Goal: Task Accomplishment & Management: Use online tool/utility

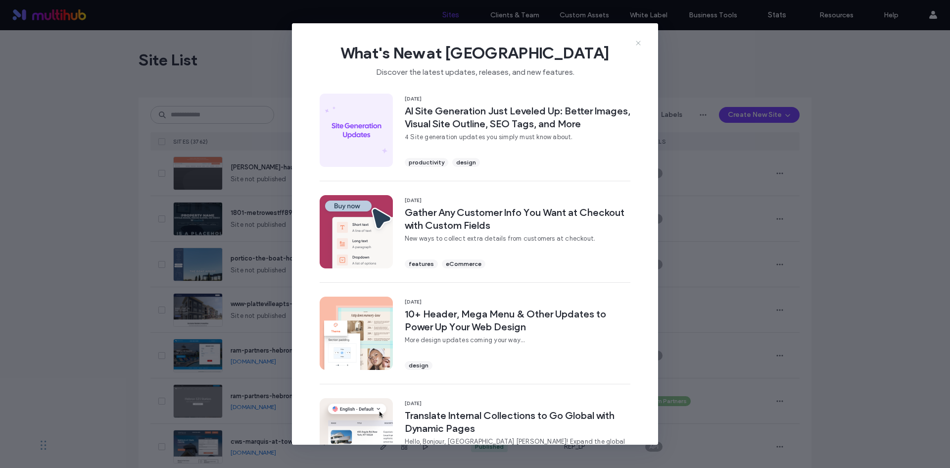
click at [642, 44] on icon at bounding box center [638, 43] width 8 height 8
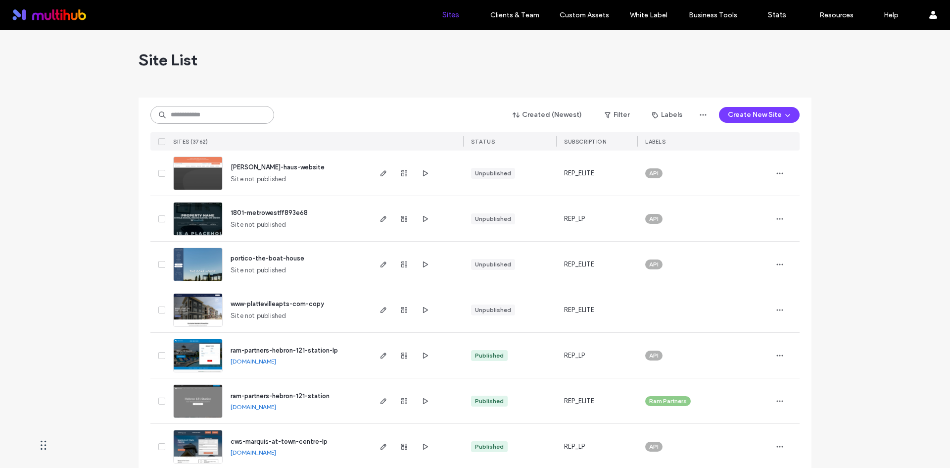
click at [173, 120] on input at bounding box center [212, 115] width 124 height 18
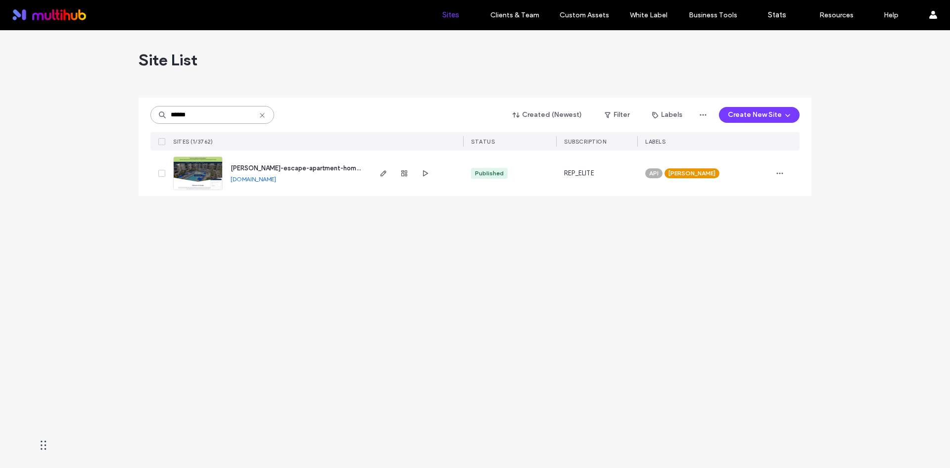
drag, startPoint x: 208, startPoint y: 112, endPoint x: 157, endPoint y: 111, distance: 50.5
click at [157, 111] on input "******" at bounding box center [212, 115] width 124 height 18
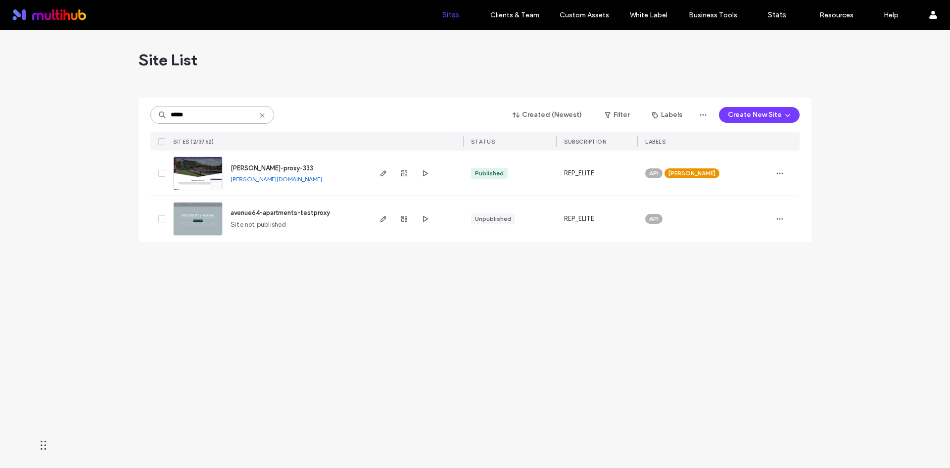
drag, startPoint x: 200, startPoint y: 117, endPoint x: 24, endPoint y: 116, distance: 176.2
click at [24, 116] on div "Site List ***** Created (Newest) Filter Labels Create New Site SITES (2/3762) S…" at bounding box center [475, 248] width 950 height 437
click at [0, 134] on div "Site List ******* Created (Newest) Filter Labels Create New Site SITES (1/3762)…" at bounding box center [475, 248] width 950 height 437
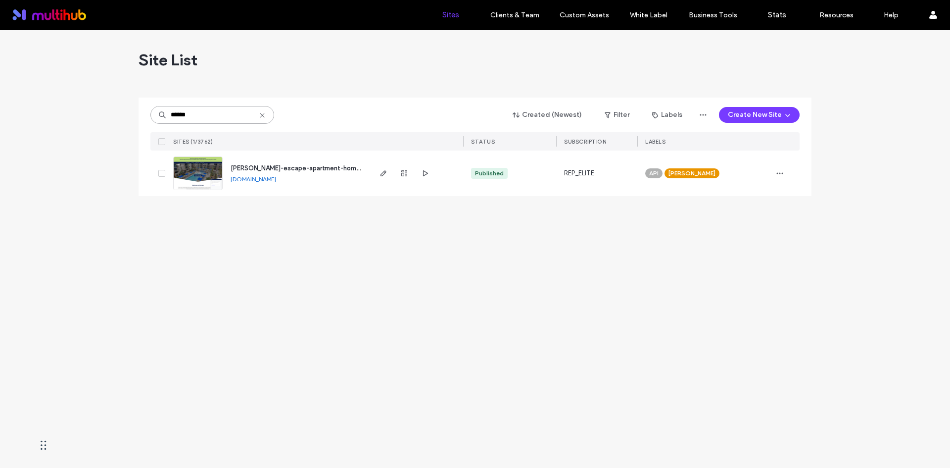
drag, startPoint x: 201, startPoint y: 115, endPoint x: 10, endPoint y: 88, distance: 192.4
click at [10, 88] on div "Site List ****** Created (Newest) Filter Labels Create New Site SITES (1/3762) …" at bounding box center [475, 248] width 950 height 437
drag, startPoint x: 131, startPoint y: 113, endPoint x: 48, endPoint y: 106, distance: 82.9
click at [48, 106] on div "Site List ******* Created (Newest) Filter Labels Create New Site SITES (1/3762)…" at bounding box center [475, 248] width 950 height 437
drag, startPoint x: 220, startPoint y: 115, endPoint x: 160, endPoint y: 104, distance: 60.8
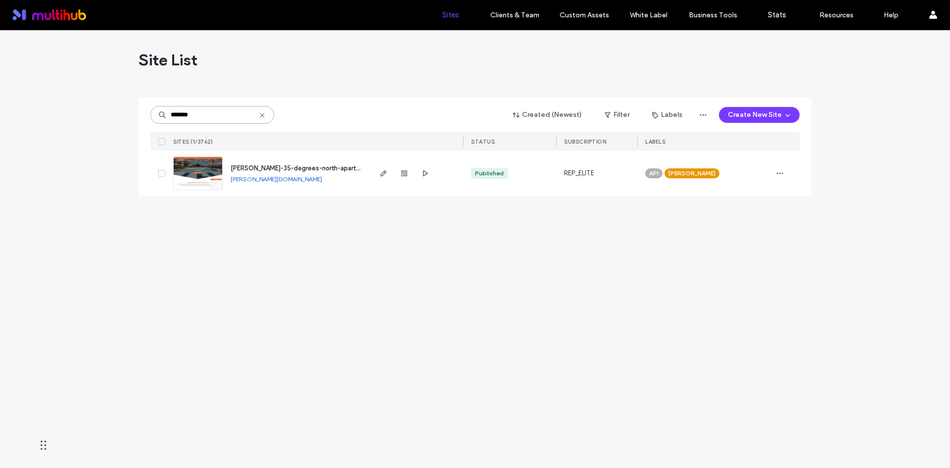
click at [160, 104] on div "******* Created (Newest) Filter Labels Create New Site SITES (1/3762) STATUS SU…" at bounding box center [474, 123] width 649 height 53
paste input "**********"
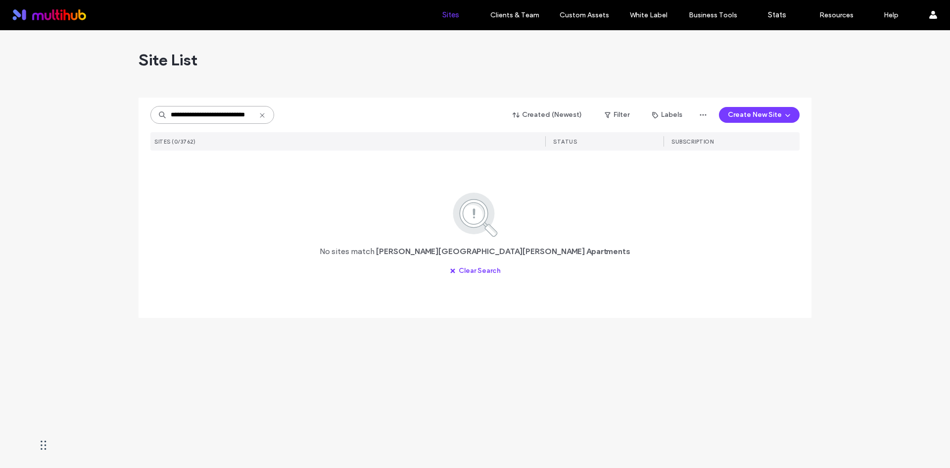
drag, startPoint x: 195, startPoint y: 119, endPoint x: 332, endPoint y: 118, distance: 136.6
click at [332, 118] on div "**********" at bounding box center [474, 114] width 649 height 19
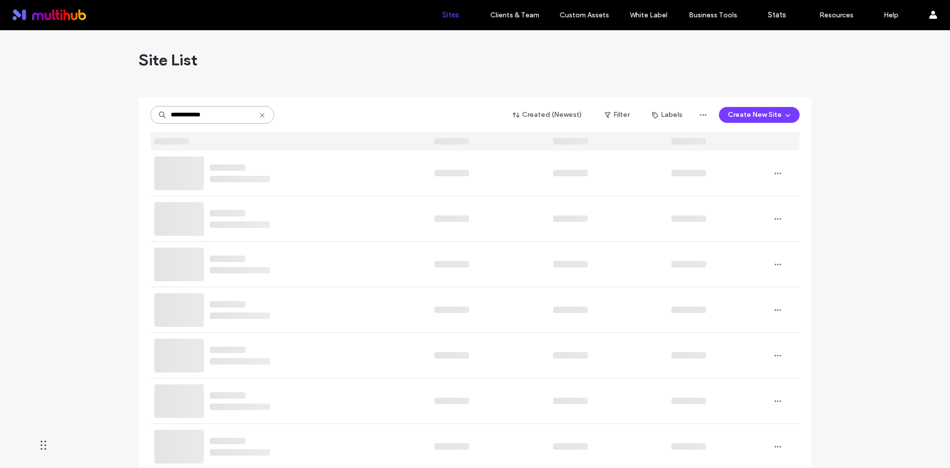
click at [196, 118] on input "**********" at bounding box center [212, 115] width 124 height 18
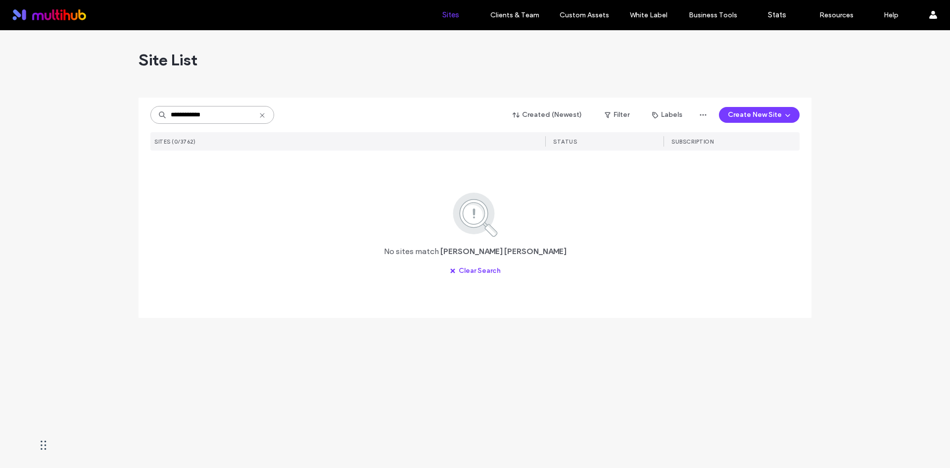
click at [197, 114] on input "**********" at bounding box center [212, 115] width 124 height 18
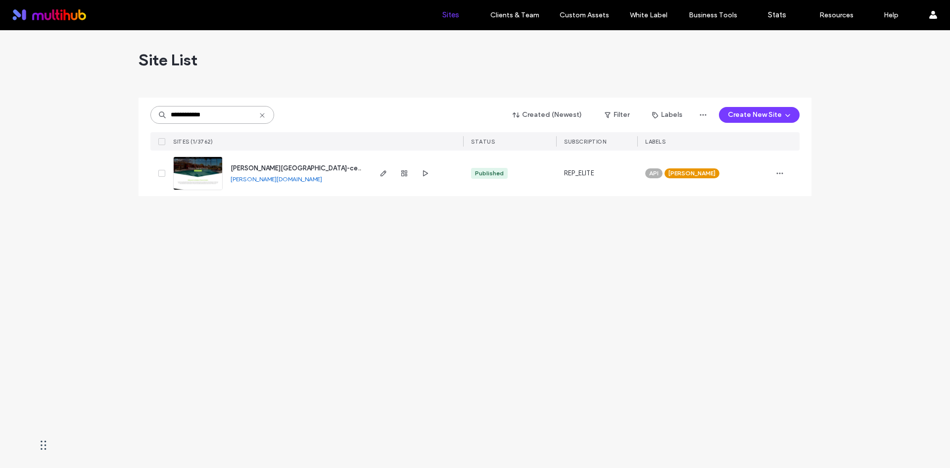
drag, startPoint x: 236, startPoint y: 117, endPoint x: 30, endPoint y: 91, distance: 208.0
click at [30, 91] on div "**********" at bounding box center [475, 248] width 950 height 437
paste input "**********"
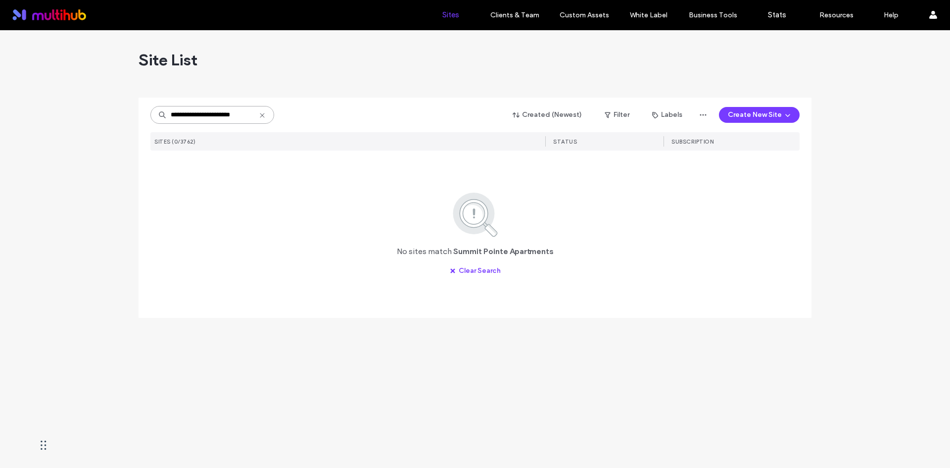
drag, startPoint x: 196, startPoint y: 113, endPoint x: 291, endPoint y: 106, distance: 94.8
click at [291, 106] on div "**********" at bounding box center [474, 114] width 649 height 19
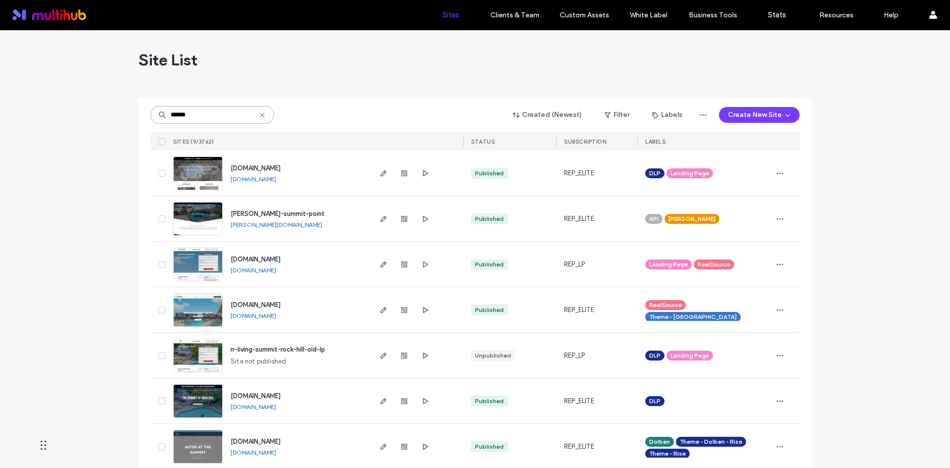
drag, startPoint x: 215, startPoint y: 118, endPoint x: 84, endPoint y: 106, distance: 131.7
click at [84, 106] on div "Site List ****** Created (Newest) Filter Labels Create New Site SITES (9/3762) …" at bounding box center [475, 301] width 950 height 542
paste input "*******"
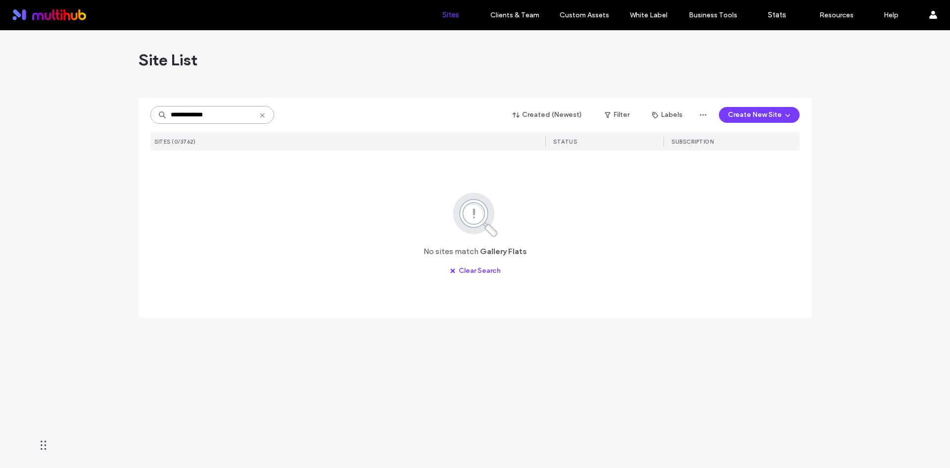
click at [194, 116] on input "**********" at bounding box center [212, 115] width 124 height 18
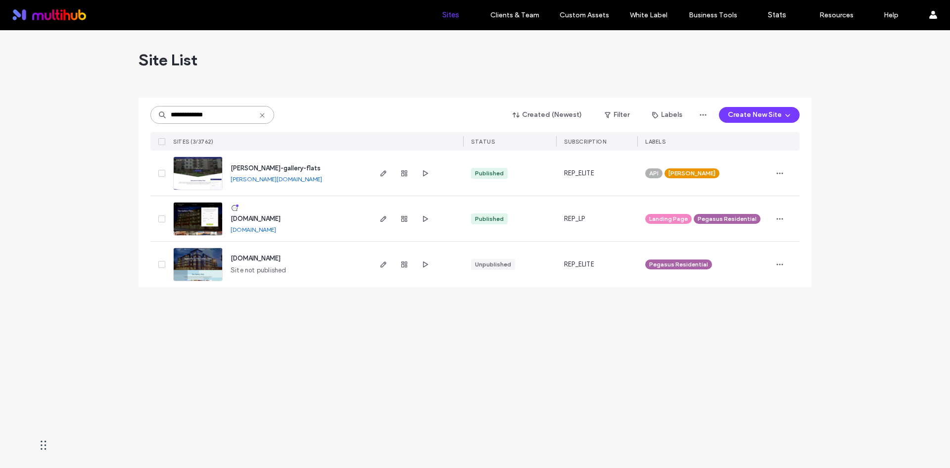
drag, startPoint x: 226, startPoint y: 113, endPoint x: 135, endPoint y: 106, distance: 91.3
click at [135, 106] on div "**********" at bounding box center [475, 248] width 950 height 437
paste input "**********"
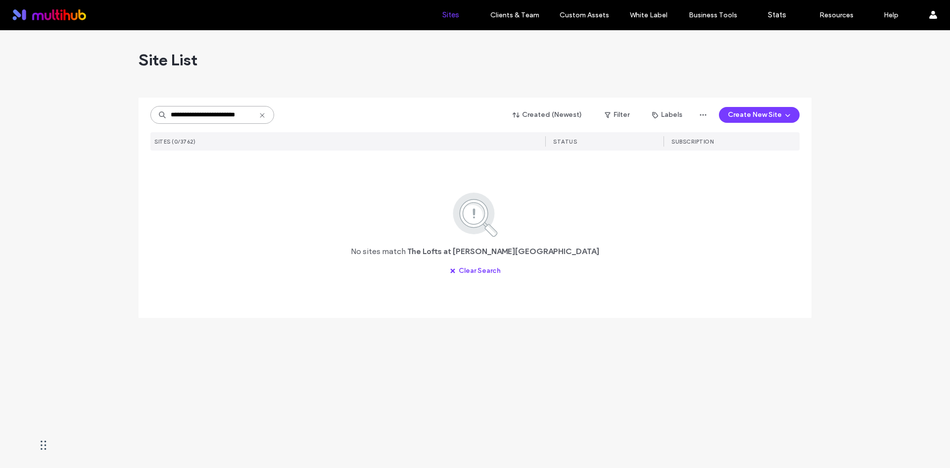
click at [185, 113] on input "**********" at bounding box center [212, 115] width 124 height 18
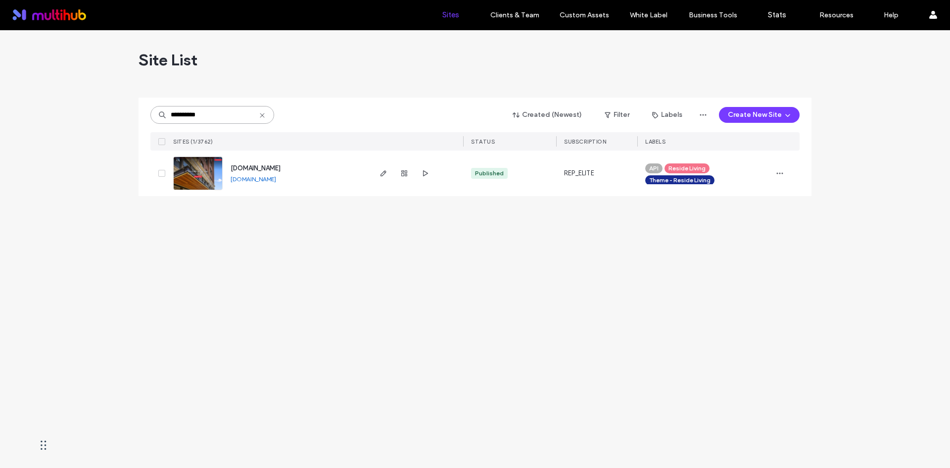
drag, startPoint x: 185, startPoint y: 111, endPoint x: 132, endPoint y: 107, distance: 53.6
click at [132, 107] on div "**********" at bounding box center [475, 248] width 950 height 437
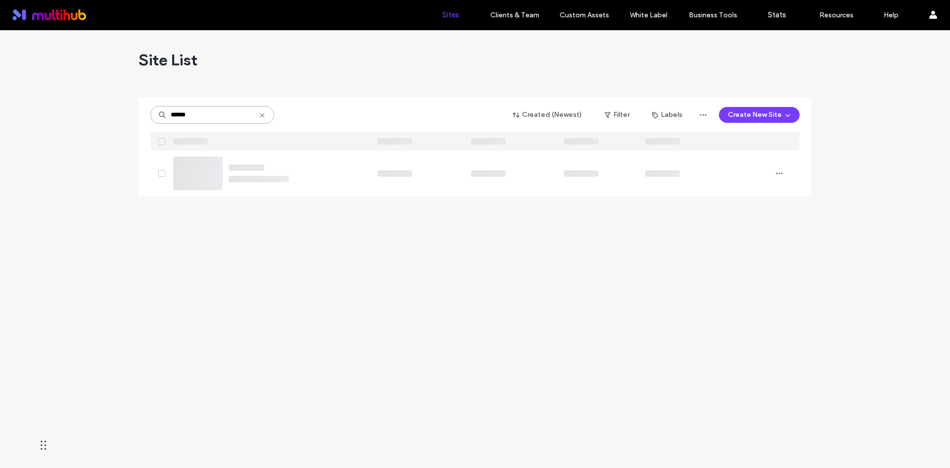
click at [204, 119] on input "******" at bounding box center [212, 115] width 124 height 18
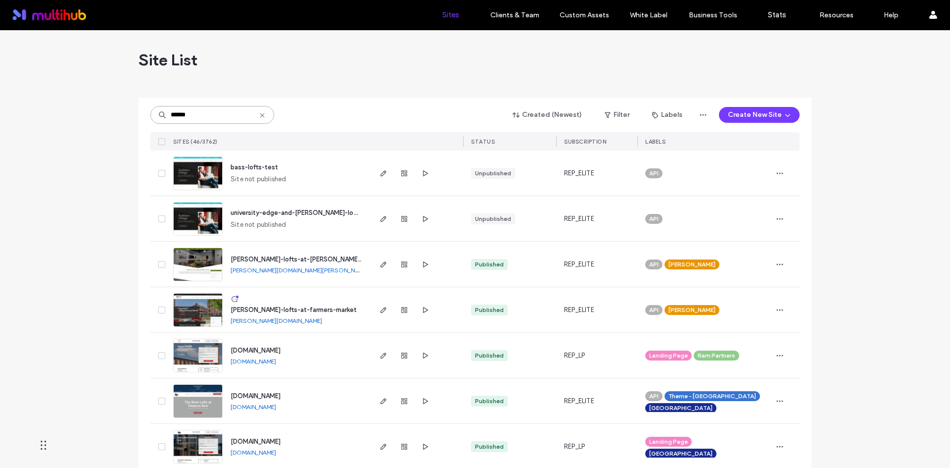
paste input "**"
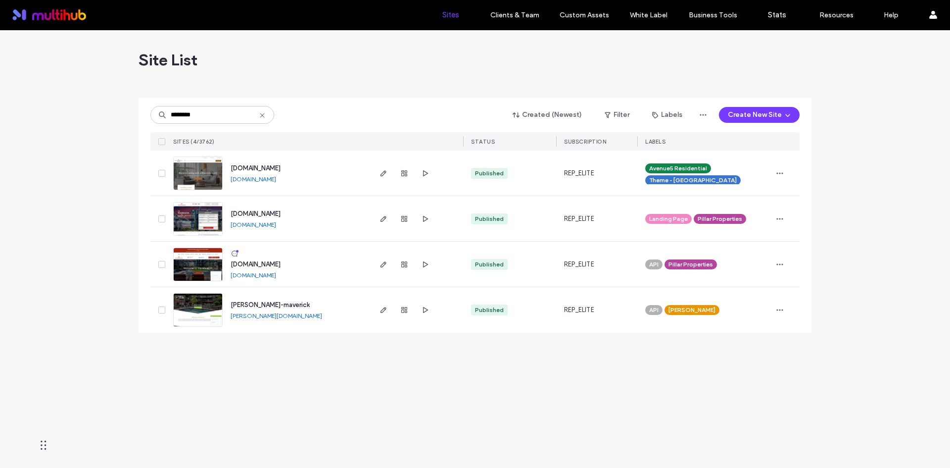
drag, startPoint x: 193, startPoint y: 169, endPoint x: 204, endPoint y: 304, distance: 135.5
drag, startPoint x: 205, startPoint y: 115, endPoint x: 113, endPoint y: 113, distance: 92.6
click at [113, 113] on div "Site List ******** Created (Newest) Filter Labels Create New Site SITES (4/3762…" at bounding box center [475, 248] width 950 height 437
paste input "**********"
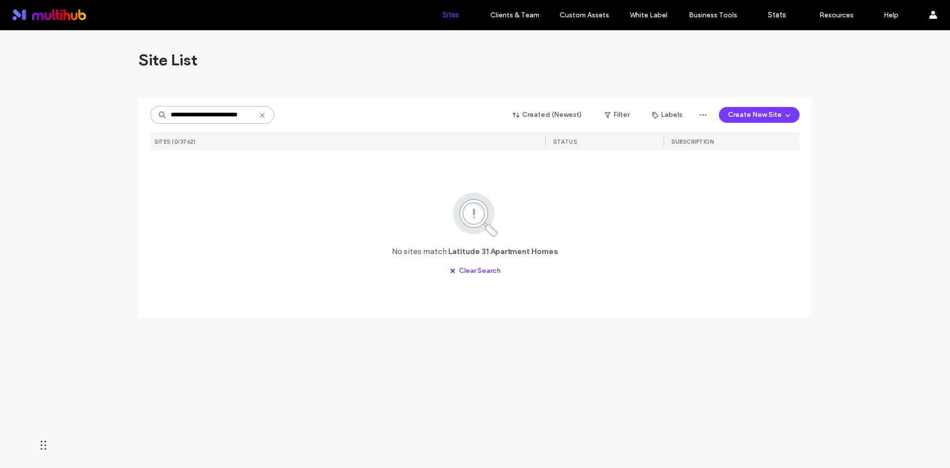
click at [191, 114] on input "**********" at bounding box center [212, 115] width 124 height 18
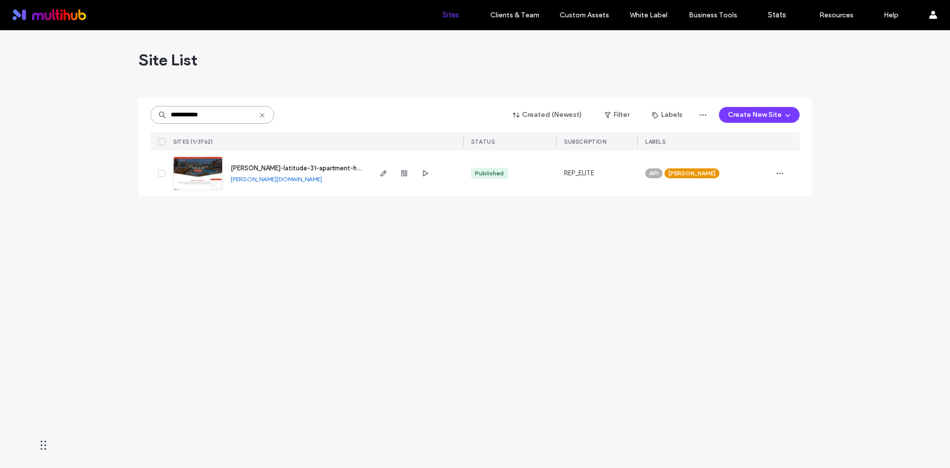
drag, startPoint x: 224, startPoint y: 116, endPoint x: 0, endPoint y: 84, distance: 226.0
click at [0, 84] on div "**********" at bounding box center [475, 248] width 950 height 437
paste input "******"
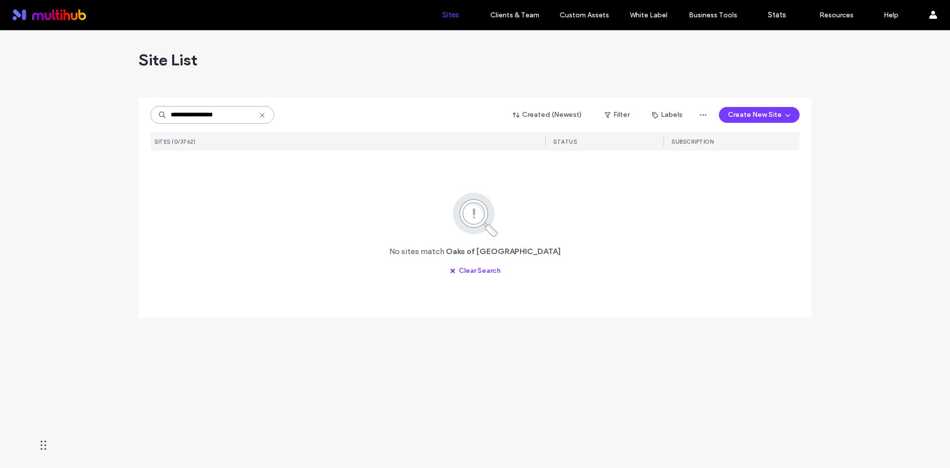
click at [195, 116] on input "**********" at bounding box center [212, 115] width 124 height 18
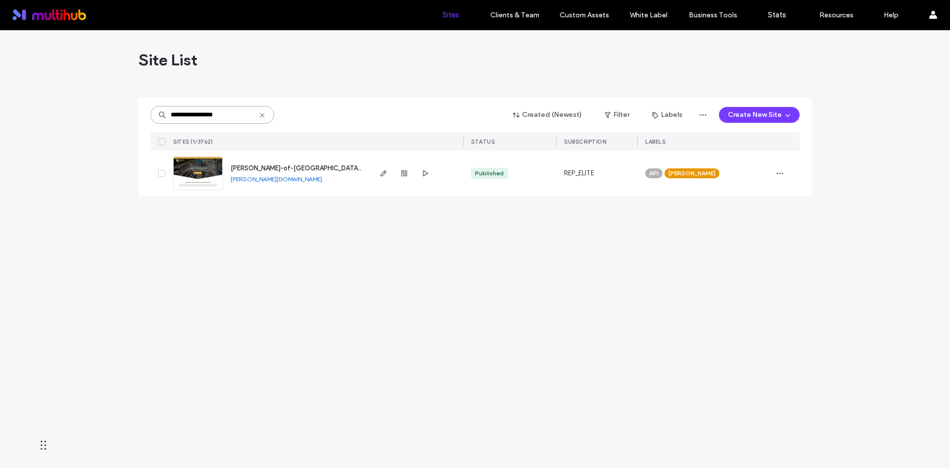
drag, startPoint x: 248, startPoint y: 117, endPoint x: 105, endPoint y: 117, distance: 143.0
click at [105, 117] on div "**********" at bounding box center [475, 248] width 950 height 437
paste input
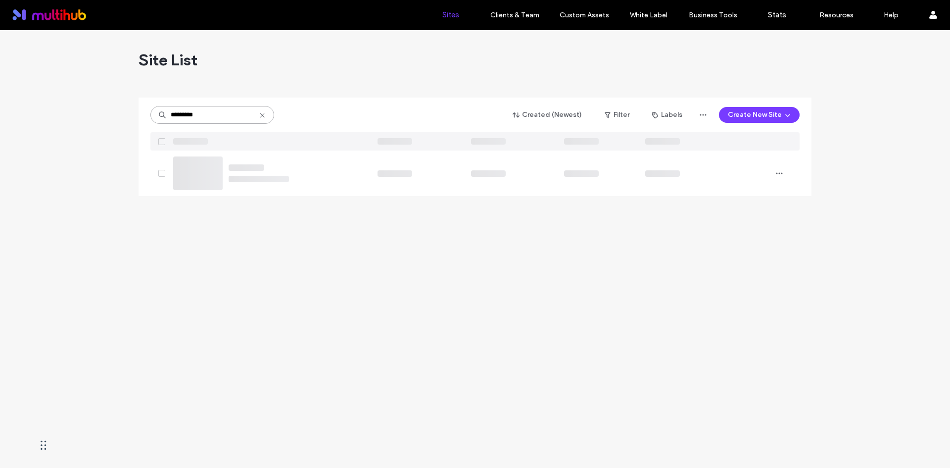
click at [181, 114] on input "*********" at bounding box center [212, 115] width 124 height 18
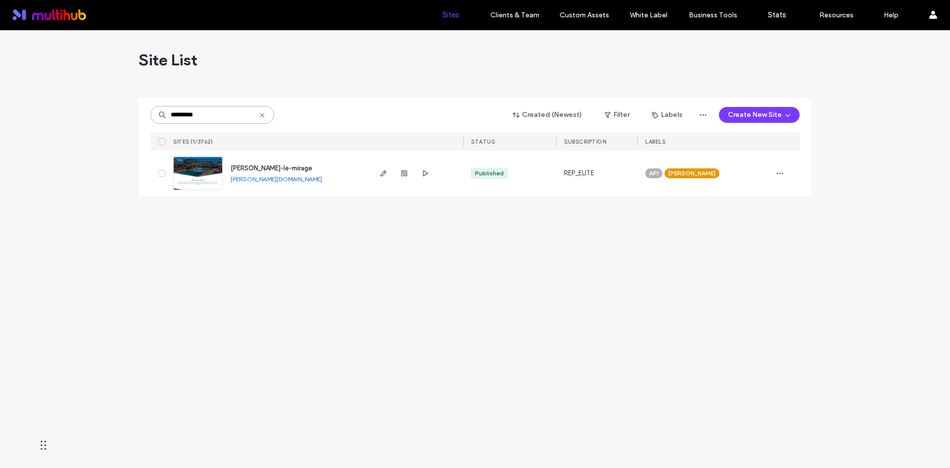
click at [0, 107] on div "Site List ********* Created (Newest) Filter Labels Create New Site SITES (1/376…" at bounding box center [475, 248] width 950 height 437
paste input "*"
click at [78, 105] on div "**********" at bounding box center [475, 248] width 950 height 437
paste input "***"
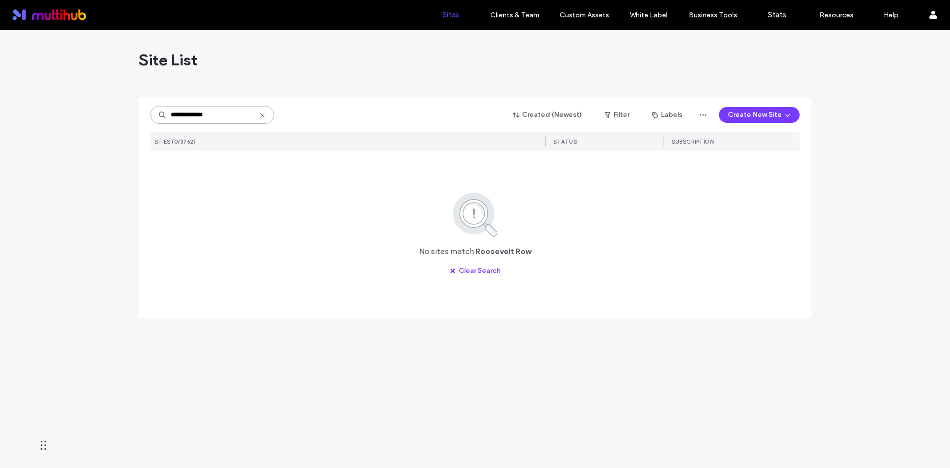
click at [203, 117] on input "**********" at bounding box center [212, 115] width 124 height 18
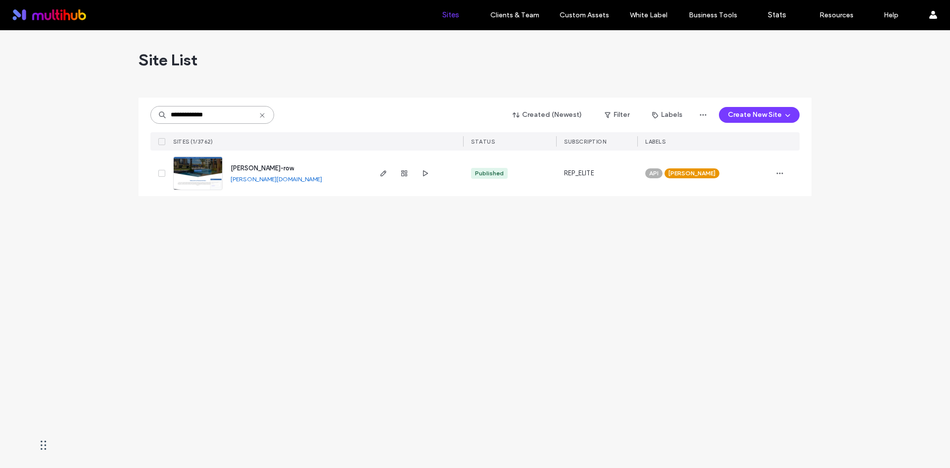
drag, startPoint x: 228, startPoint y: 114, endPoint x: 119, endPoint y: 95, distance: 110.6
click at [119, 95] on div "**********" at bounding box center [475, 248] width 950 height 437
paste input "*****"
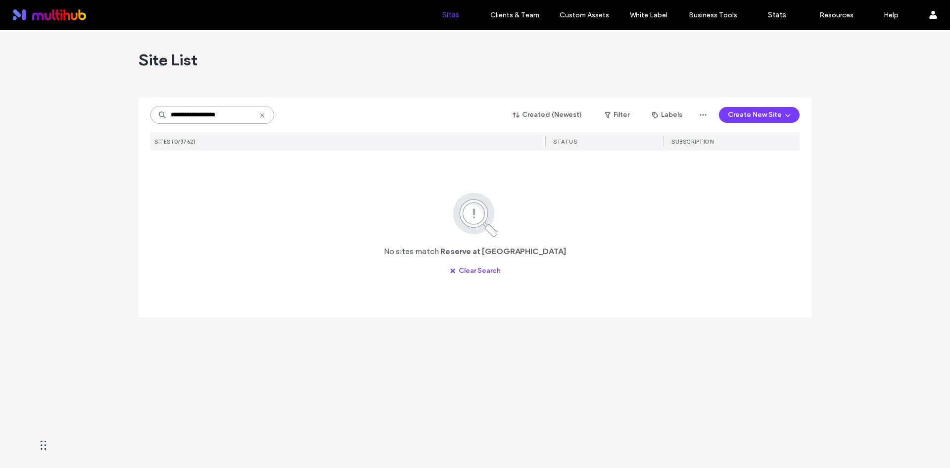
click at [207, 113] on input "**********" at bounding box center [212, 115] width 124 height 18
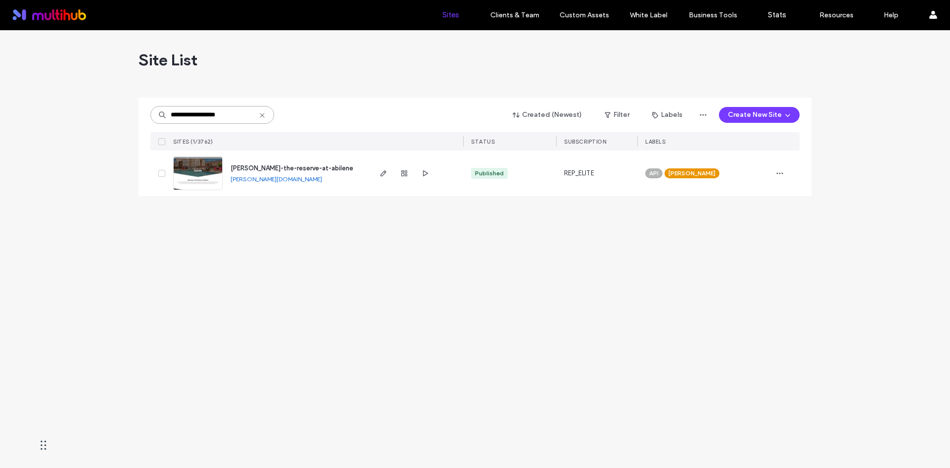
drag, startPoint x: 240, startPoint y: 117, endPoint x: 14, endPoint y: 95, distance: 226.2
click at [14, 95] on div "**********" at bounding box center [475, 248] width 950 height 437
paste input "**"
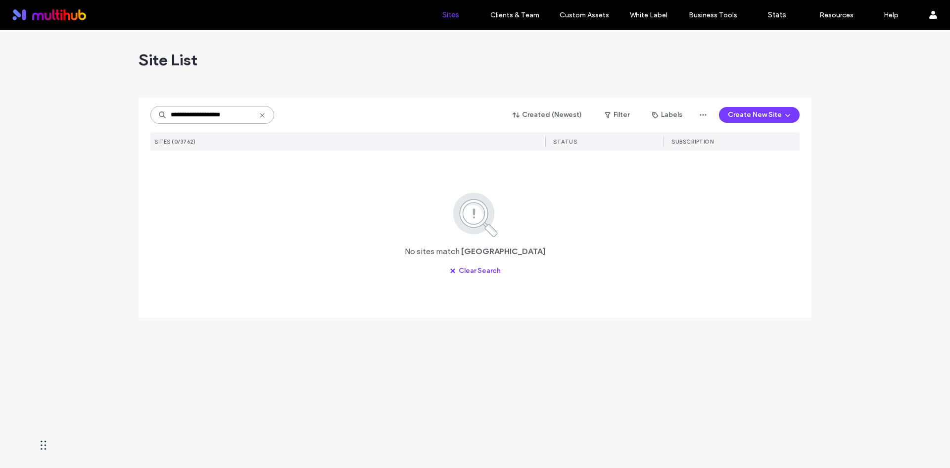
click at [190, 114] on input "**********" at bounding box center [212, 115] width 124 height 18
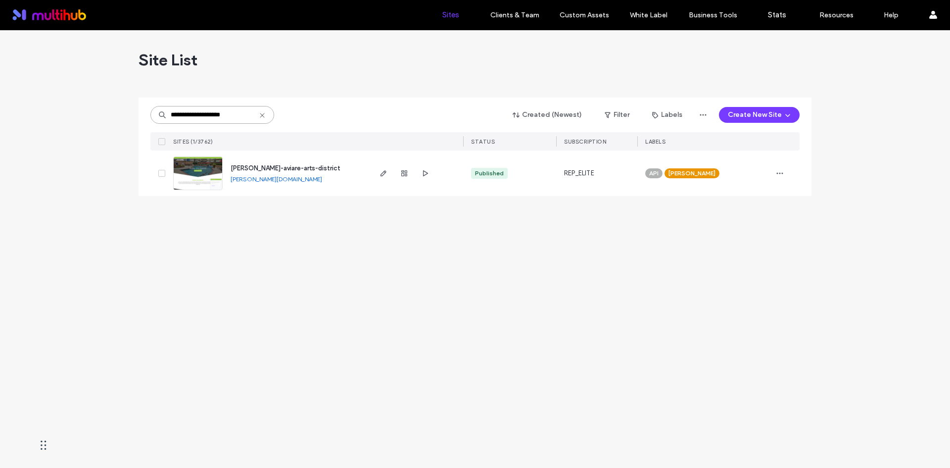
drag, startPoint x: 232, startPoint y: 116, endPoint x: 14, endPoint y: 94, distance: 219.3
click at [14, 96] on div "**********" at bounding box center [475, 248] width 950 height 437
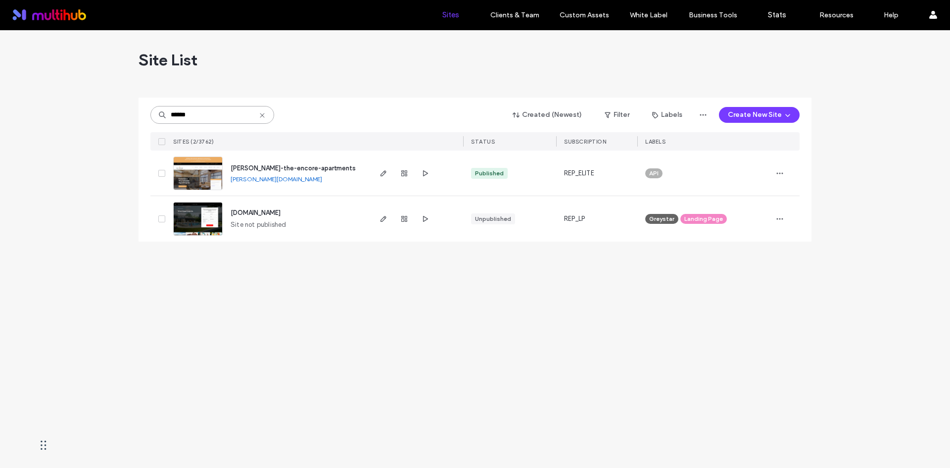
type input "******"
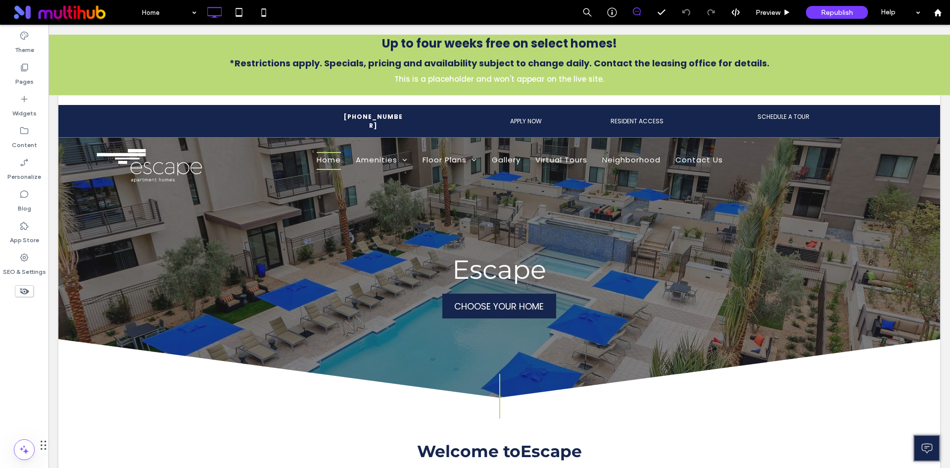
click at [637, 9] on icon at bounding box center [637, 11] width 8 height 8
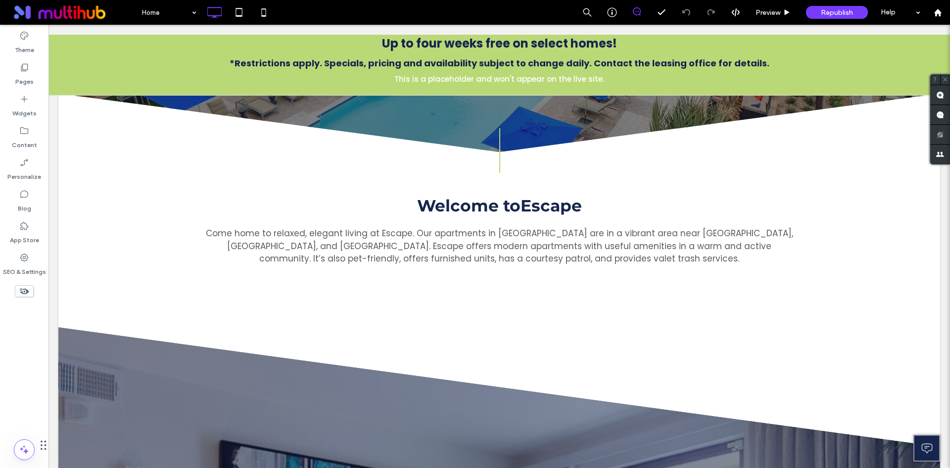
scroll to position [297, 0]
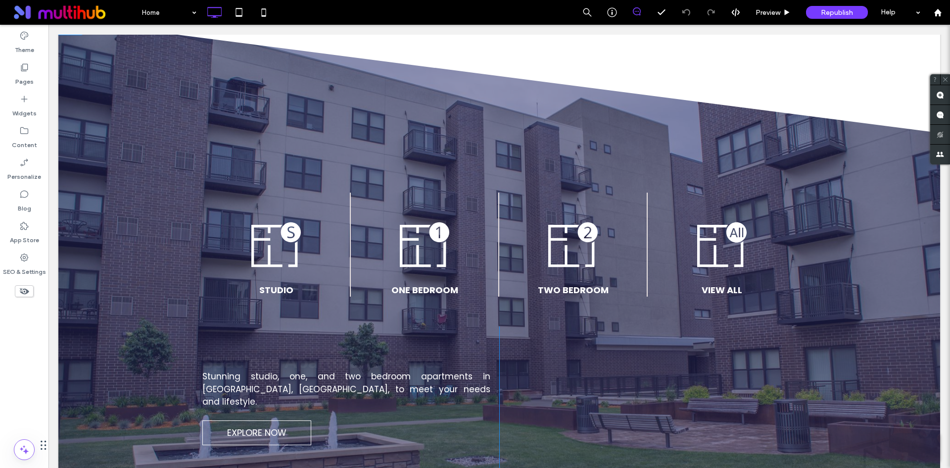
scroll to position [544, 0]
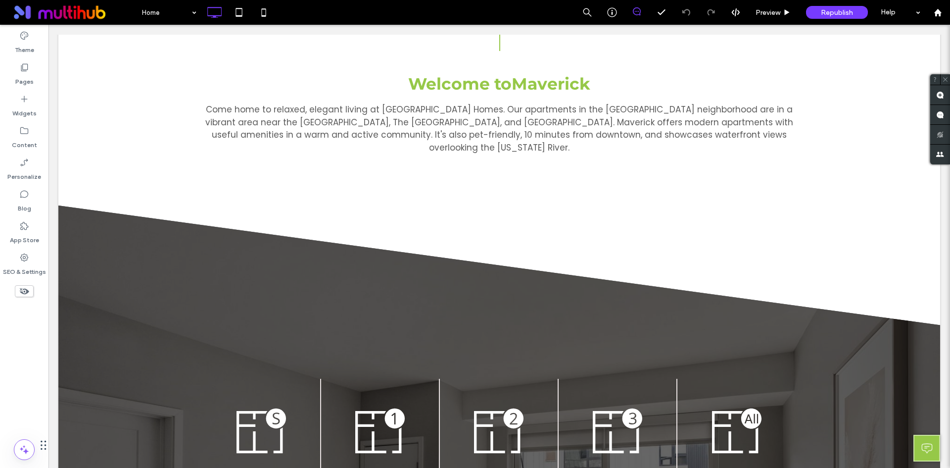
scroll to position [297, 0]
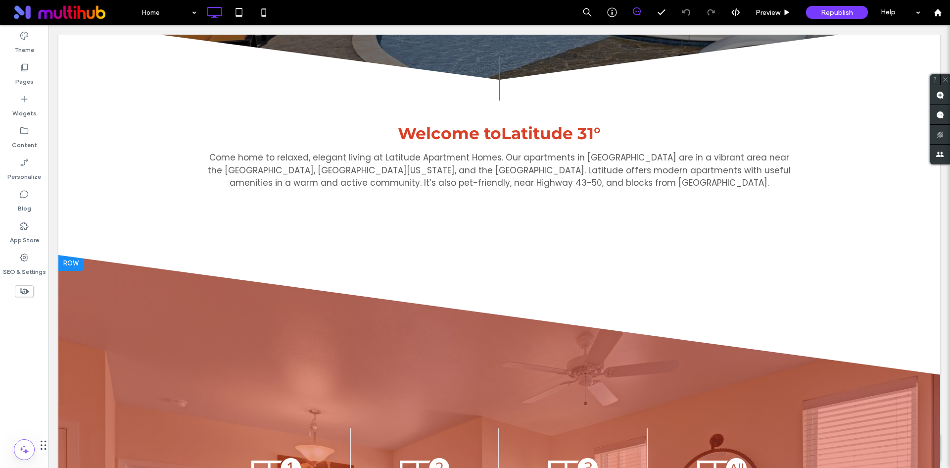
scroll to position [544, 0]
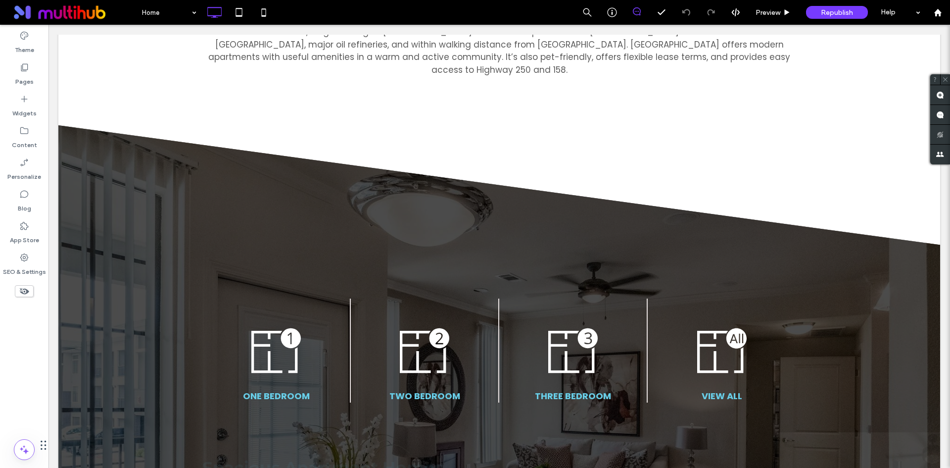
scroll to position [445, 0]
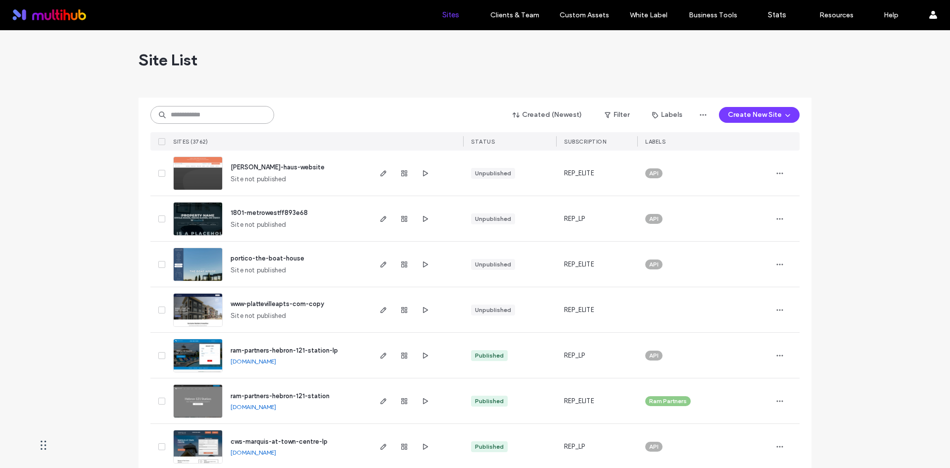
click at [239, 114] on input at bounding box center [212, 115] width 124 height 18
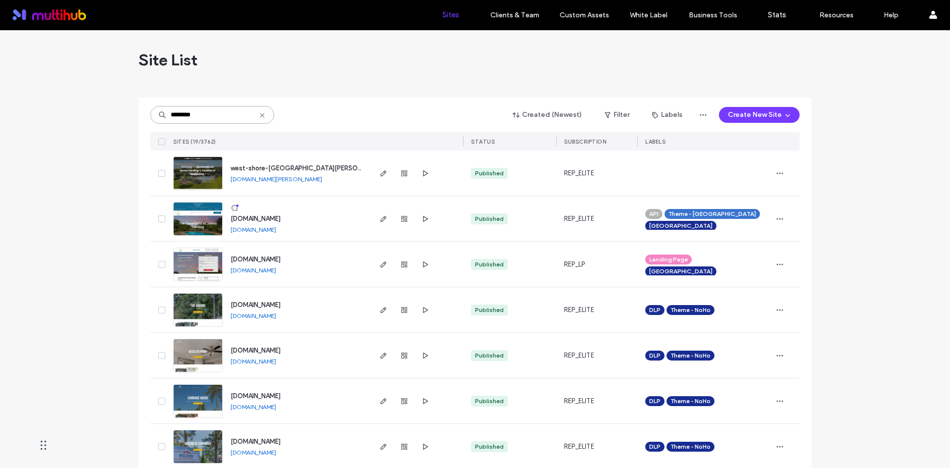
type input "********"
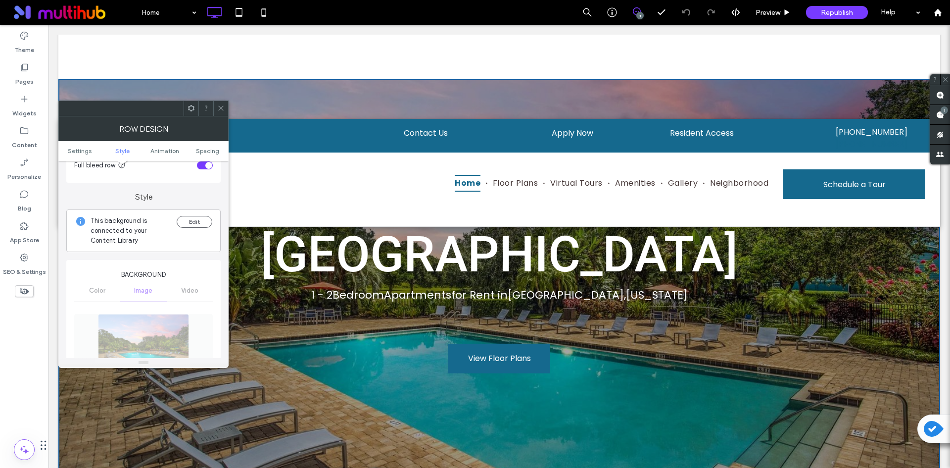
scroll to position [49, 0]
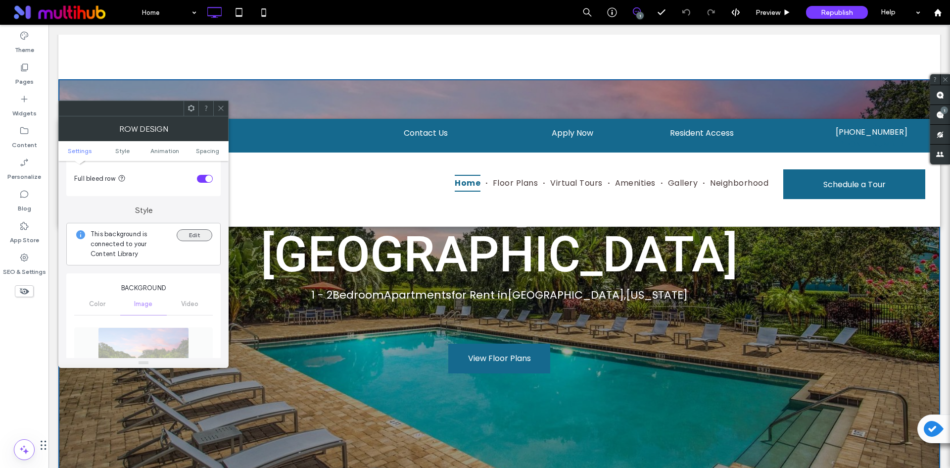
click at [185, 235] on button "Edit" at bounding box center [195, 235] width 36 height 12
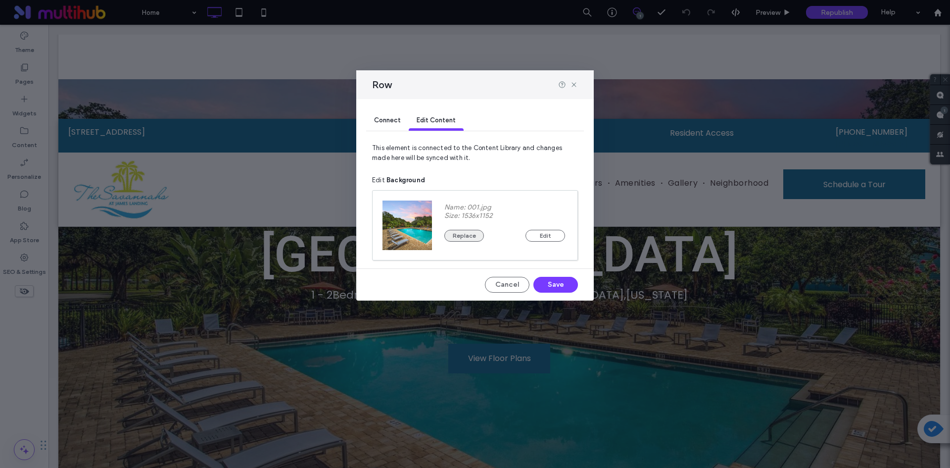
click at [476, 237] on button "Replace" at bounding box center [464, 236] width 40 height 12
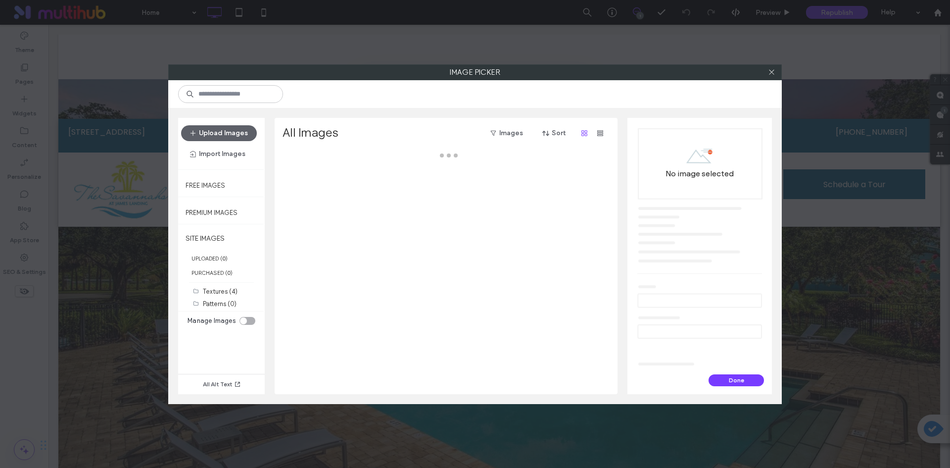
scroll to position [0, 0]
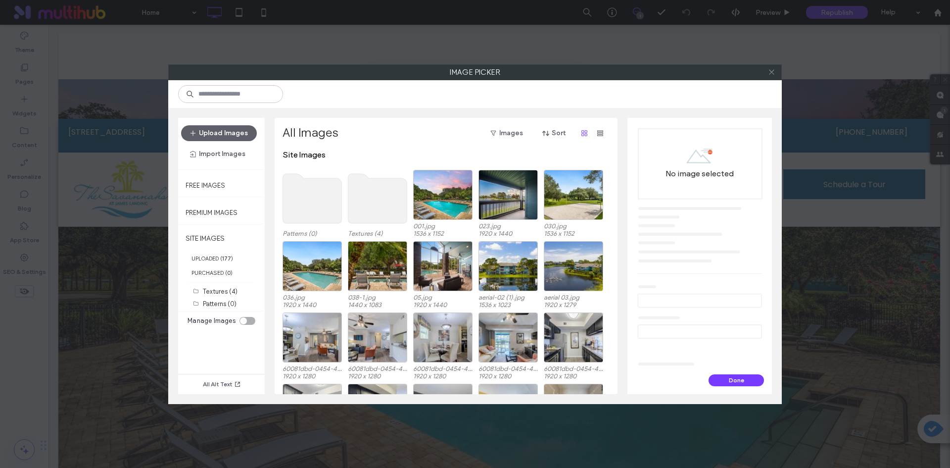
click at [774, 71] on icon at bounding box center [771, 71] width 7 height 7
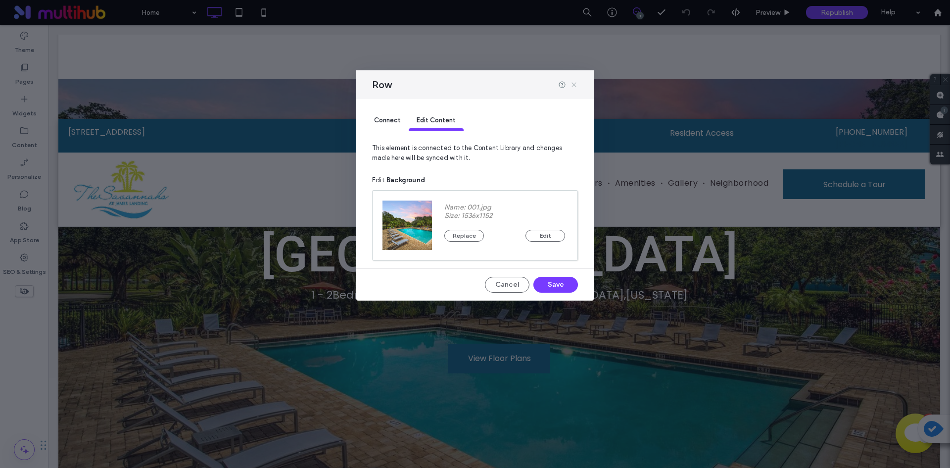
click at [576, 81] on icon at bounding box center [574, 85] width 8 height 8
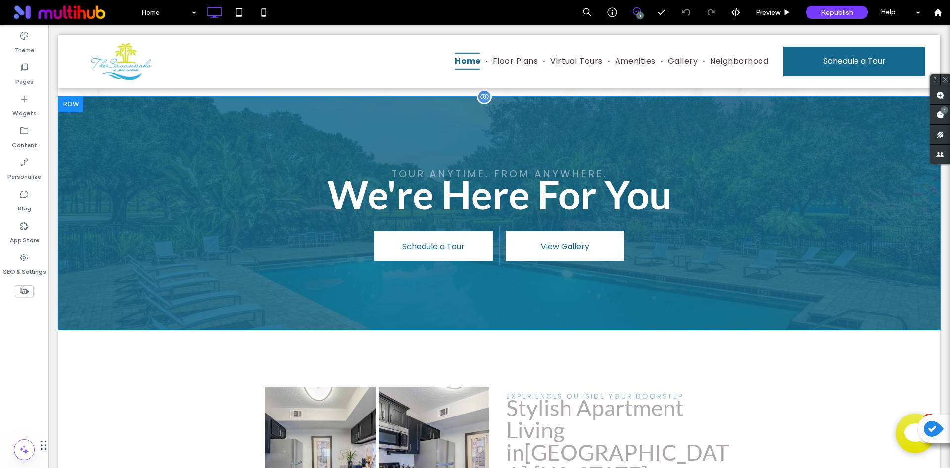
scroll to position [1475, 0]
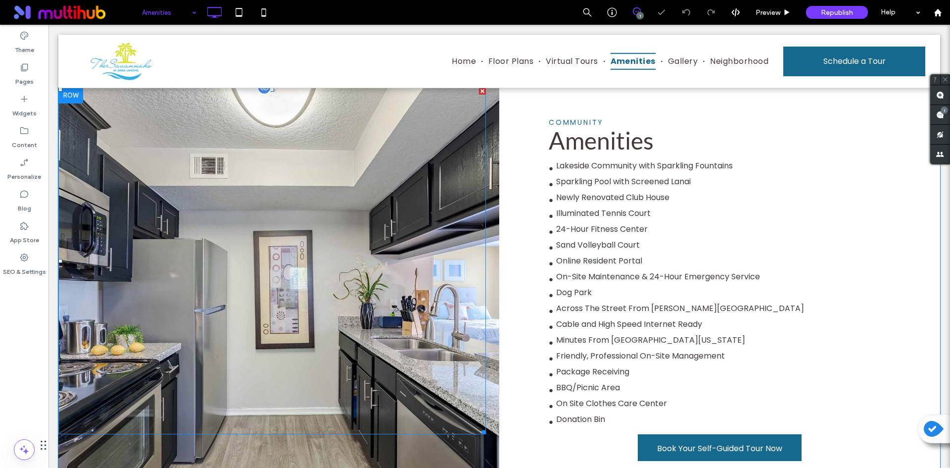
scroll to position [346, 0]
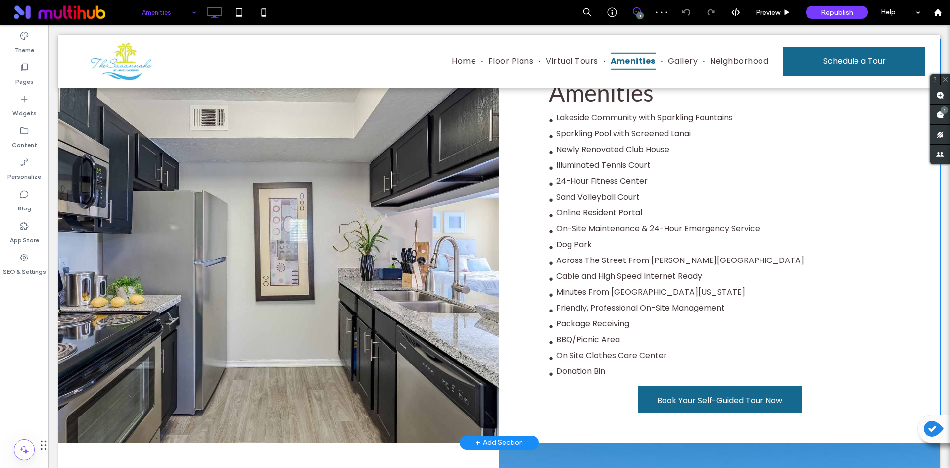
click at [490, 317] on div at bounding box center [278, 241] width 441 height 403
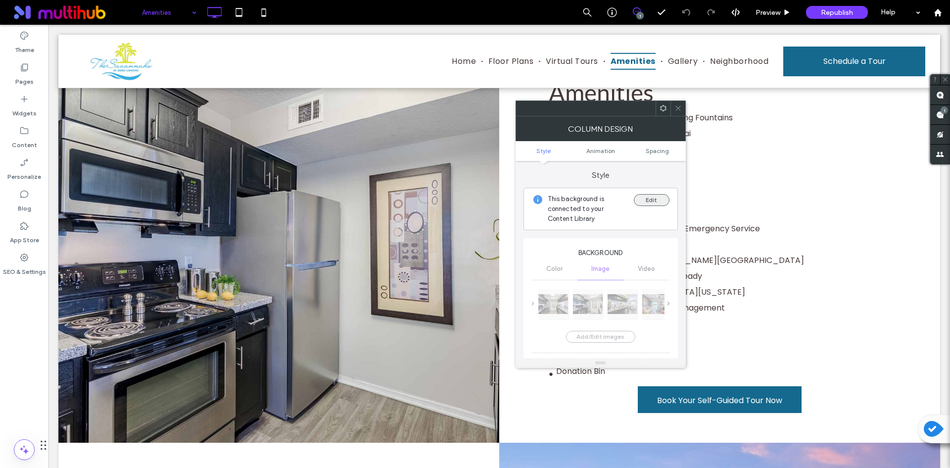
click at [649, 202] on button "Edit" at bounding box center [652, 200] width 36 height 12
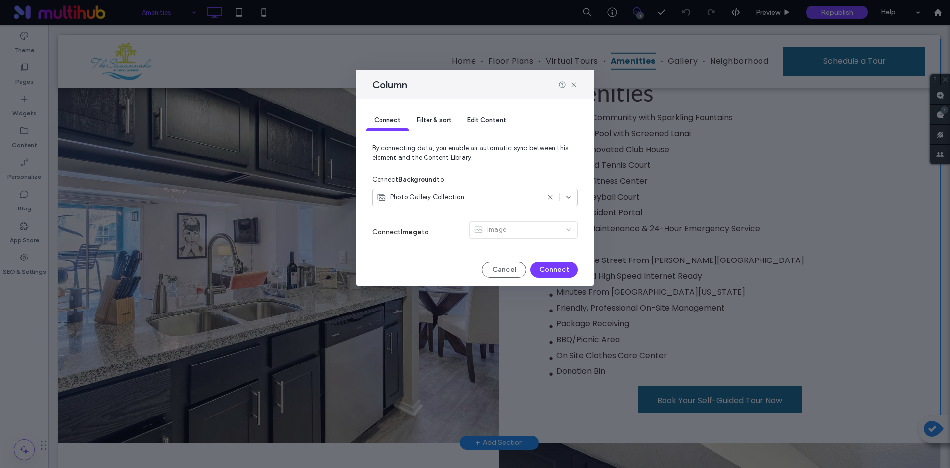
scroll to position [0, 0]
click at [477, 112] on div "Edit Content" at bounding box center [486, 121] width 55 height 20
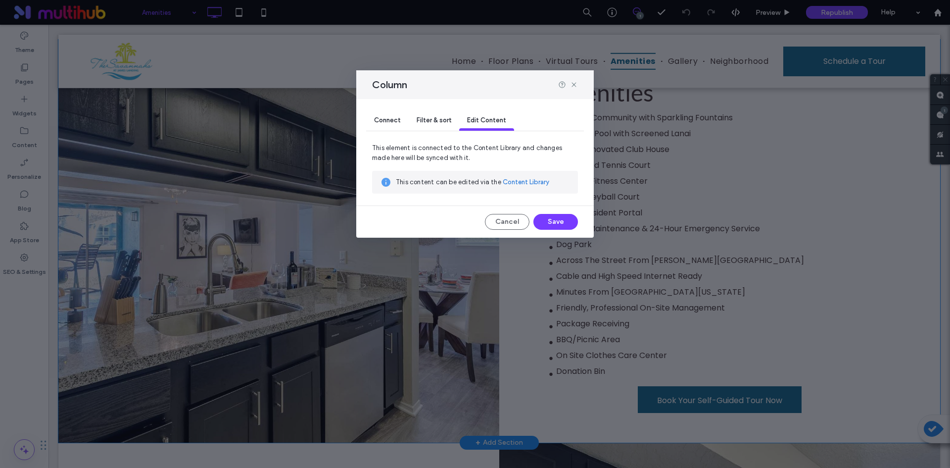
click at [528, 183] on link "Content Library" at bounding box center [526, 182] width 47 height 10
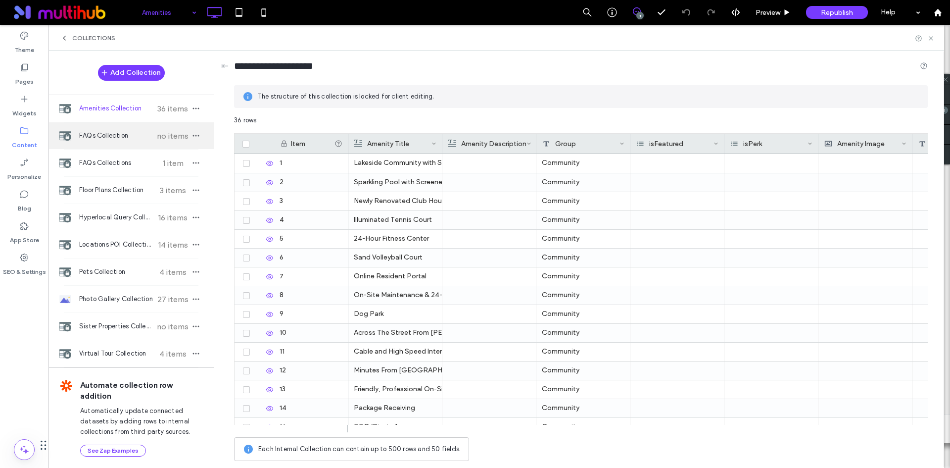
click at [150, 146] on div "FAQs Collection no items" at bounding box center [130, 135] width 165 height 27
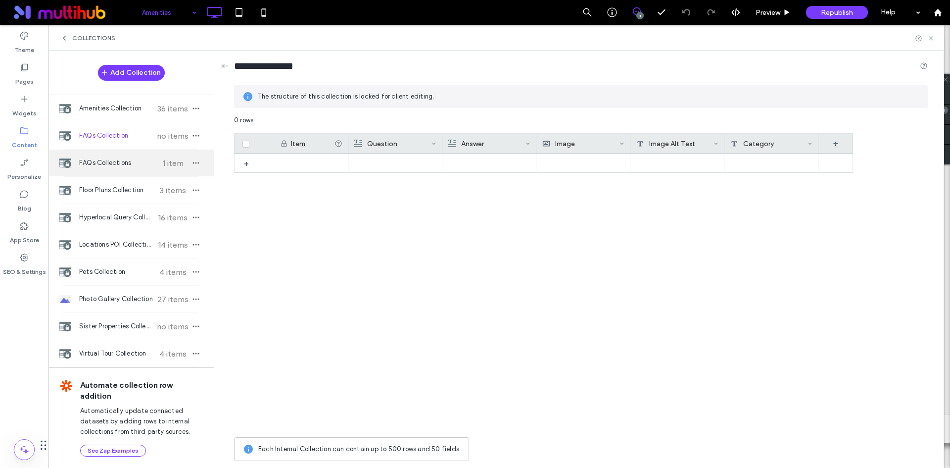
click at [145, 161] on span "FAQs Collections" at bounding box center [116, 163] width 74 height 10
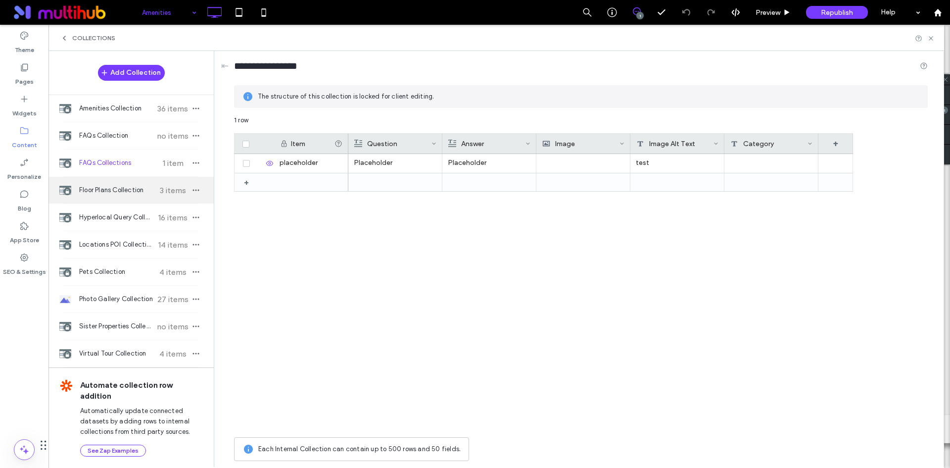
click at [138, 185] on div "Floor Plans Collection 3 items" at bounding box center [130, 190] width 165 height 27
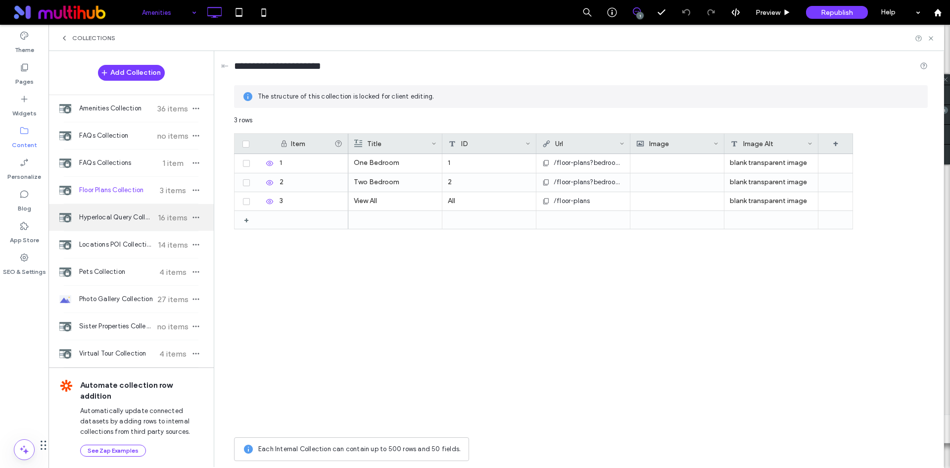
click at [141, 210] on div "Hyperlocal Query Collection 16 items" at bounding box center [130, 217] width 165 height 27
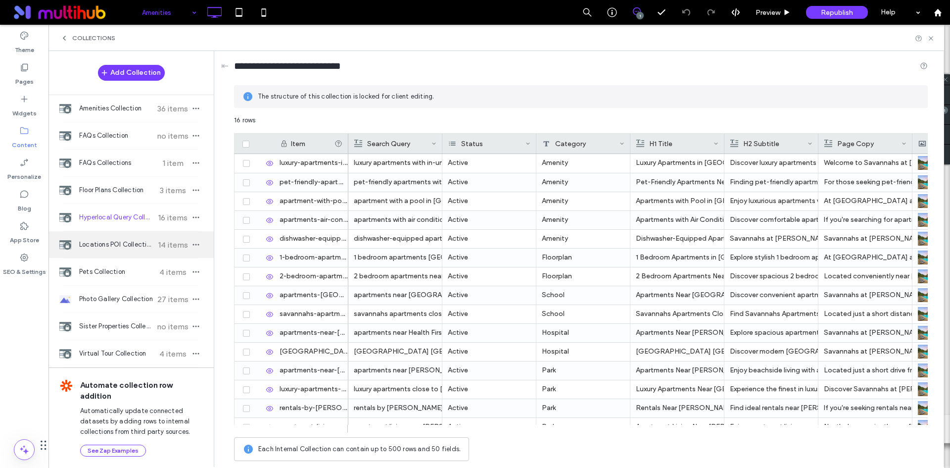
click at [124, 250] on div "Locations POI Collection 14 items" at bounding box center [130, 244] width 165 height 27
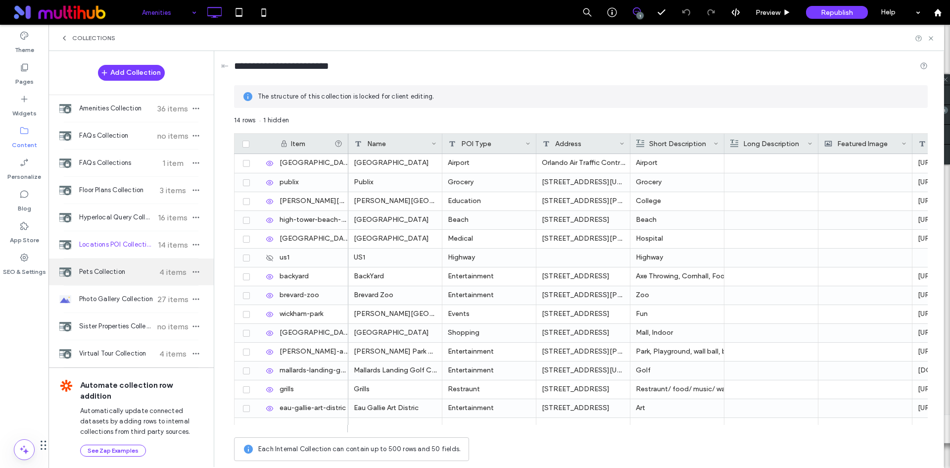
click at [123, 269] on span "Pets Collection" at bounding box center [116, 272] width 74 height 10
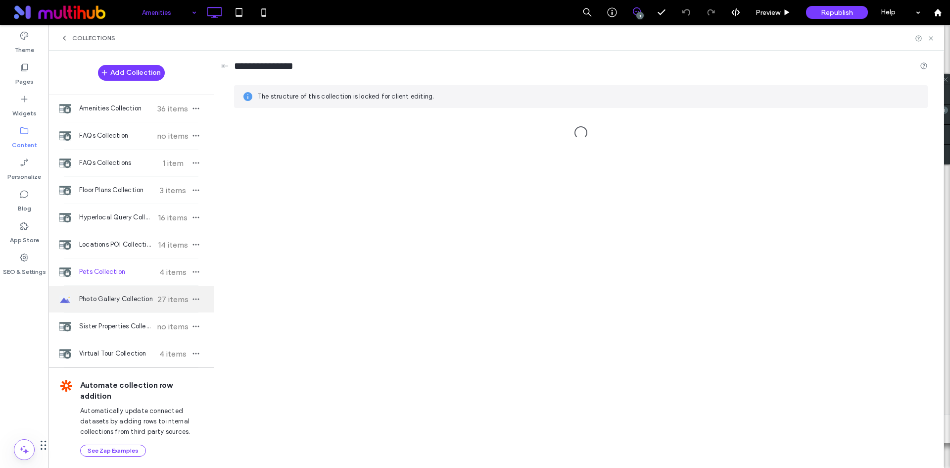
click at [130, 296] on span "Photo Gallery Collection" at bounding box center [116, 299] width 74 height 10
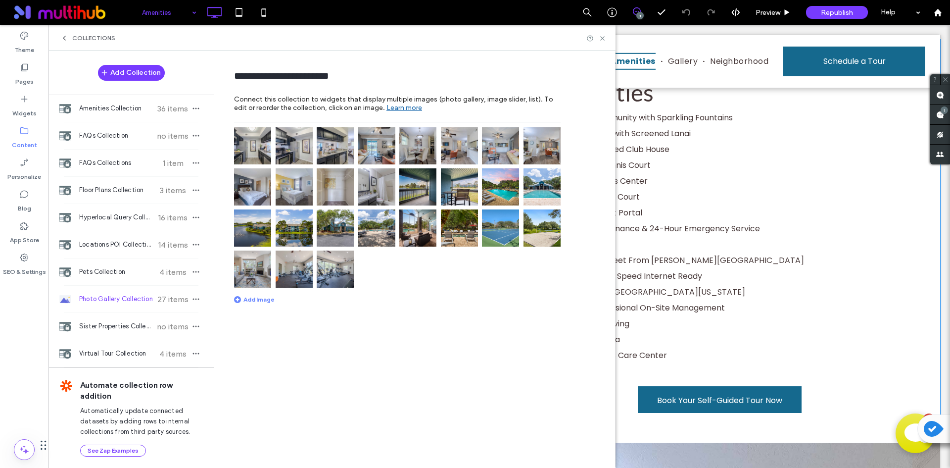
click at [270, 149] on img at bounding box center [252, 145] width 37 height 37
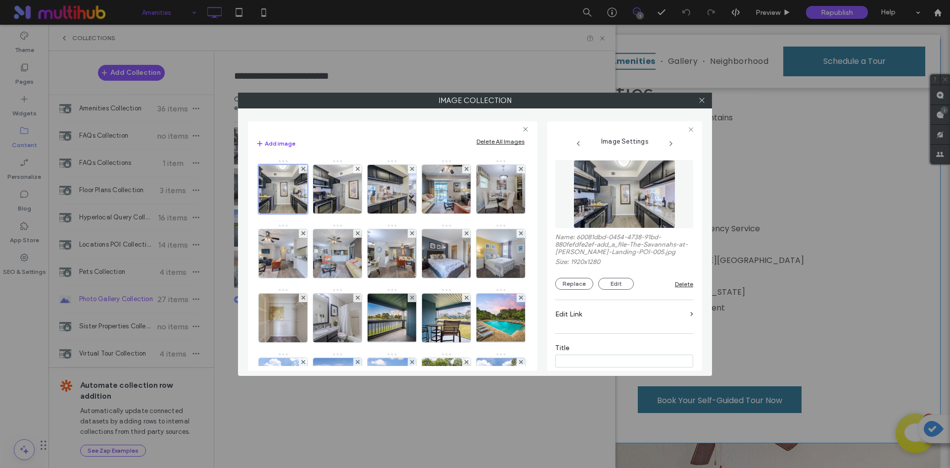
scroll to position [250, 0]
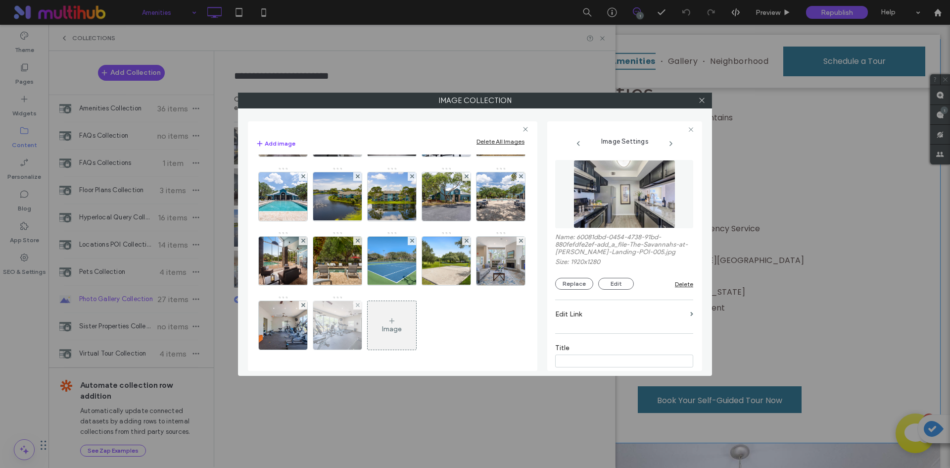
click at [374, 325] on img at bounding box center [337, 325] width 73 height 48
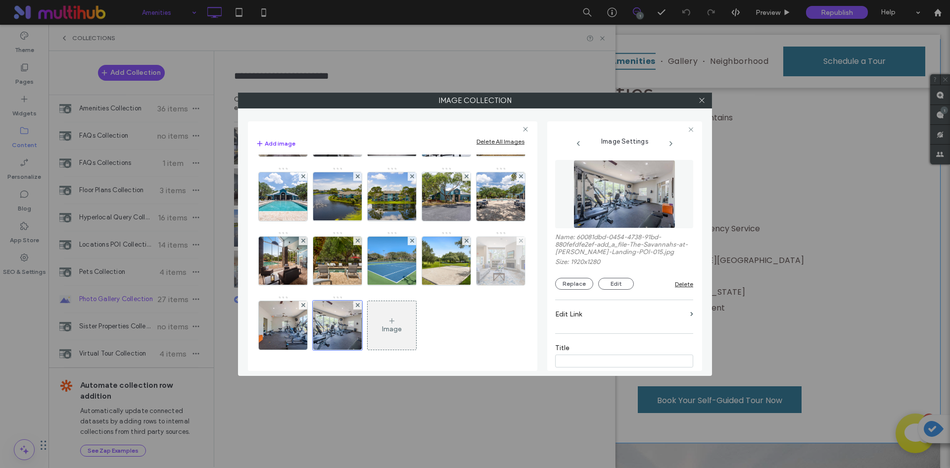
click at [465, 285] on img at bounding box center [501, 261] width 73 height 48
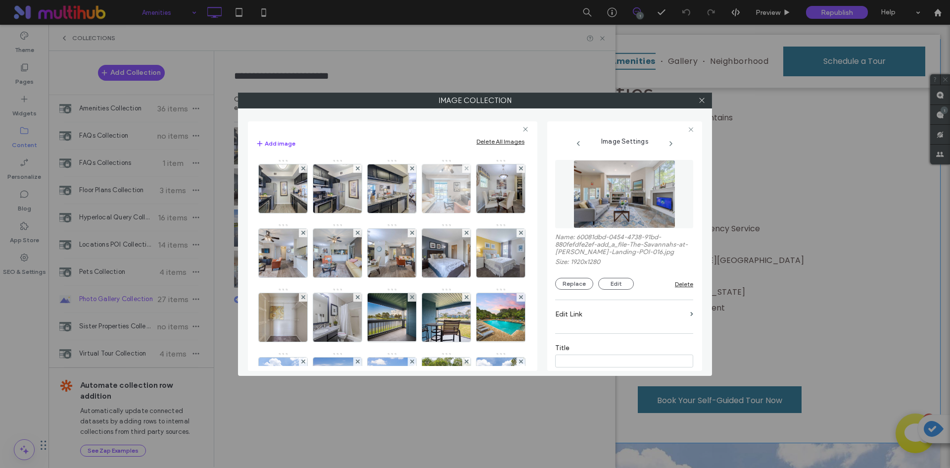
scroll to position [0, 0]
click at [699, 100] on icon at bounding box center [701, 100] width 7 height 7
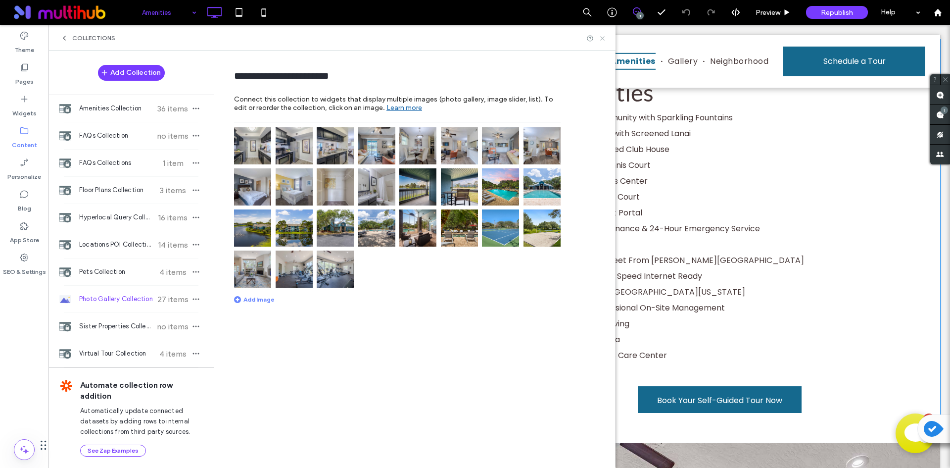
click at [604, 39] on use at bounding box center [602, 38] width 4 height 4
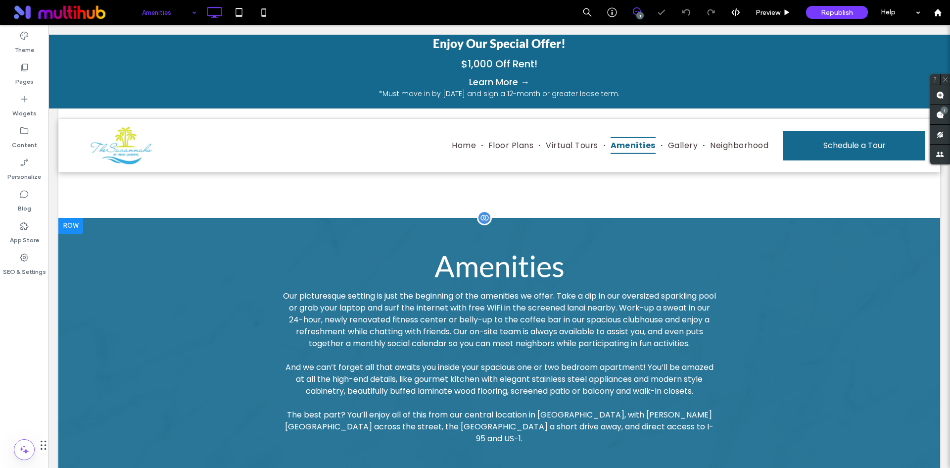
scroll to position [198, 0]
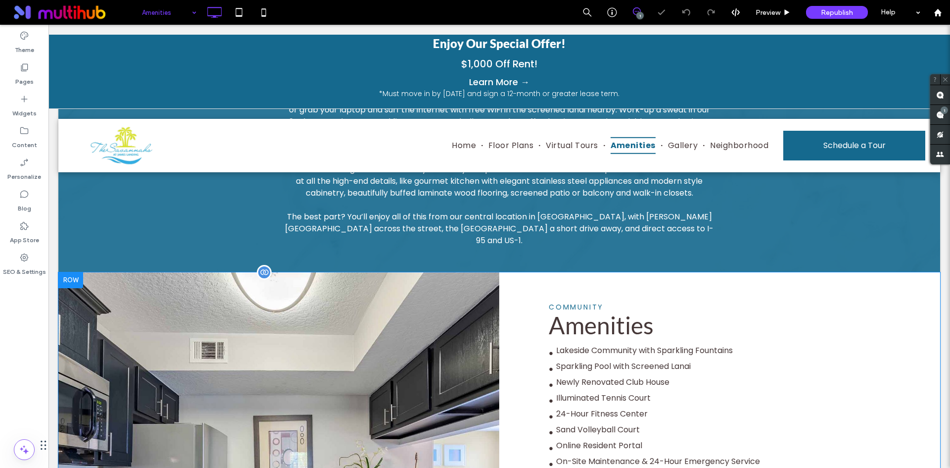
click at [489, 295] on div at bounding box center [278, 473] width 441 height 403
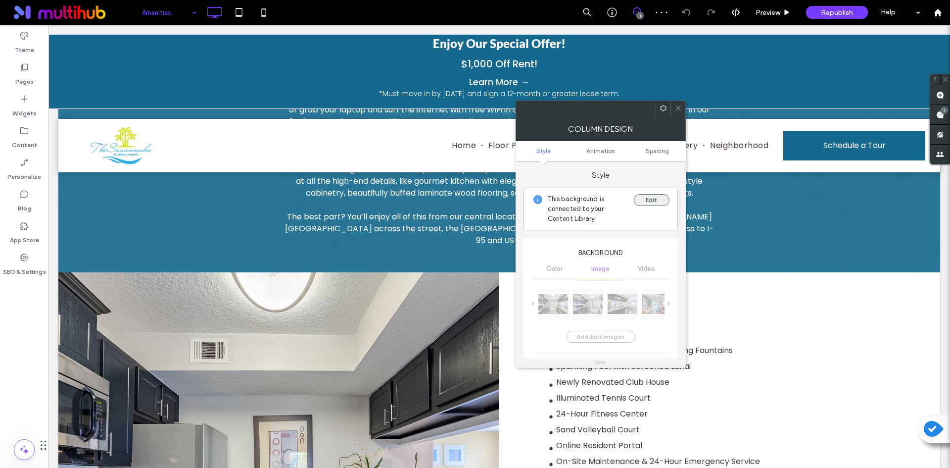
click at [636, 198] on button "Edit" at bounding box center [652, 200] width 36 height 12
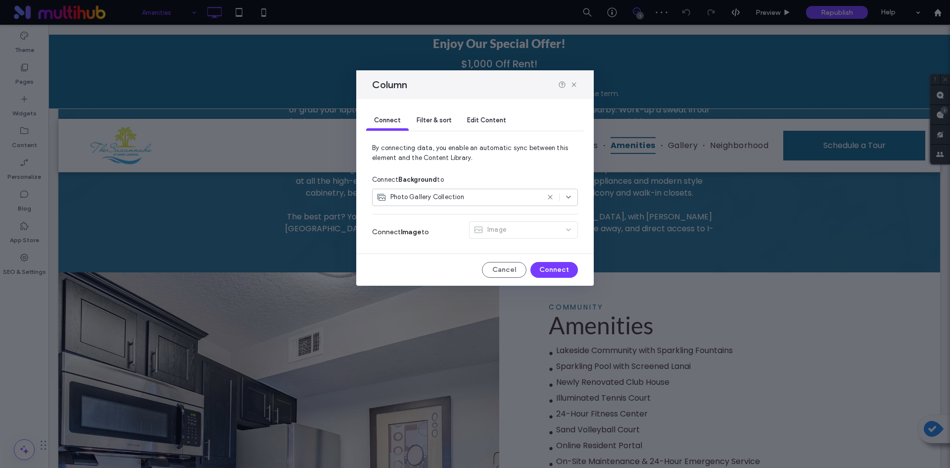
click at [438, 112] on div "Filter & sort" at bounding box center [434, 121] width 50 height 20
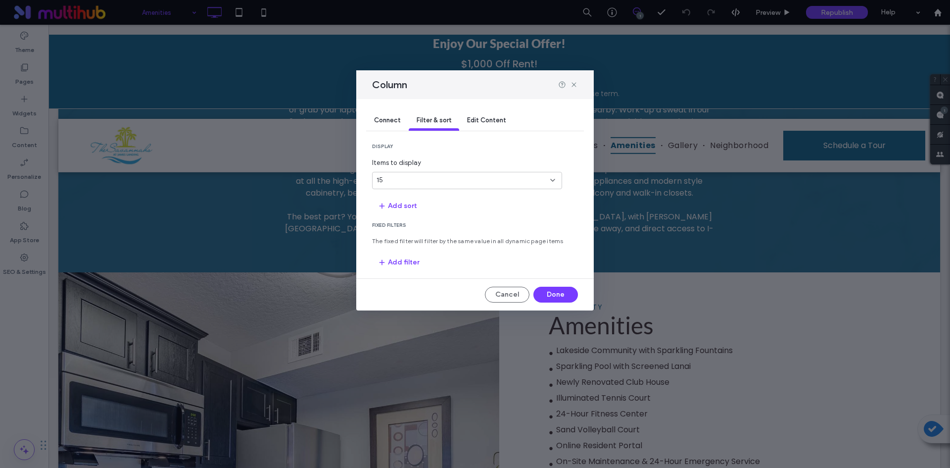
click at [441, 174] on div "15" at bounding box center [467, 180] width 190 height 17
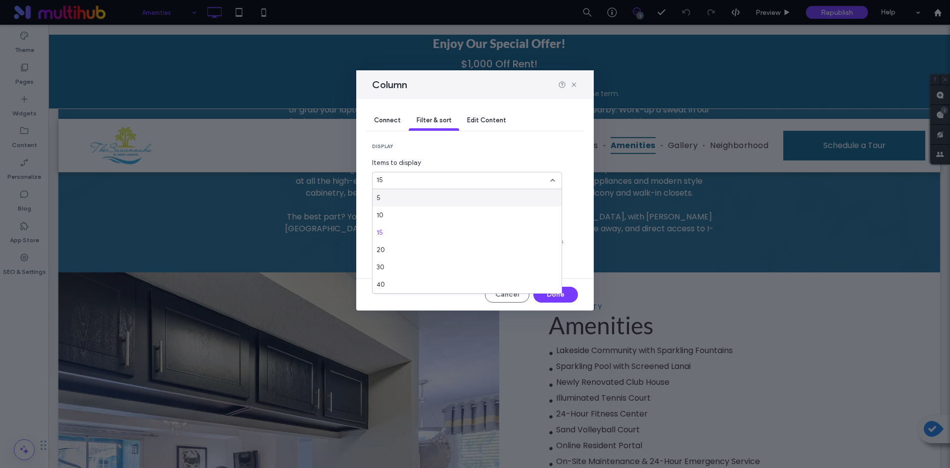
scroll to position [0, 0]
click at [470, 156] on section "display Items to display 15" at bounding box center [475, 166] width 206 height 46
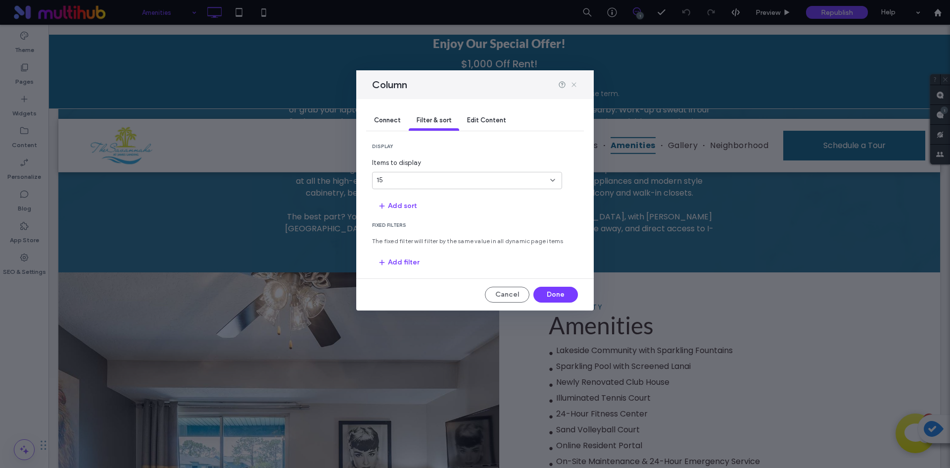
drag, startPoint x: 575, startPoint y: 84, endPoint x: 524, endPoint y: 67, distance: 53.1
click at [575, 84] on icon at bounding box center [574, 85] width 8 height 8
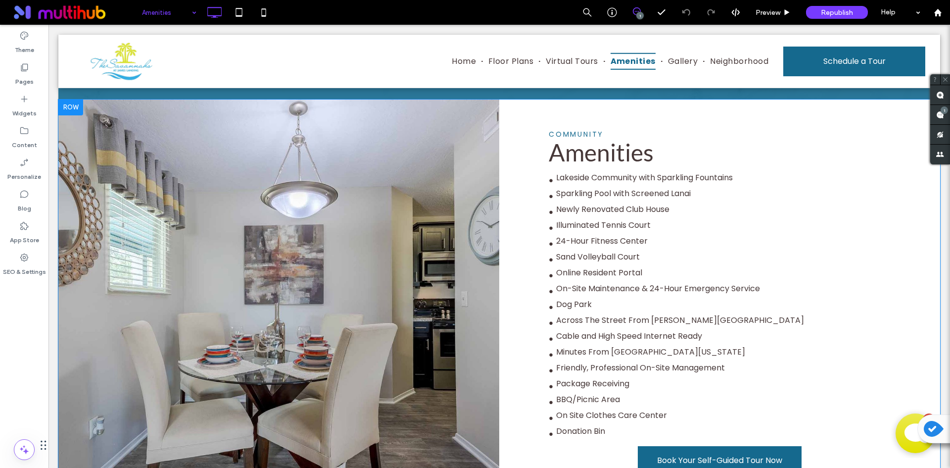
scroll to position [346, 0]
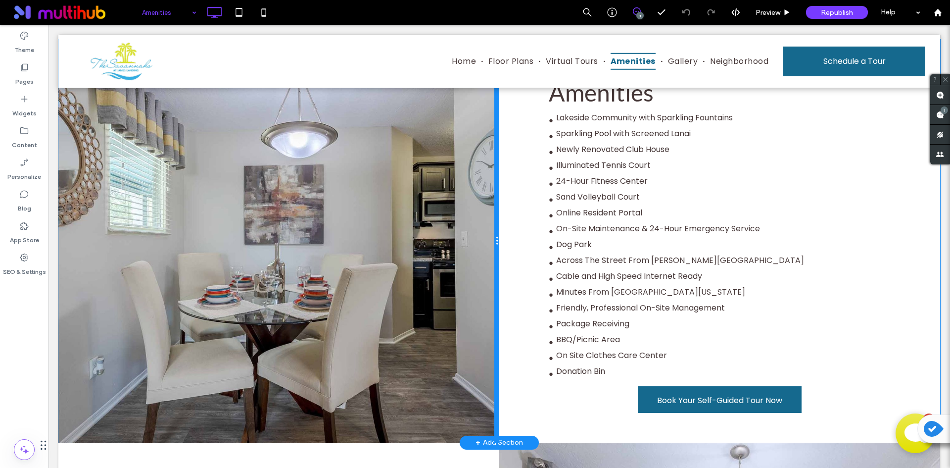
click at [494, 212] on div at bounding box center [496, 241] width 5 height 403
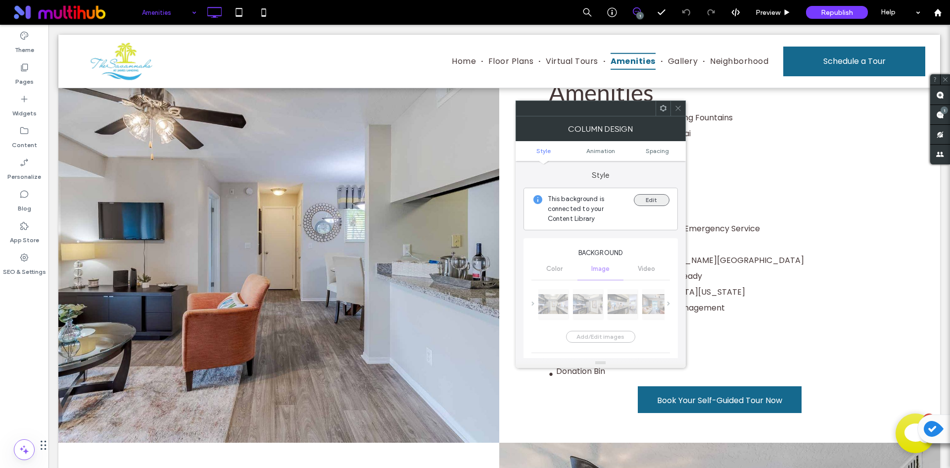
click at [650, 198] on button "Edit" at bounding box center [652, 200] width 36 height 12
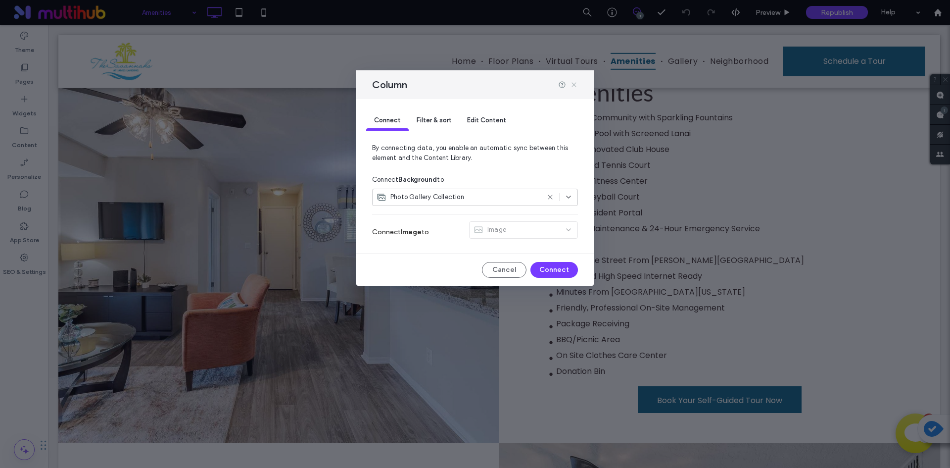
drag, startPoint x: 572, startPoint y: 84, endPoint x: 290, endPoint y: 61, distance: 283.0
click at [572, 84] on icon at bounding box center [574, 85] width 8 height 8
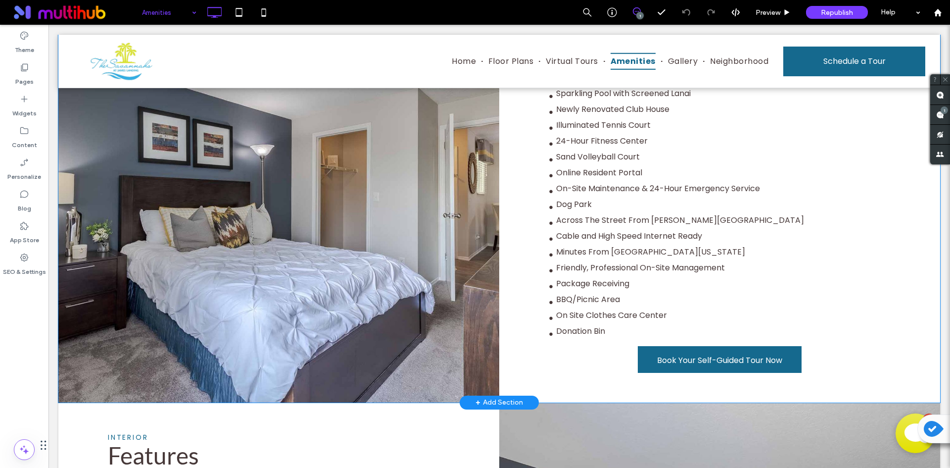
scroll to position [247, 0]
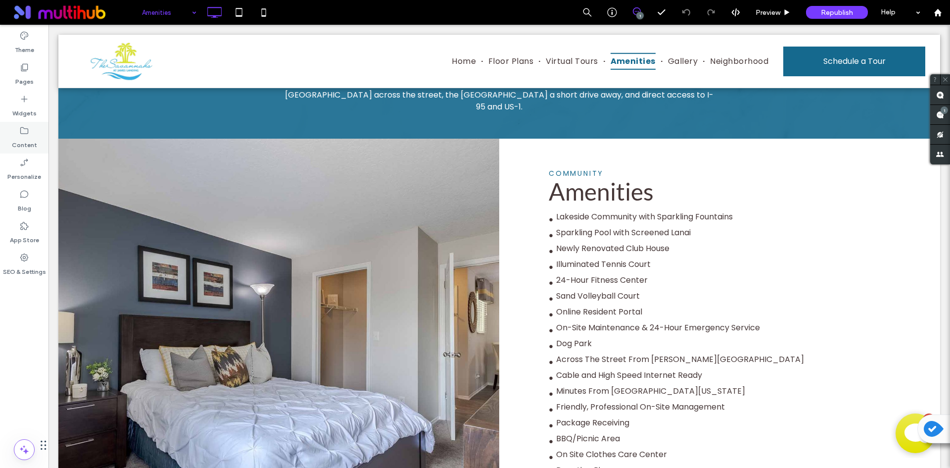
click at [18, 134] on div "Content" at bounding box center [24, 138] width 48 height 32
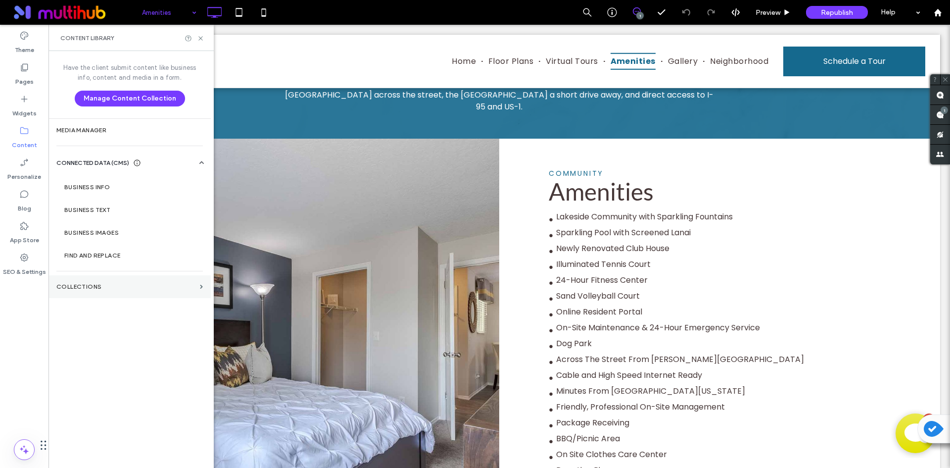
click at [109, 281] on section "Collections" at bounding box center [129, 286] width 162 height 23
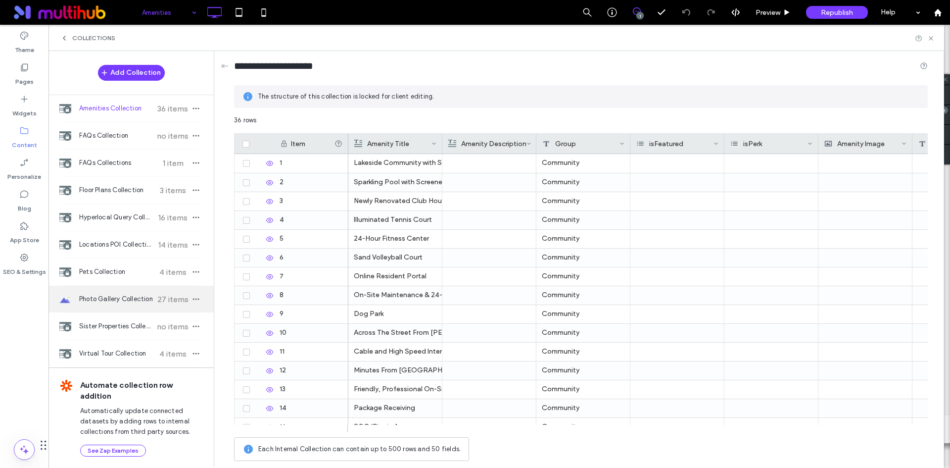
click at [141, 296] on span "Photo Gallery Collection" at bounding box center [116, 299] width 74 height 10
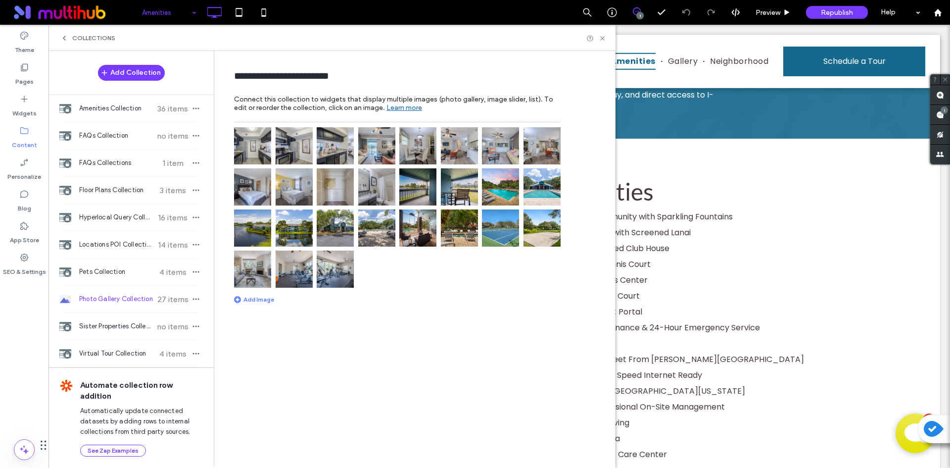
click at [252, 139] on img at bounding box center [252, 145] width 37 height 37
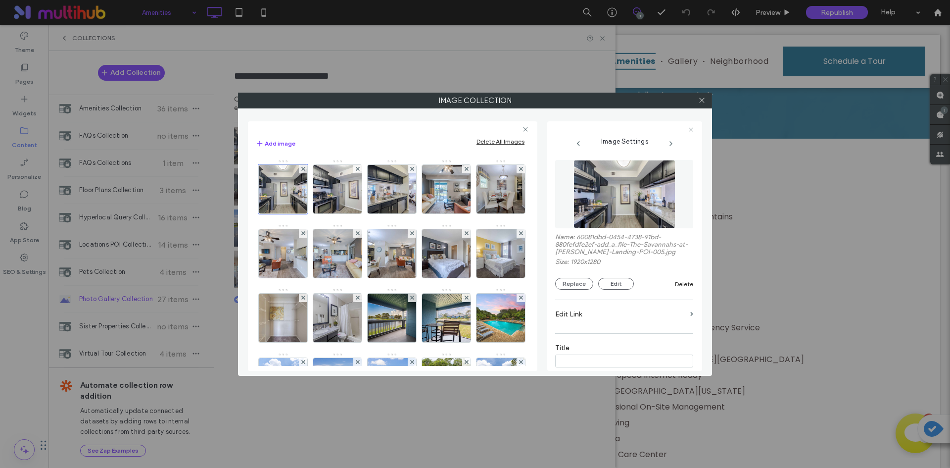
click at [626, 361] on input at bounding box center [624, 360] width 138 height 13
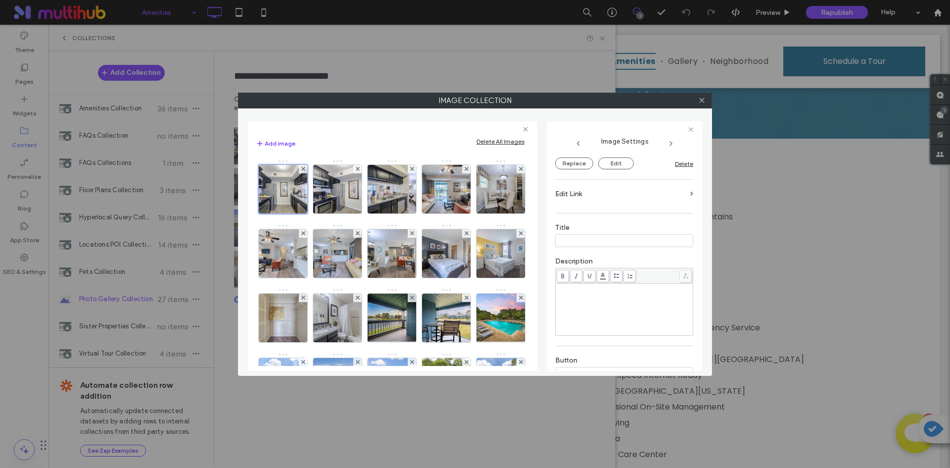
scroll to position [49, 0]
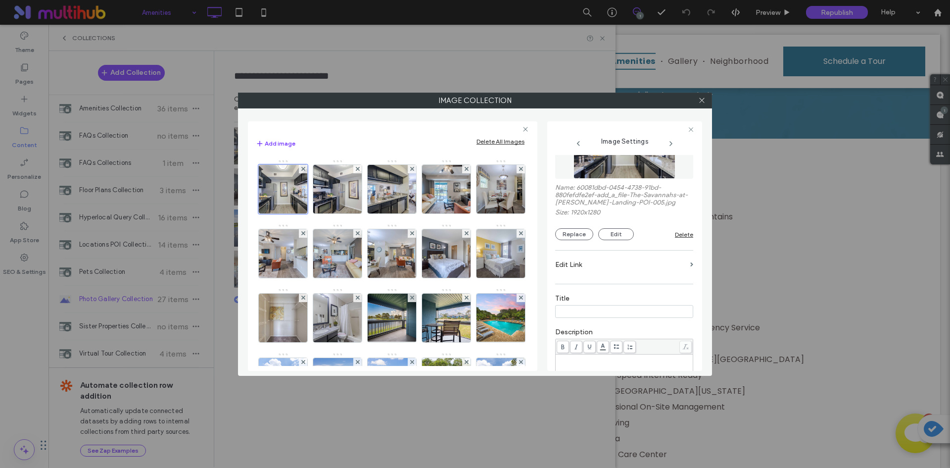
click at [604, 302] on label "Title" at bounding box center [624, 299] width 138 height 11
click at [604, 308] on input at bounding box center [624, 311] width 138 height 13
type input "*********"
click at [334, 197] on img at bounding box center [337, 189] width 73 height 48
type input "*********"
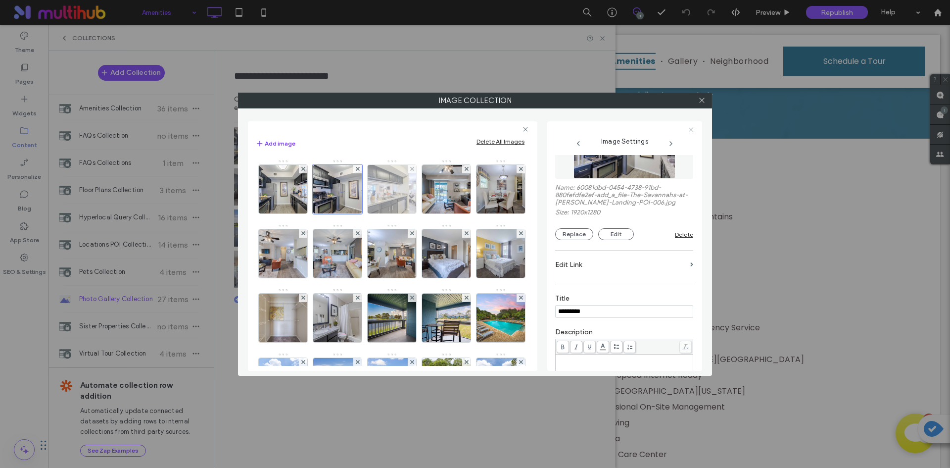
click at [385, 193] on img at bounding box center [392, 189] width 73 height 48
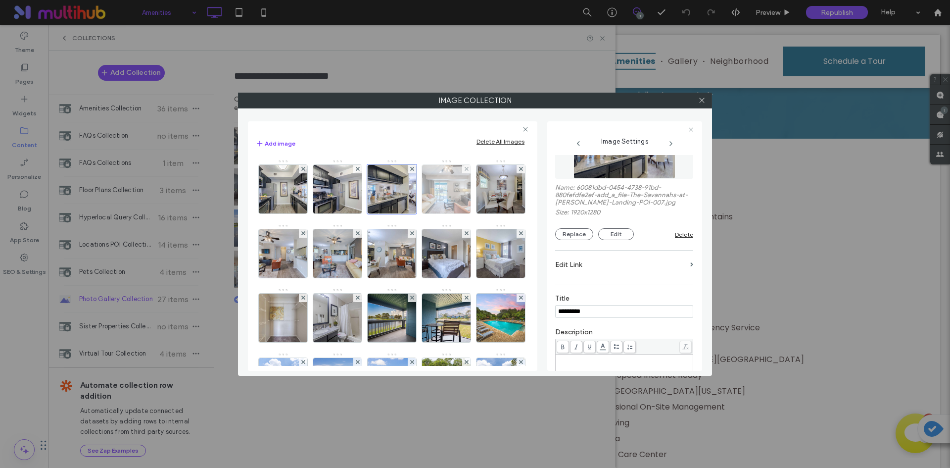
type input "*********"
click at [450, 194] on img at bounding box center [446, 189] width 73 height 48
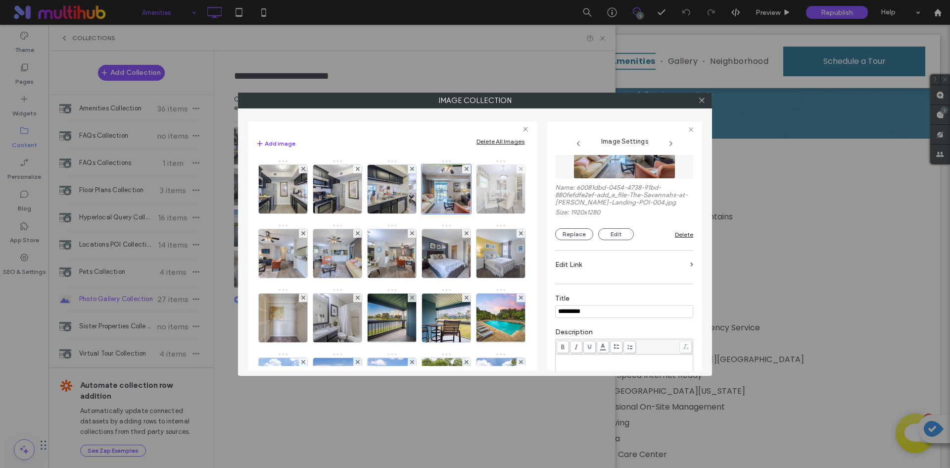
type input "*********"
click at [465, 213] on img at bounding box center [501, 189] width 73 height 48
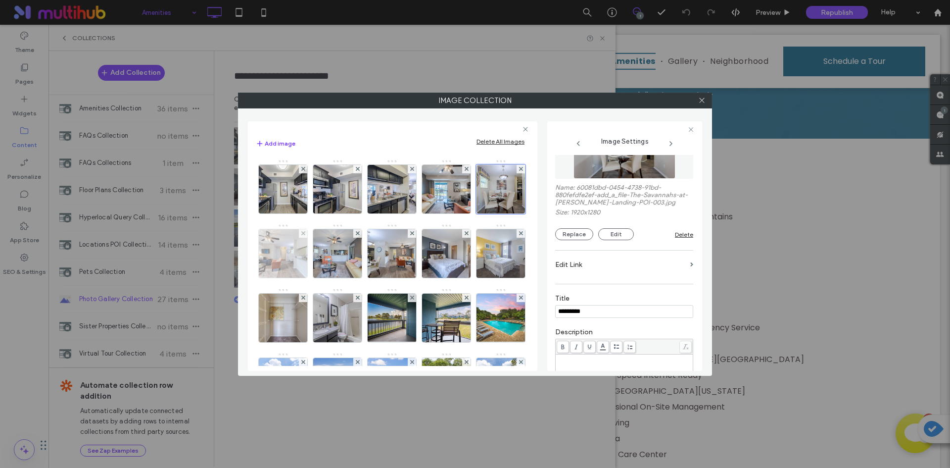
type input "*********"
click at [320, 245] on img at bounding box center [283, 253] width 73 height 48
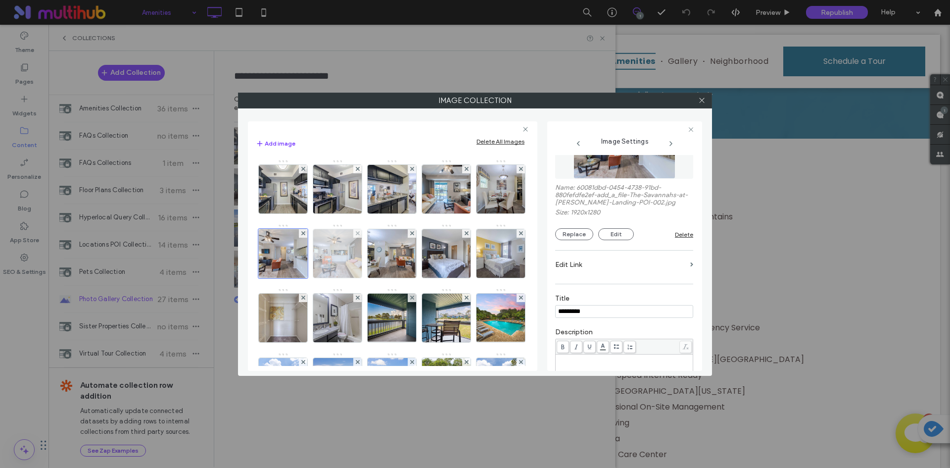
type input "*********"
click at [374, 264] on img at bounding box center [337, 253] width 73 height 48
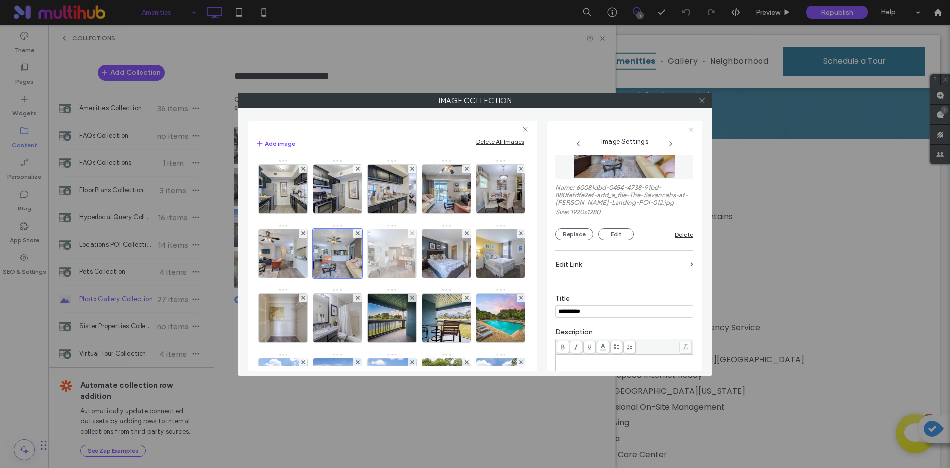
type input "*********"
click at [429, 259] on img at bounding box center [392, 253] width 73 height 48
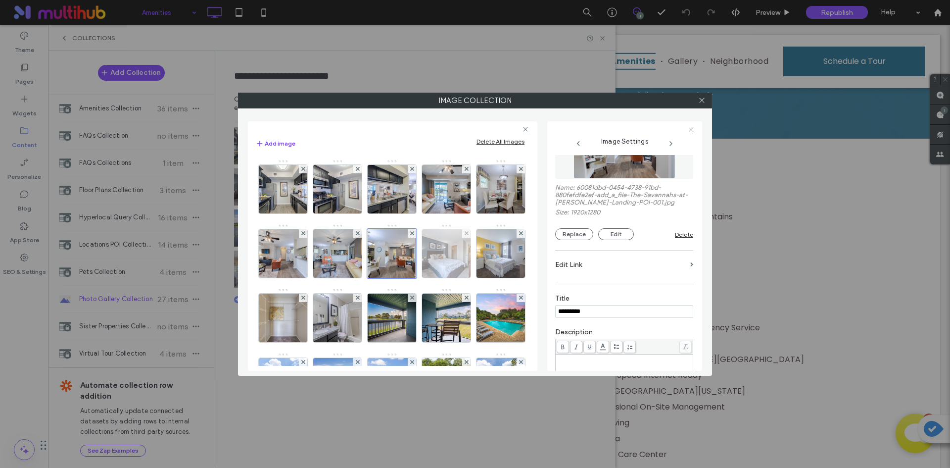
type input "*********"
click at [410, 278] on img at bounding box center [446, 253] width 73 height 48
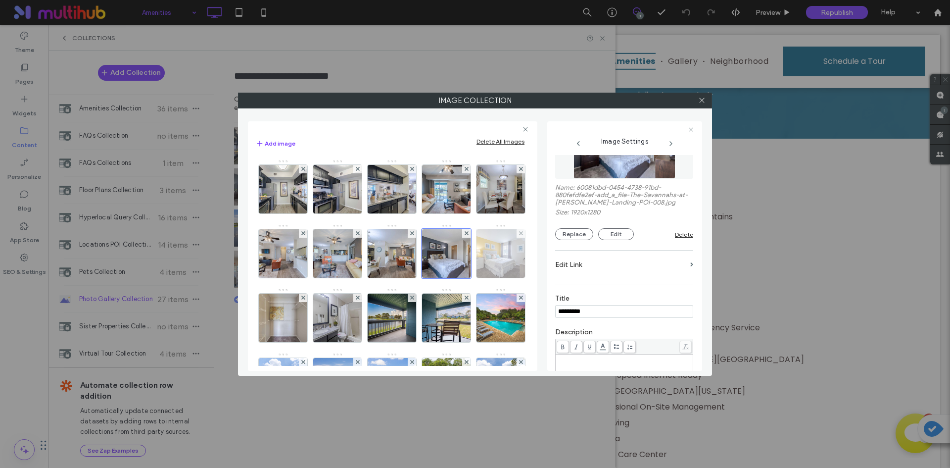
type input "*********"
click at [465, 278] on img at bounding box center [501, 253] width 73 height 48
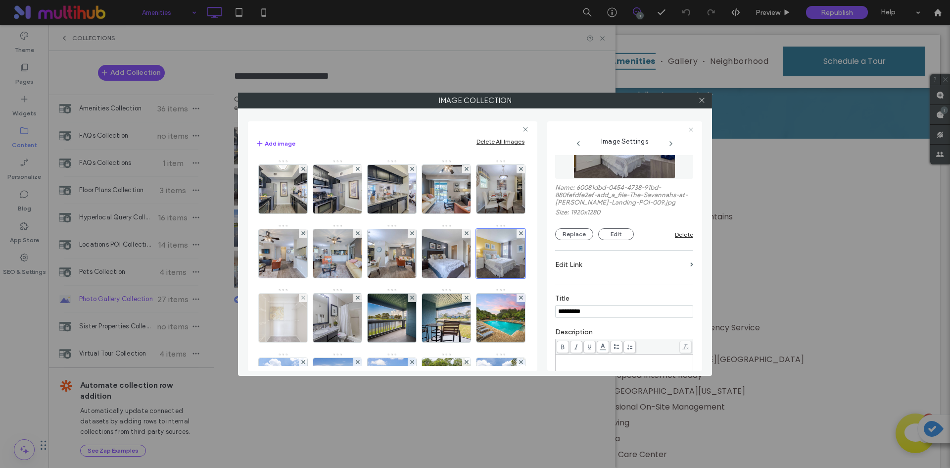
type input "*********"
click at [320, 330] on img at bounding box center [283, 317] width 73 height 48
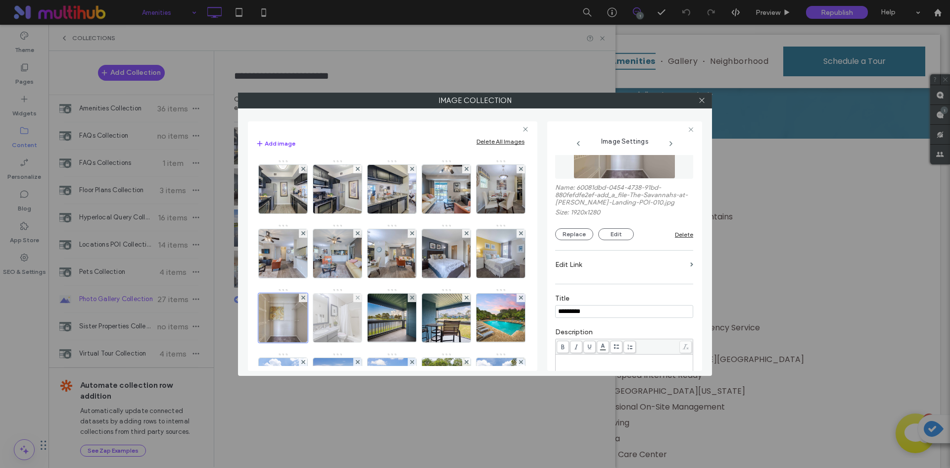
type input "*********"
click at [374, 325] on img at bounding box center [337, 317] width 73 height 48
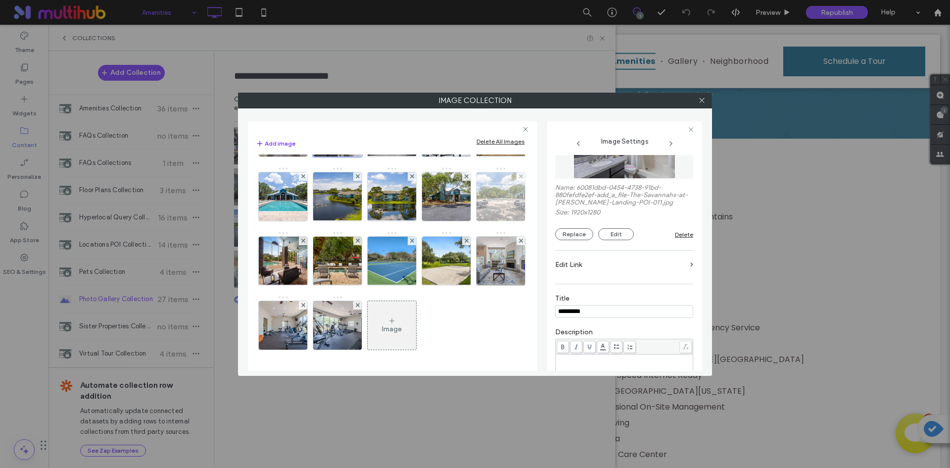
scroll to position [250, 0]
type input "*********"
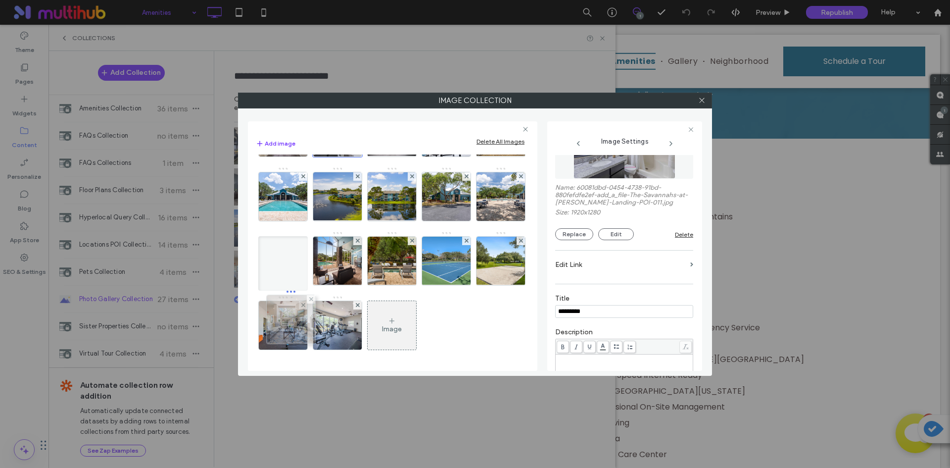
scroll to position [151, 0]
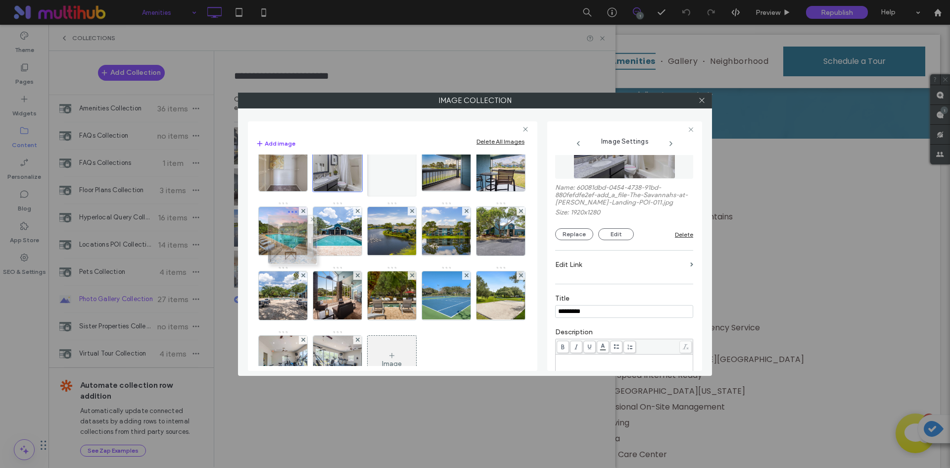
drag, startPoint x: 292, startPoint y: 331, endPoint x: 299, endPoint y: 245, distance: 85.9
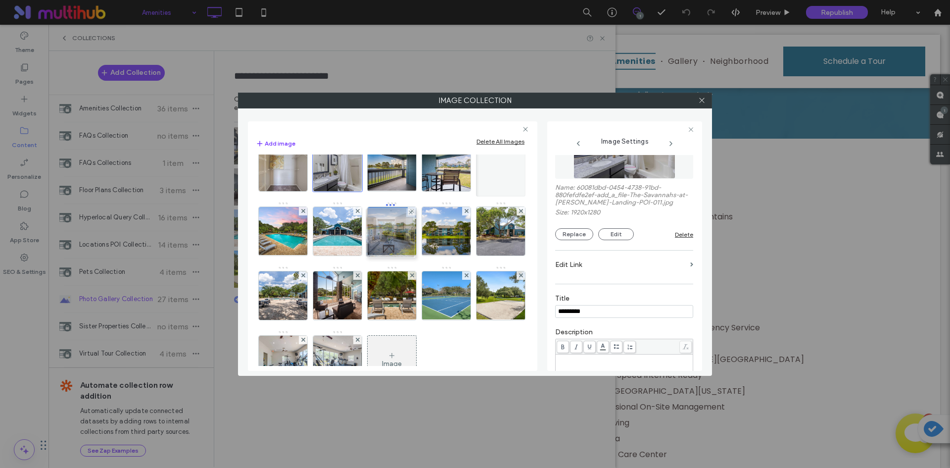
drag, startPoint x: 287, startPoint y: 228, endPoint x: 392, endPoint y: 230, distance: 104.9
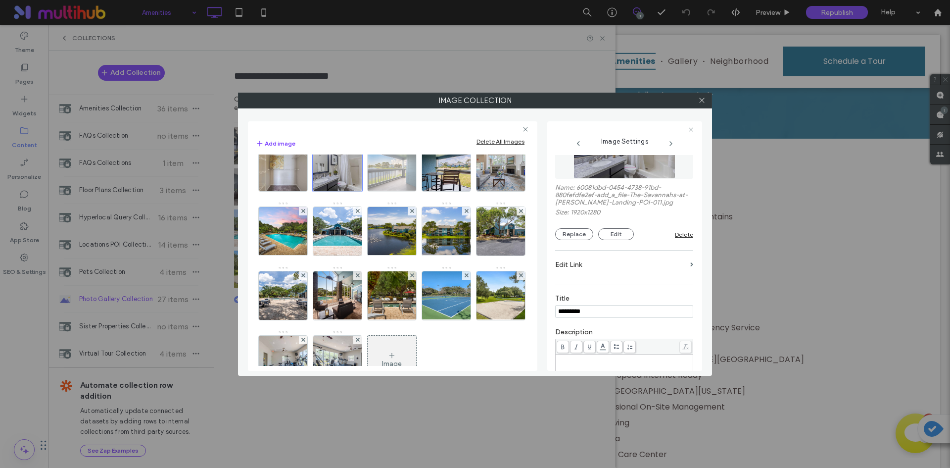
click at [360, 191] on img at bounding box center [392, 167] width 65 height 48
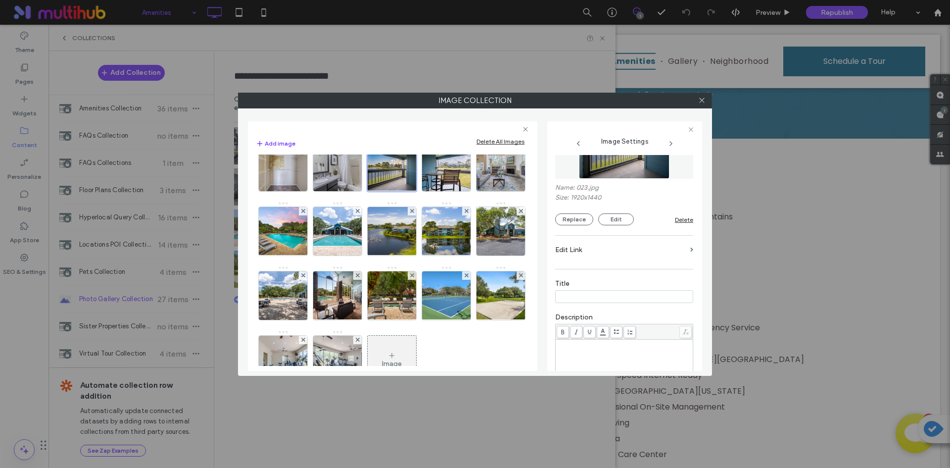
click at [600, 294] on input at bounding box center [624, 296] width 138 height 13
type input "*********"
click at [410, 191] on img at bounding box center [446, 167] width 73 height 48
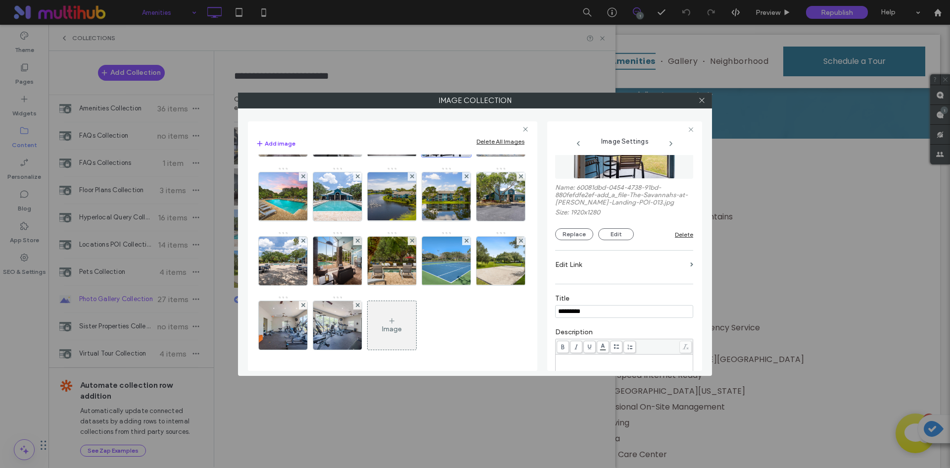
scroll to position [250, 0]
type input "*********"
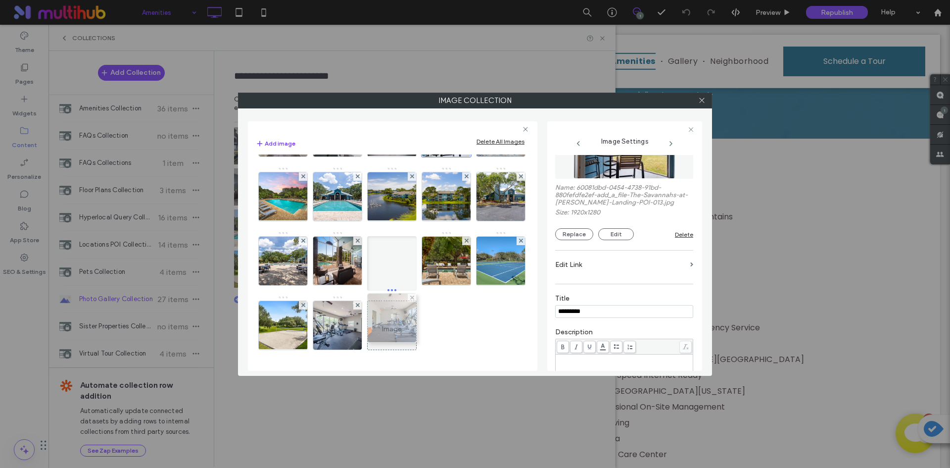
scroll to position [151, 0]
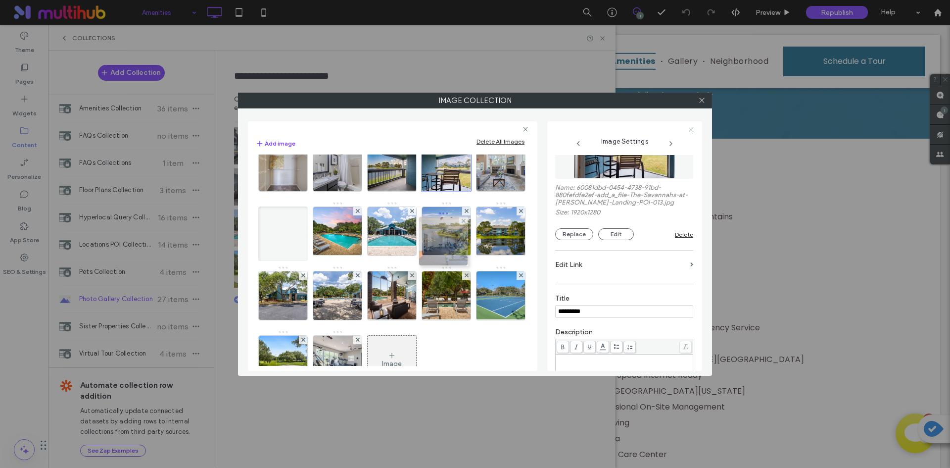
drag, startPoint x: 346, startPoint y: 332, endPoint x: 449, endPoint y: 250, distance: 131.7
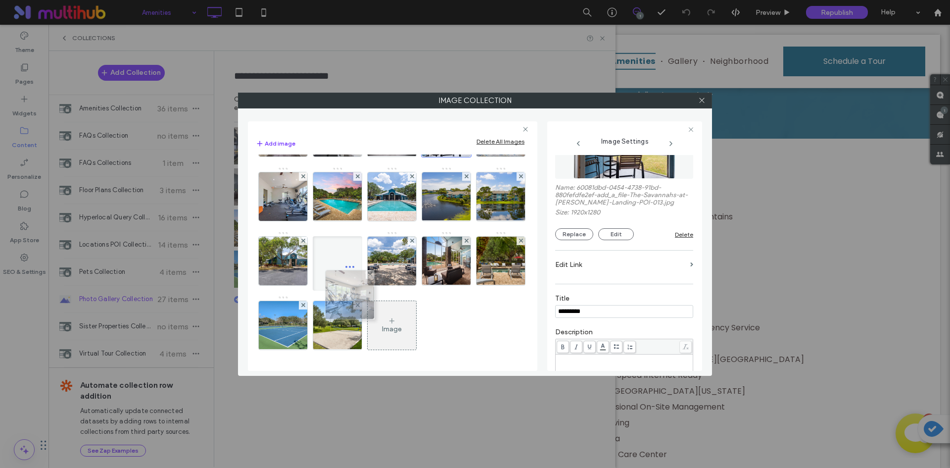
scroll to position [200, 0]
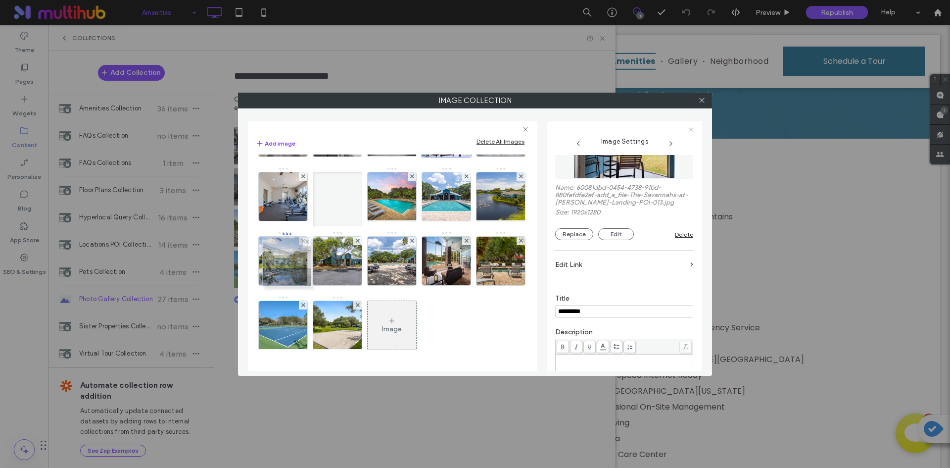
drag, startPoint x: 379, startPoint y: 336, endPoint x: 271, endPoint y: 257, distance: 132.8
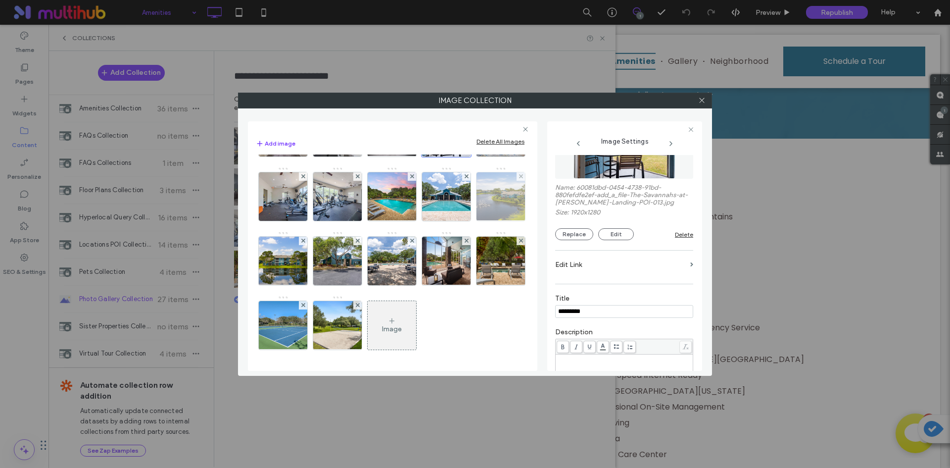
scroll to position [250, 0]
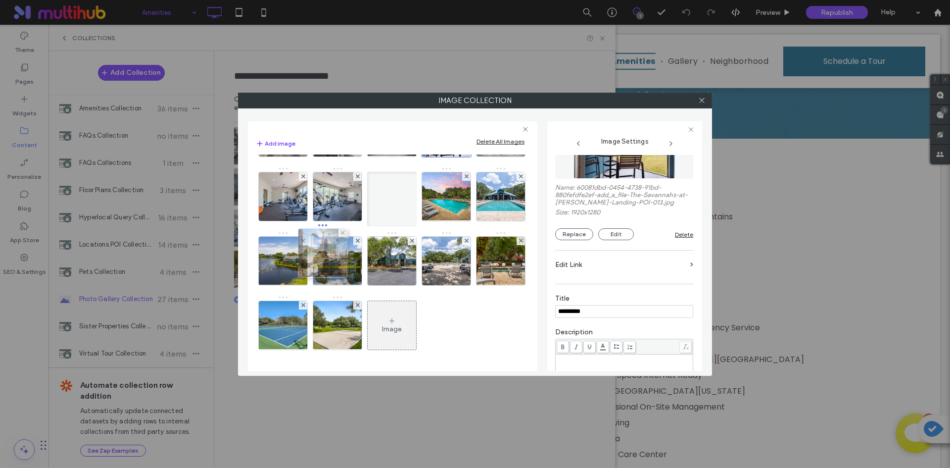
drag, startPoint x: 445, startPoint y: 265, endPoint x: 328, endPoint y: 203, distance: 132.8
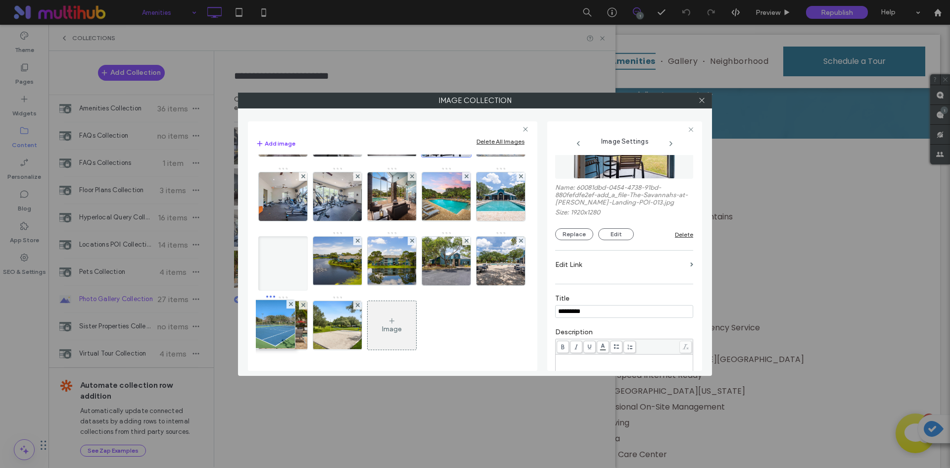
drag, startPoint x: 348, startPoint y: 338, endPoint x: 336, endPoint y: 299, distance: 40.7
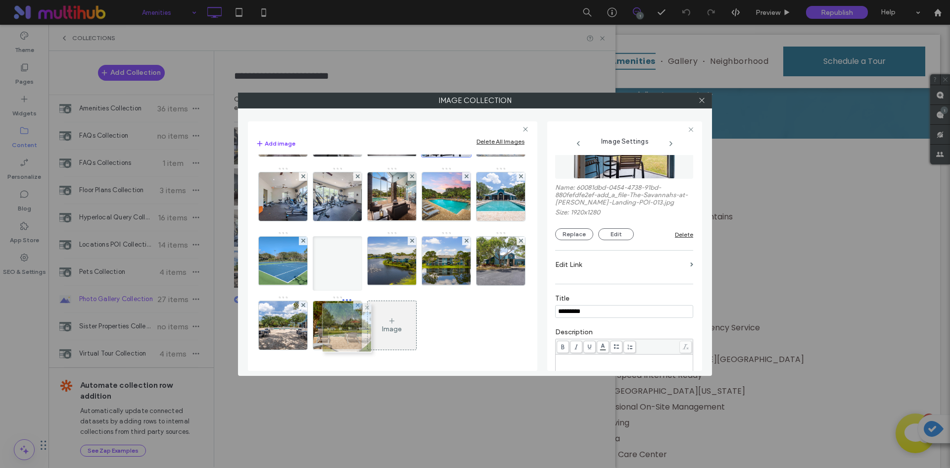
drag, startPoint x: 388, startPoint y: 332, endPoint x: 342, endPoint y: 272, distance: 75.9
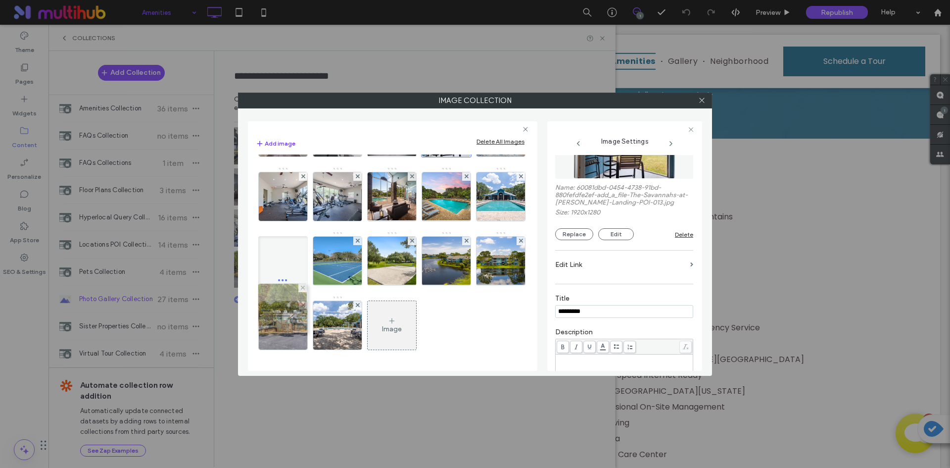
drag, startPoint x: 373, startPoint y: 327, endPoint x: 263, endPoint y: 248, distance: 135.1
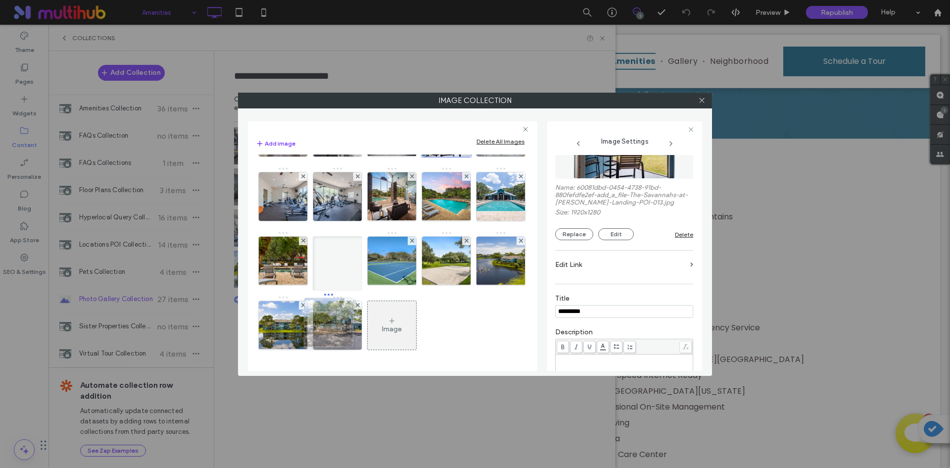
drag, startPoint x: 393, startPoint y: 329, endPoint x: 329, endPoint y: 263, distance: 92.0
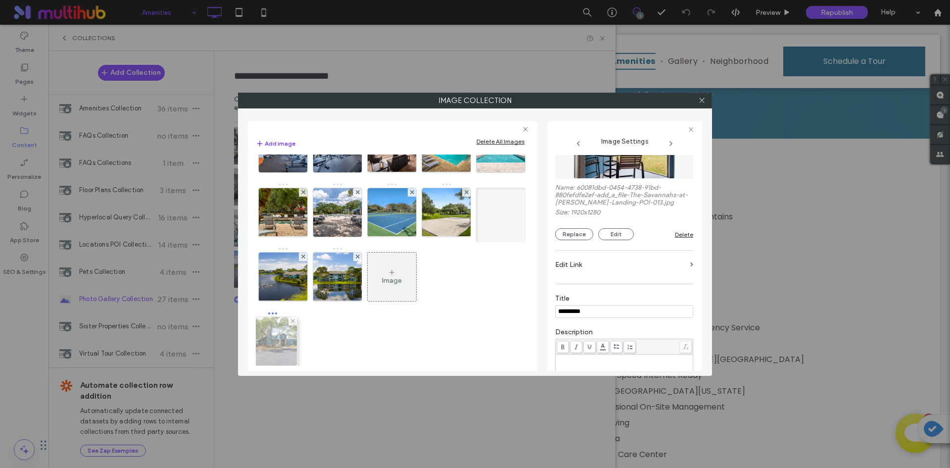
drag, startPoint x: 392, startPoint y: 334, endPoint x: 270, endPoint y: 334, distance: 121.7
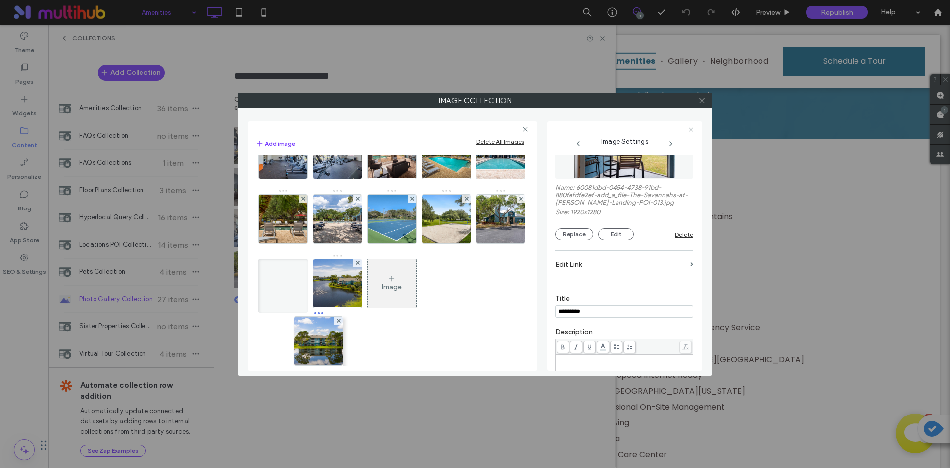
drag, startPoint x: 399, startPoint y: 332, endPoint x: 374, endPoint y: 299, distance: 40.6
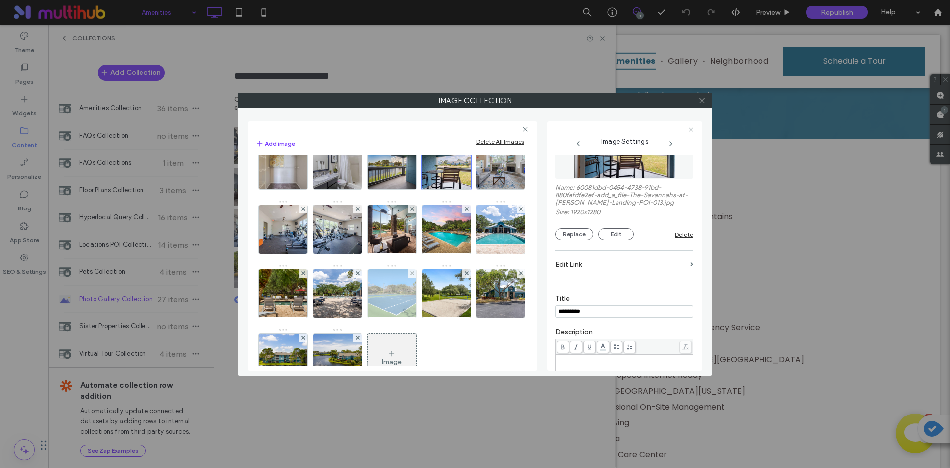
scroll to position [151, 0]
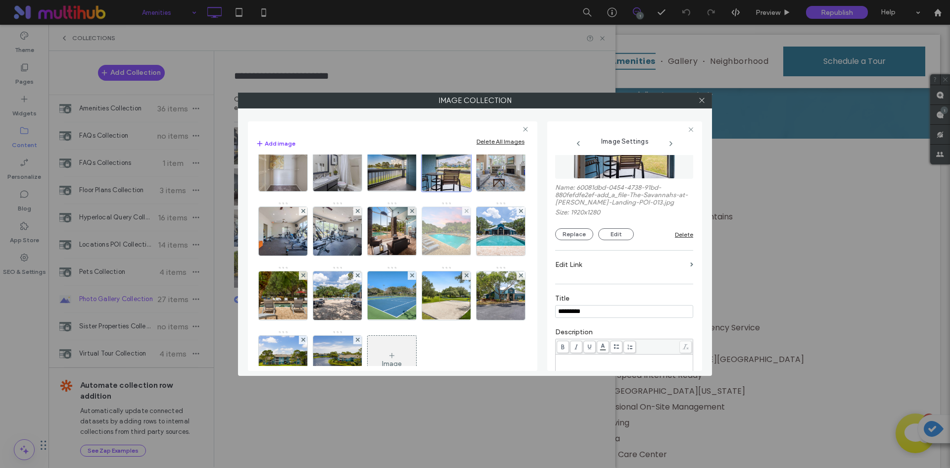
click at [414, 255] on img at bounding box center [446, 231] width 65 height 48
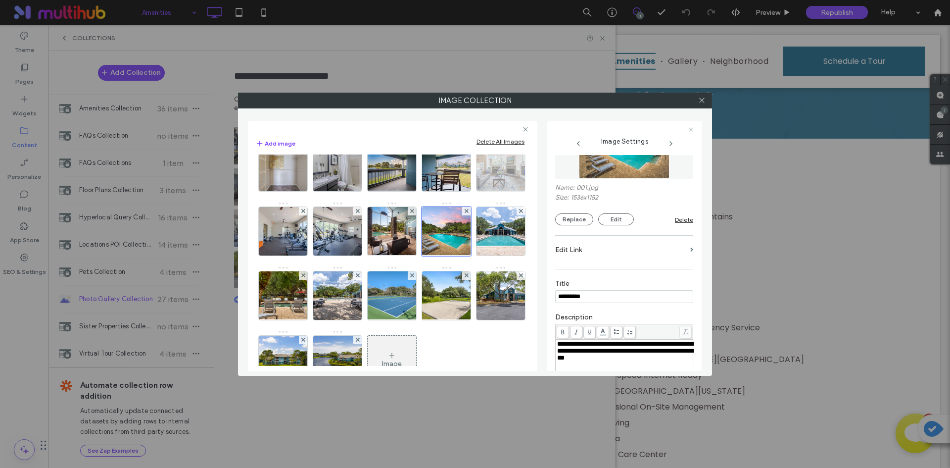
click at [465, 191] on img at bounding box center [501, 167] width 73 height 48
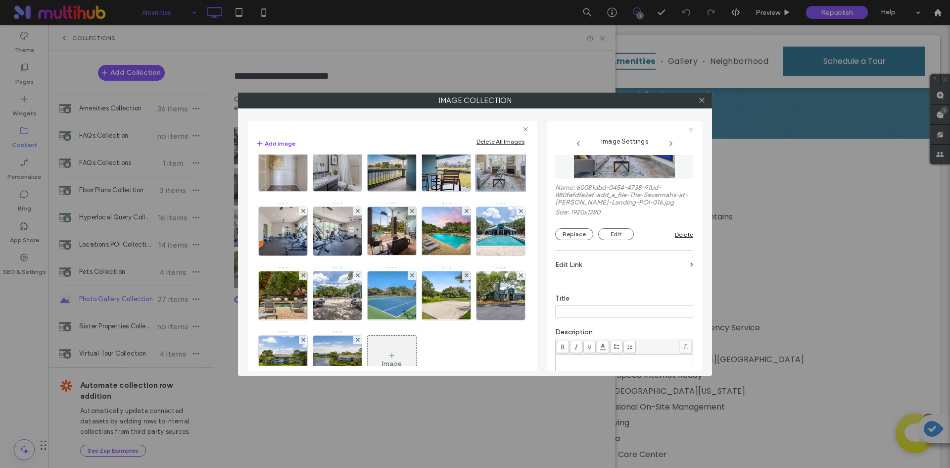
click at [616, 311] on input at bounding box center [624, 311] width 138 height 13
type input "*********"
click at [320, 248] on img at bounding box center [283, 231] width 73 height 48
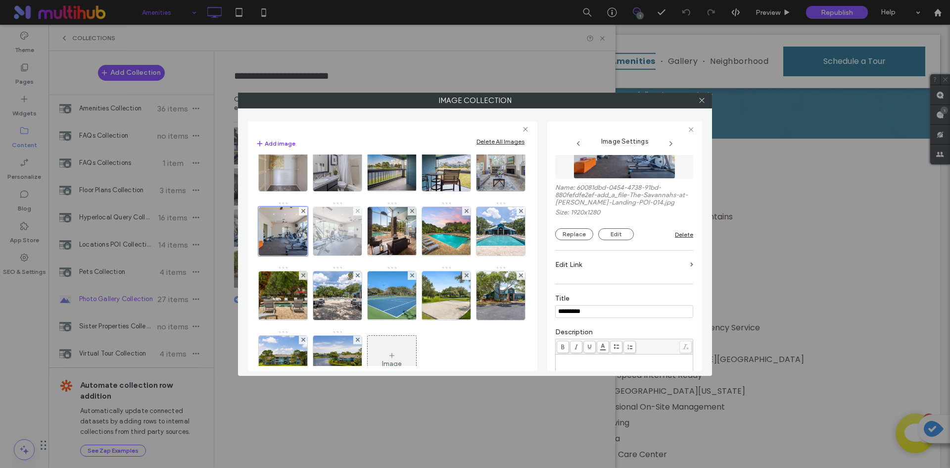
type input "*********"
click at [301, 255] on img at bounding box center [337, 231] width 73 height 48
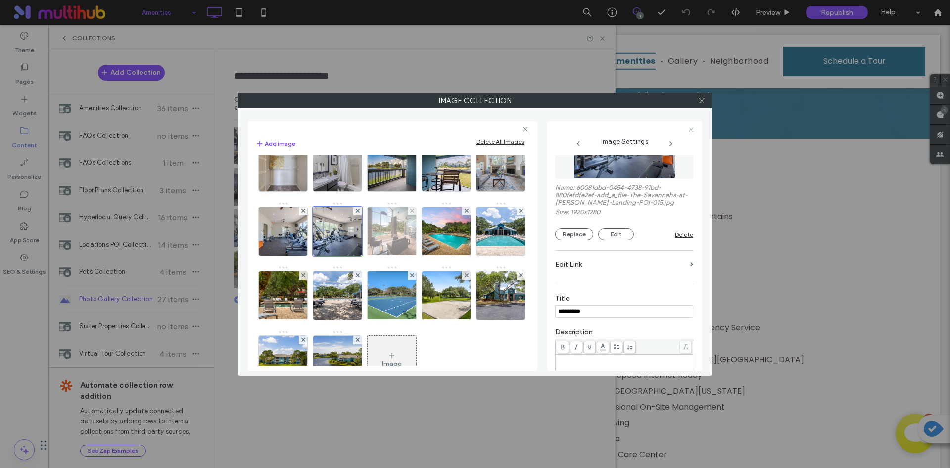
type input "*********"
click at [360, 255] on img at bounding box center [392, 231] width 65 height 48
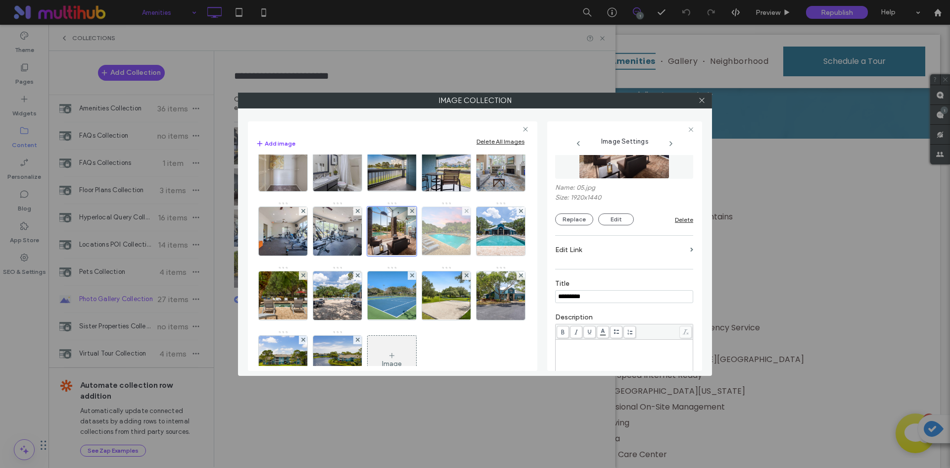
type input "*********"
click at [414, 255] on img at bounding box center [446, 231] width 65 height 48
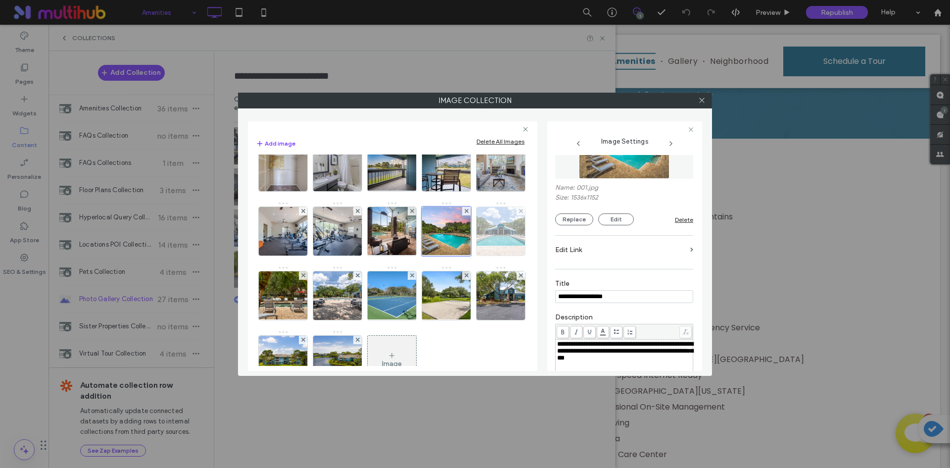
type input "**********"
click at [465, 255] on img at bounding box center [501, 231] width 73 height 48
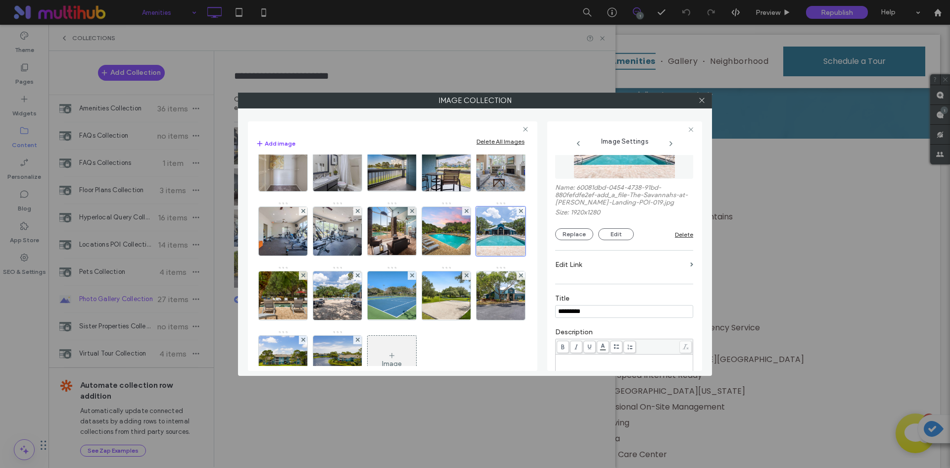
type input "*********"
click at [414, 255] on img at bounding box center [446, 231] width 65 height 48
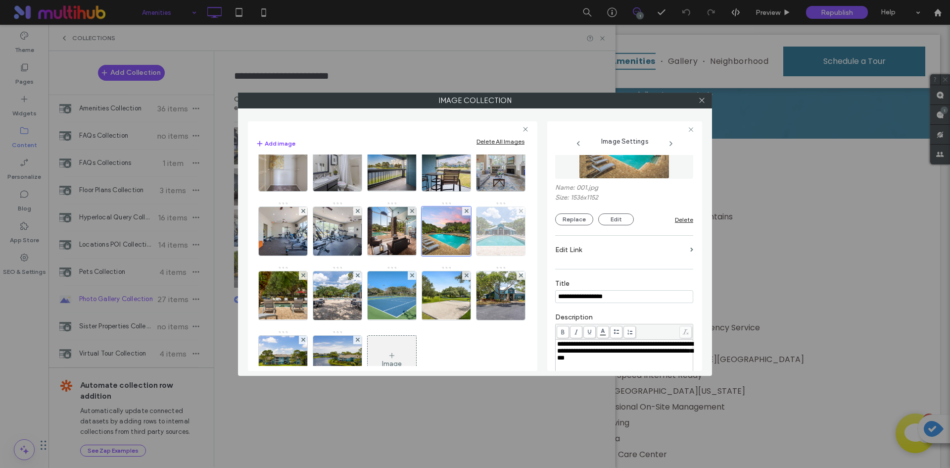
click at [465, 255] on img at bounding box center [501, 231] width 73 height 48
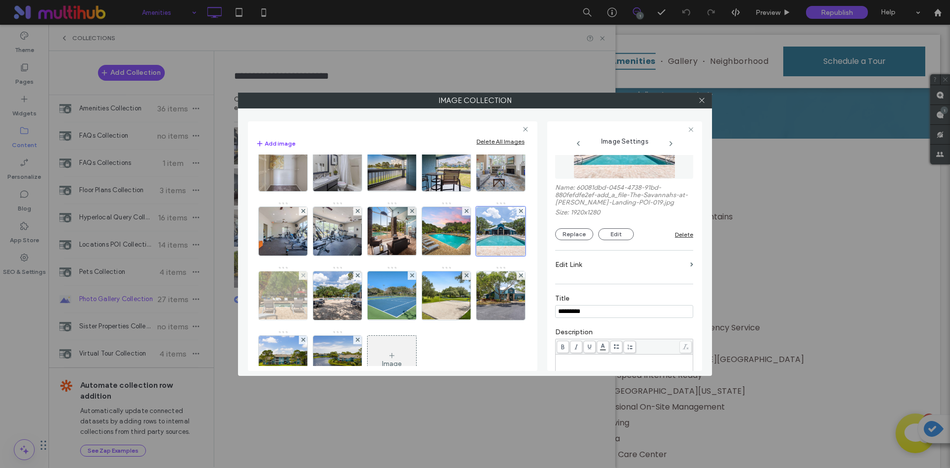
click at [290, 320] on img at bounding box center [283, 295] width 64 height 48
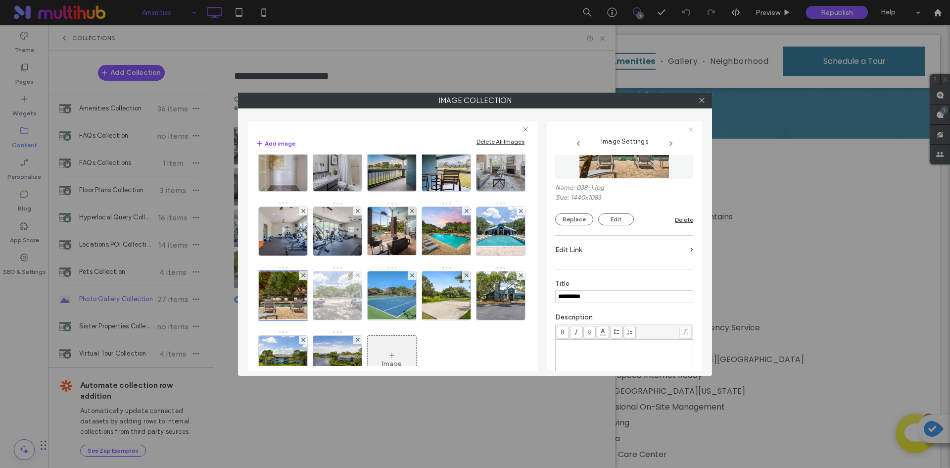
type input "*********"
click at [330, 320] on img at bounding box center [337, 295] width 73 height 48
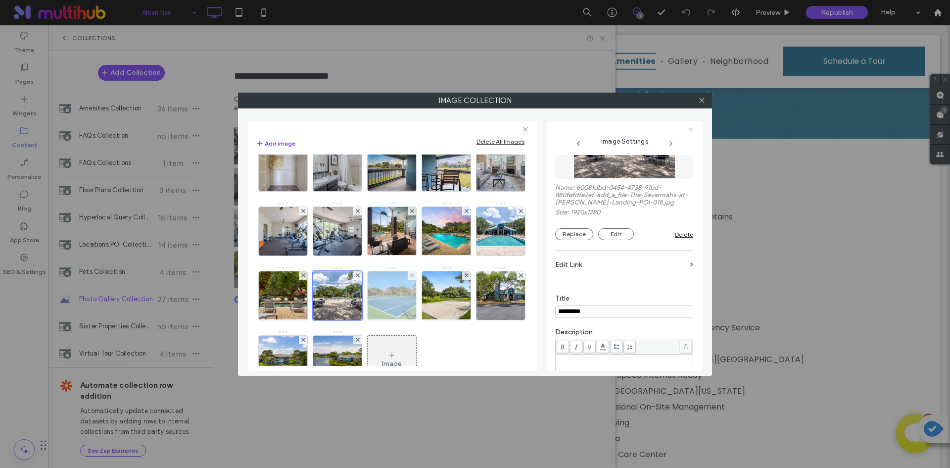
type input "*********"
click at [398, 320] on img at bounding box center [392, 295] width 65 height 48
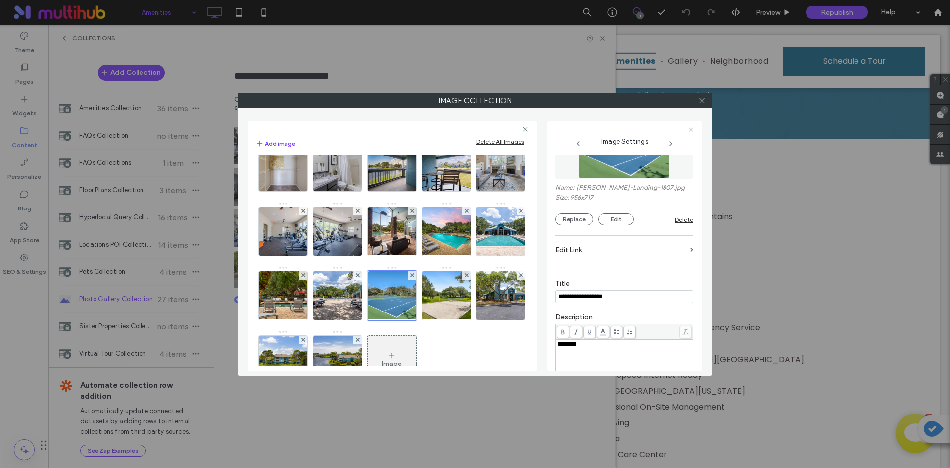
type input "*********"
click at [450, 320] on img at bounding box center [446, 295] width 65 height 48
click at [613, 294] on input at bounding box center [624, 296] width 138 height 13
type input "*********"
click at [628, 277] on div "Title *********" at bounding box center [624, 291] width 138 height 34
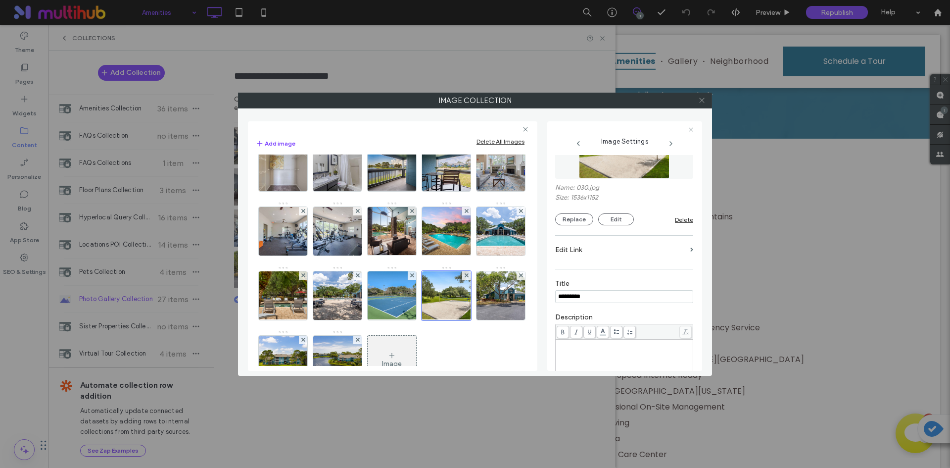
click at [703, 98] on icon at bounding box center [701, 100] width 7 height 7
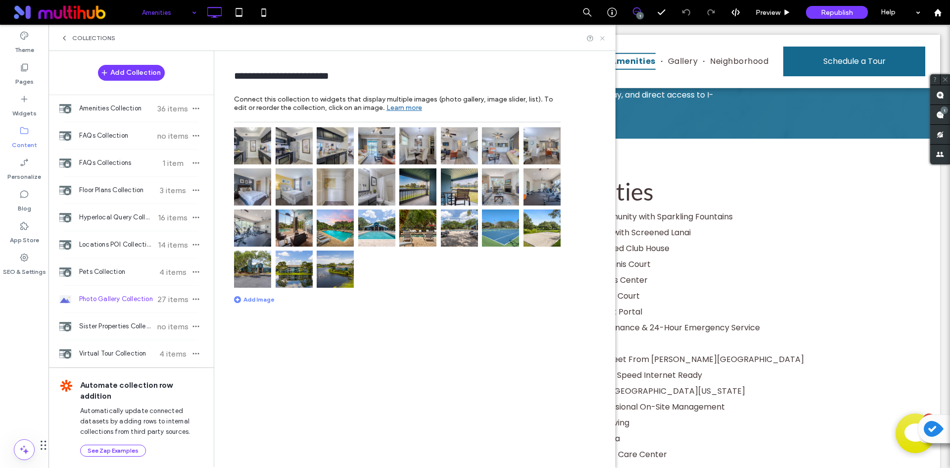
click at [605, 37] on icon at bounding box center [602, 38] width 7 height 7
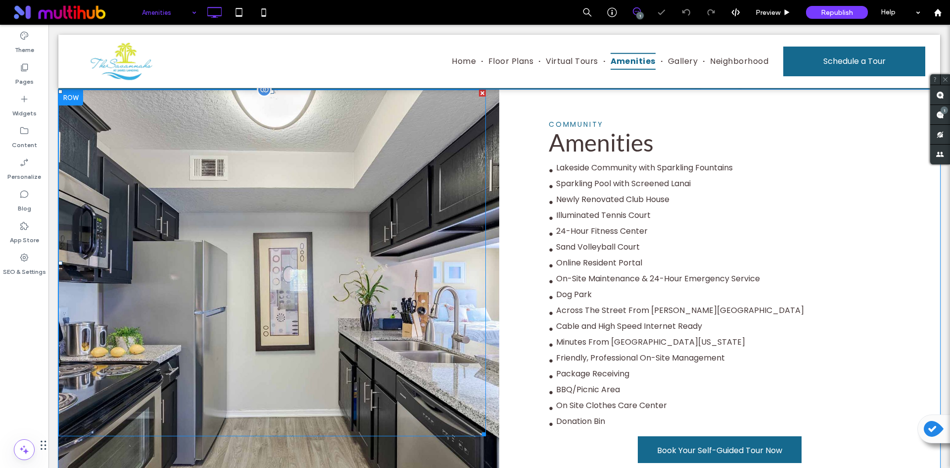
scroll to position [396, 0]
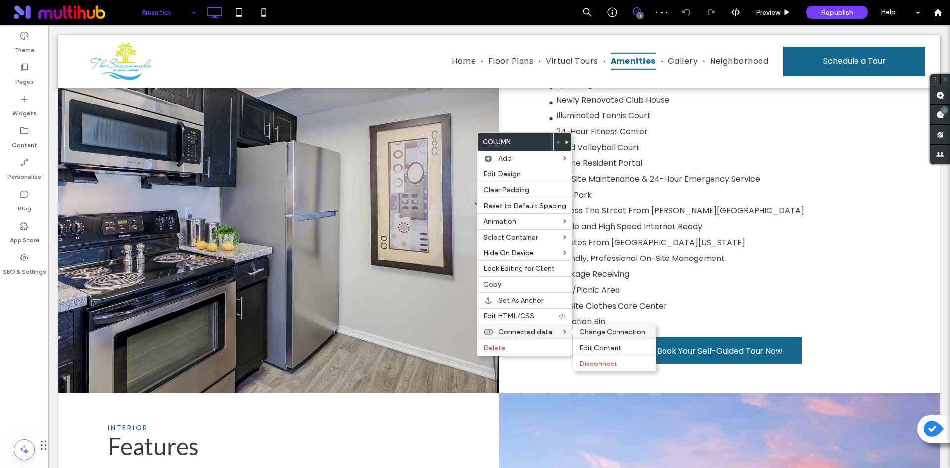
click at [590, 332] on span "Change Connection" at bounding box center [613, 332] width 66 height 8
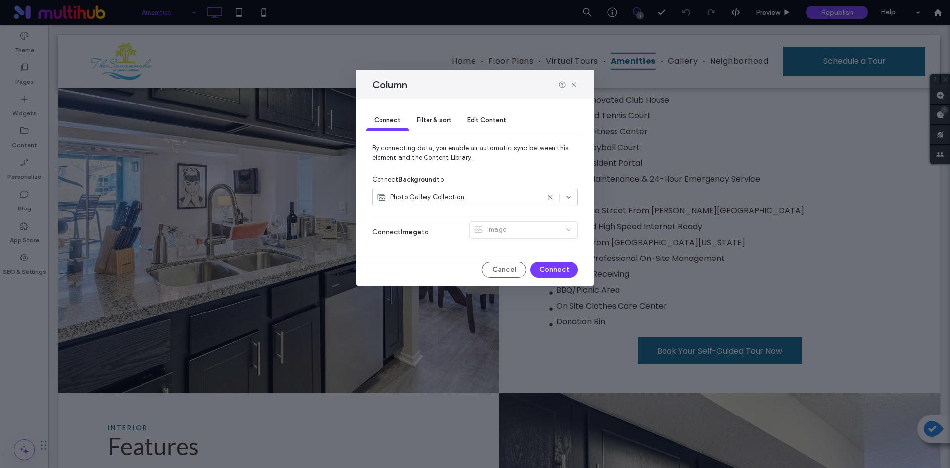
scroll to position [0, 0]
click at [446, 118] on span "Filter & sort" at bounding box center [434, 119] width 35 height 7
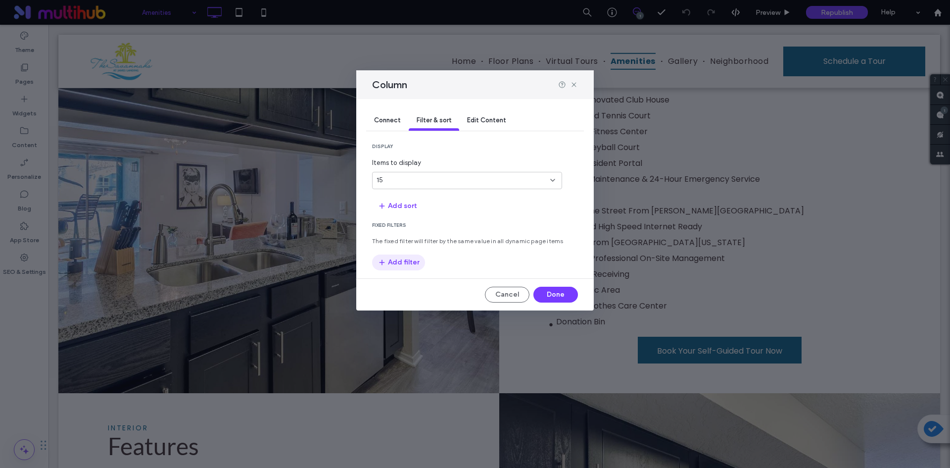
click at [405, 264] on button "Add filter" at bounding box center [398, 262] width 53 height 16
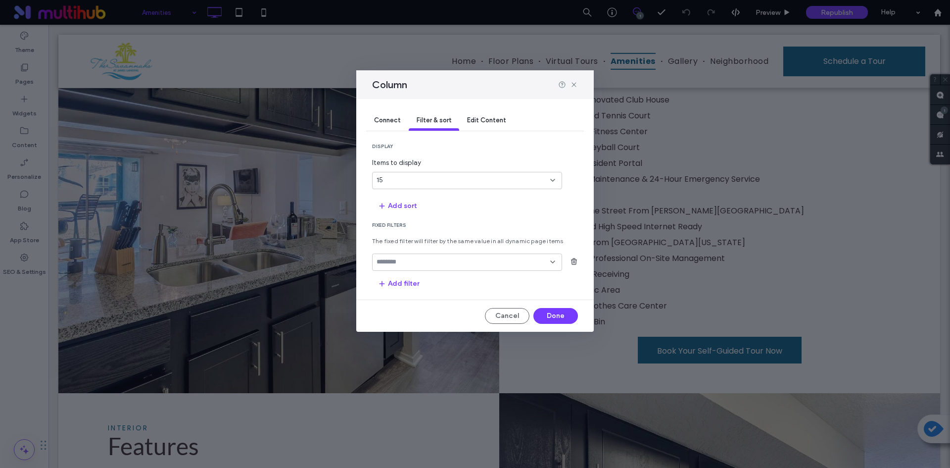
click at [420, 261] on input "fields-dropdown" at bounding box center [464, 262] width 174 height 8
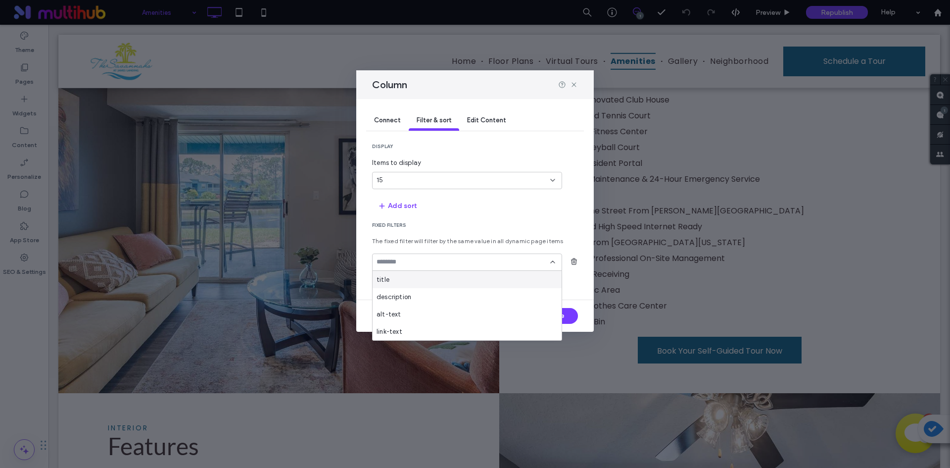
click at [430, 276] on div "title" at bounding box center [467, 279] width 189 height 17
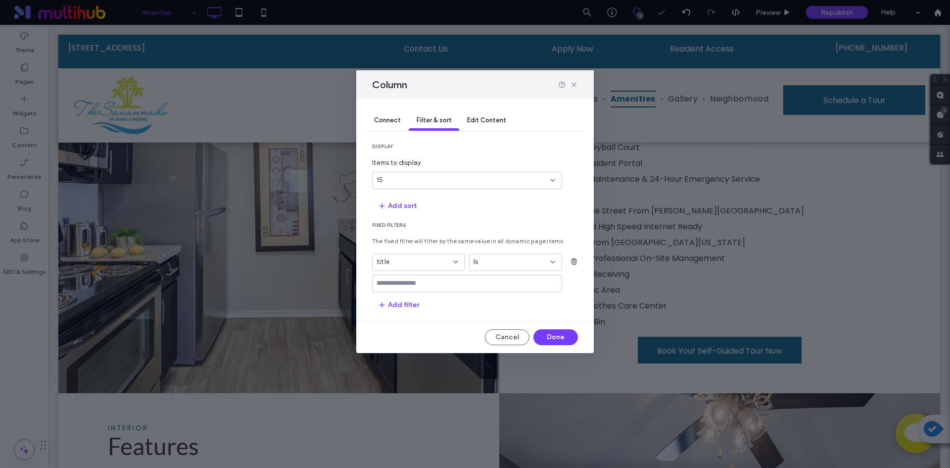
click at [487, 284] on input "values-textbox" at bounding box center [464, 283] width 174 height 8
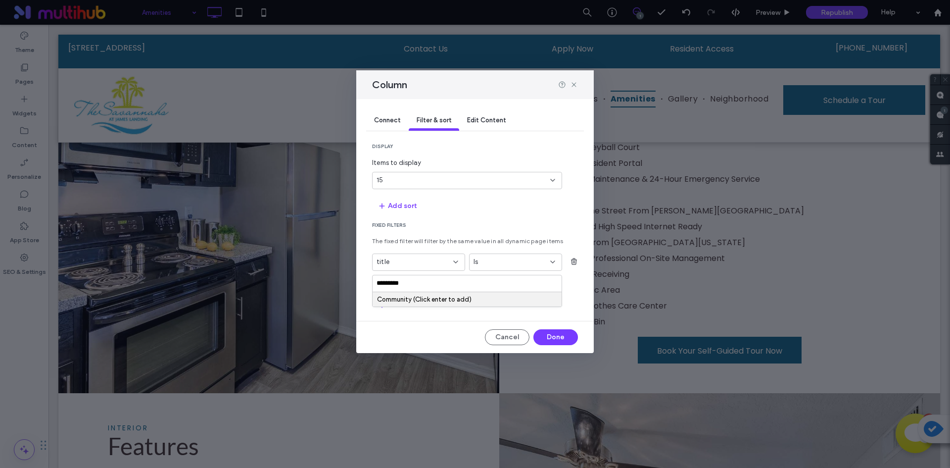
paste input "values-textbox"
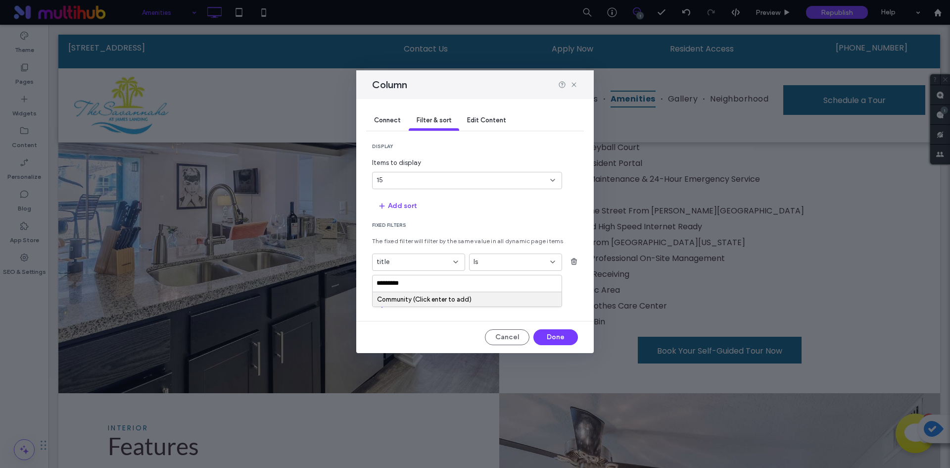
type input "*********"
click at [513, 298] on div "Community (Click enter to add)" at bounding box center [467, 298] width 180 height 7
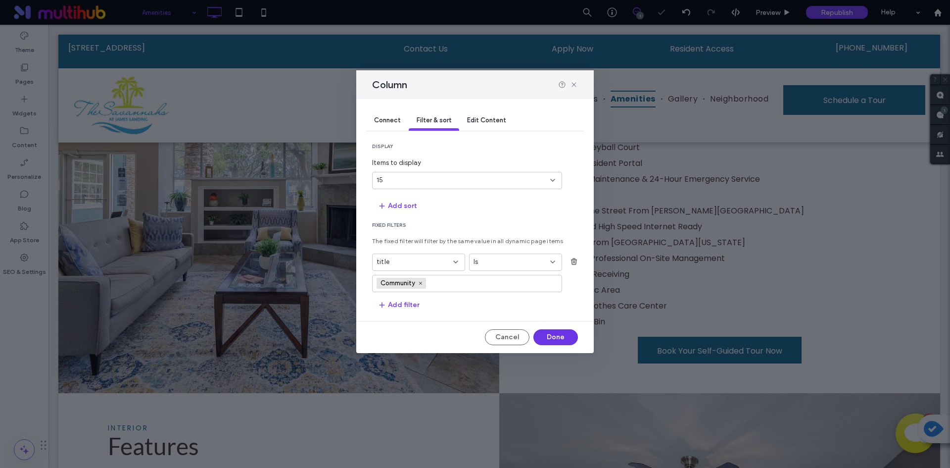
click at [550, 333] on button "Done" at bounding box center [555, 337] width 45 height 16
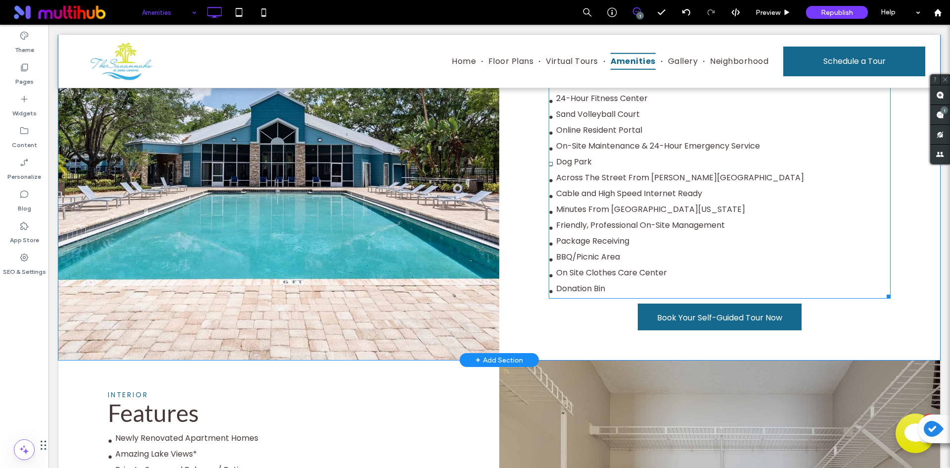
scroll to position [594, 0]
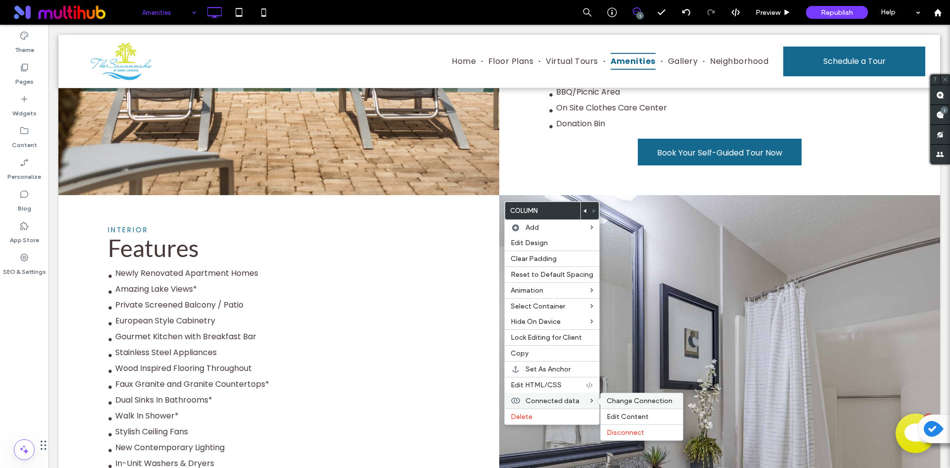
click at [609, 402] on span "Change Connection" at bounding box center [640, 400] width 66 height 8
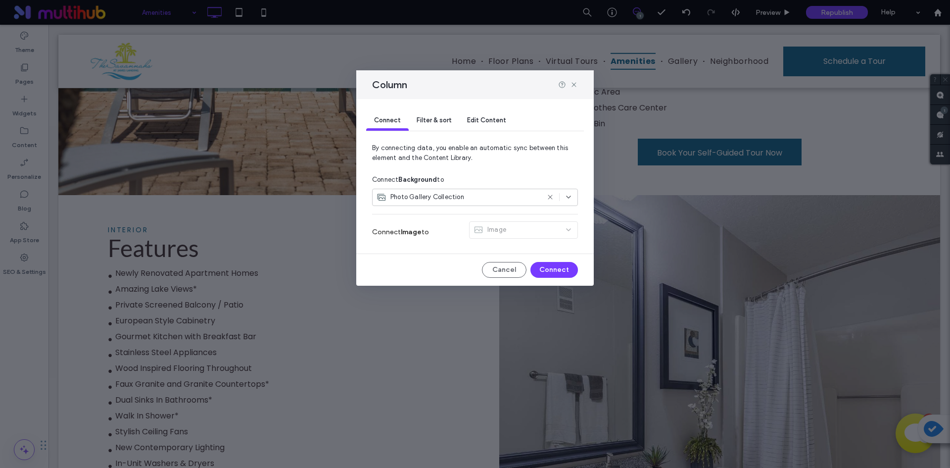
click at [430, 124] on div "Filter & sort" at bounding box center [434, 121] width 50 height 20
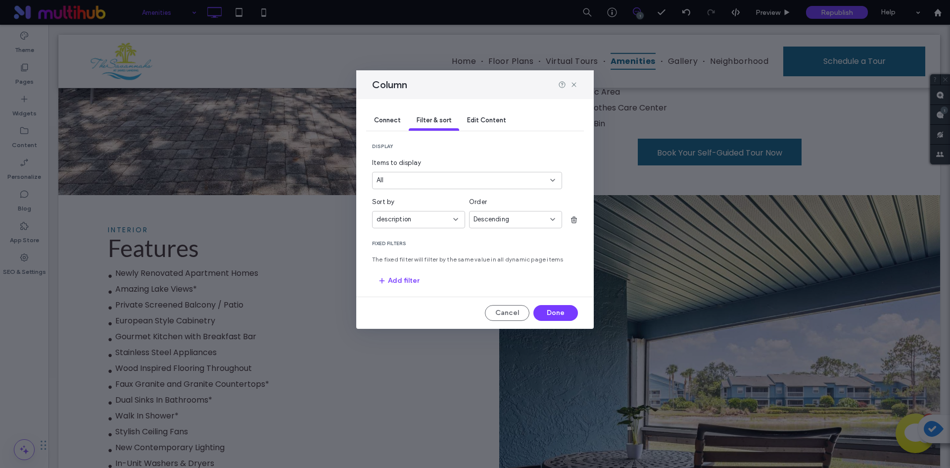
click at [434, 219] on div "description" at bounding box center [413, 219] width 72 height 10
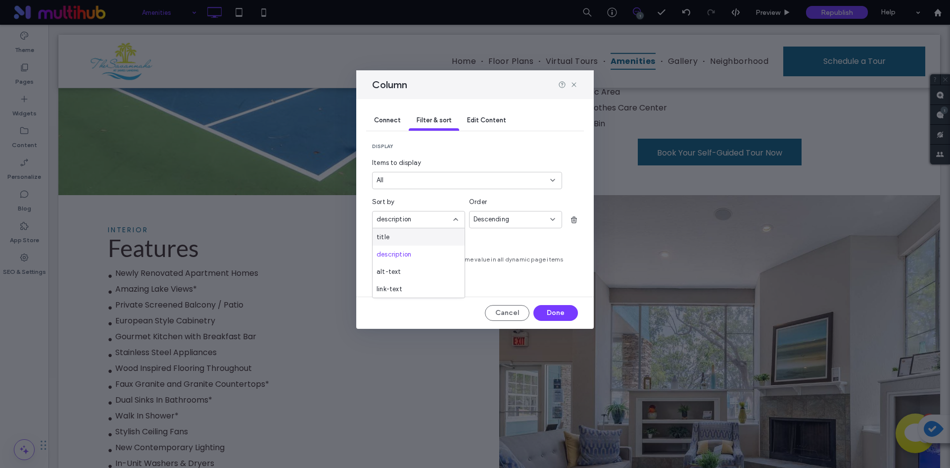
click at [434, 234] on div "title" at bounding box center [419, 236] width 92 height 17
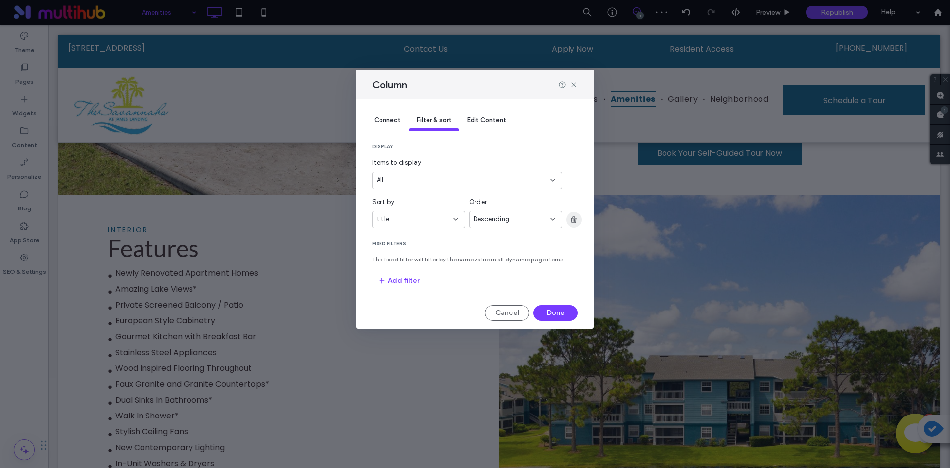
click at [577, 217] on icon "button" at bounding box center [574, 220] width 8 height 8
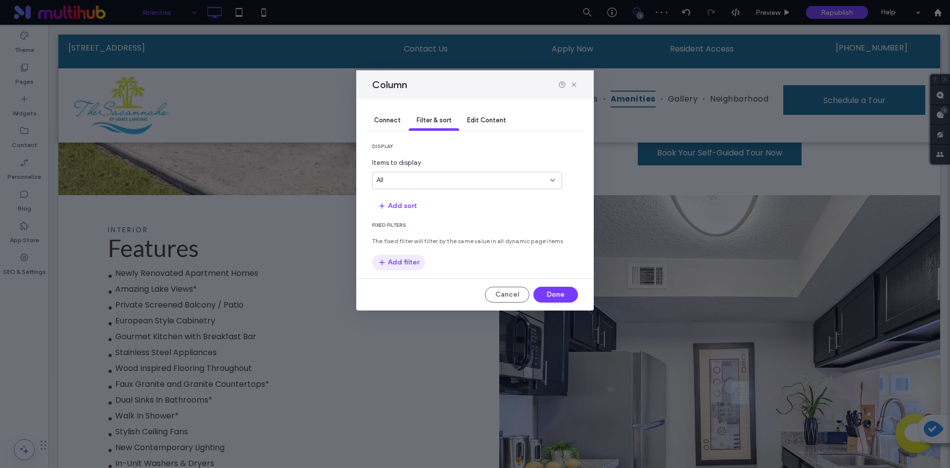
click at [404, 261] on button "Add filter" at bounding box center [398, 262] width 53 height 16
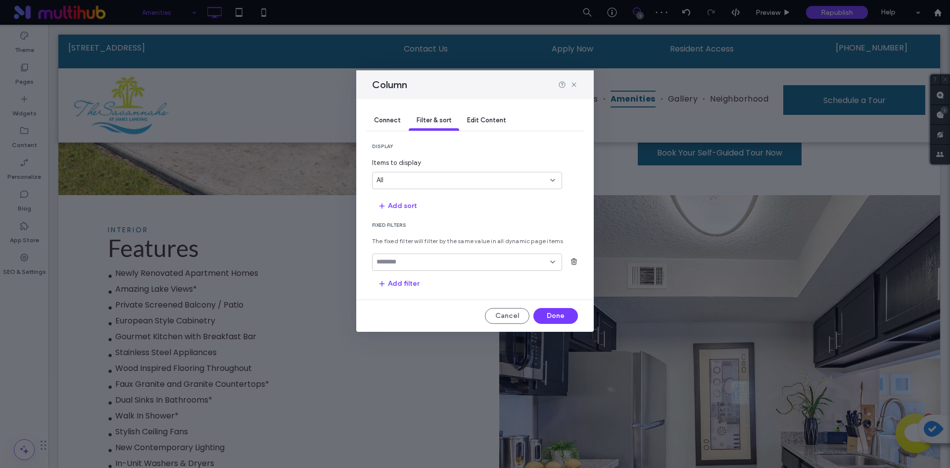
click at [407, 263] on input "fields-dropdown" at bounding box center [464, 262] width 174 height 8
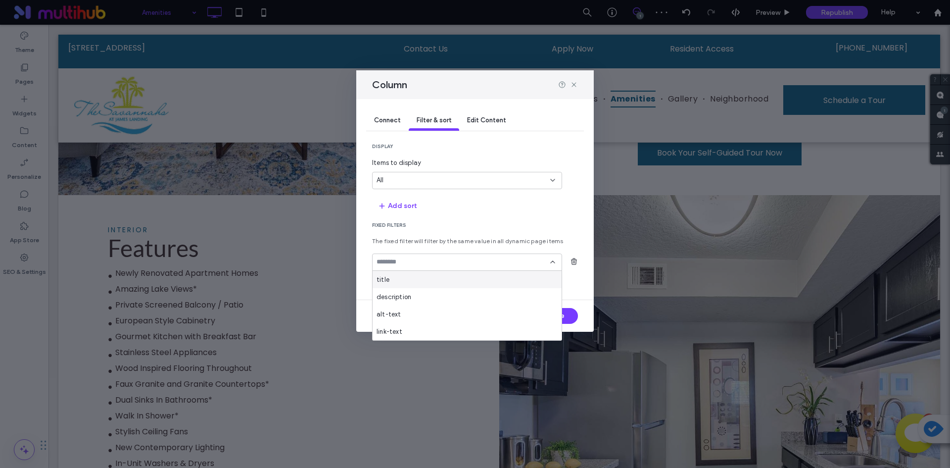
click at [418, 277] on div "title" at bounding box center [467, 279] width 189 height 17
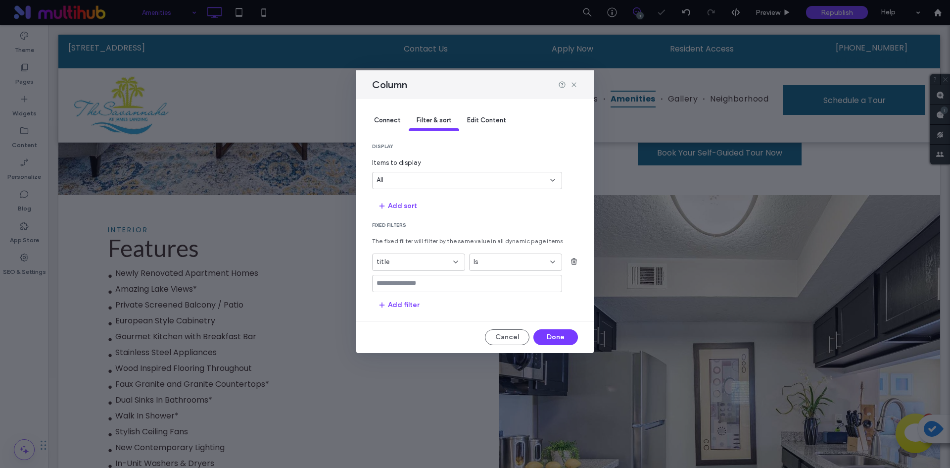
click at [482, 283] on input "values-textbox" at bounding box center [464, 283] width 174 height 8
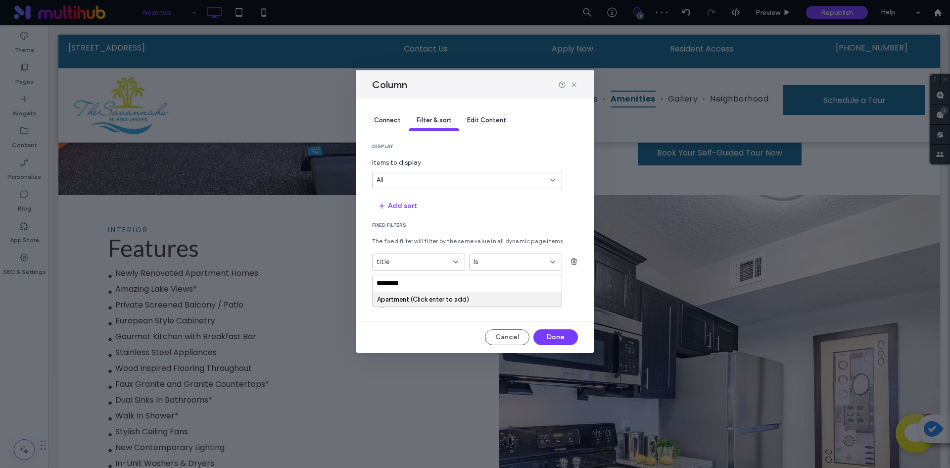
type input "*********"
click at [485, 296] on div "Apartment (Click enter to add)" at bounding box center [467, 298] width 180 height 7
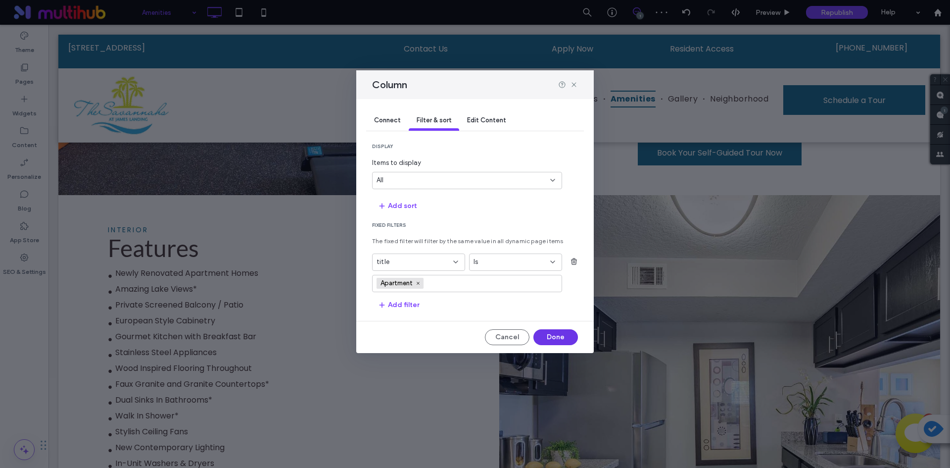
click at [556, 340] on button "Done" at bounding box center [555, 337] width 45 height 16
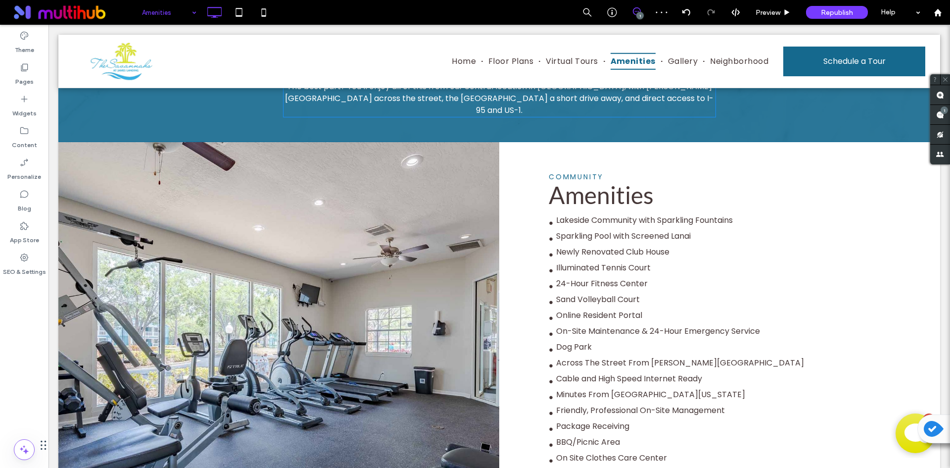
scroll to position [148, 0]
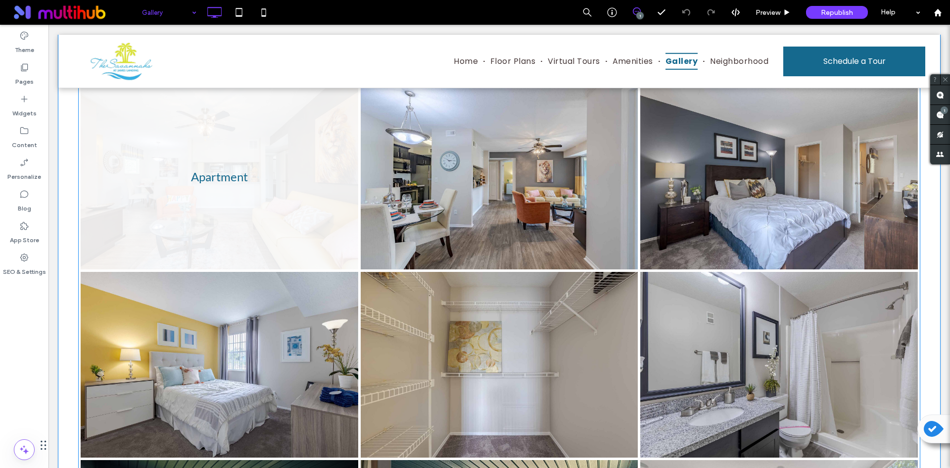
scroll to position [495, 0]
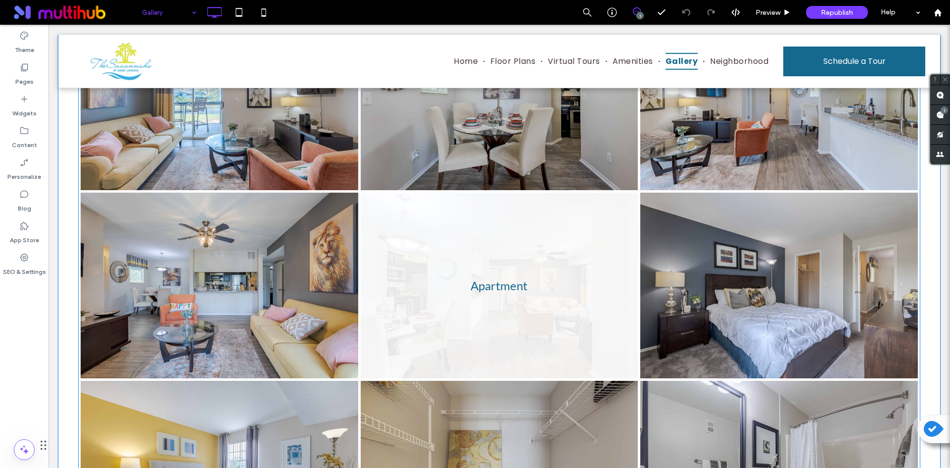
click at [381, 224] on link at bounding box center [499, 285] width 294 height 197
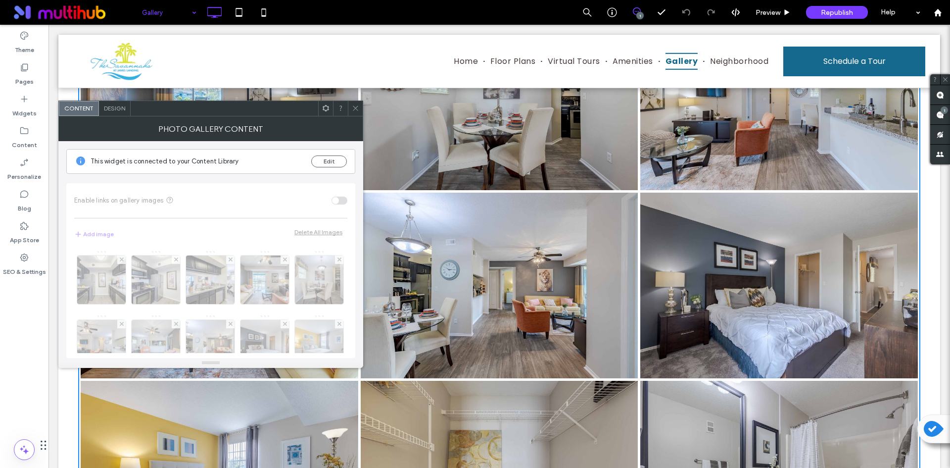
scroll to position [0, 0]
click at [110, 101] on div "Design" at bounding box center [115, 108] width 32 height 15
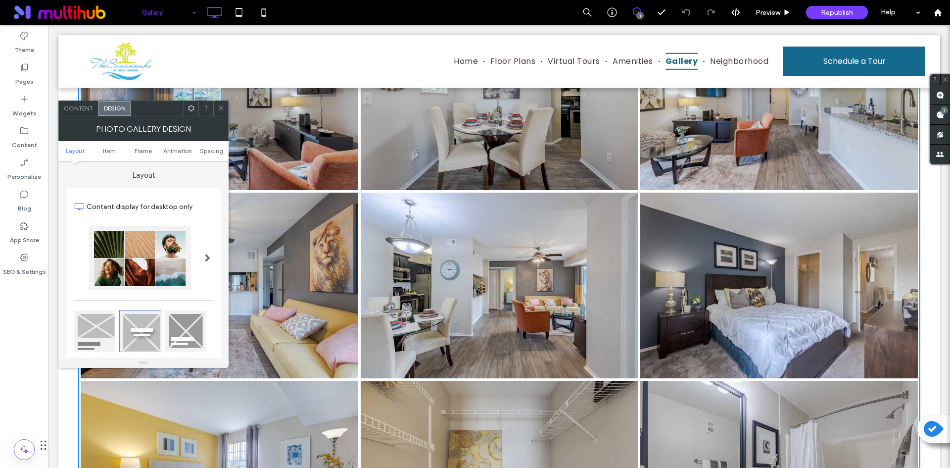
click at [193, 107] on icon at bounding box center [191, 107] width 7 height 7
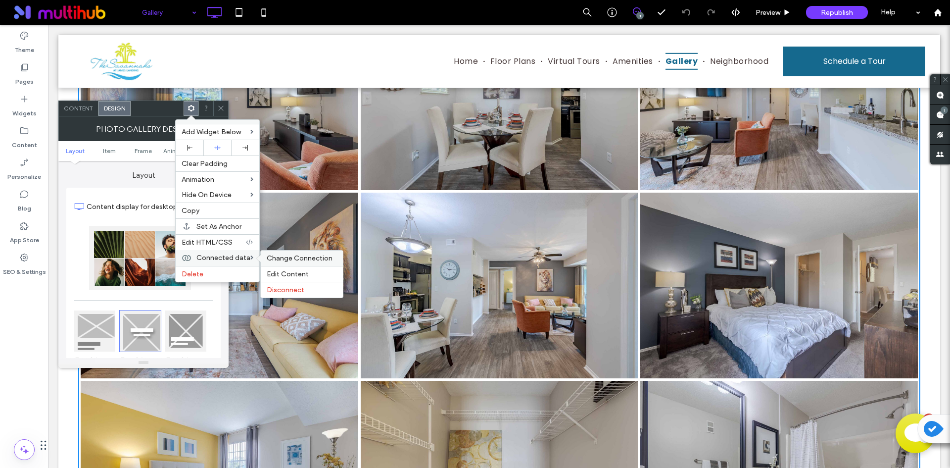
click at [282, 260] on span "Change Connection" at bounding box center [300, 258] width 66 height 8
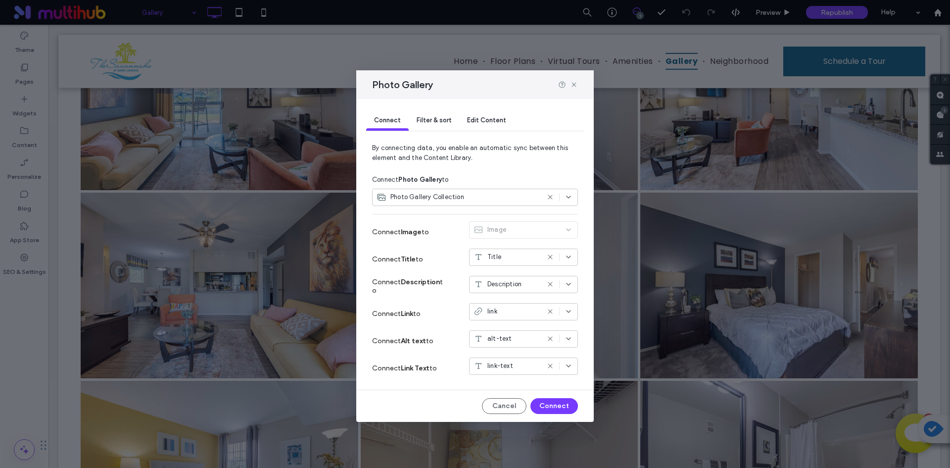
click at [552, 282] on use at bounding box center [550, 284] width 4 height 4
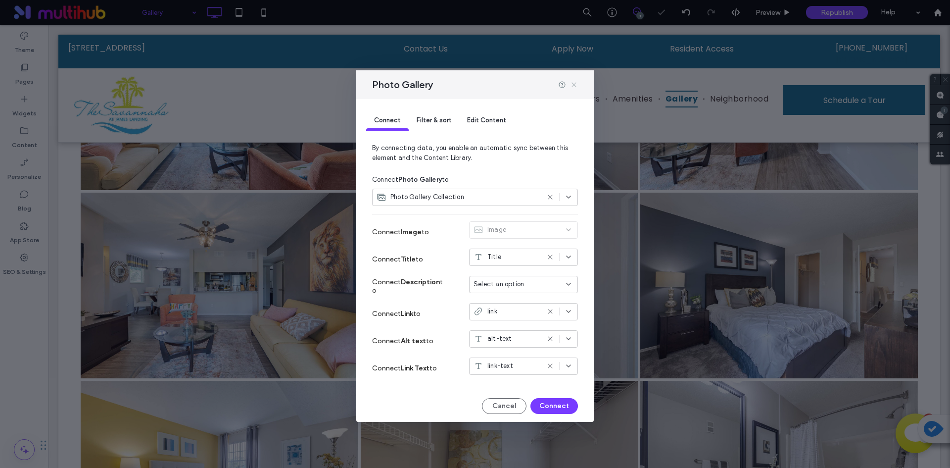
click at [571, 81] on icon at bounding box center [574, 85] width 8 height 8
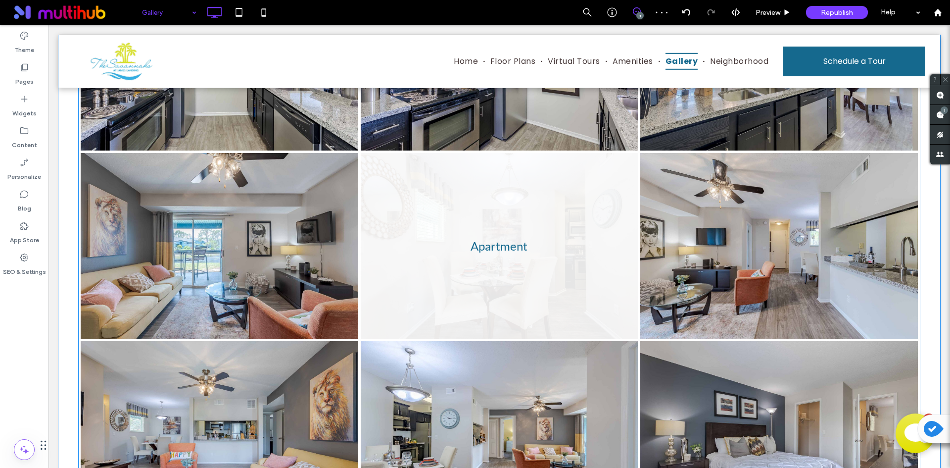
scroll to position [148, 0]
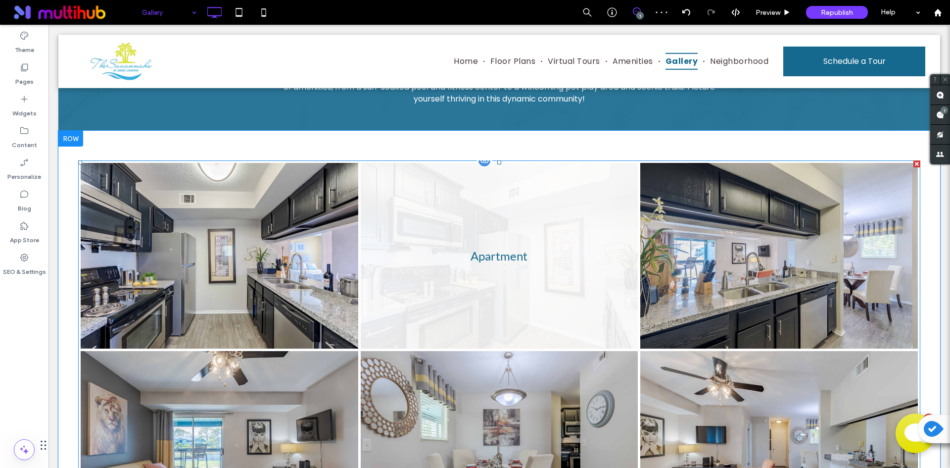
click at [572, 291] on link at bounding box center [499, 255] width 294 height 197
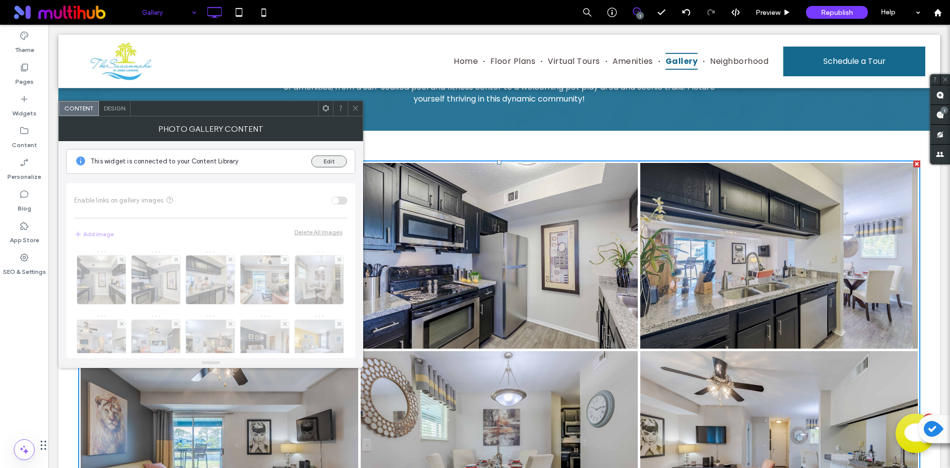
click at [335, 163] on button "Edit" at bounding box center [329, 161] width 36 height 12
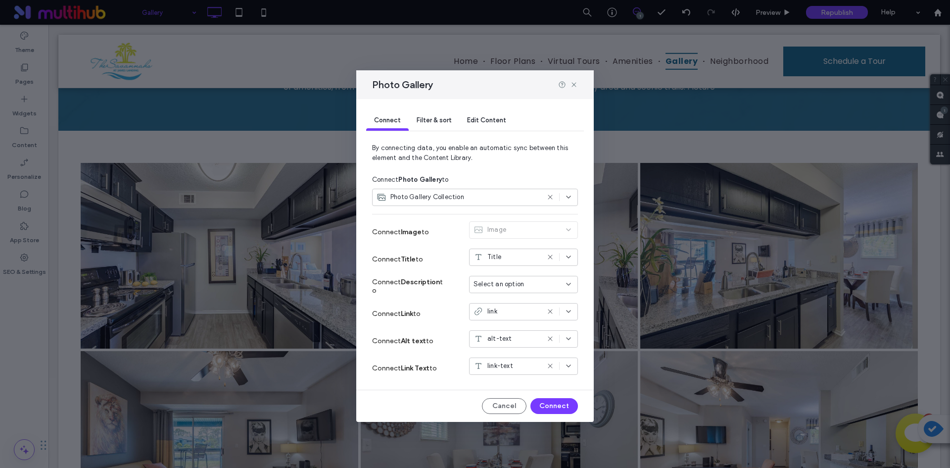
click at [553, 365] on icon at bounding box center [550, 366] width 8 height 8
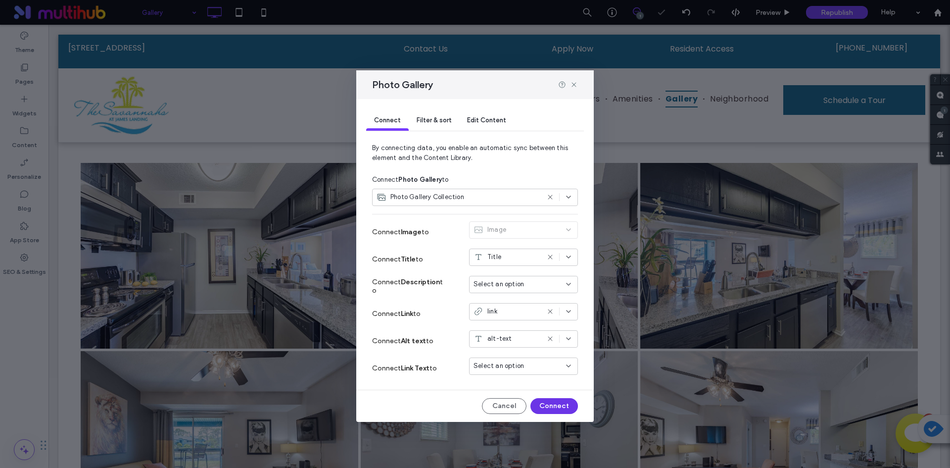
click at [558, 402] on button "Connect" at bounding box center [555, 406] width 48 height 16
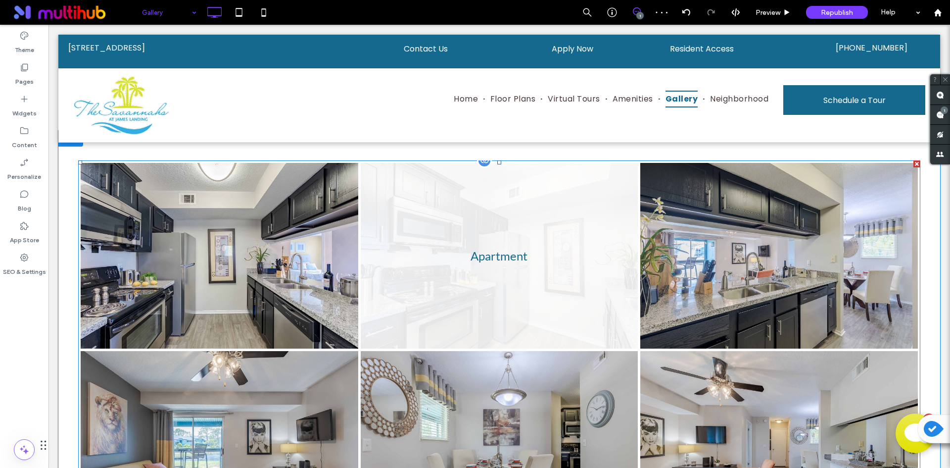
click at [508, 265] on link at bounding box center [499, 255] width 294 height 197
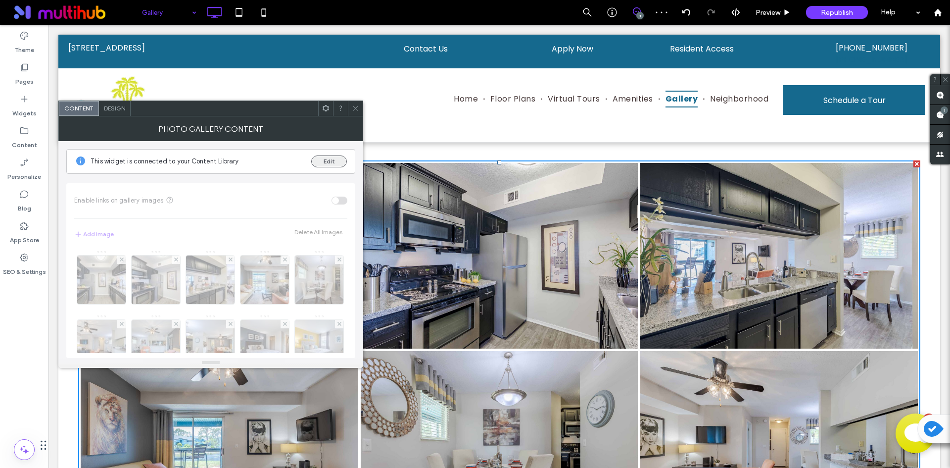
click at [324, 161] on button "Edit" at bounding box center [329, 161] width 36 height 12
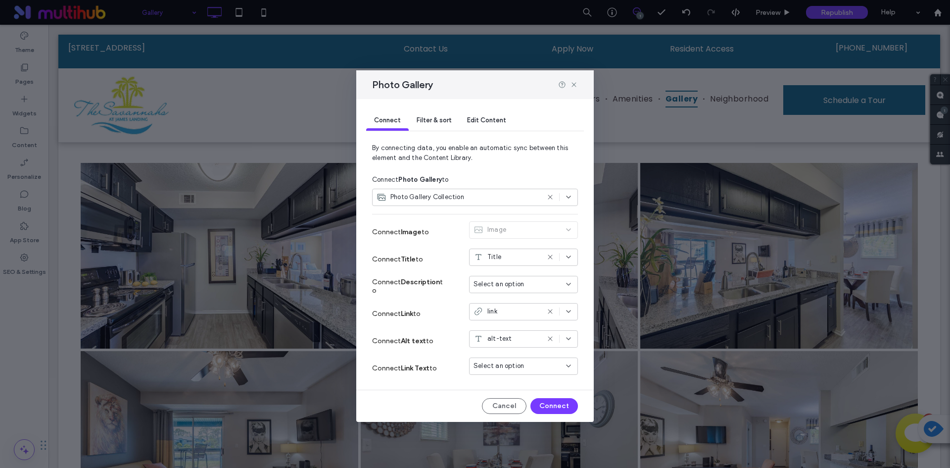
click at [550, 259] on icon at bounding box center [550, 257] width 8 height 8
click at [559, 367] on div "Select an option" at bounding box center [518, 366] width 88 height 10
click at [534, 433] on div "link-text" at bounding box center [524, 435] width 108 height 17
click at [553, 407] on button "Connect" at bounding box center [555, 406] width 48 height 16
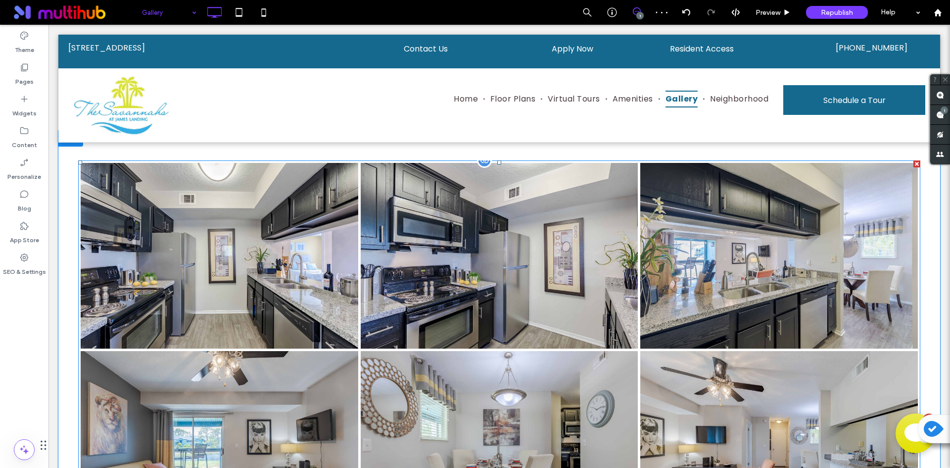
click at [597, 235] on link at bounding box center [499, 255] width 294 height 197
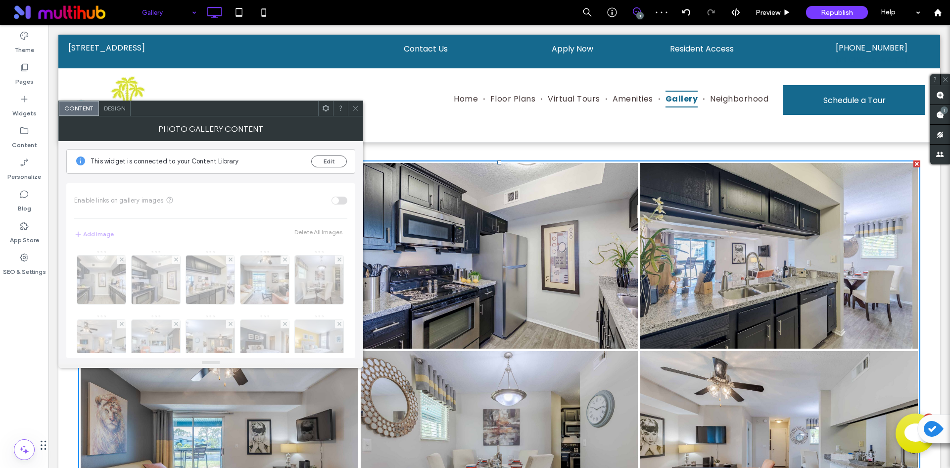
click at [320, 154] on div "This widget is connected to your Content Library Edit" at bounding box center [210, 161] width 289 height 25
click at [323, 159] on button "Edit" at bounding box center [329, 161] width 36 height 12
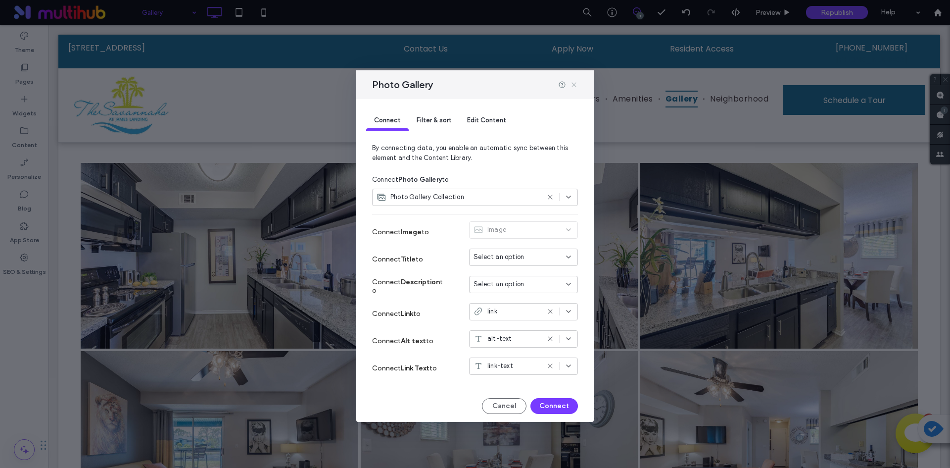
click at [574, 86] on icon at bounding box center [574, 85] width 8 height 8
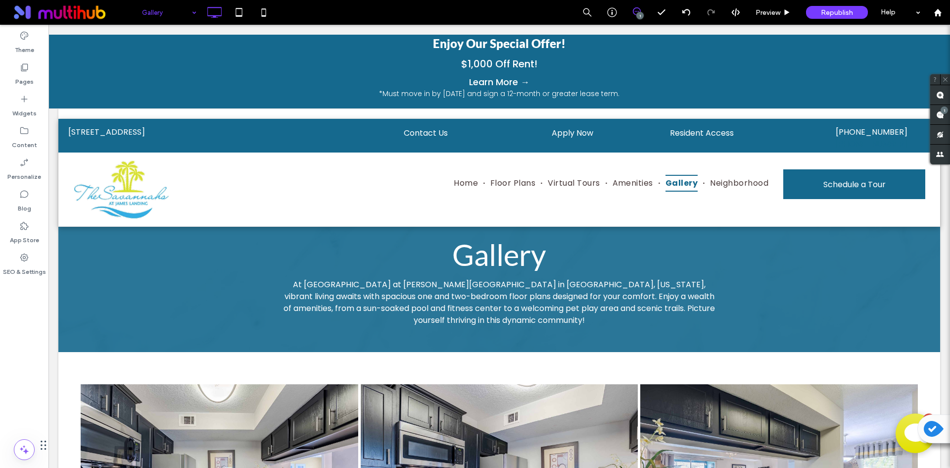
scroll to position [0, 0]
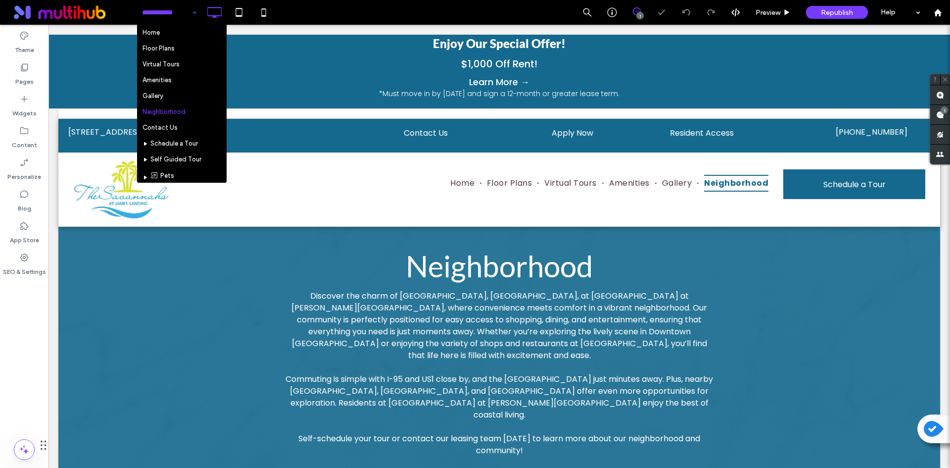
click at [143, 10] on input at bounding box center [166, 12] width 49 height 25
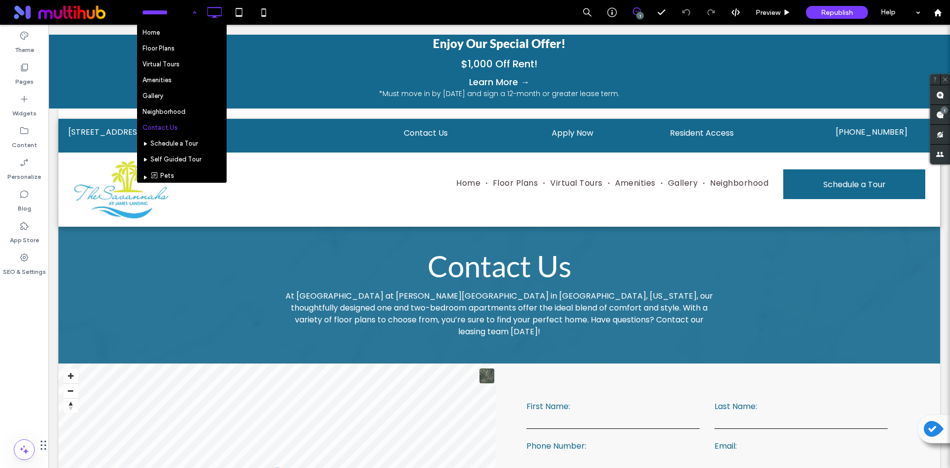
click at [186, 12] on input at bounding box center [166, 12] width 49 height 25
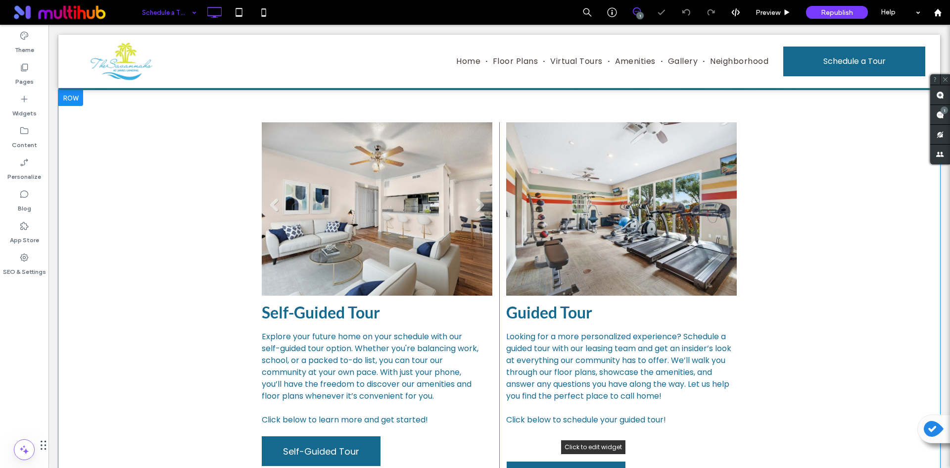
scroll to position [198, 0]
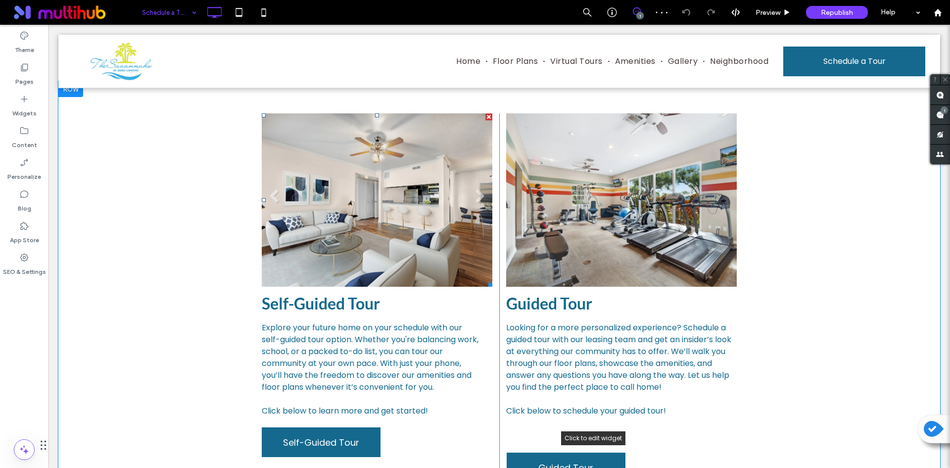
click at [485, 154] on li "Slide title Write your caption here Button" at bounding box center [377, 199] width 231 height 173
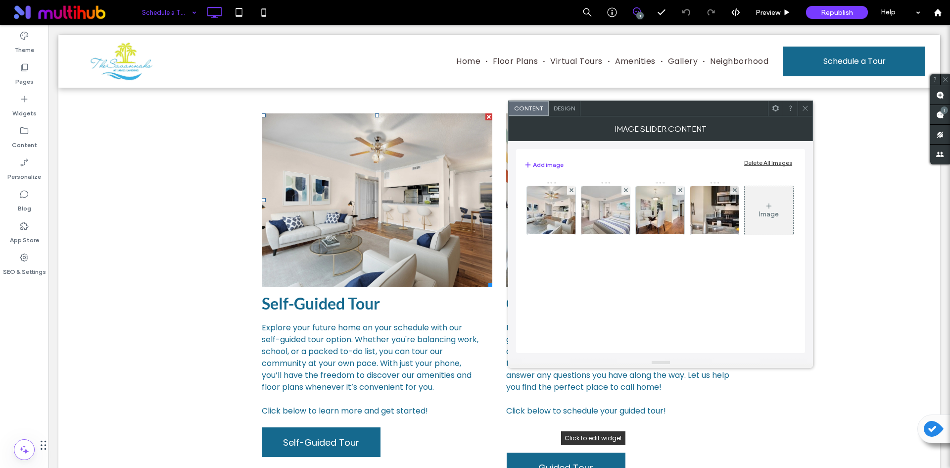
scroll to position [0, 0]
click at [767, 164] on div "Delete All Images" at bounding box center [768, 162] width 48 height 7
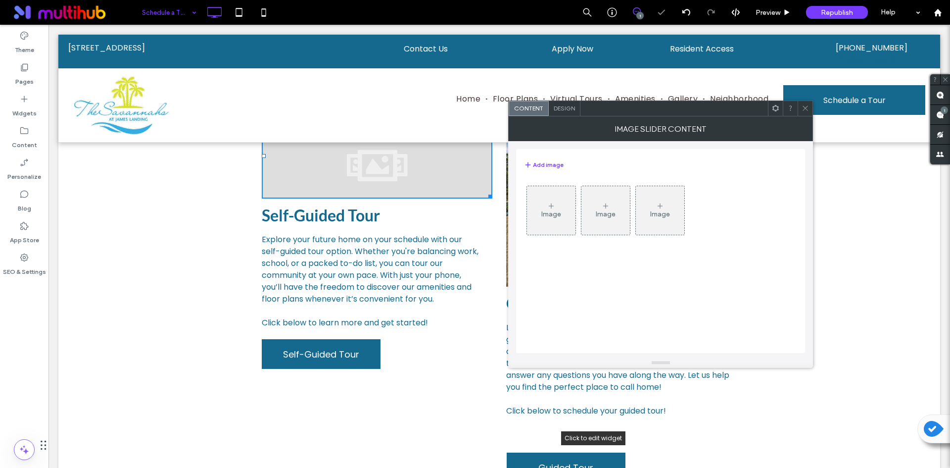
click at [560, 212] on div "Image" at bounding box center [551, 214] width 20 height 8
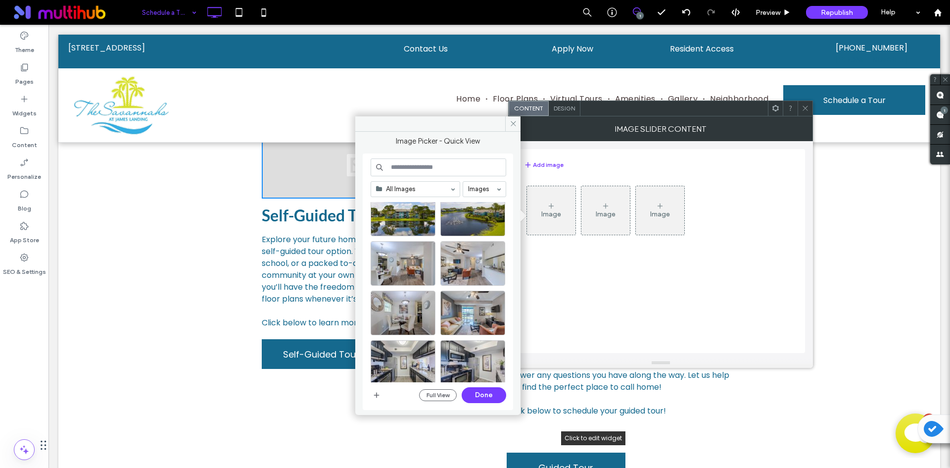
scroll to position [198, 0]
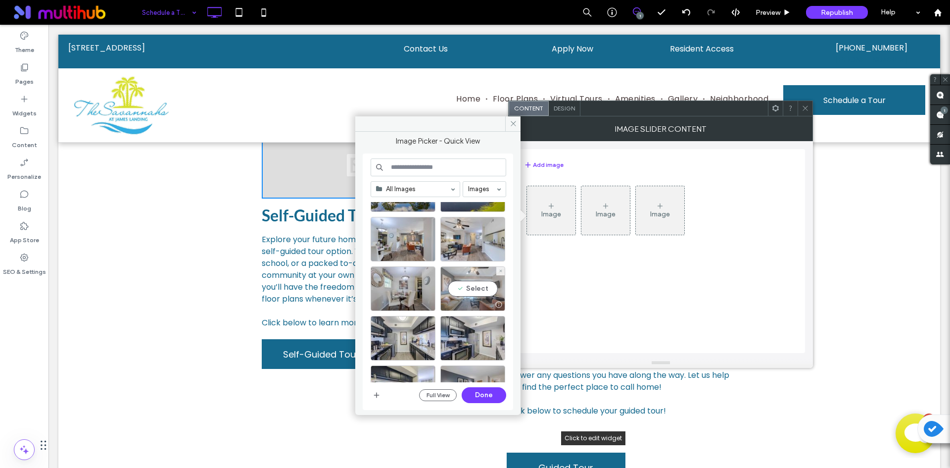
click at [477, 295] on div "Select" at bounding box center [472, 288] width 65 height 45
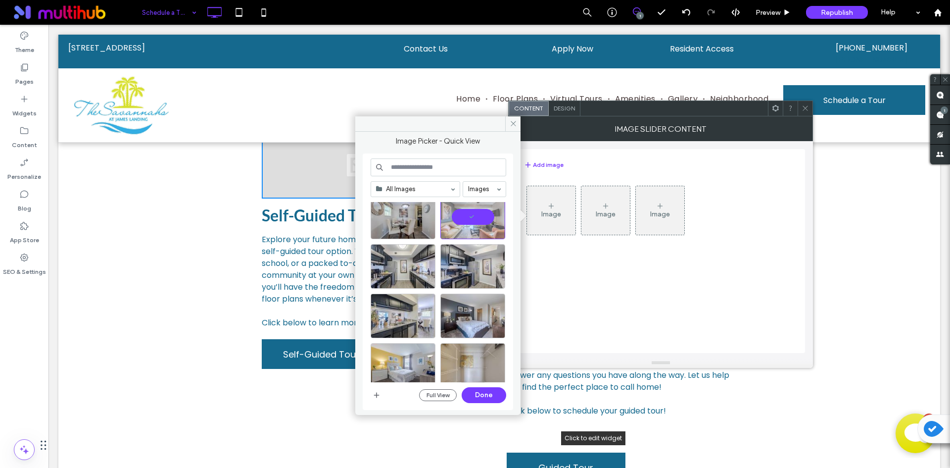
scroll to position [247, 0]
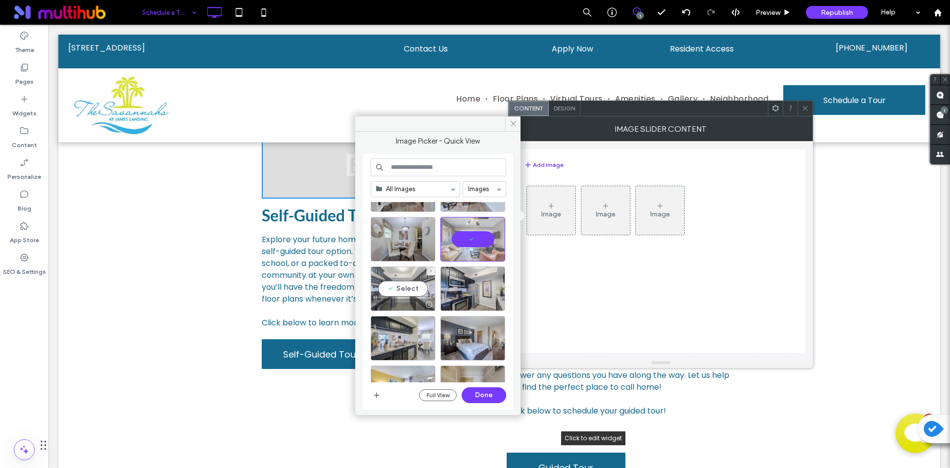
click at [410, 287] on div "Select" at bounding box center [403, 288] width 65 height 45
click at [402, 330] on div "Select" at bounding box center [403, 338] width 65 height 45
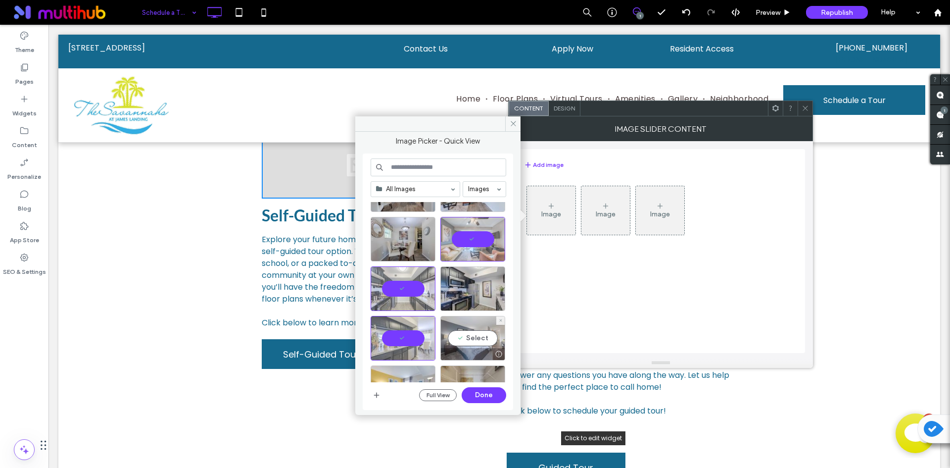
click at [463, 337] on div "Select" at bounding box center [472, 338] width 65 height 45
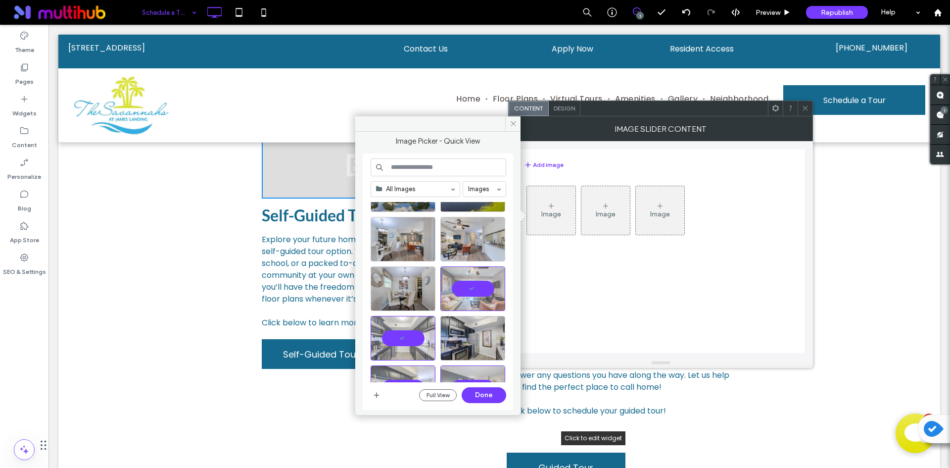
scroll to position [346, 0]
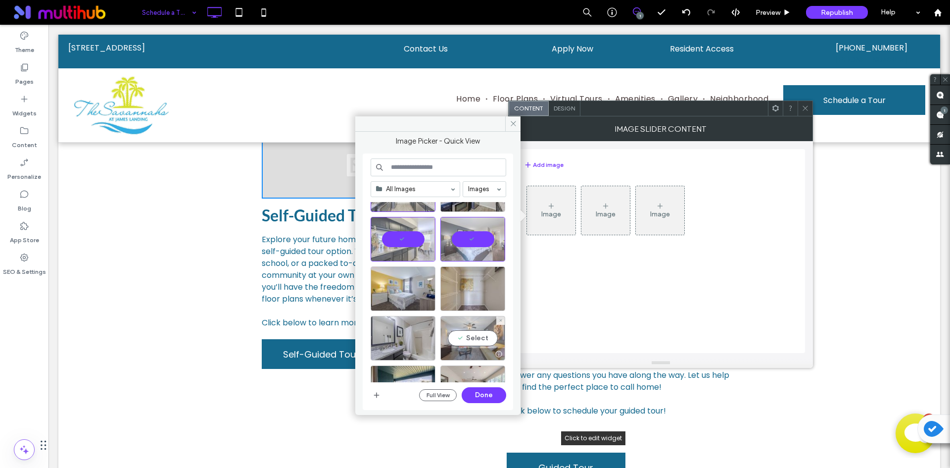
click at [484, 334] on div "Select" at bounding box center [472, 338] width 65 height 45
click at [479, 394] on button "Done" at bounding box center [484, 395] width 45 height 16
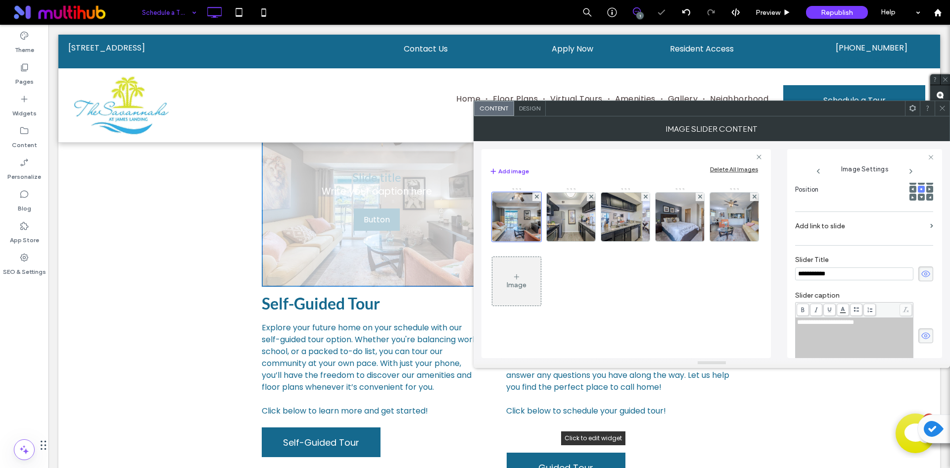
scroll to position [0, 0]
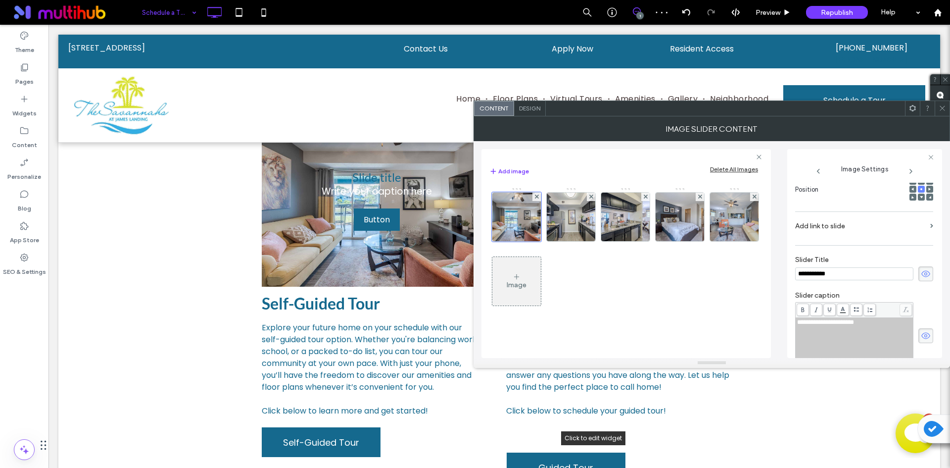
click at [924, 269] on icon at bounding box center [926, 273] width 10 height 11
click at [921, 331] on icon at bounding box center [926, 335] width 10 height 11
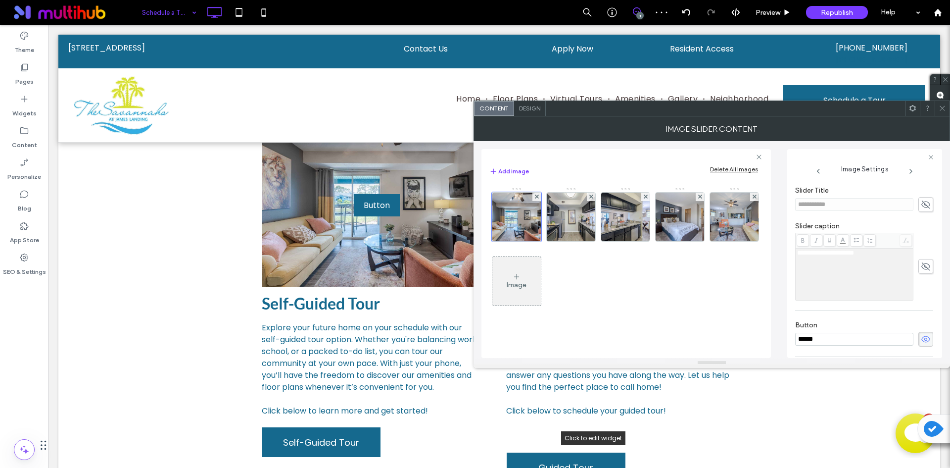
scroll to position [297, 0]
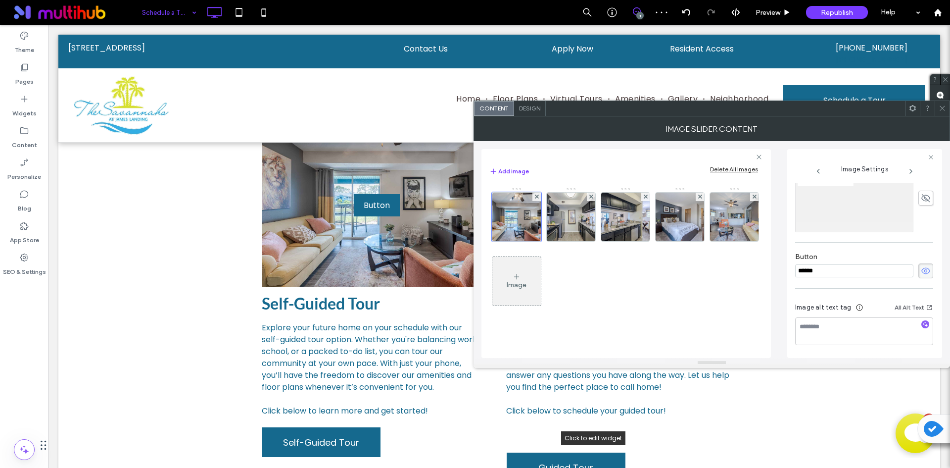
click at [921, 273] on use at bounding box center [925, 270] width 9 height 6
click at [559, 216] on img at bounding box center [571, 217] width 73 height 48
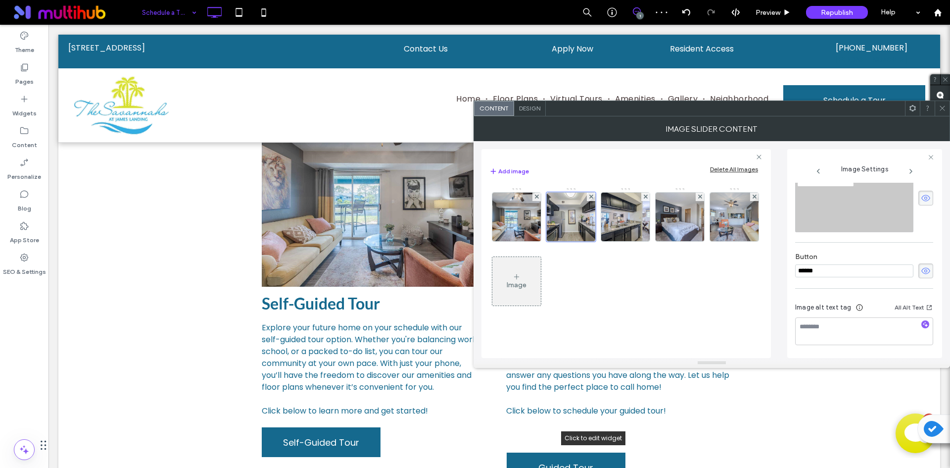
scroll to position [163, 0]
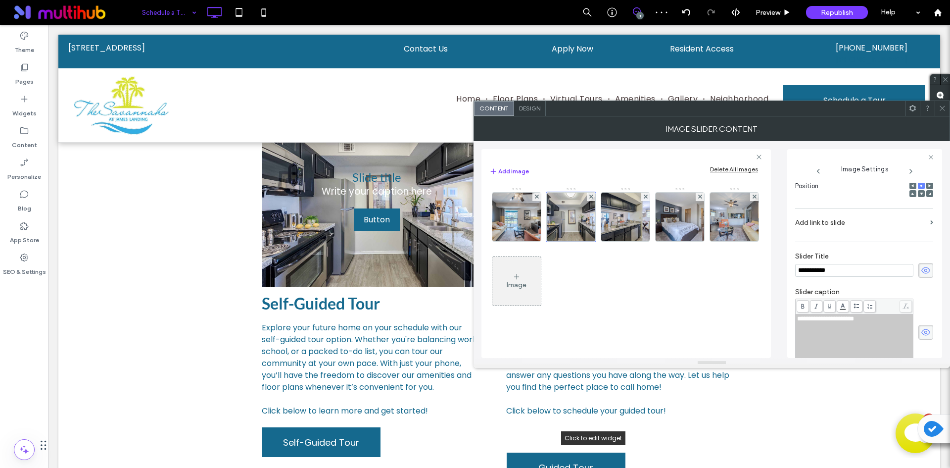
click at [922, 273] on icon at bounding box center [926, 270] width 10 height 11
click at [921, 326] on span at bounding box center [926, 332] width 15 height 15
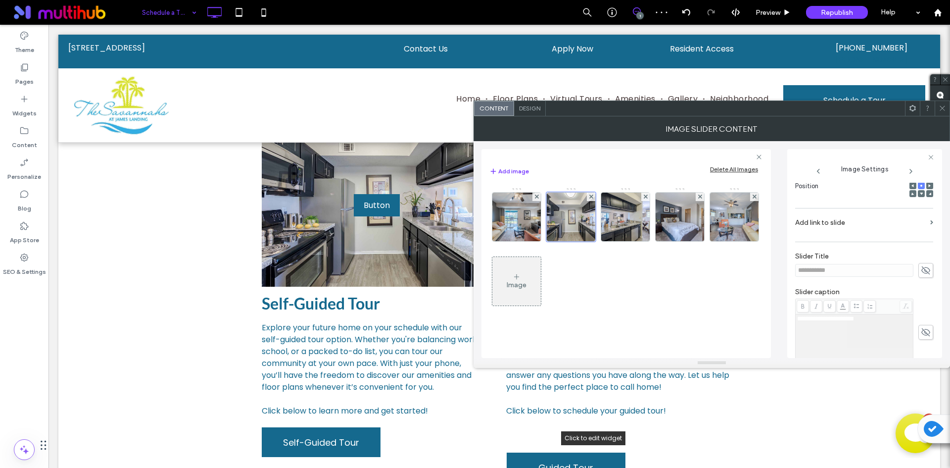
scroll to position [262, 0]
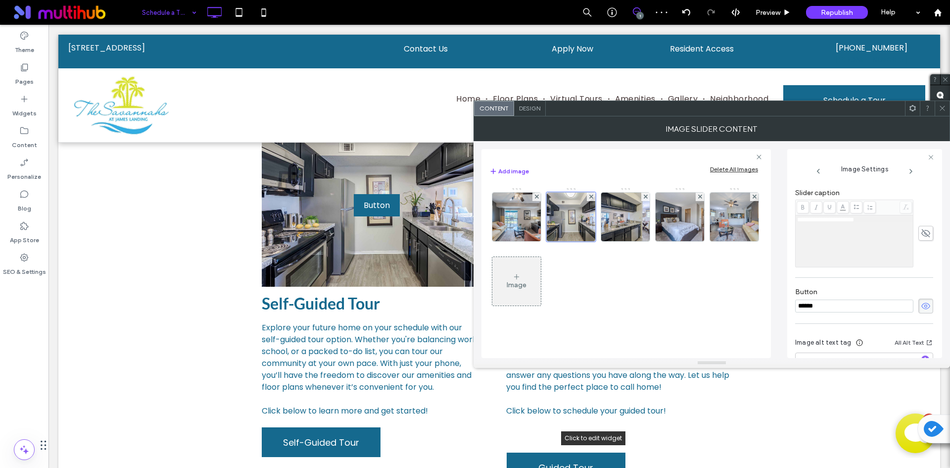
click at [920, 299] on span at bounding box center [926, 305] width 15 height 15
click at [608, 221] on img at bounding box center [625, 217] width 73 height 48
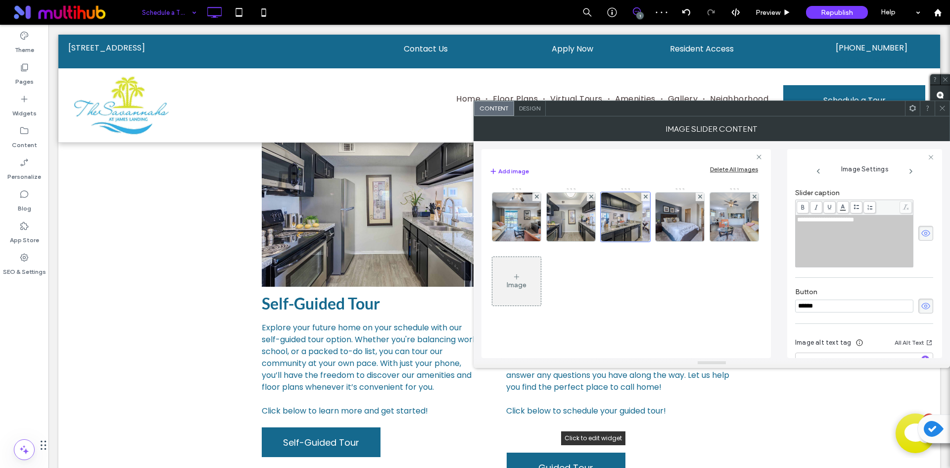
scroll to position [163, 0]
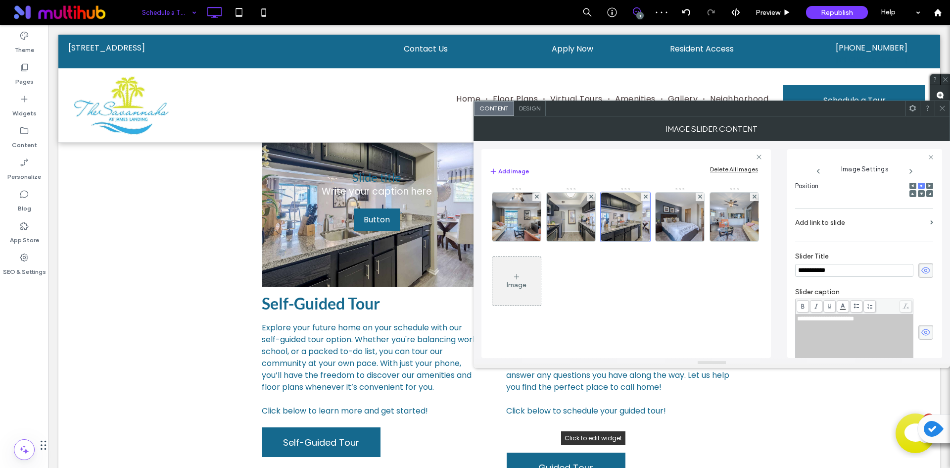
click at [921, 270] on icon at bounding box center [926, 270] width 10 height 11
click at [923, 333] on icon at bounding box center [926, 332] width 10 height 11
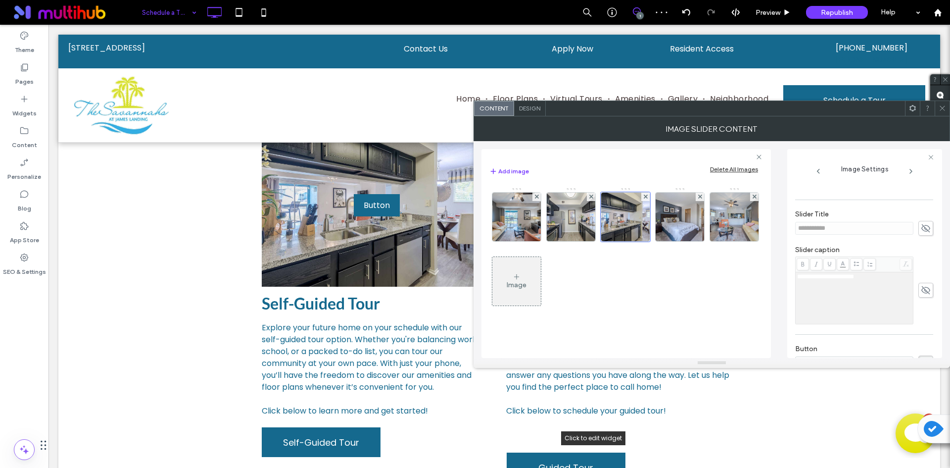
scroll to position [262, 0]
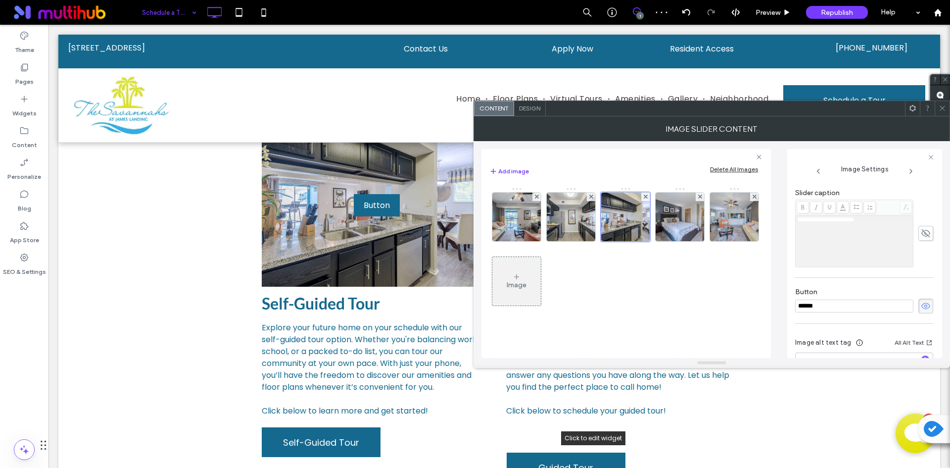
click at [921, 303] on use at bounding box center [925, 305] width 9 height 6
click at [657, 216] on img at bounding box center [680, 217] width 73 height 48
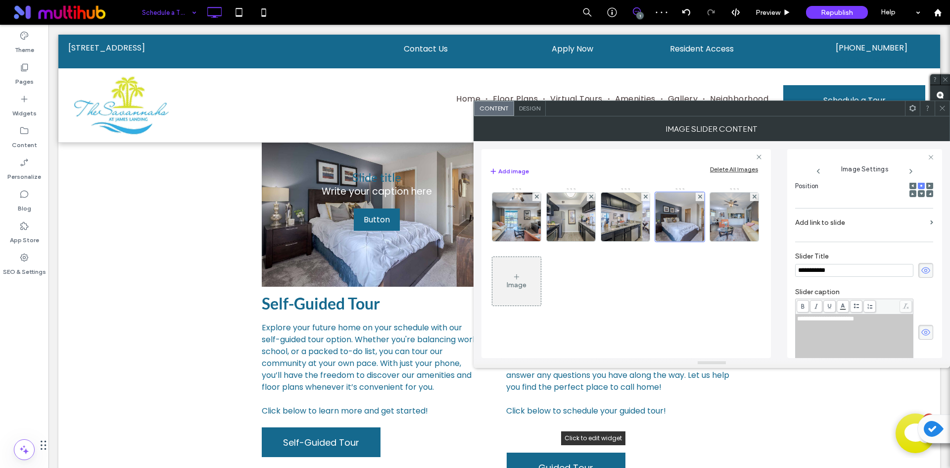
click at [921, 270] on use at bounding box center [925, 270] width 9 height 6
click at [921, 331] on icon at bounding box center [926, 332] width 10 height 11
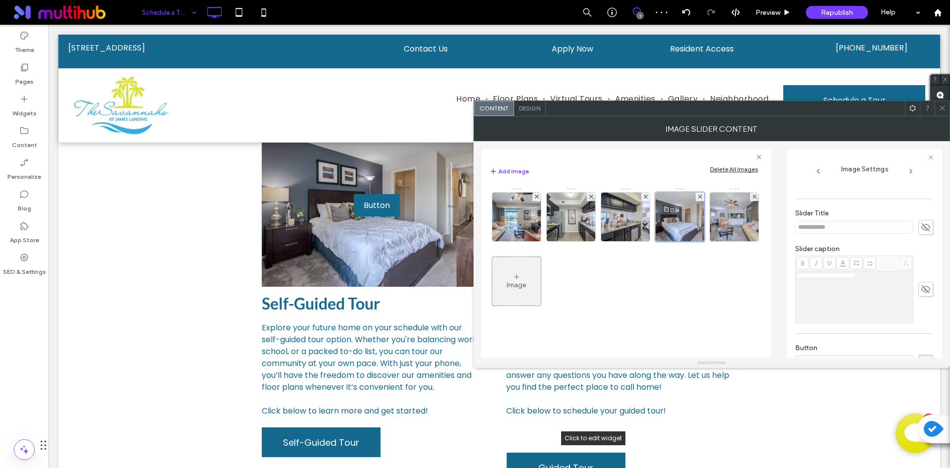
scroll to position [297, 0]
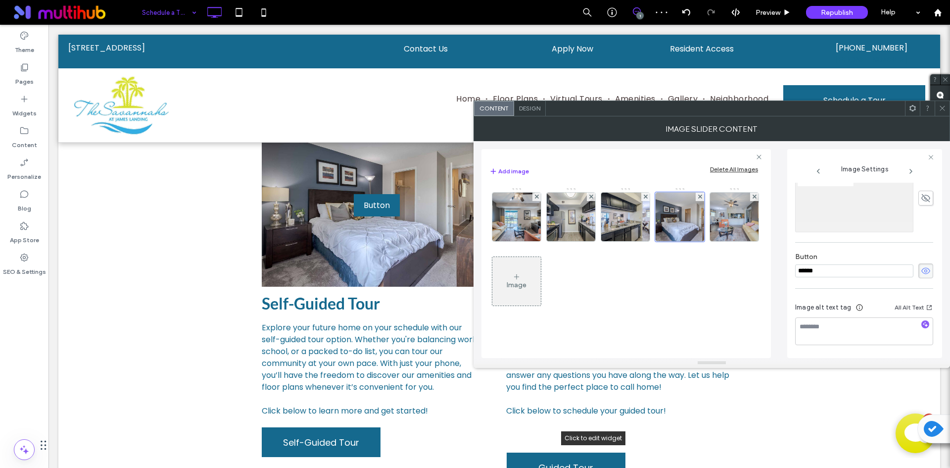
click at [922, 275] on icon at bounding box center [926, 270] width 10 height 11
click at [748, 215] on img at bounding box center [734, 217] width 73 height 48
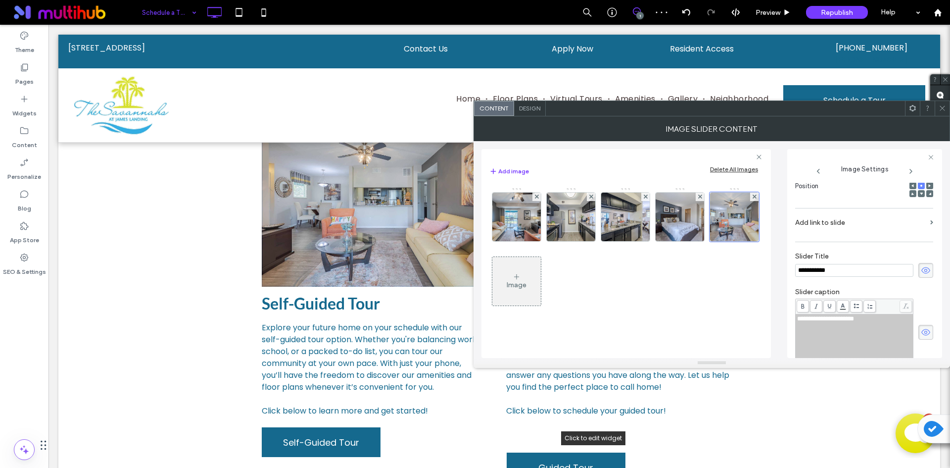
click at [921, 266] on icon at bounding box center [926, 270] width 10 height 11
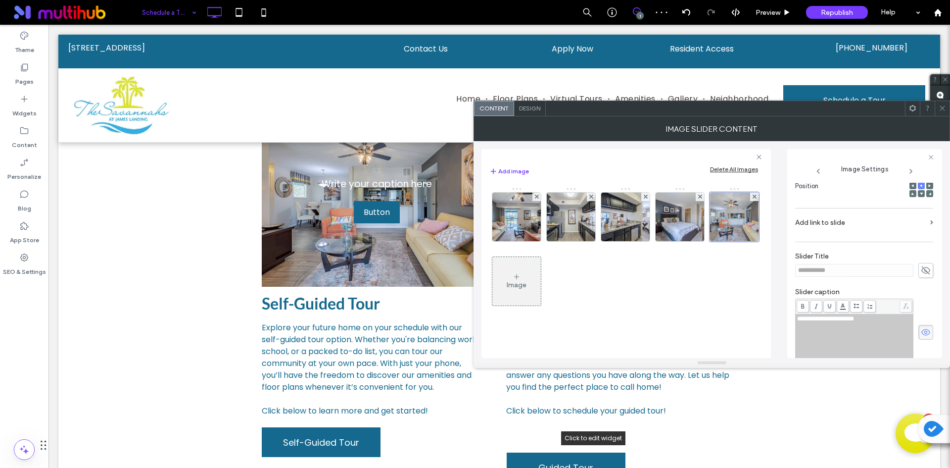
click at [923, 331] on icon at bounding box center [926, 332] width 10 height 11
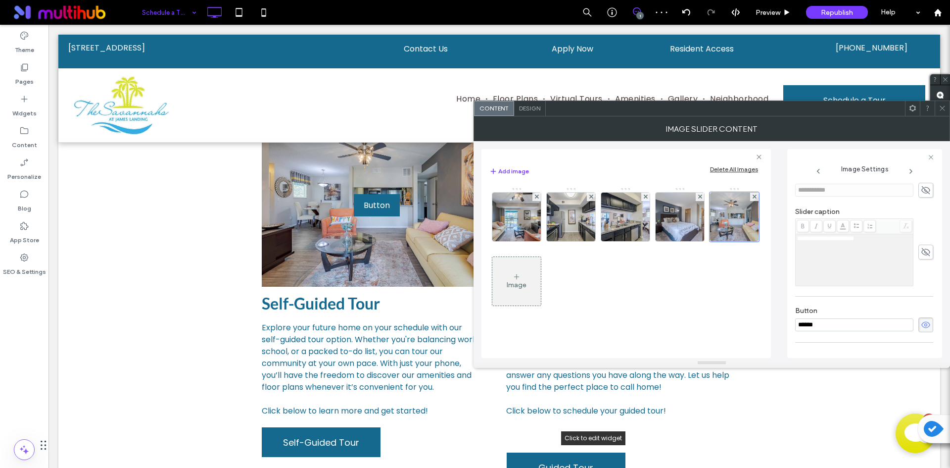
scroll to position [297, 0]
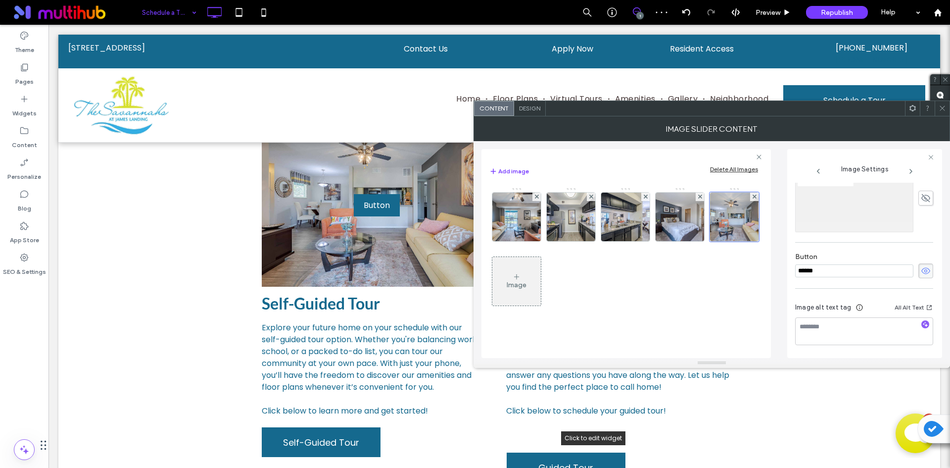
click at [923, 267] on icon at bounding box center [926, 270] width 10 height 11
click at [942, 110] on icon at bounding box center [942, 107] width 7 height 7
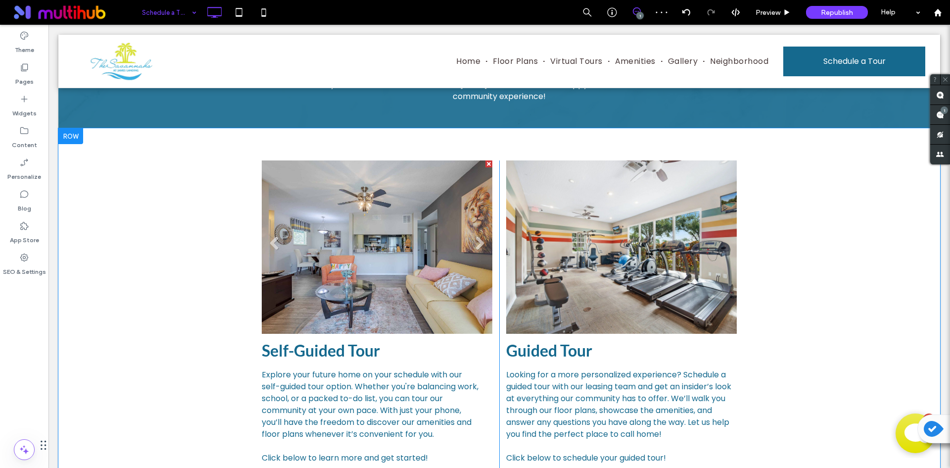
scroll to position [148, 0]
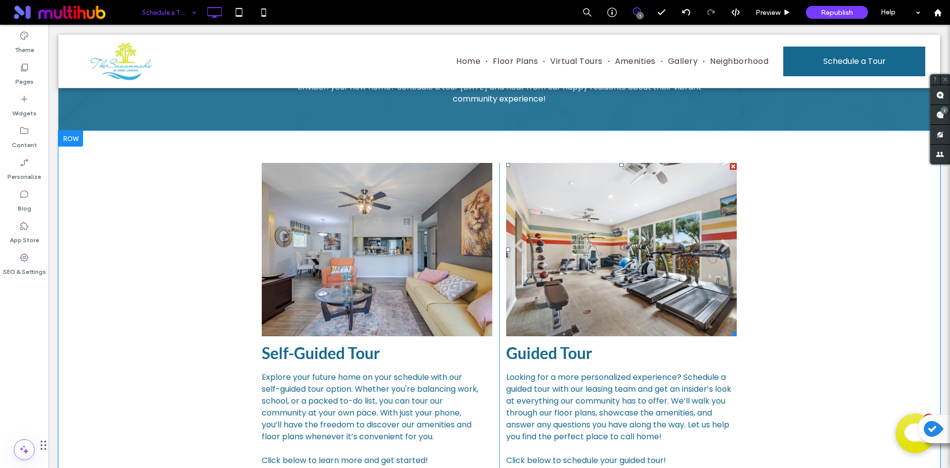
click at [604, 180] on li "Slide title Write your caption here Button" at bounding box center [621, 249] width 231 height 173
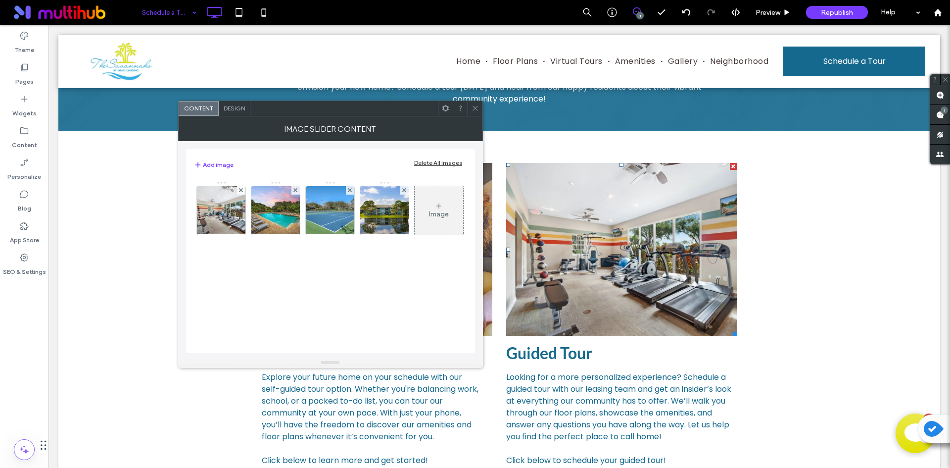
click at [432, 207] on div "Image" at bounding box center [439, 210] width 48 height 47
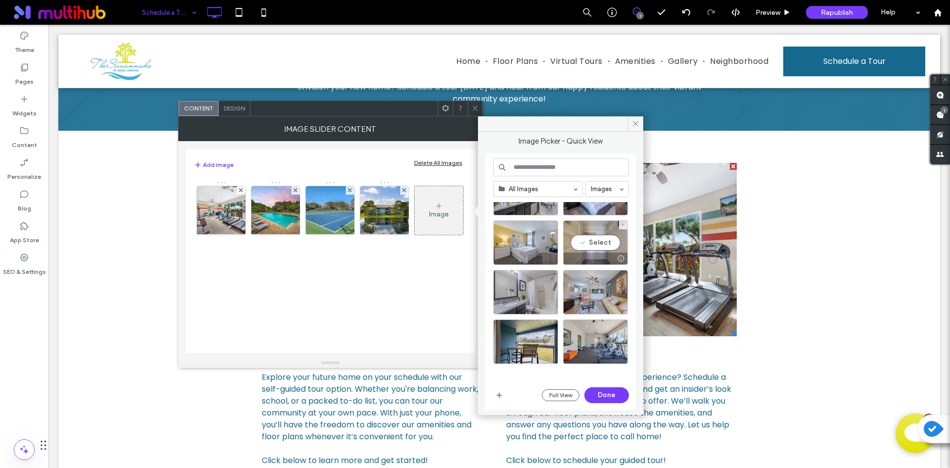
scroll to position [429, 0]
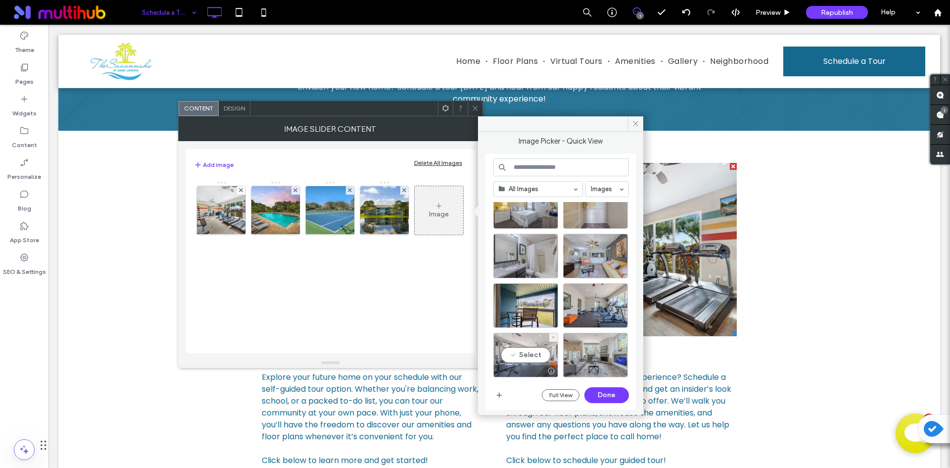
click at [535, 353] on div "Select" at bounding box center [525, 355] width 65 height 45
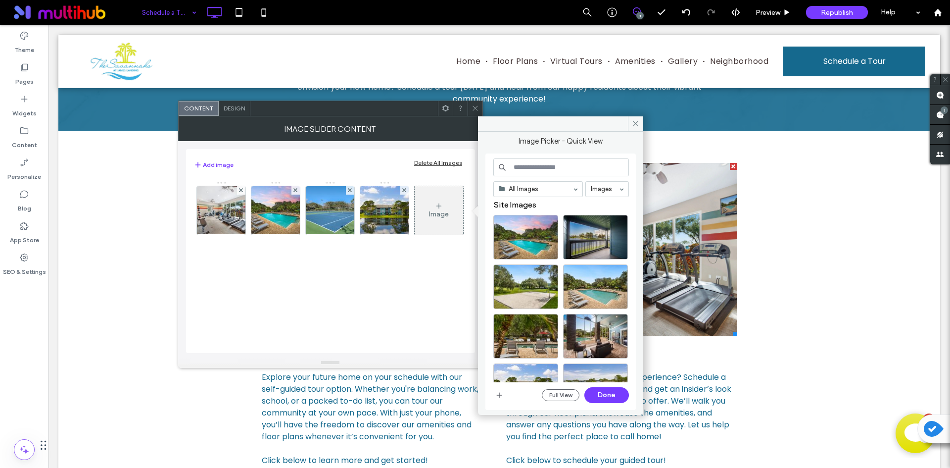
scroll to position [0, 0]
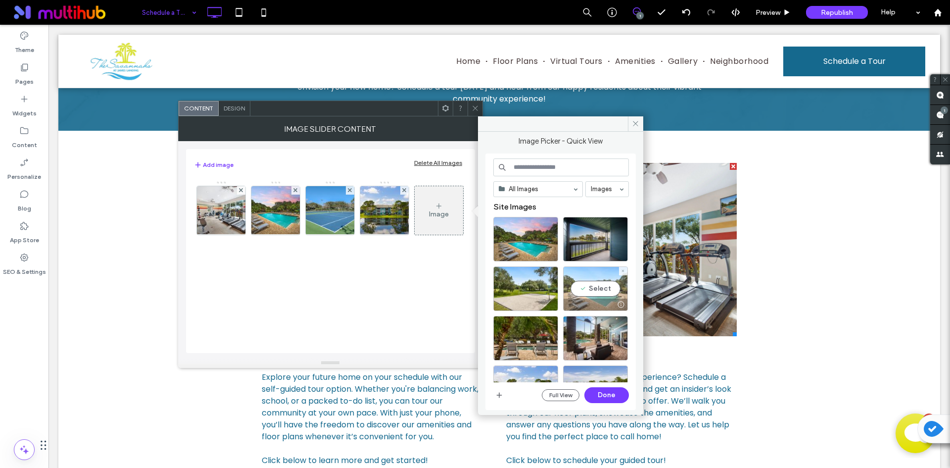
click at [594, 292] on div "Select" at bounding box center [595, 288] width 65 height 45
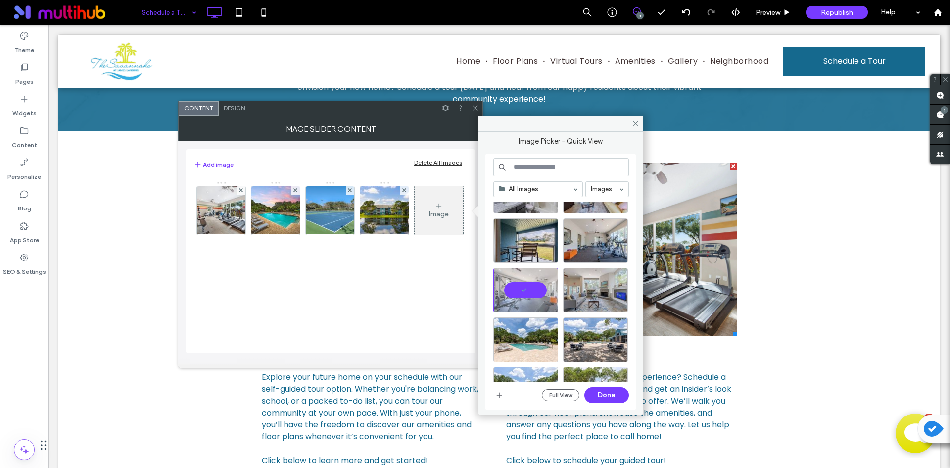
scroll to position [544, 0]
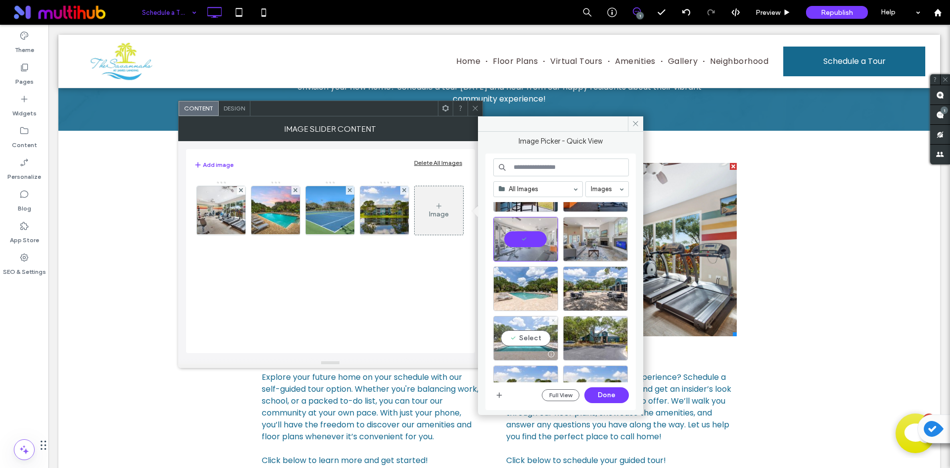
click at [510, 337] on div "Select" at bounding box center [525, 338] width 65 height 45
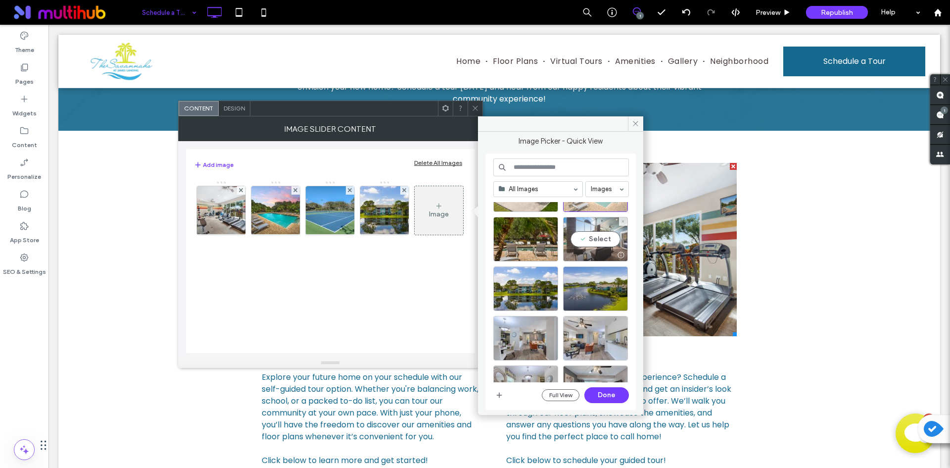
scroll to position [0, 0]
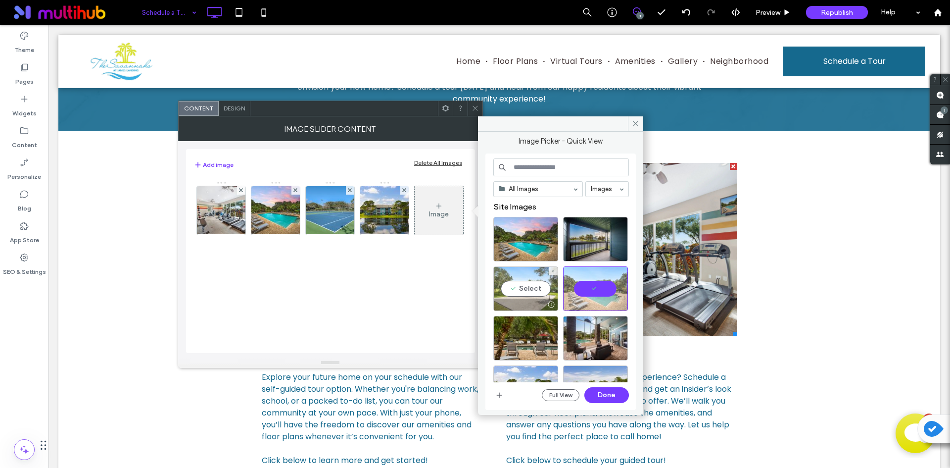
click at [531, 288] on div "Select" at bounding box center [525, 288] width 65 height 45
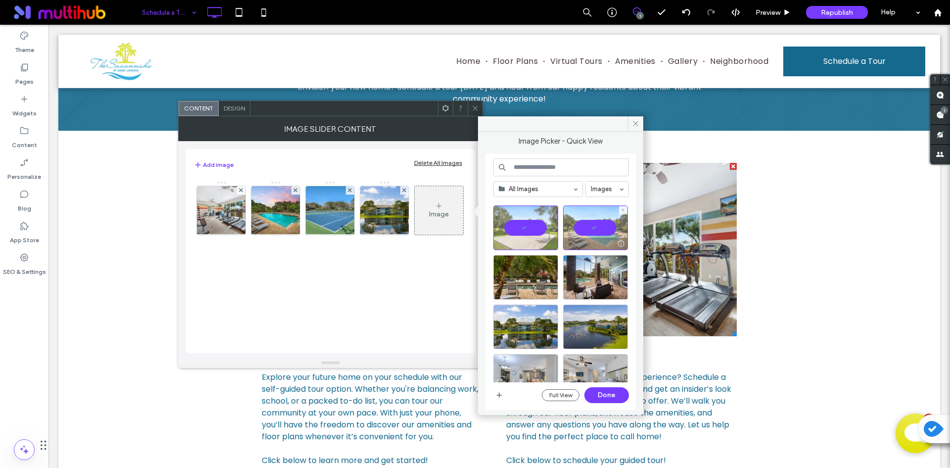
scroll to position [99, 0]
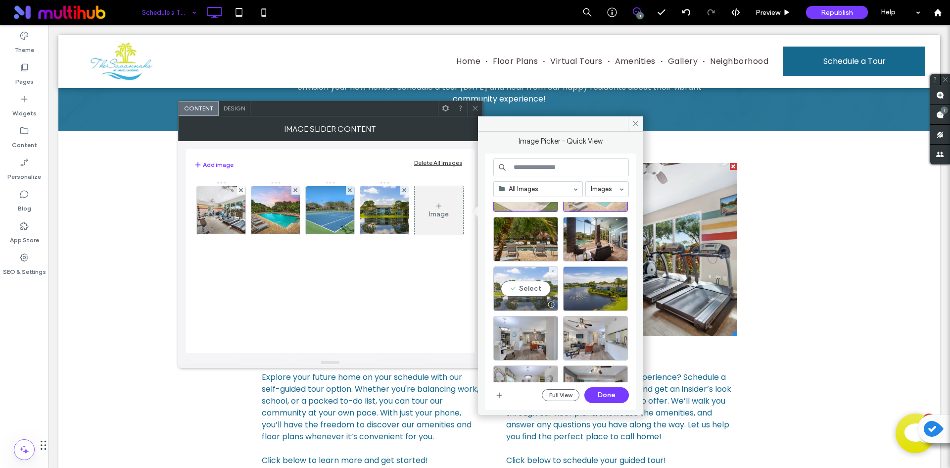
click at [533, 288] on div "Select" at bounding box center [525, 288] width 65 height 45
click at [602, 394] on button "Done" at bounding box center [606, 395] width 45 height 16
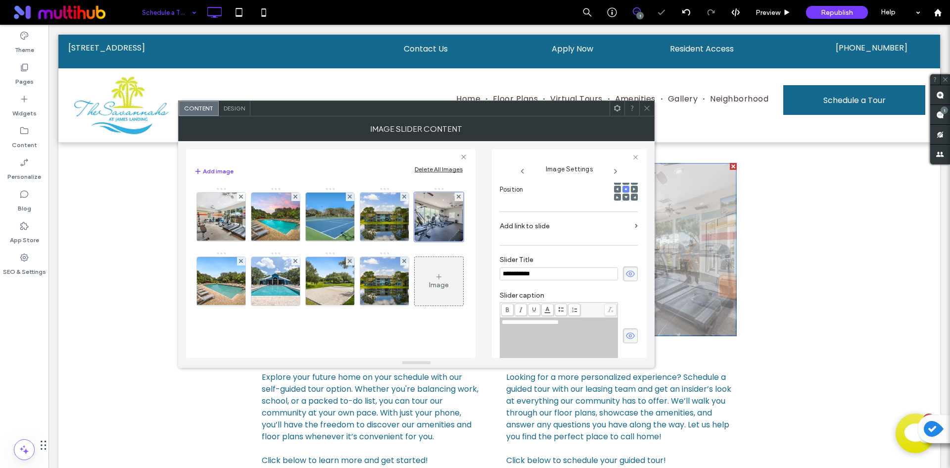
scroll to position [0, 0]
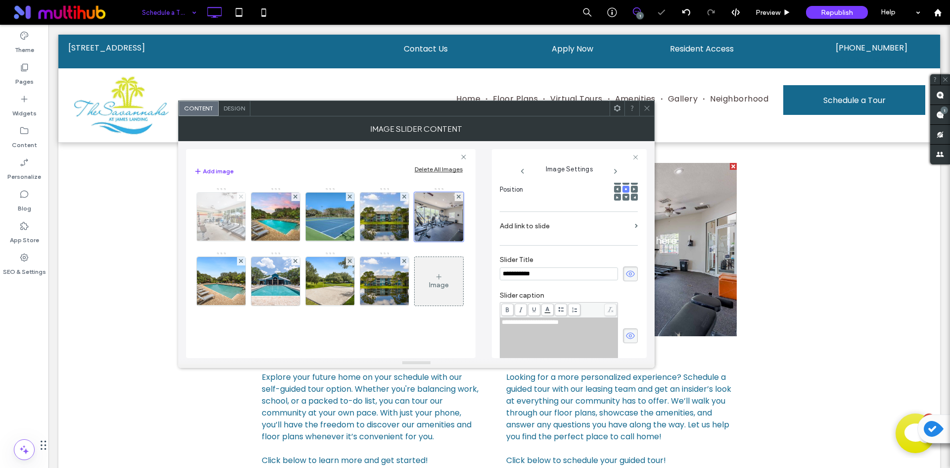
click at [241, 198] on span at bounding box center [241, 197] width 4 height 8
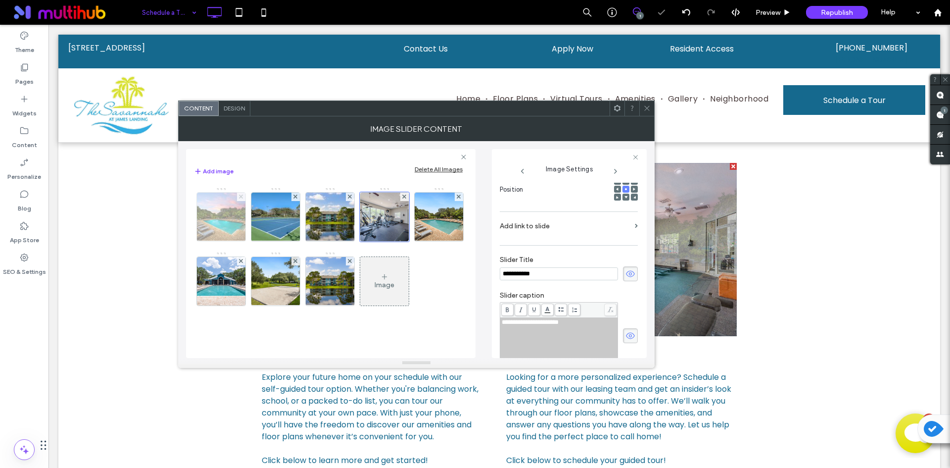
click at [241, 195] on use at bounding box center [241, 196] width 4 height 4
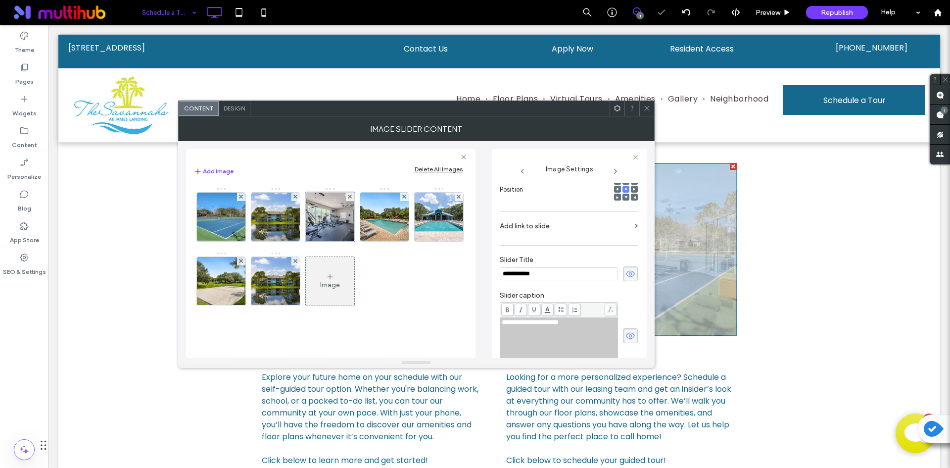
click at [241, 195] on use at bounding box center [241, 196] width 4 height 4
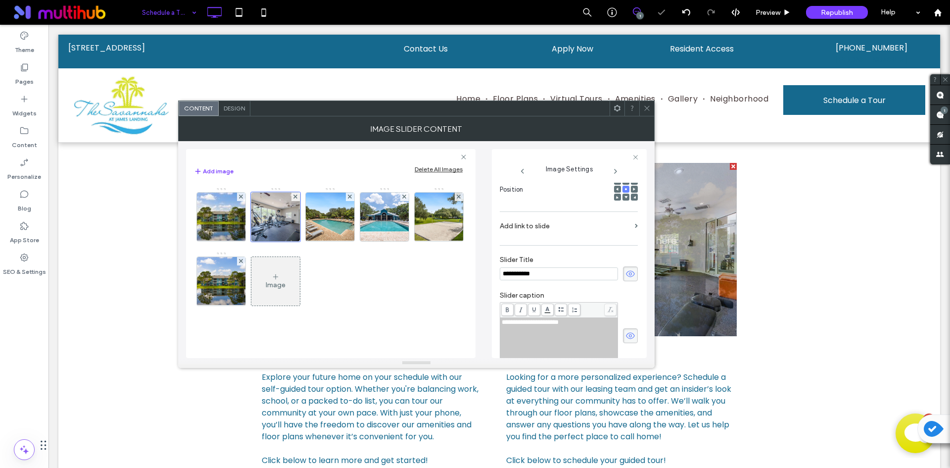
click at [241, 195] on use at bounding box center [241, 196] width 4 height 4
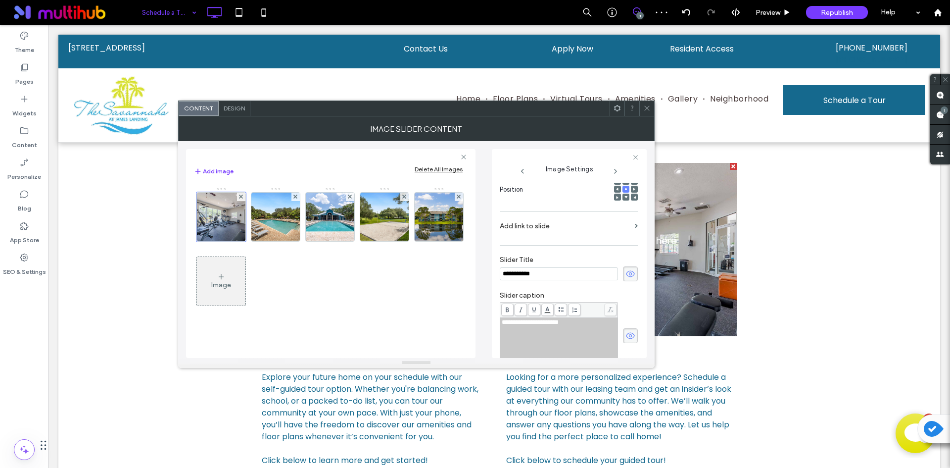
click at [626, 274] on icon at bounding box center [631, 273] width 10 height 11
click at [626, 338] on icon at bounding box center [631, 335] width 10 height 11
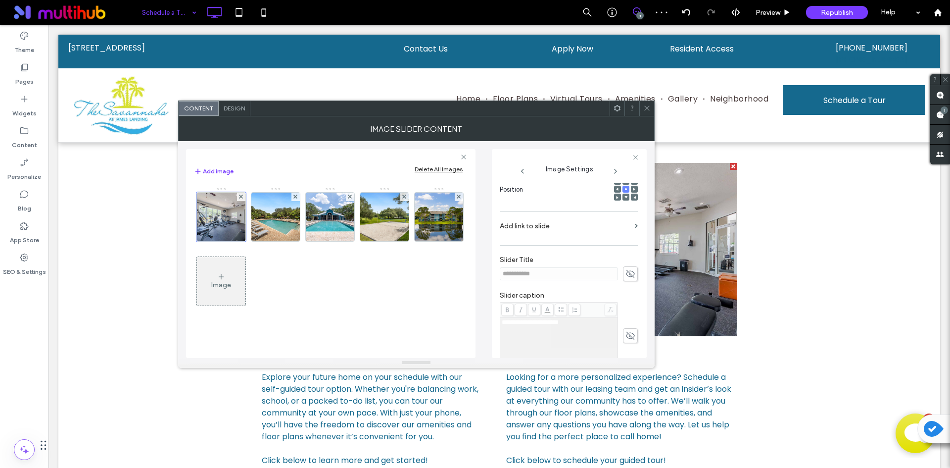
scroll to position [297, 0]
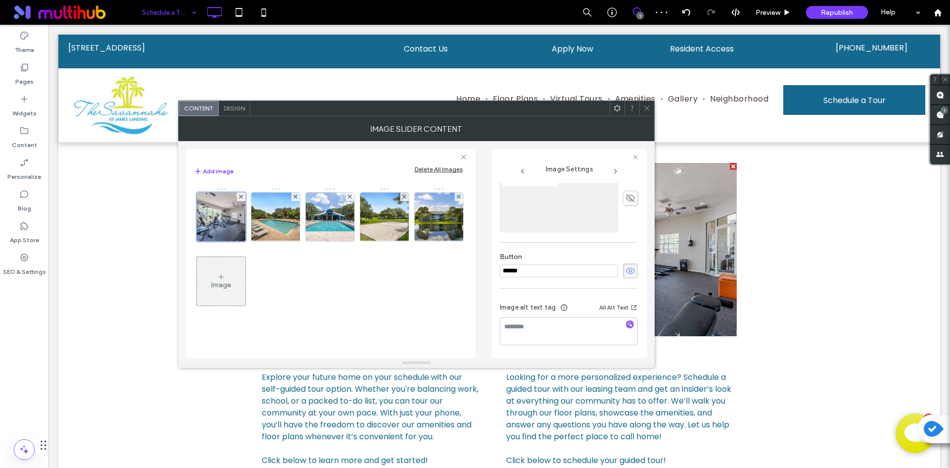
click at [627, 273] on icon at bounding box center [631, 270] width 10 height 11
click at [627, 323] on icon "button" at bounding box center [630, 324] width 7 height 7
type textarea "**********"
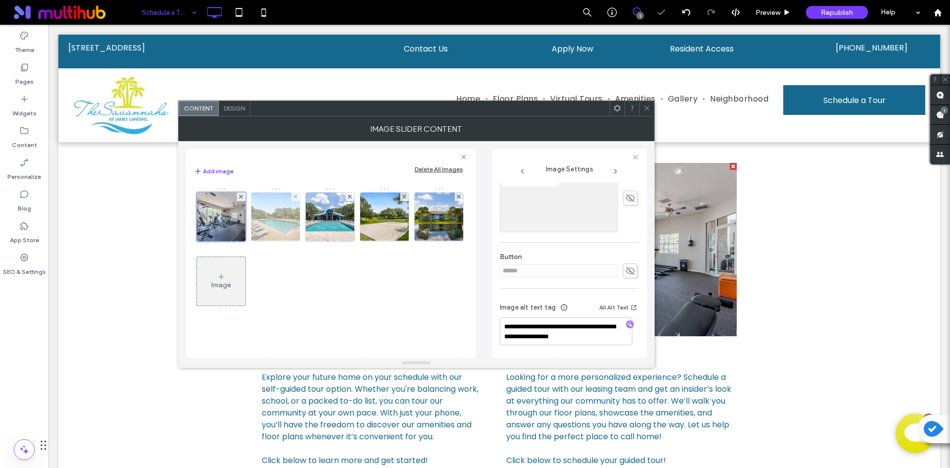
click at [283, 223] on img at bounding box center [275, 217] width 65 height 48
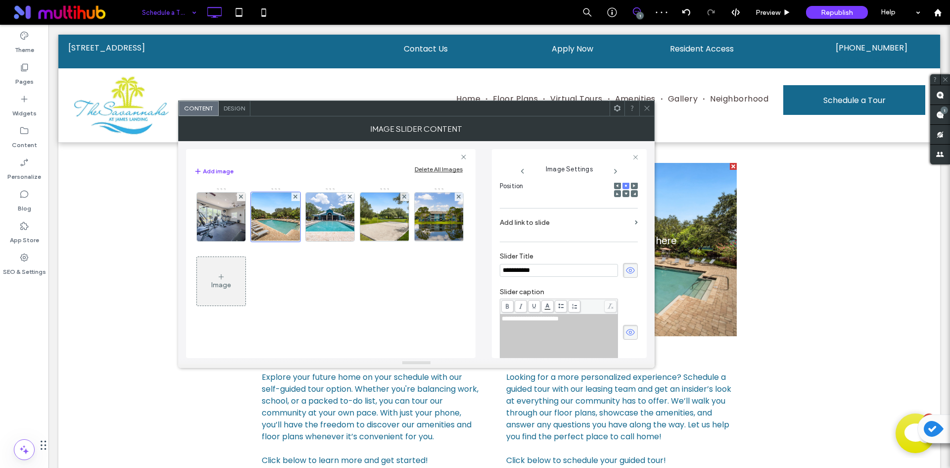
drag, startPoint x: 621, startPoint y: 271, endPoint x: 623, endPoint y: 318, distance: 46.6
click at [626, 273] on icon at bounding box center [631, 270] width 10 height 11
click at [627, 325] on span at bounding box center [630, 332] width 15 height 15
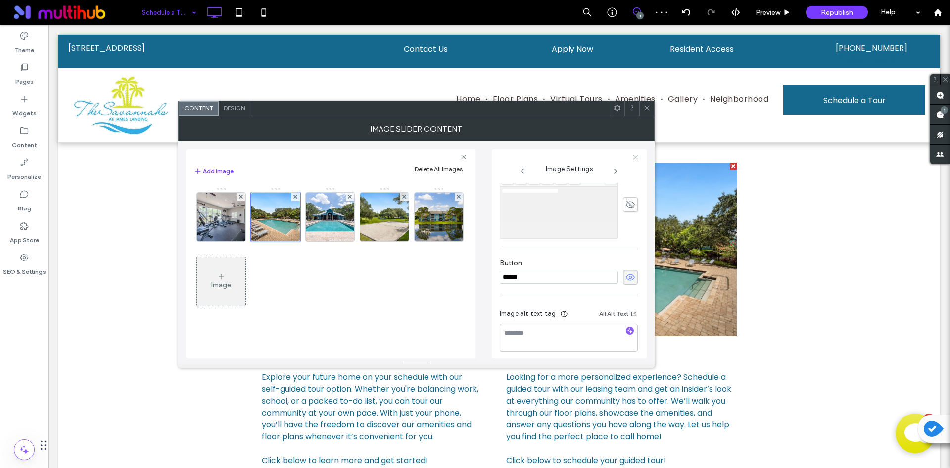
scroll to position [283, 0]
click at [626, 271] on icon at bounding box center [631, 270] width 10 height 11
click at [627, 327] on icon "button" at bounding box center [630, 324] width 7 height 7
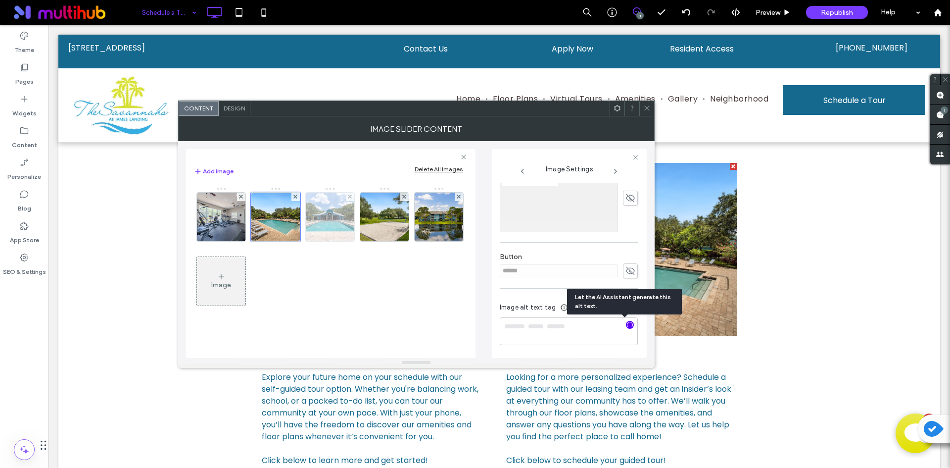
type textarea "**********"
click at [347, 214] on img at bounding box center [329, 217] width 73 height 48
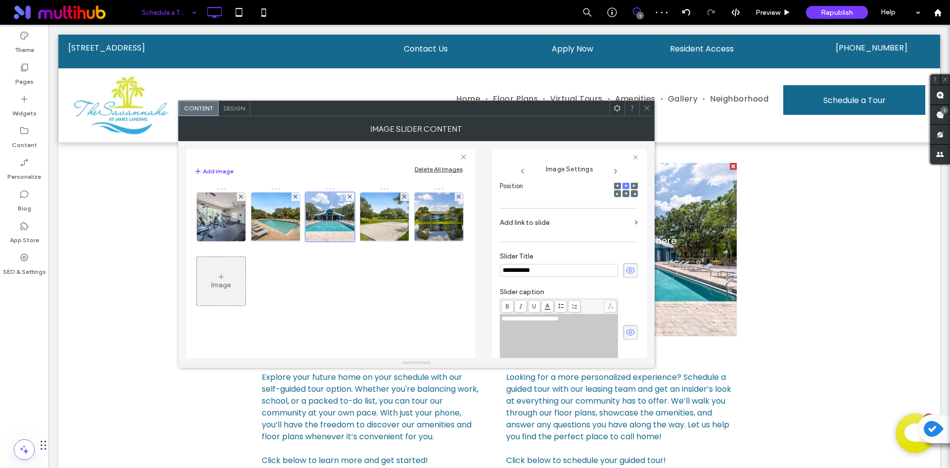
drag, startPoint x: 622, startPoint y: 267, endPoint x: 622, endPoint y: 280, distance: 12.4
click at [626, 268] on icon at bounding box center [631, 270] width 10 height 11
click at [629, 335] on icon at bounding box center [631, 332] width 10 height 11
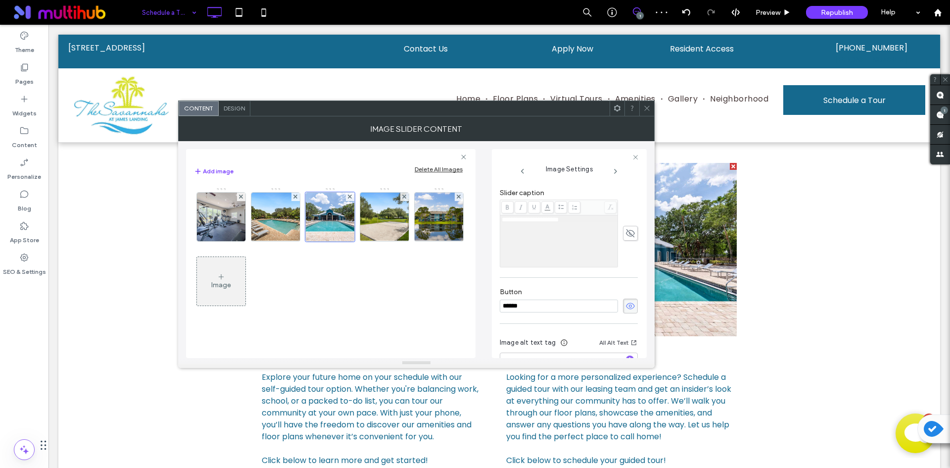
click at [626, 307] on icon at bounding box center [631, 305] width 10 height 11
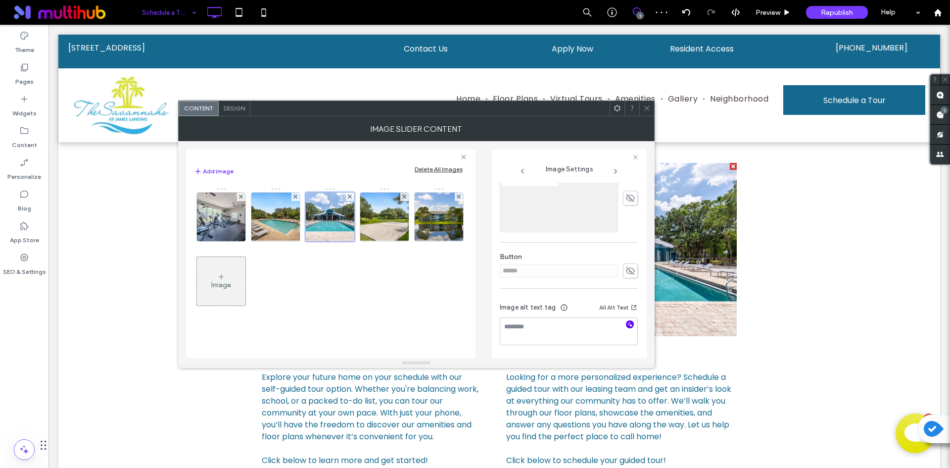
click at [627, 323] on icon "button" at bounding box center [630, 324] width 7 height 7
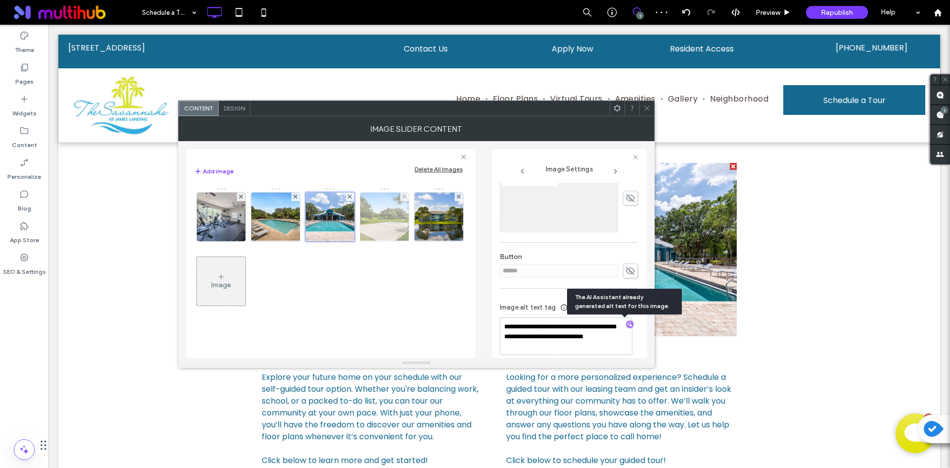
click at [387, 226] on img at bounding box center [384, 217] width 65 height 48
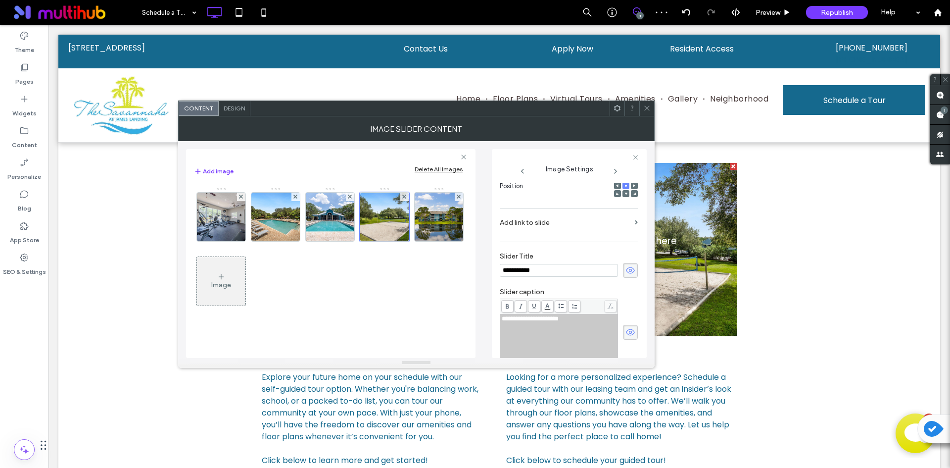
click at [626, 273] on use at bounding box center [630, 270] width 9 height 6
click at [626, 336] on icon at bounding box center [631, 332] width 10 height 11
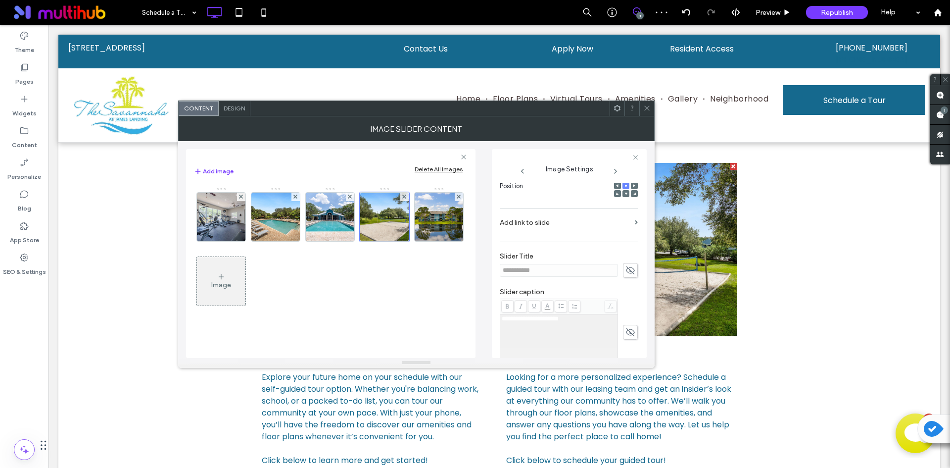
scroll to position [247, 0]
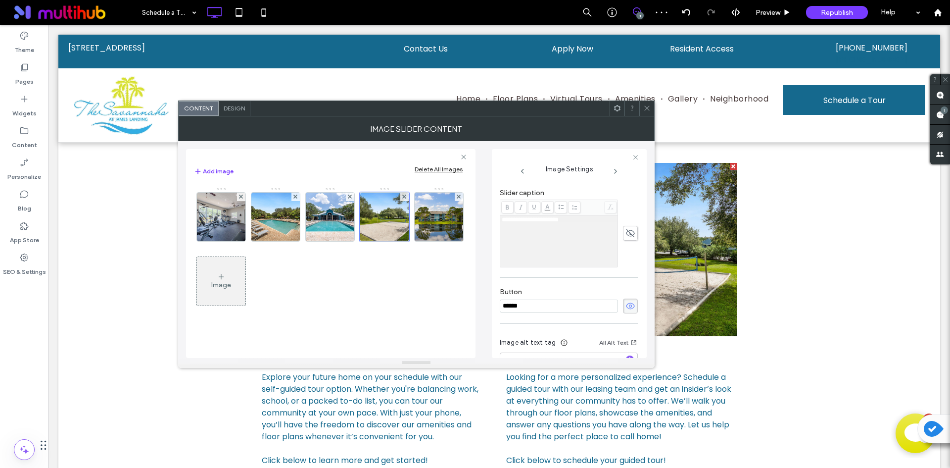
click at [626, 307] on icon at bounding box center [631, 305] width 10 height 11
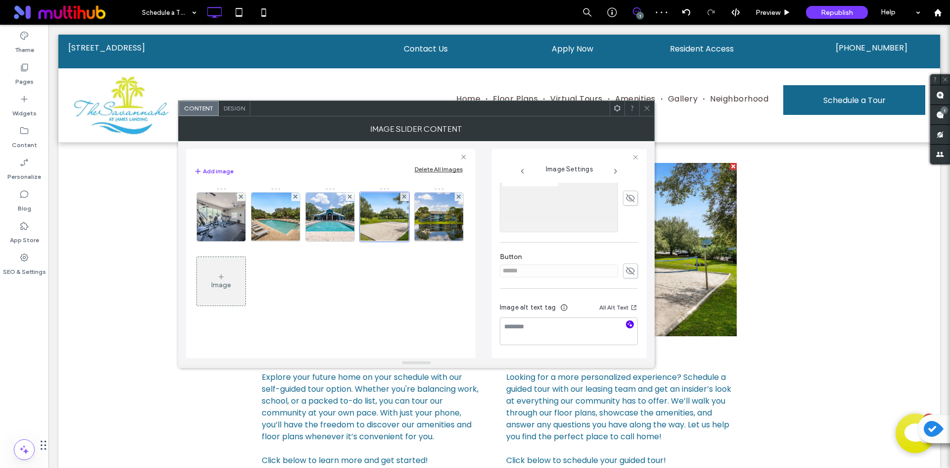
click at [627, 324] on icon "button" at bounding box center [630, 324] width 7 height 7
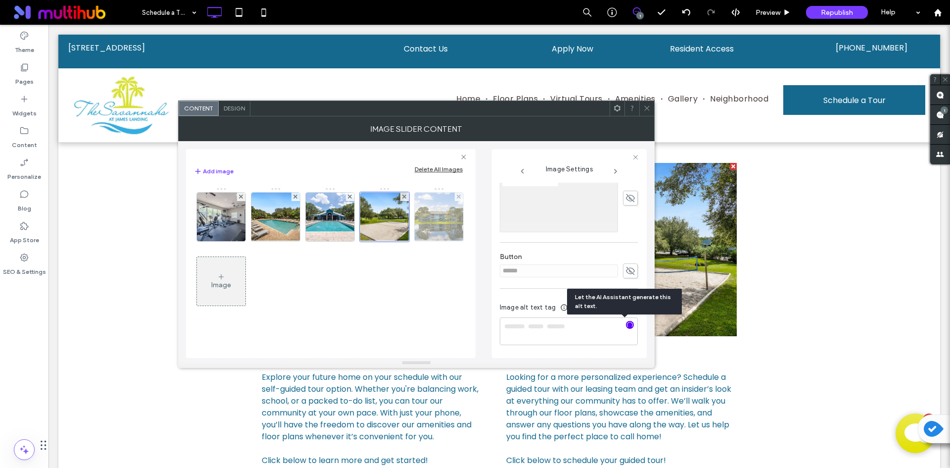
type textarea "**********"
click at [433, 223] on img at bounding box center [438, 217] width 73 height 48
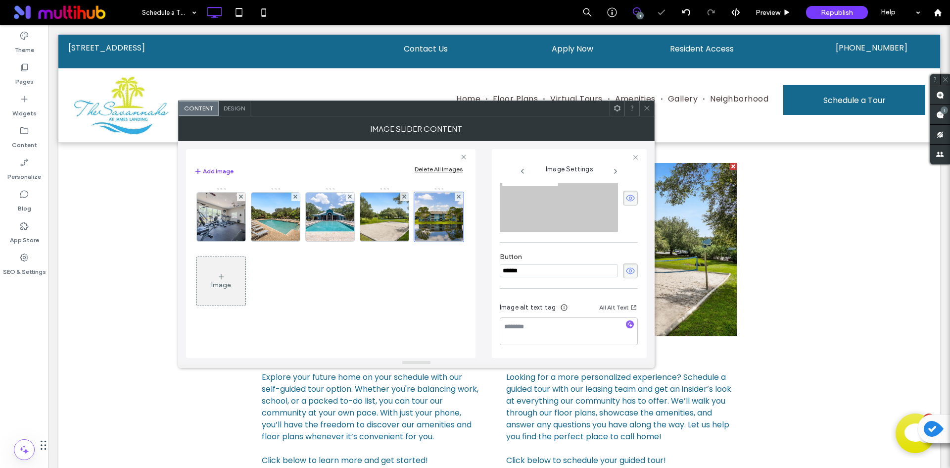
scroll to position [148, 0]
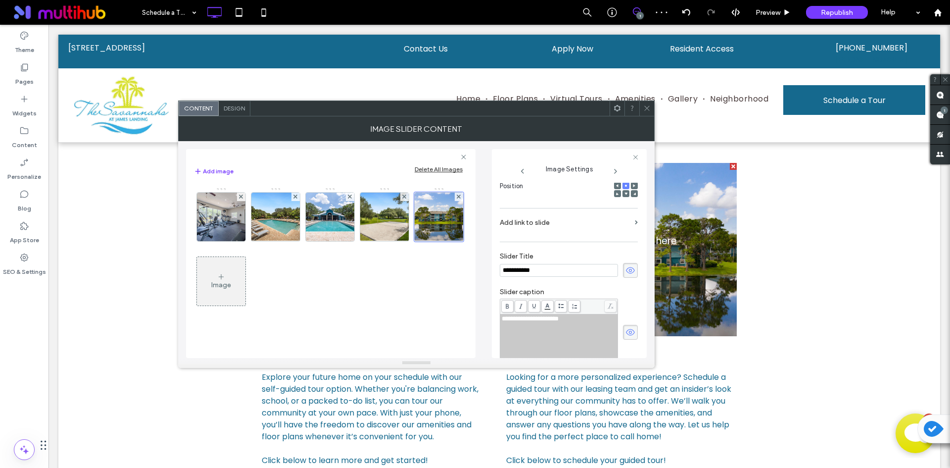
click at [626, 267] on icon at bounding box center [631, 270] width 10 height 11
click at [627, 334] on icon at bounding box center [631, 332] width 10 height 11
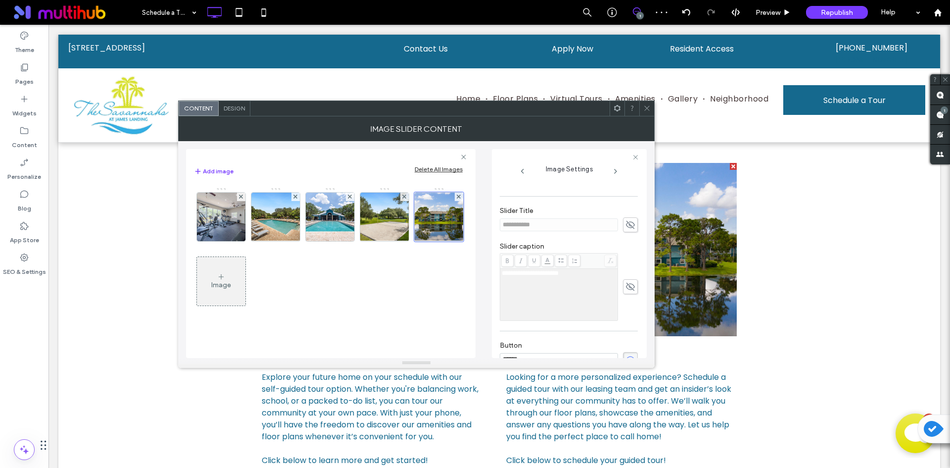
scroll to position [283, 0]
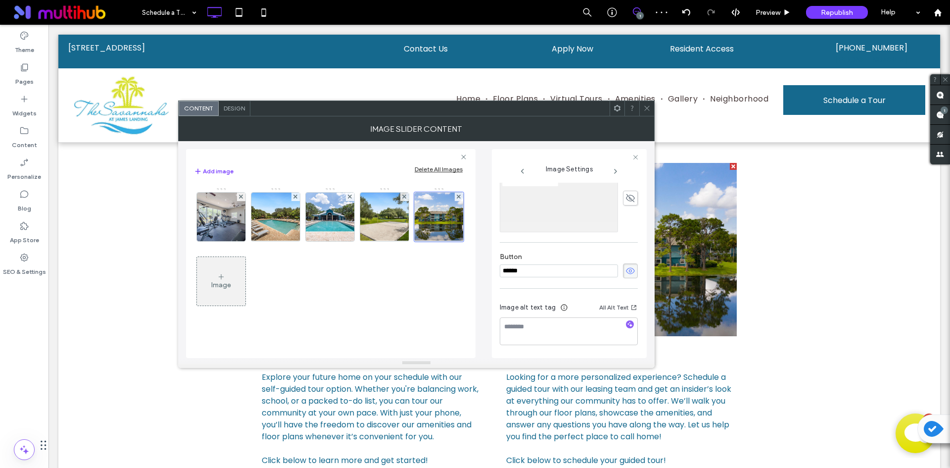
click at [623, 277] on span at bounding box center [630, 270] width 15 height 15
click at [627, 323] on icon "button" at bounding box center [630, 324] width 7 height 7
type textarea "**********"
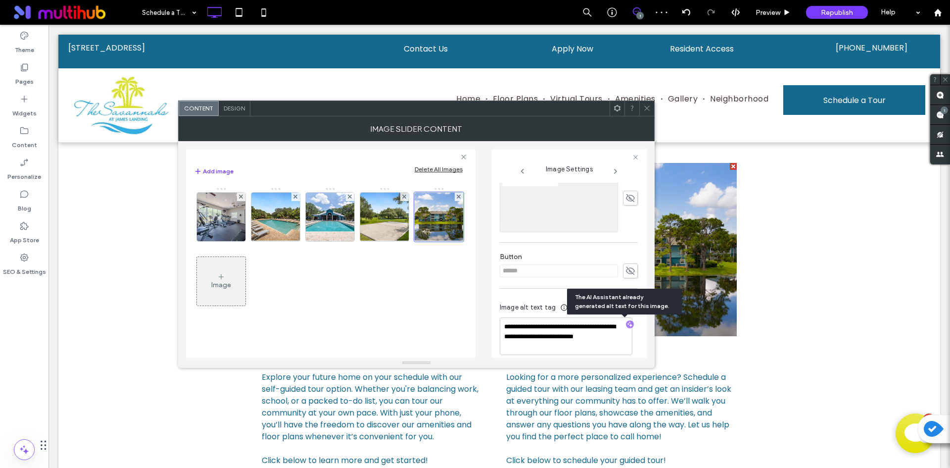
click at [643, 113] on span at bounding box center [646, 108] width 7 height 15
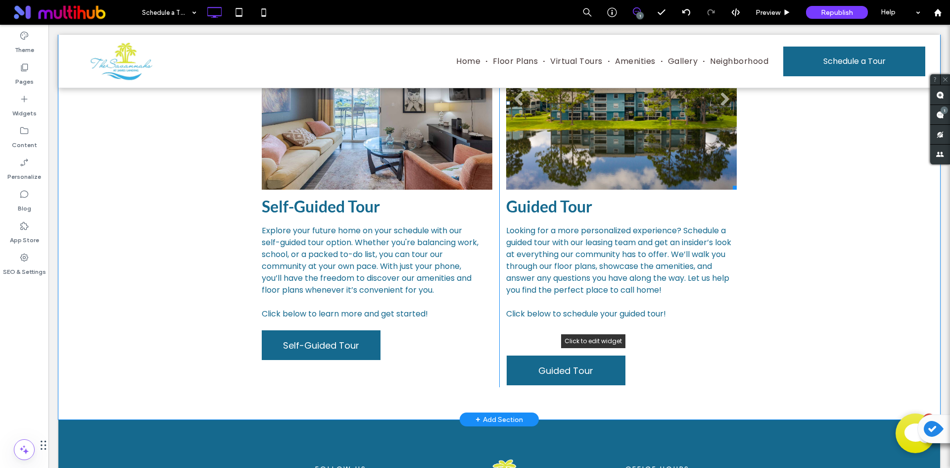
scroll to position [297, 0]
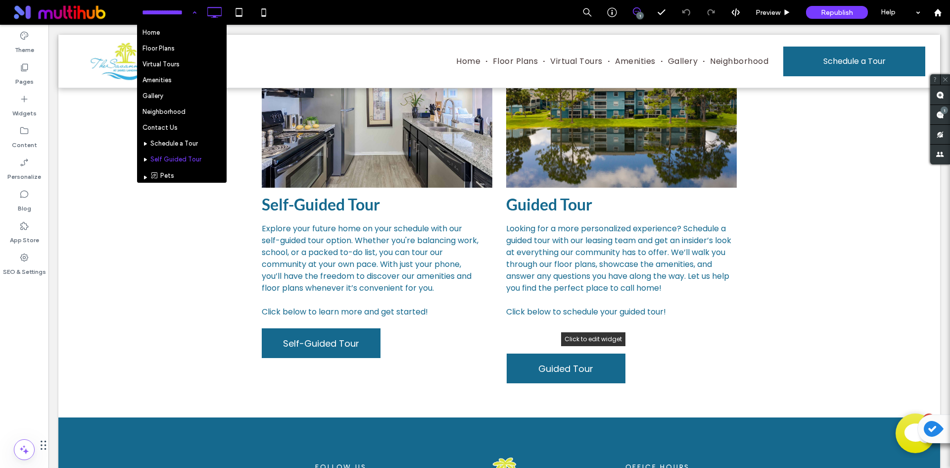
click at [163, 20] on input at bounding box center [166, 12] width 49 height 25
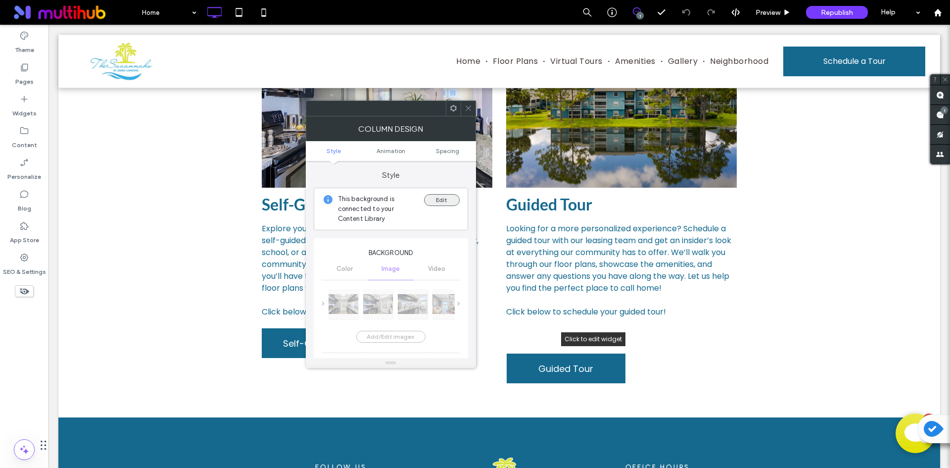
click at [454, 199] on button "Edit" at bounding box center [442, 200] width 36 height 12
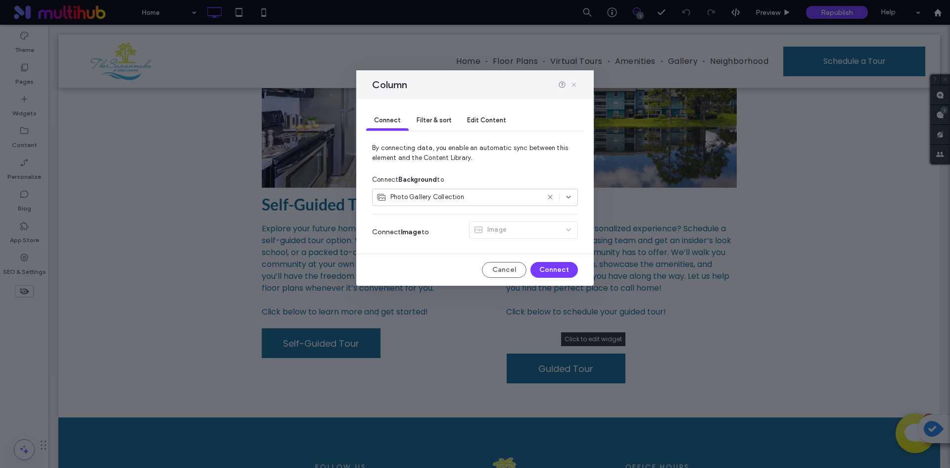
click at [573, 81] on icon at bounding box center [574, 85] width 8 height 8
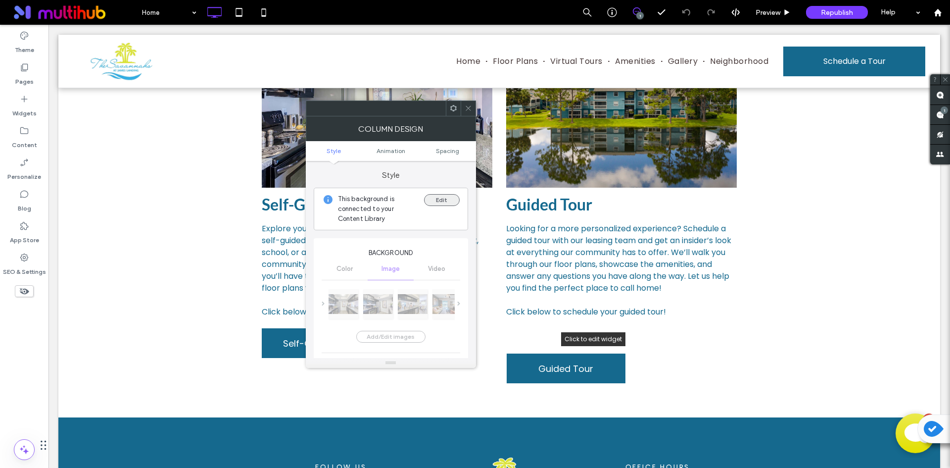
click at [435, 200] on button "Edit" at bounding box center [442, 200] width 36 height 12
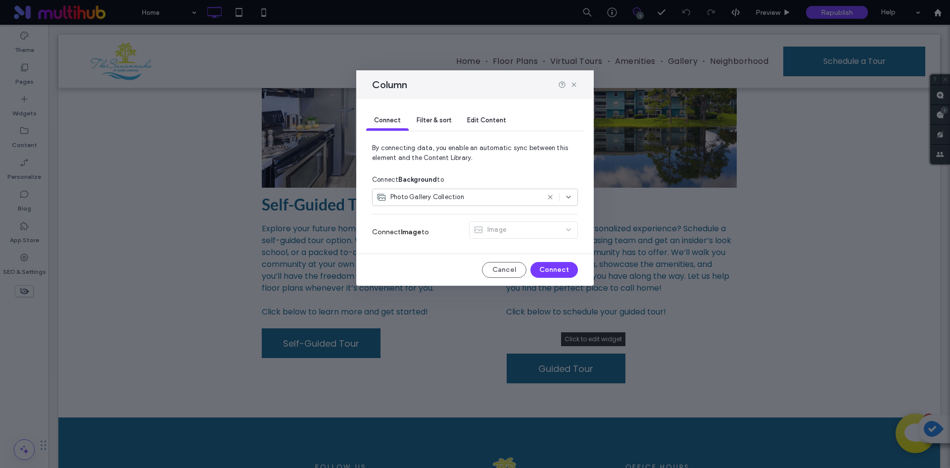
click at [432, 118] on span "Filter & sort" at bounding box center [434, 119] width 35 height 7
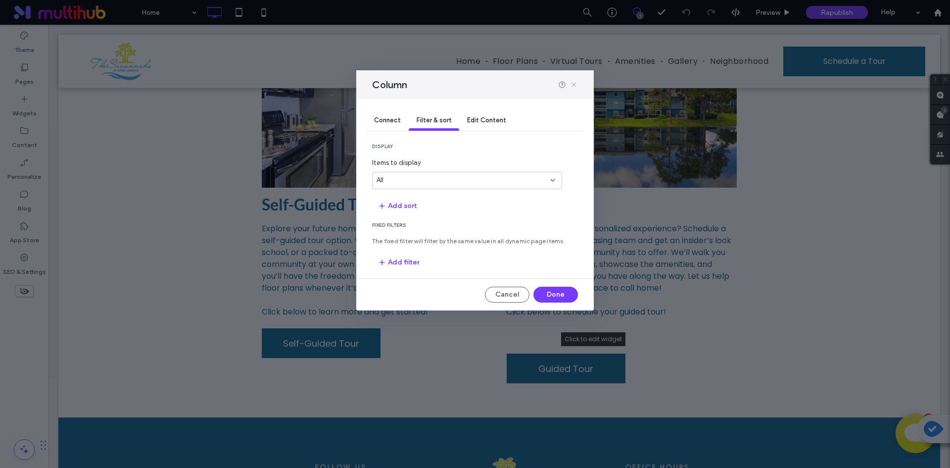
click at [576, 84] on icon at bounding box center [574, 85] width 8 height 8
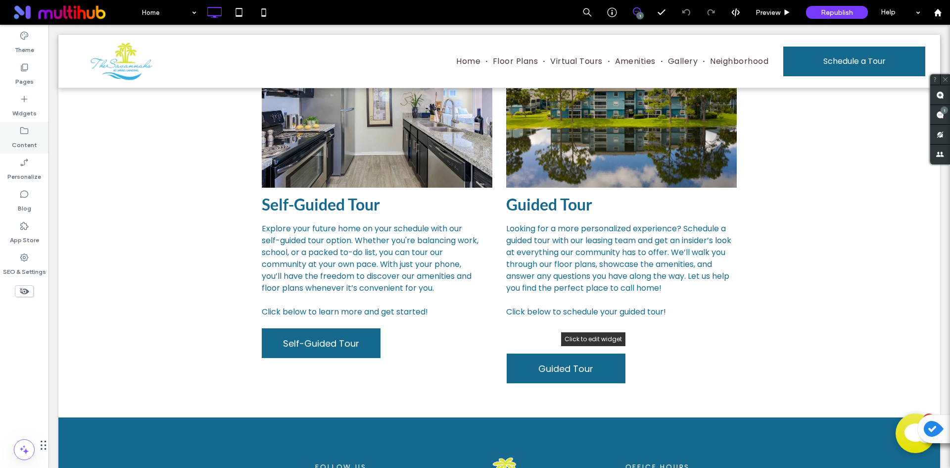
click at [37, 143] on div "Content" at bounding box center [24, 138] width 48 height 32
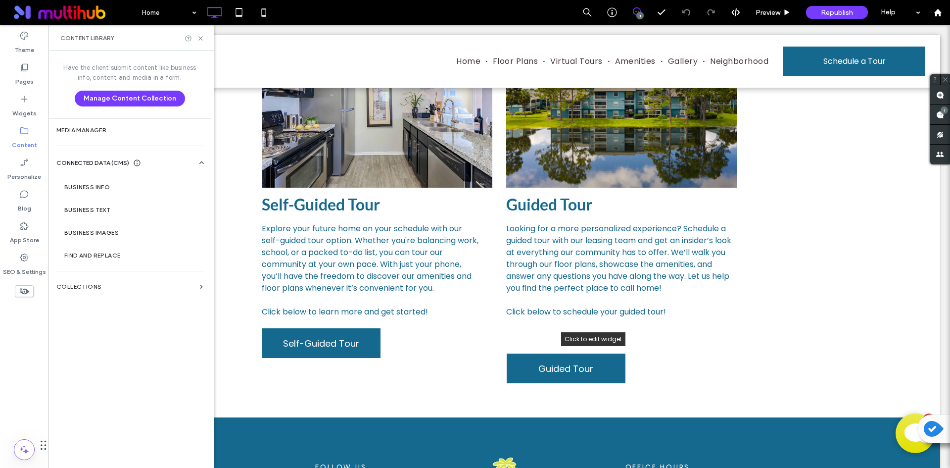
click at [204, 36] on div "Content Library" at bounding box center [130, 38] width 165 height 26
click at [200, 36] on icon at bounding box center [200, 38] width 7 height 7
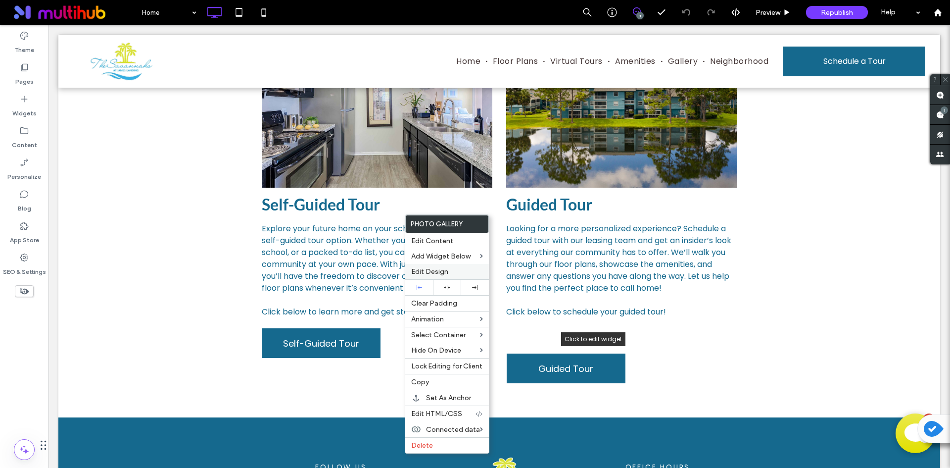
click at [437, 274] on span "Edit Design" at bounding box center [429, 271] width 37 height 8
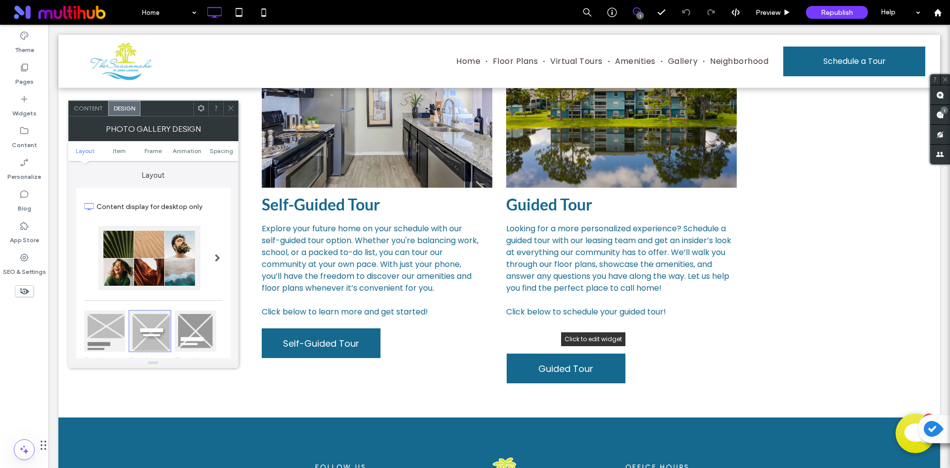
click at [235, 107] on div at bounding box center [230, 108] width 15 height 15
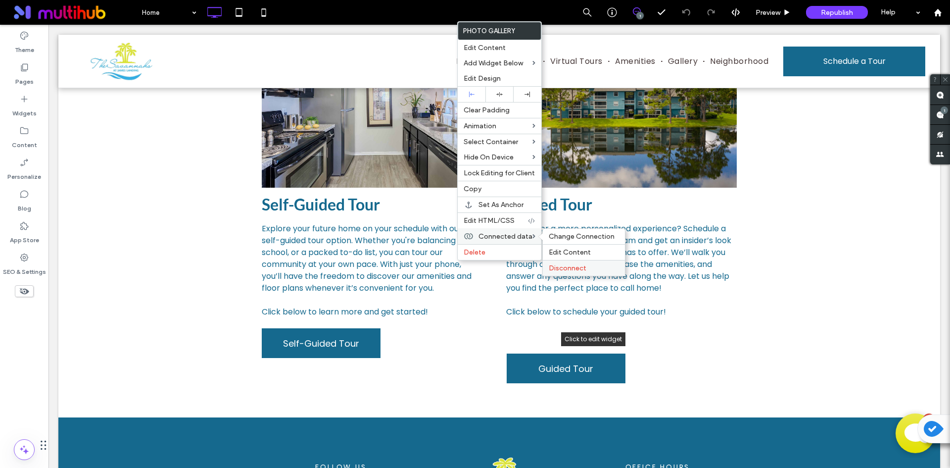
click at [565, 265] on span "Disconnect" at bounding box center [568, 268] width 38 height 8
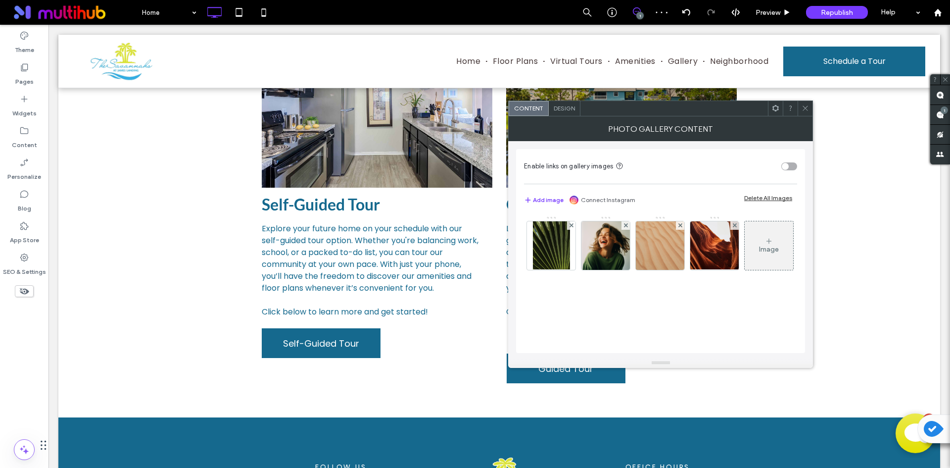
click at [754, 197] on div "Delete All Images" at bounding box center [768, 197] width 48 height 7
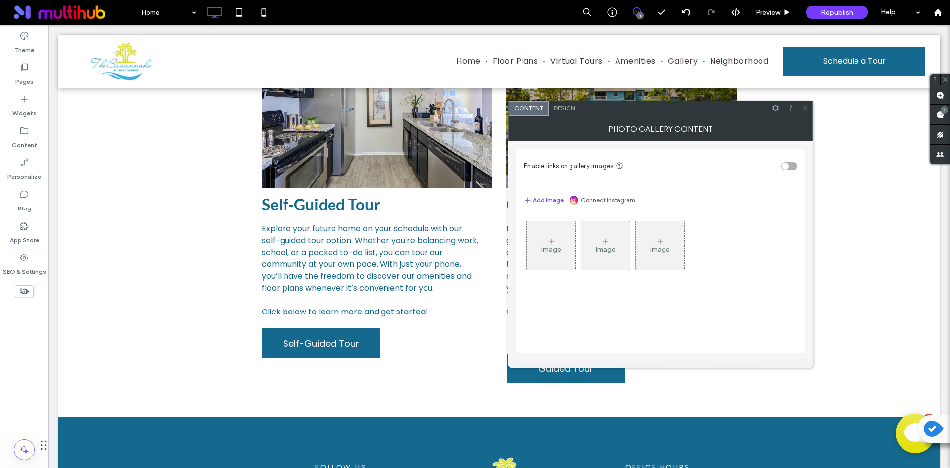
click at [572, 231] on div "Image" at bounding box center [551, 245] width 48 height 47
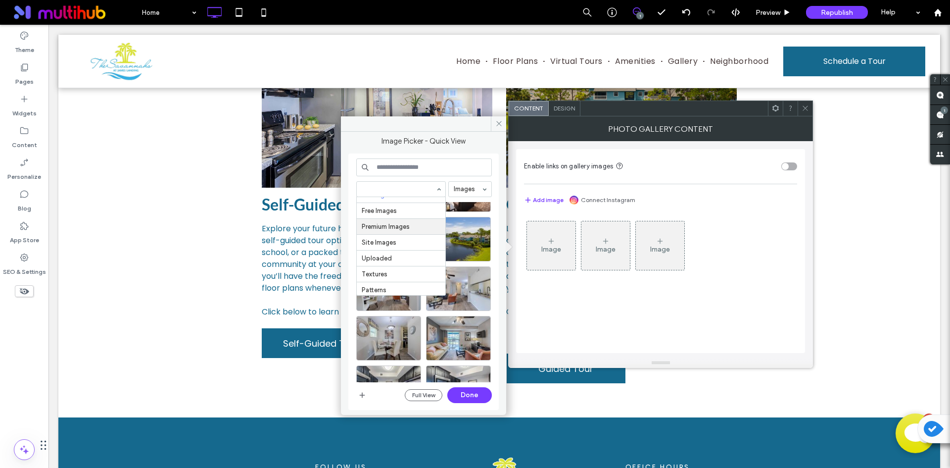
scroll to position [12, 0]
click at [436, 394] on button "Full View" at bounding box center [424, 395] width 38 height 12
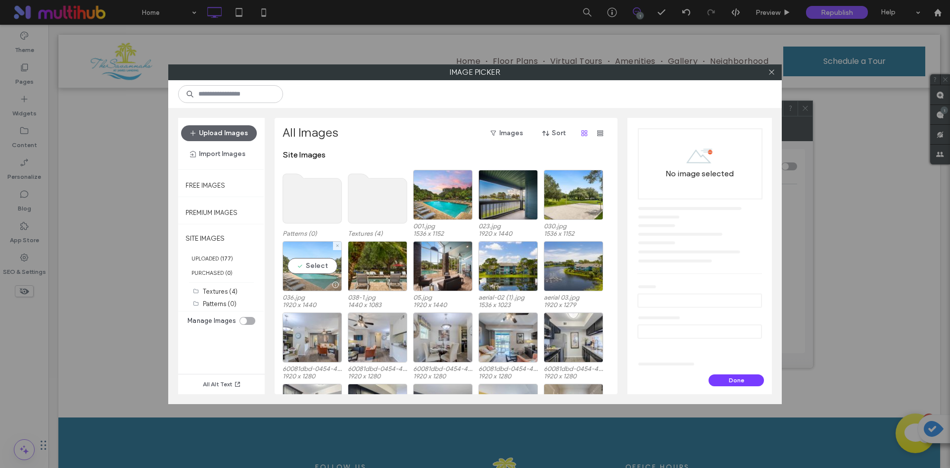
click at [317, 268] on div "Select" at bounding box center [312, 266] width 59 height 50
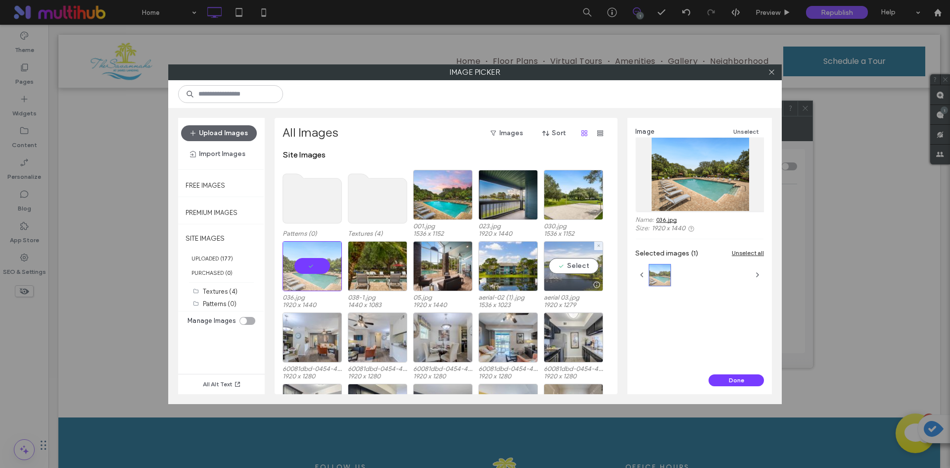
click at [576, 271] on div "Select" at bounding box center [573, 266] width 59 height 50
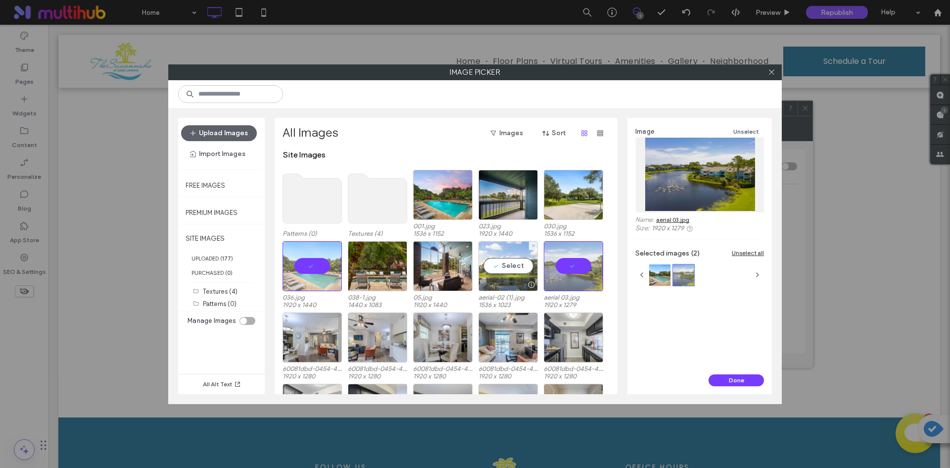
click at [489, 274] on div "Select" at bounding box center [508, 266] width 59 height 50
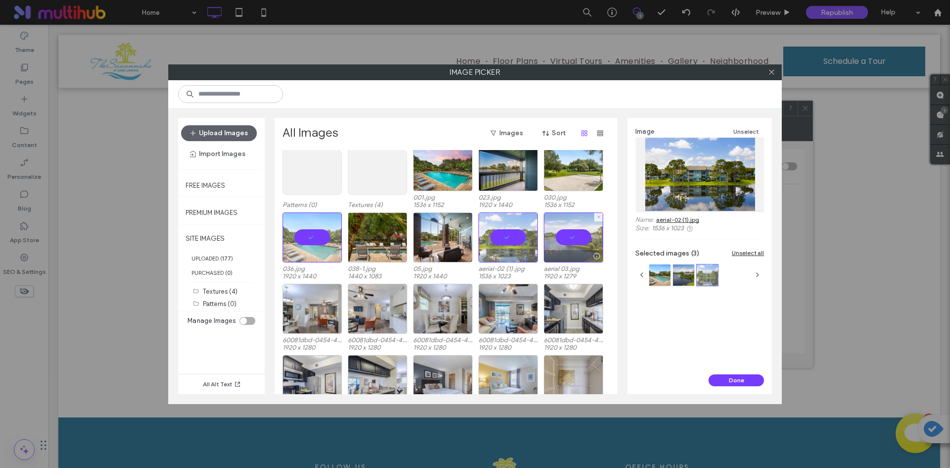
scroll to position [0, 0]
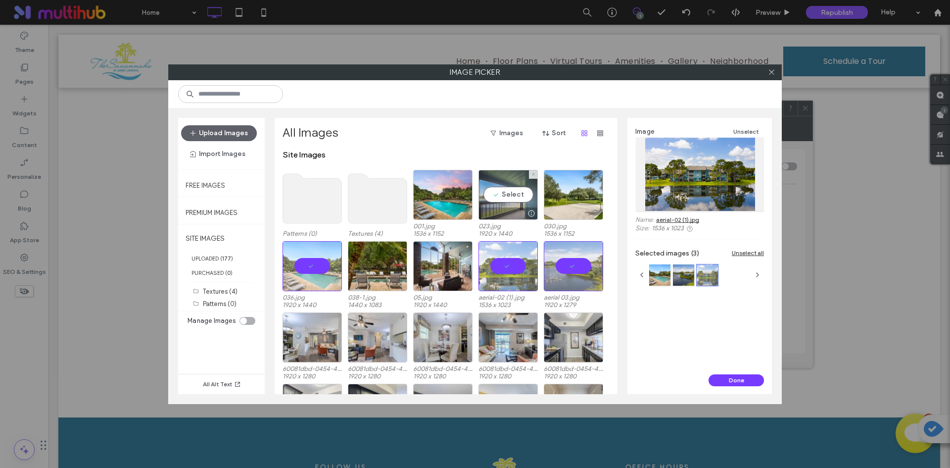
click at [500, 201] on div "Select" at bounding box center [508, 195] width 59 height 50
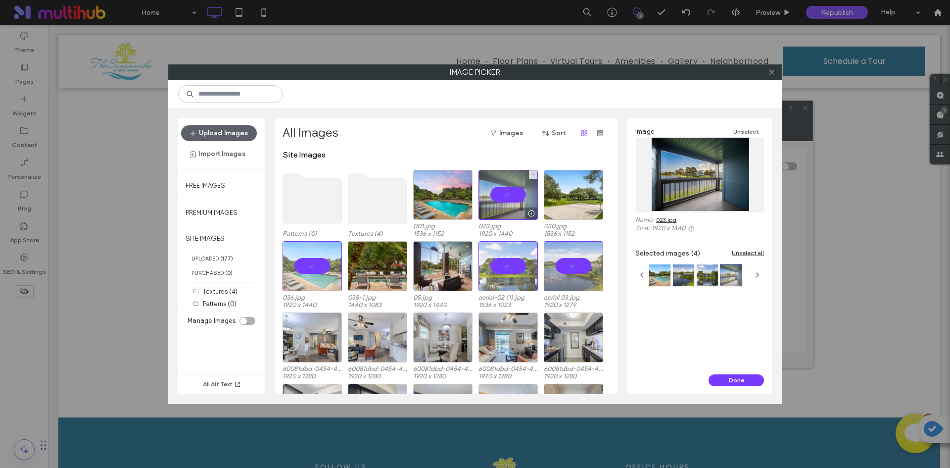
click at [495, 197] on div at bounding box center [508, 195] width 59 height 50
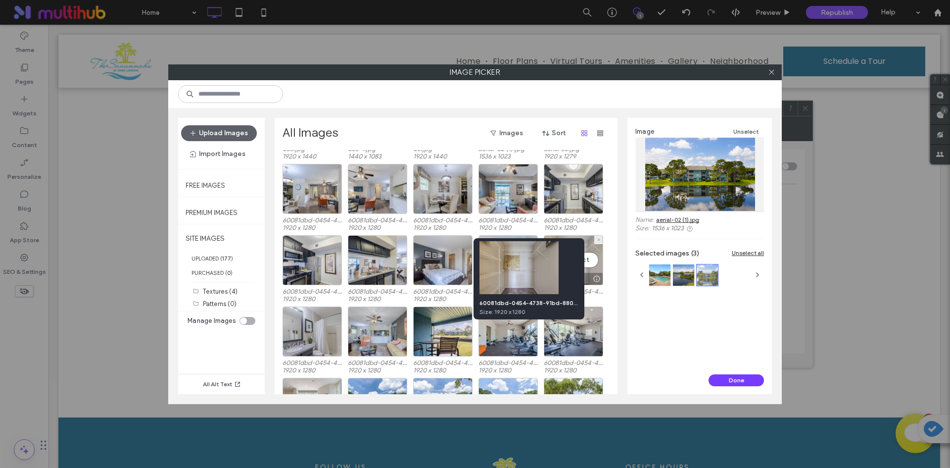
scroll to position [297, 0]
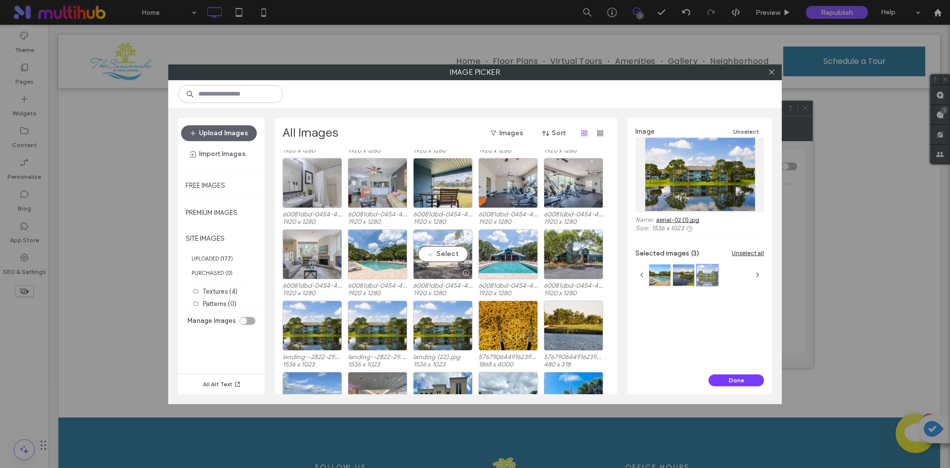
click at [433, 243] on div "Select" at bounding box center [442, 254] width 59 height 50
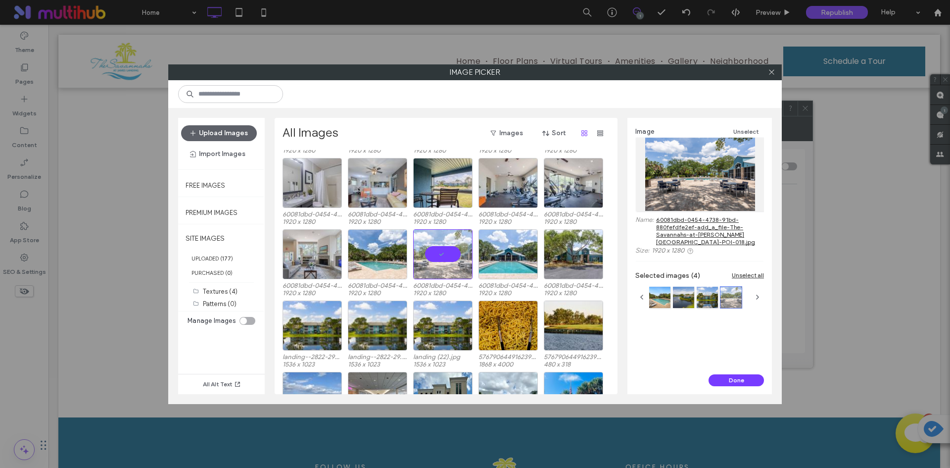
click at [442, 253] on div at bounding box center [442, 254] width 59 height 50
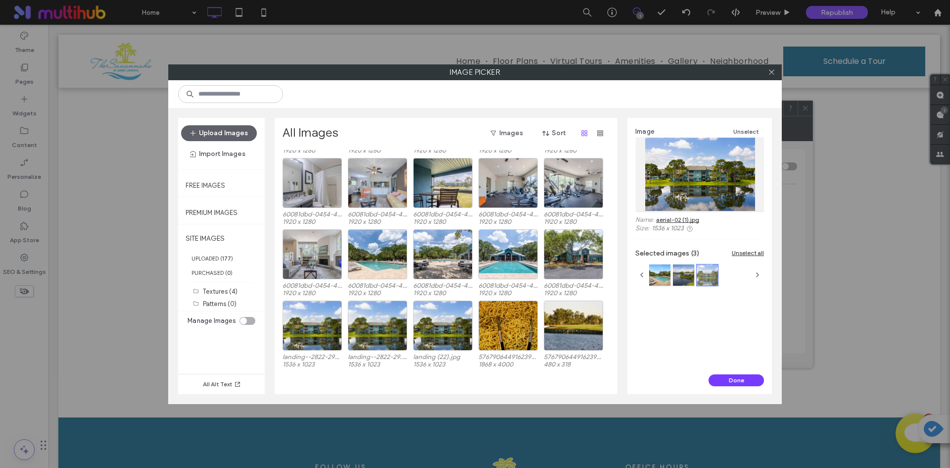
scroll to position [0, 0]
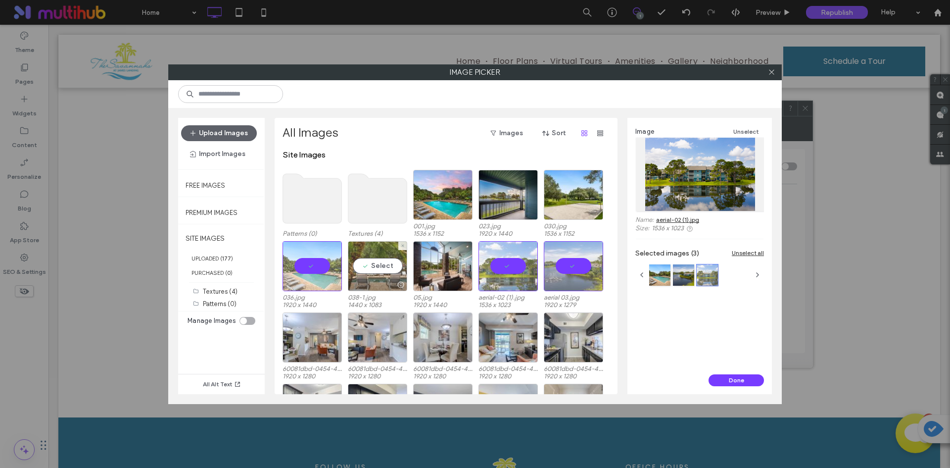
click at [376, 274] on div "Select" at bounding box center [377, 266] width 59 height 50
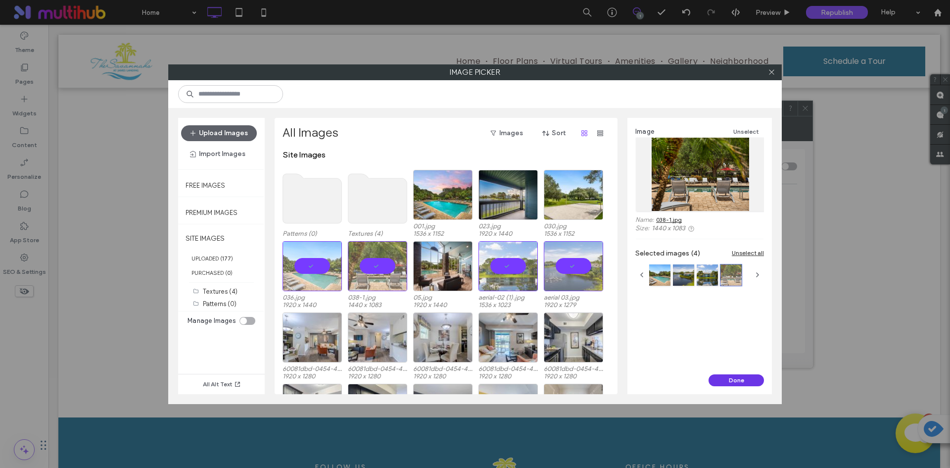
click at [721, 374] on button "Done" at bounding box center [736, 380] width 55 height 12
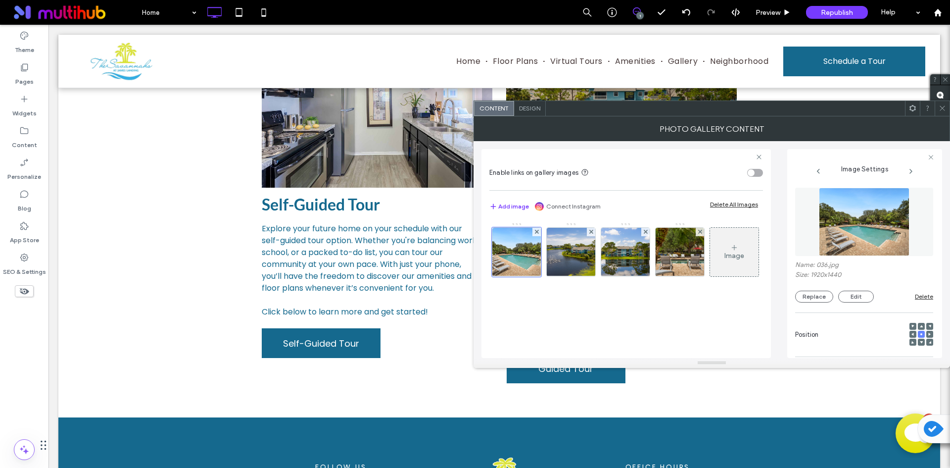
click at [945, 106] on icon at bounding box center [942, 107] width 7 height 7
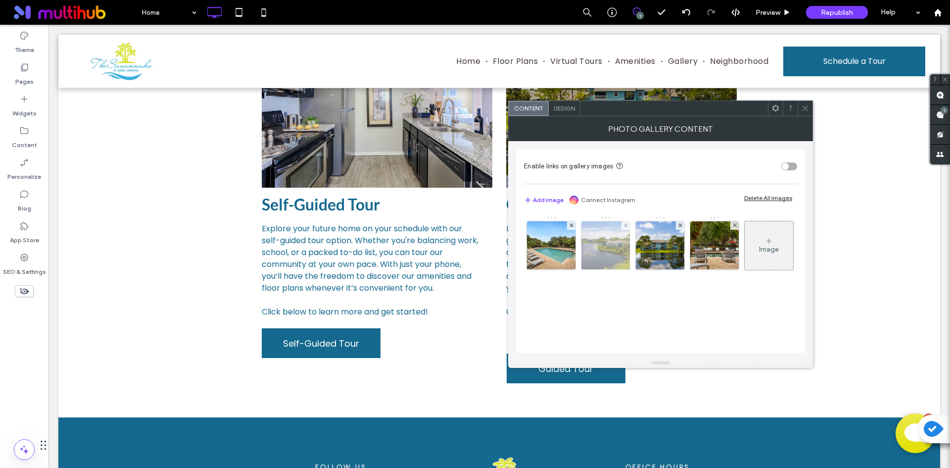
click at [612, 251] on img at bounding box center [606, 245] width 73 height 48
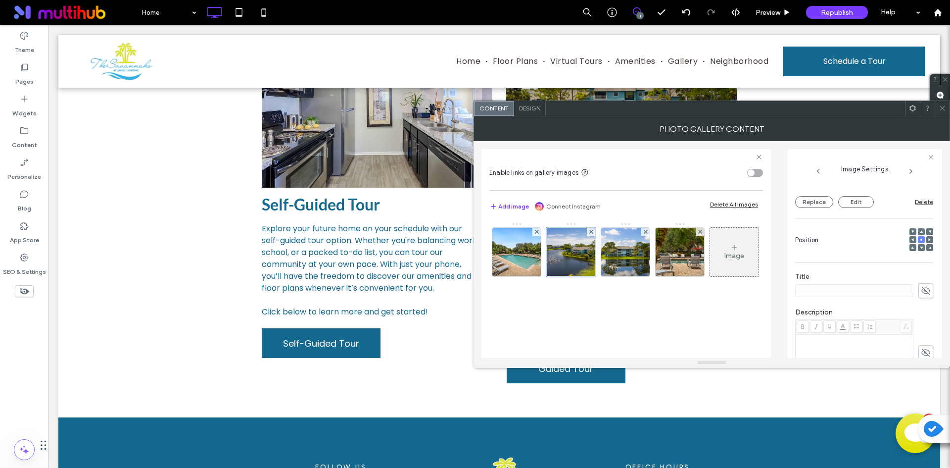
scroll to position [148, 0]
click at [927, 183] on div at bounding box center [929, 185] width 7 height 7
click at [926, 183] on div at bounding box center [929, 185] width 7 height 7
click at [928, 185] on icon at bounding box center [929, 185] width 3 height 3
click at [945, 108] on icon at bounding box center [942, 107] width 7 height 7
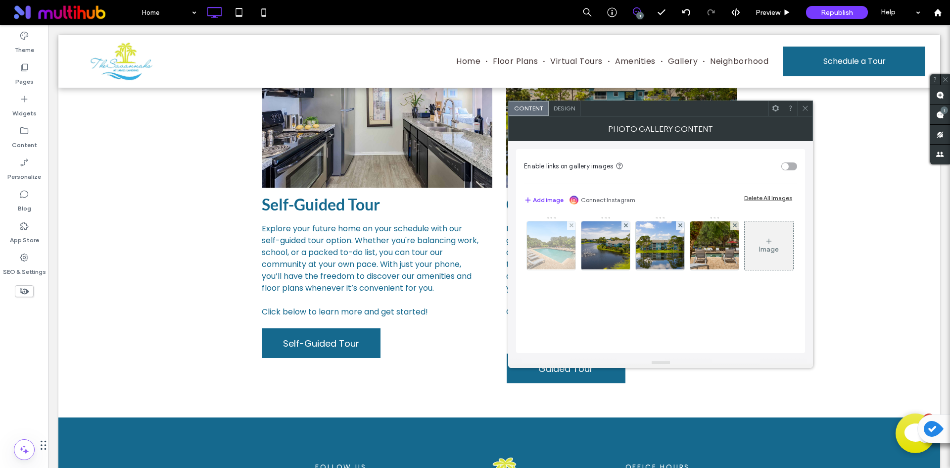
click at [553, 239] on img at bounding box center [551, 245] width 65 height 48
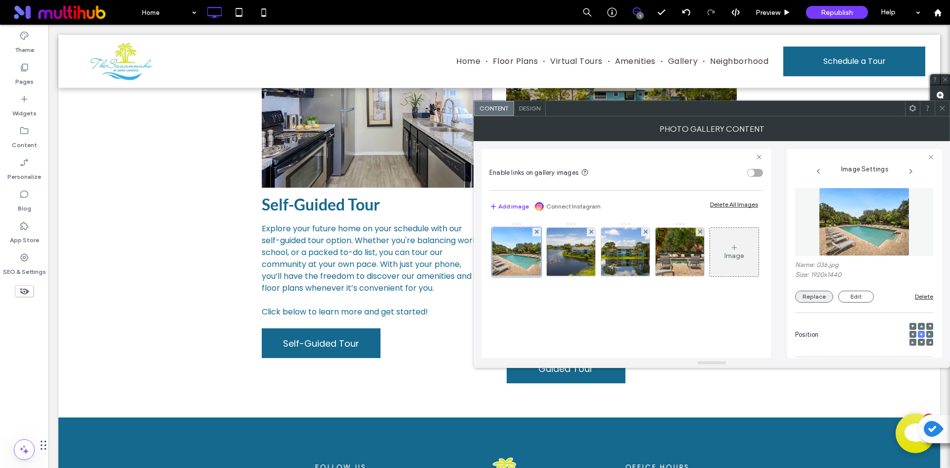
click at [801, 292] on button "Replace" at bounding box center [814, 297] width 38 height 12
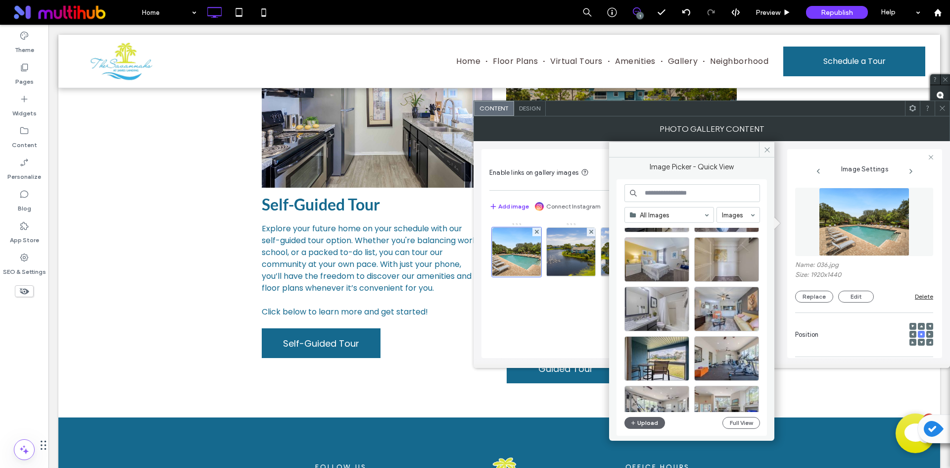
scroll to position [425, 0]
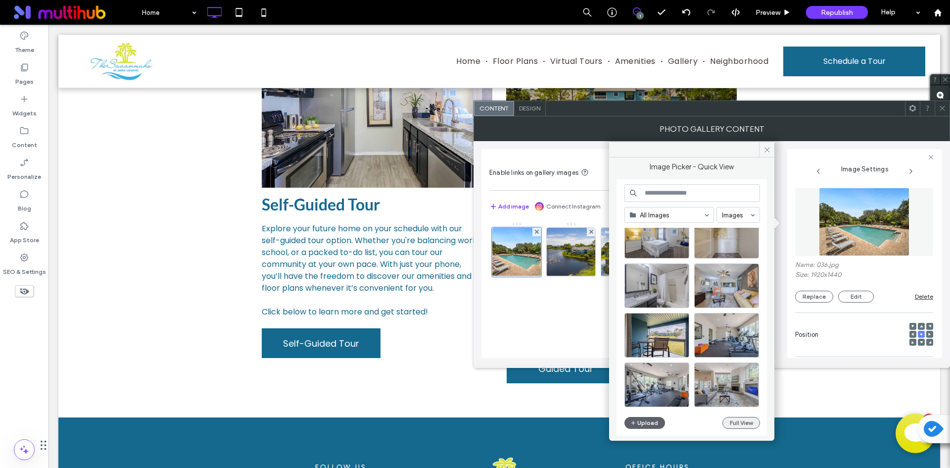
click at [741, 426] on button "Full View" at bounding box center [742, 423] width 38 height 12
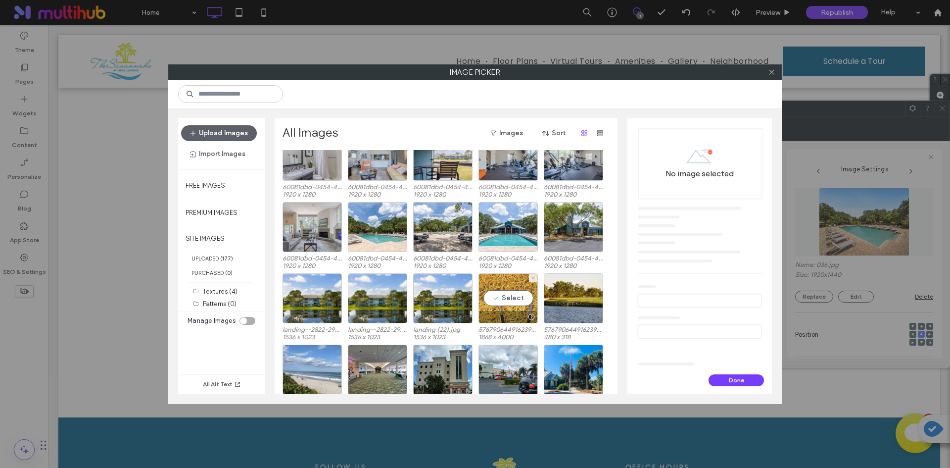
scroll to position [318, 0]
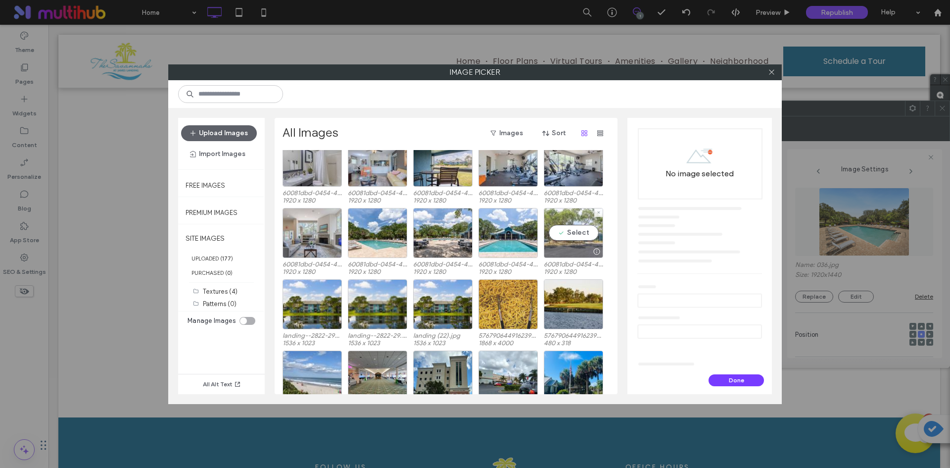
click at [565, 238] on div "Select" at bounding box center [573, 233] width 59 height 50
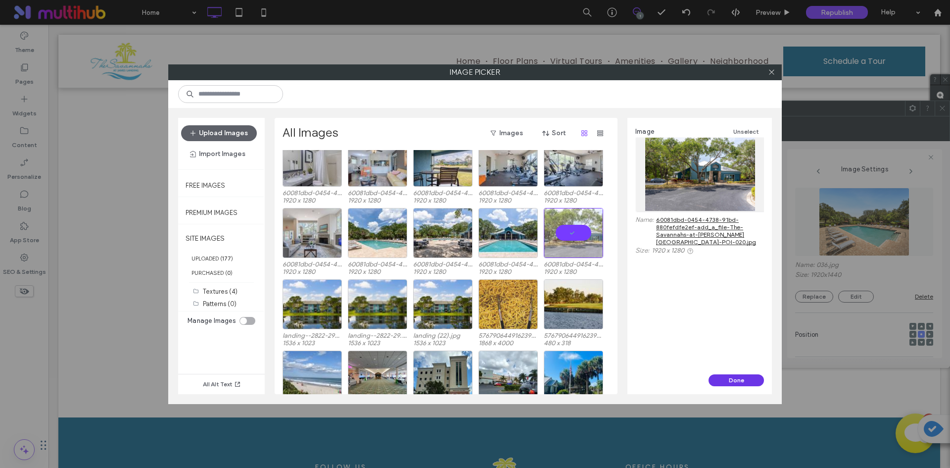
click at [752, 376] on button "Done" at bounding box center [736, 380] width 55 height 12
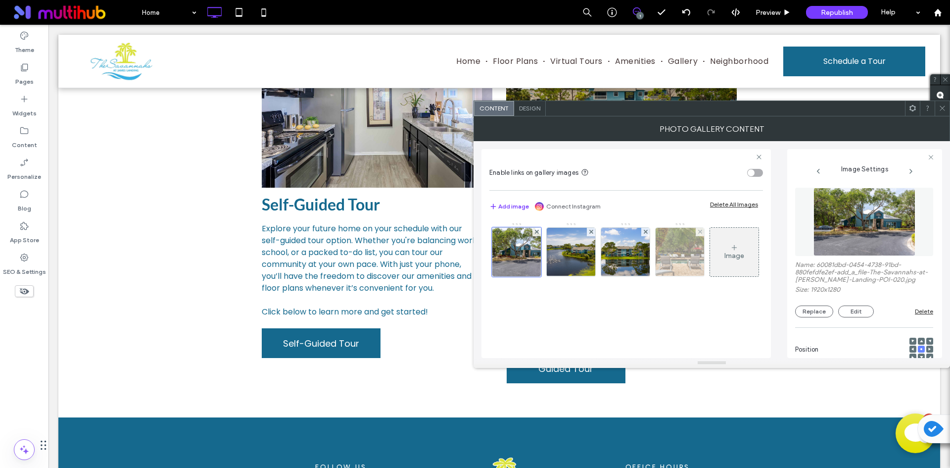
click at [674, 267] on img at bounding box center [680, 252] width 64 height 48
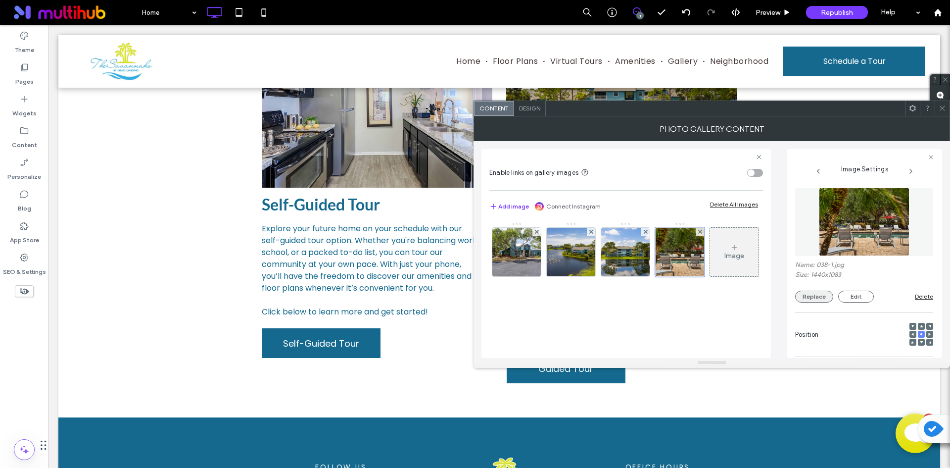
click at [818, 296] on button "Replace" at bounding box center [814, 297] width 38 height 12
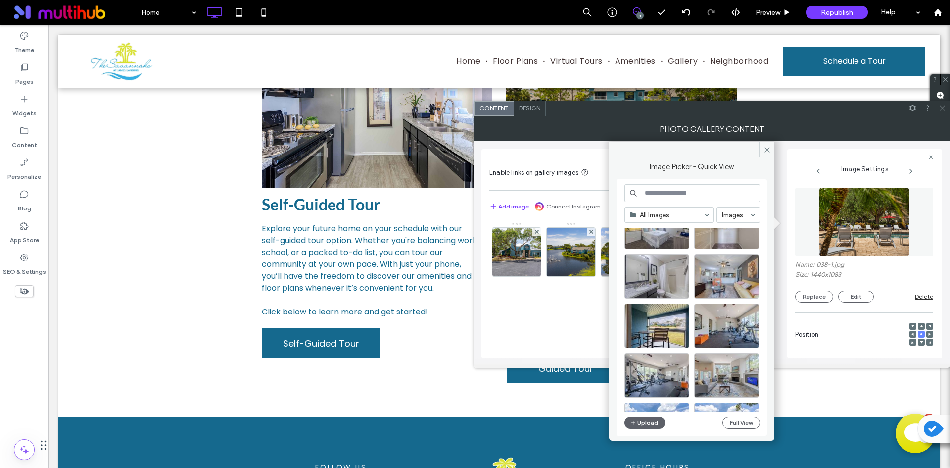
scroll to position [582, 0]
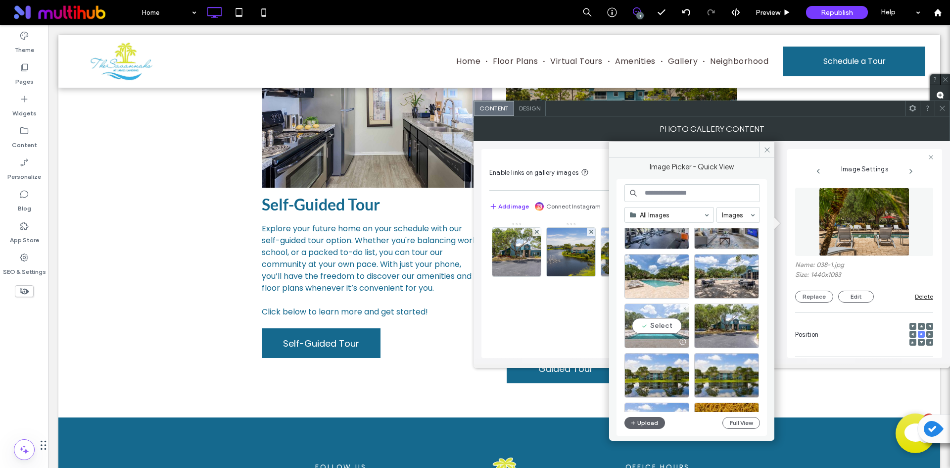
click at [673, 321] on div "Select" at bounding box center [657, 325] width 65 height 45
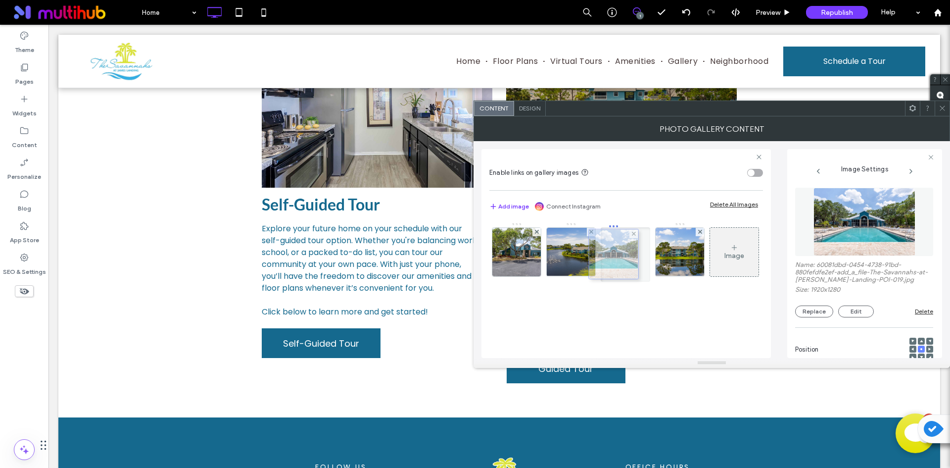
drag, startPoint x: 677, startPoint y: 252, endPoint x: 608, endPoint y: 254, distance: 68.8
drag, startPoint x: 643, startPoint y: 262, endPoint x: 591, endPoint y: 261, distance: 52.0
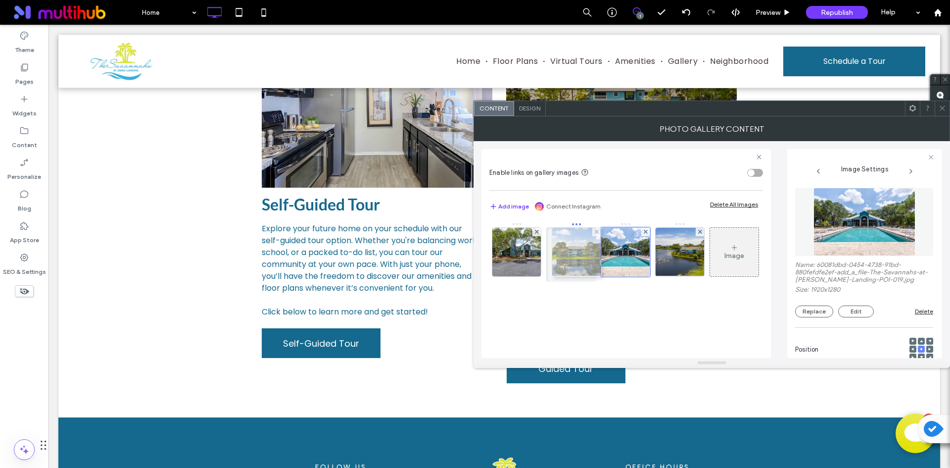
drag, startPoint x: 671, startPoint y: 257, endPoint x: 565, endPoint y: 257, distance: 105.9
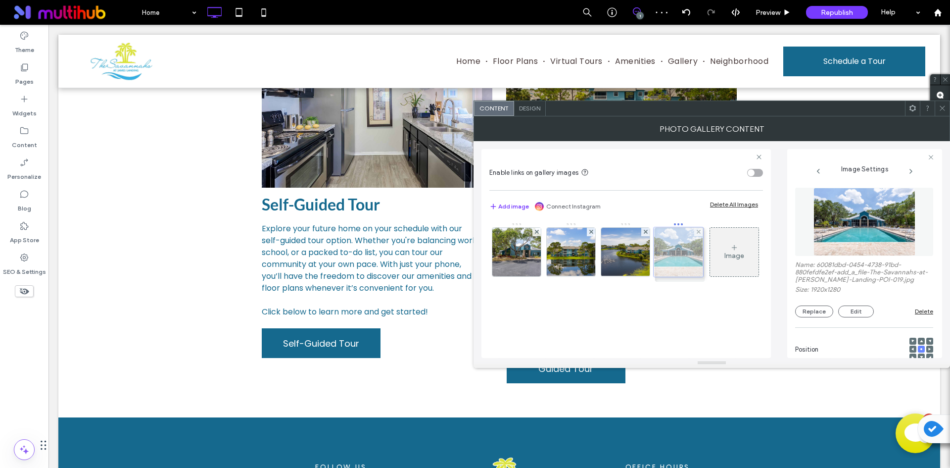
drag, startPoint x: 618, startPoint y: 257, endPoint x: 667, endPoint y: 257, distance: 49.0
click at [942, 111] on icon at bounding box center [942, 107] width 7 height 7
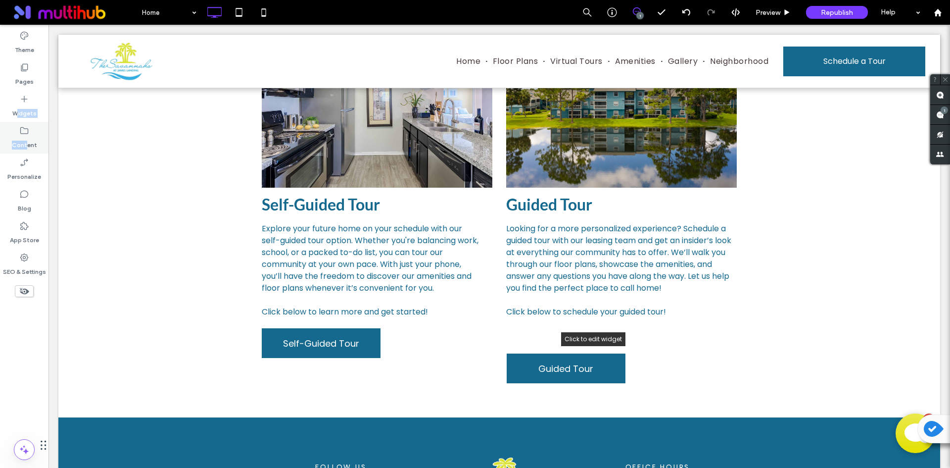
drag, startPoint x: 18, startPoint y: 121, endPoint x: 28, endPoint y: 137, distance: 18.7
click at [28, 137] on div "Theme Pages Widgets Content Personalize Blog App Store SEO & Settings" at bounding box center [24, 246] width 48 height 443
click at [28, 137] on label "Content" at bounding box center [24, 143] width 25 height 14
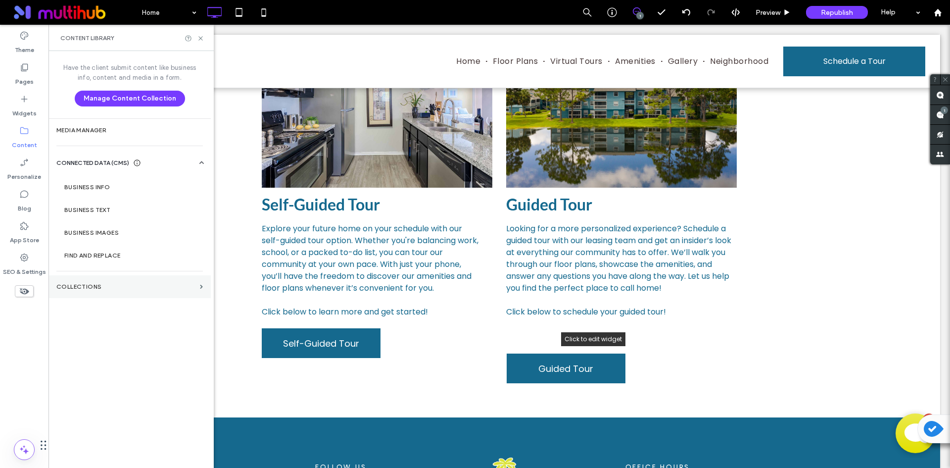
click at [110, 279] on section "Collections" at bounding box center [129, 286] width 162 height 23
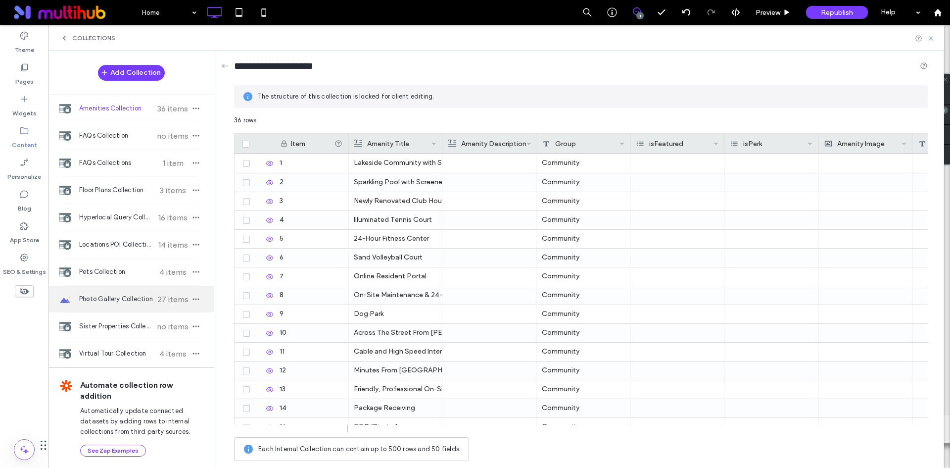
click at [160, 299] on span "27 items" at bounding box center [172, 298] width 35 height 9
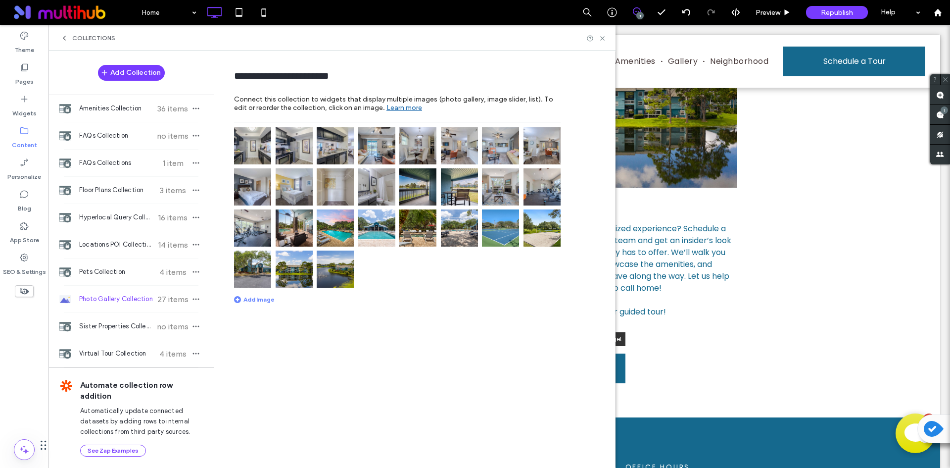
click at [345, 156] on img at bounding box center [335, 145] width 37 height 37
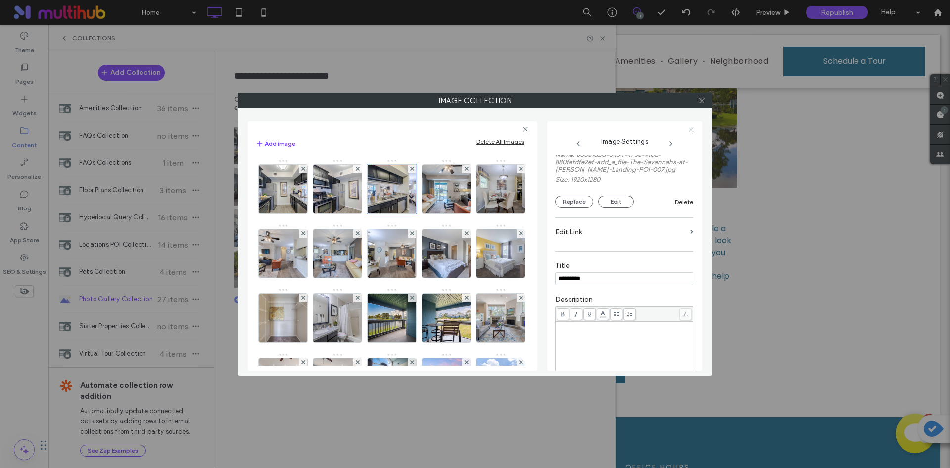
scroll to position [148, 0]
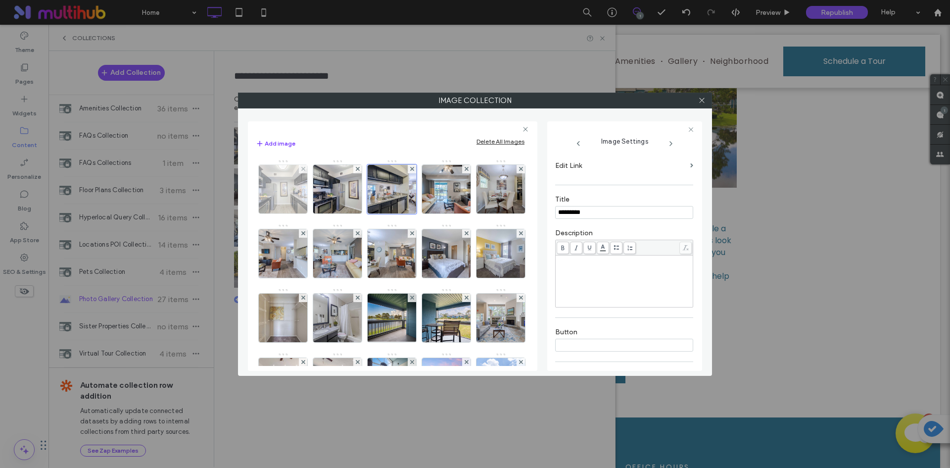
click at [302, 203] on img at bounding box center [283, 189] width 73 height 48
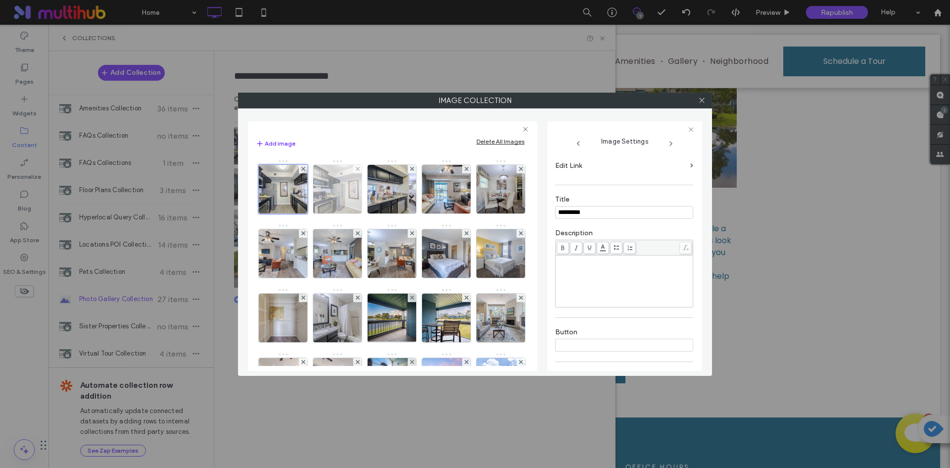
click at [328, 197] on img at bounding box center [337, 189] width 73 height 48
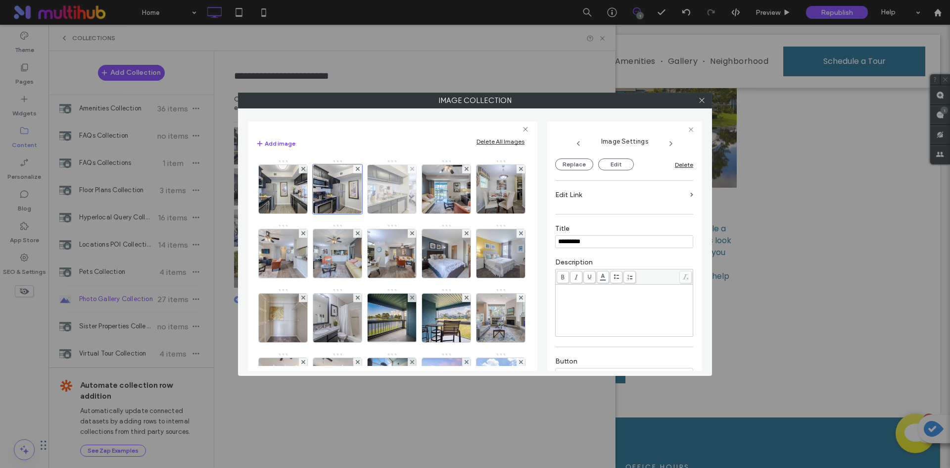
scroll to position [111, 0]
click at [397, 204] on img at bounding box center [392, 189] width 73 height 48
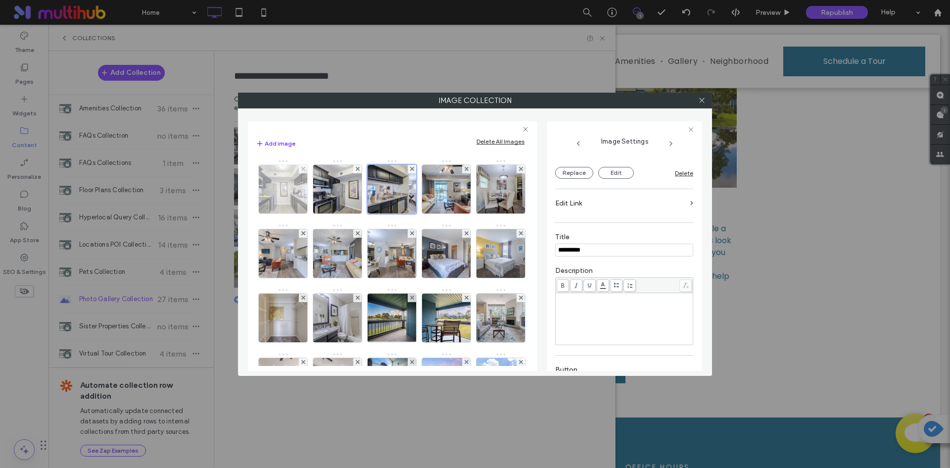
click at [294, 195] on img at bounding box center [283, 189] width 73 height 48
click at [610, 310] on div "To enrich screen reader interactions, please activate Accessibility in Grammarl…" at bounding box center [624, 318] width 135 height 49
copy span "********"
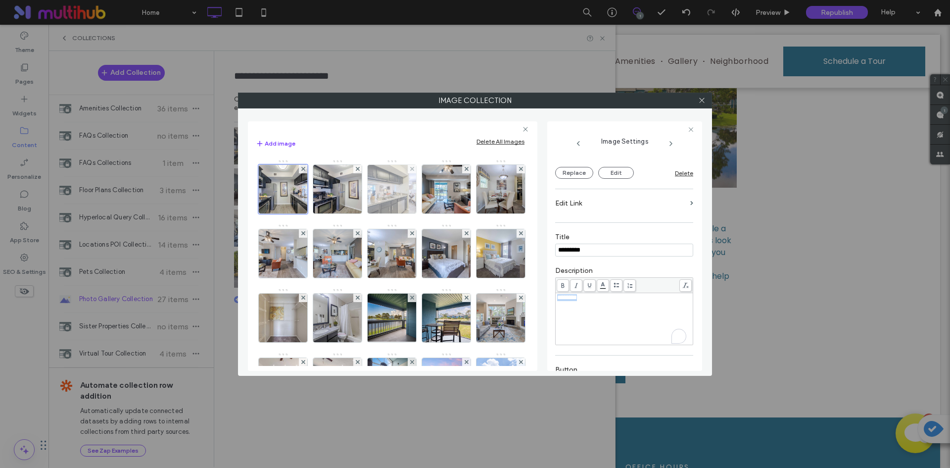
click at [393, 212] on img at bounding box center [392, 189] width 73 height 48
click at [462, 199] on img at bounding box center [446, 189] width 73 height 48
click at [607, 309] on div "Rich Text Editor" at bounding box center [624, 318] width 135 height 49
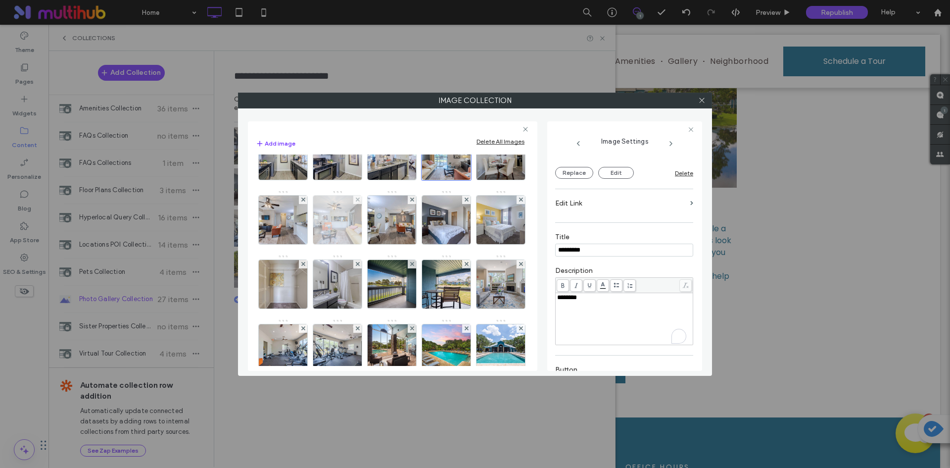
scroll to position [49, 0]
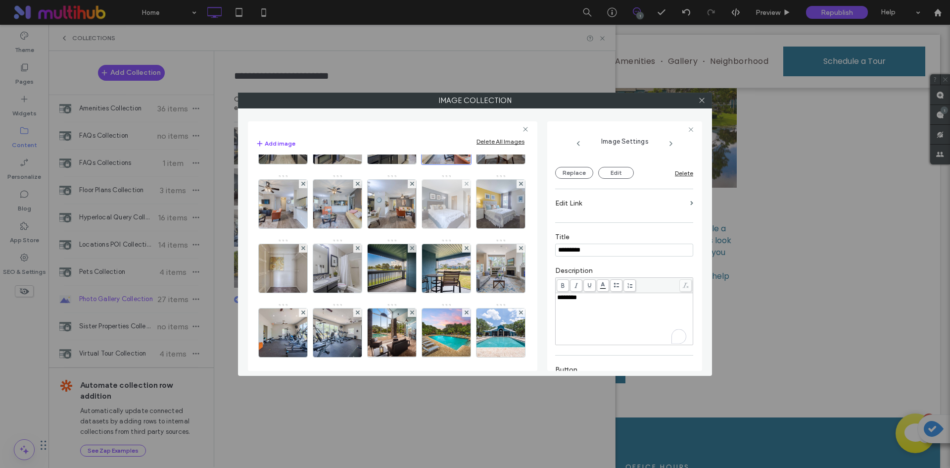
click at [410, 228] on img at bounding box center [446, 204] width 73 height 48
click at [605, 315] on div "Rich Text Editor" at bounding box center [624, 318] width 135 height 49
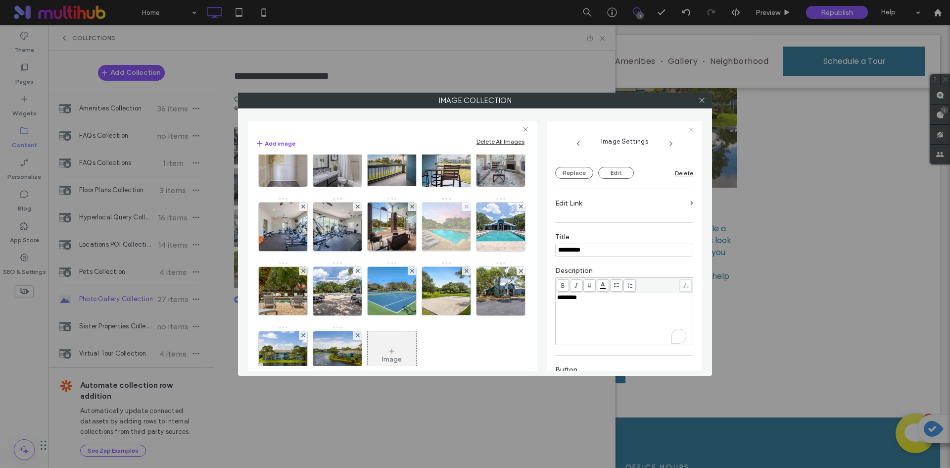
scroll to position [148, 0]
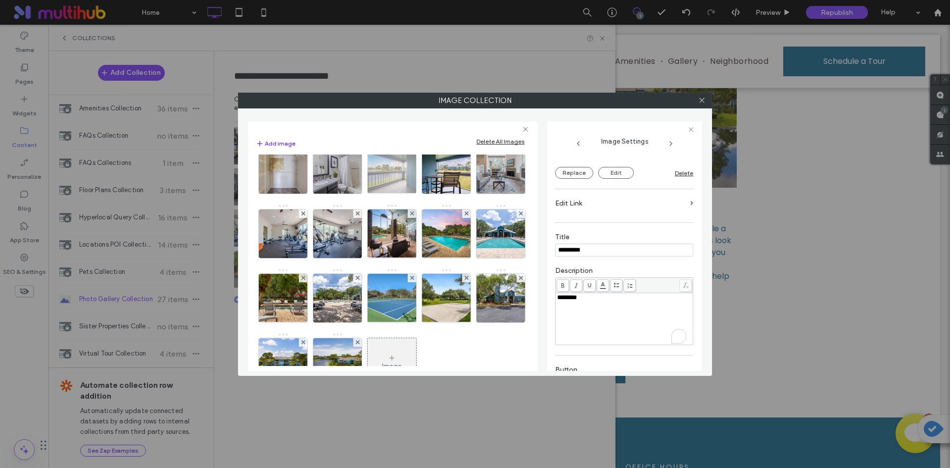
click at [360, 194] on img at bounding box center [392, 169] width 65 height 48
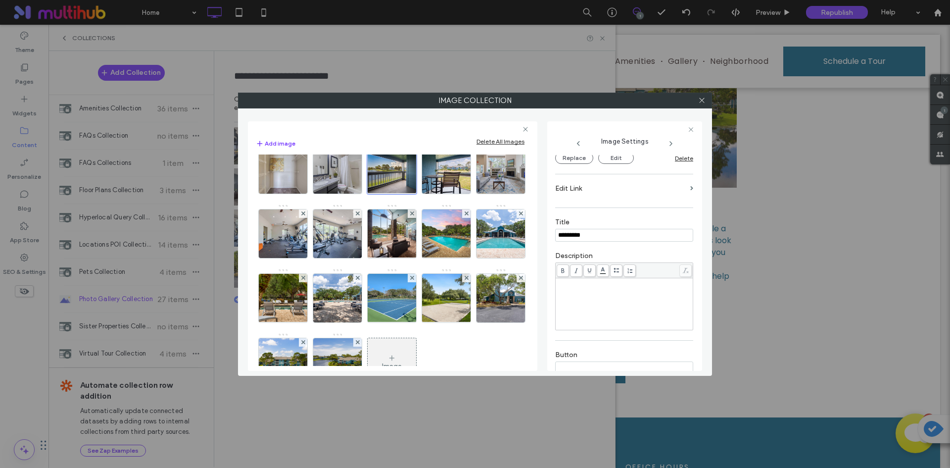
scroll to position [96, 0]
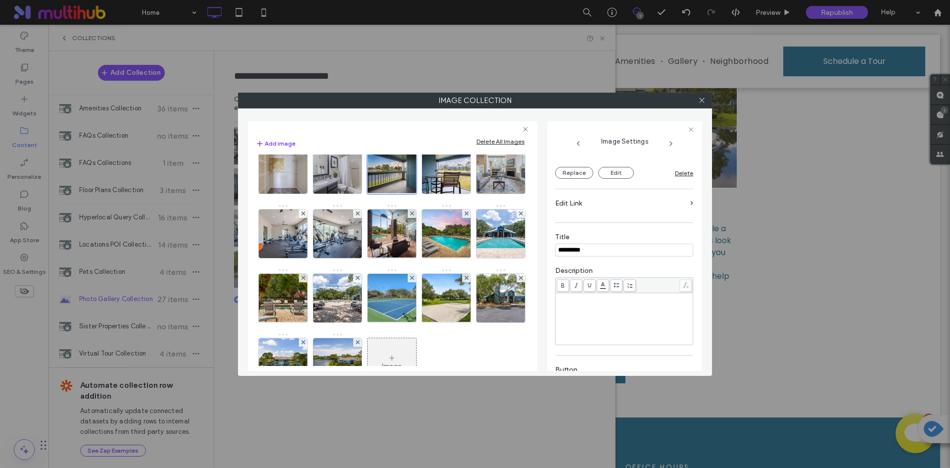
click at [628, 316] on div "Rich Text Editor" at bounding box center [624, 318] width 135 height 49
click at [320, 244] on img at bounding box center [283, 233] width 73 height 48
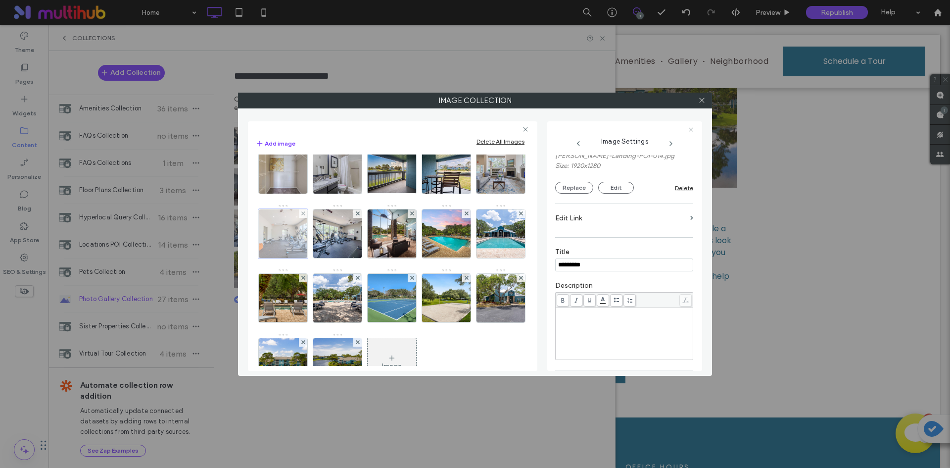
scroll to position [111, 0]
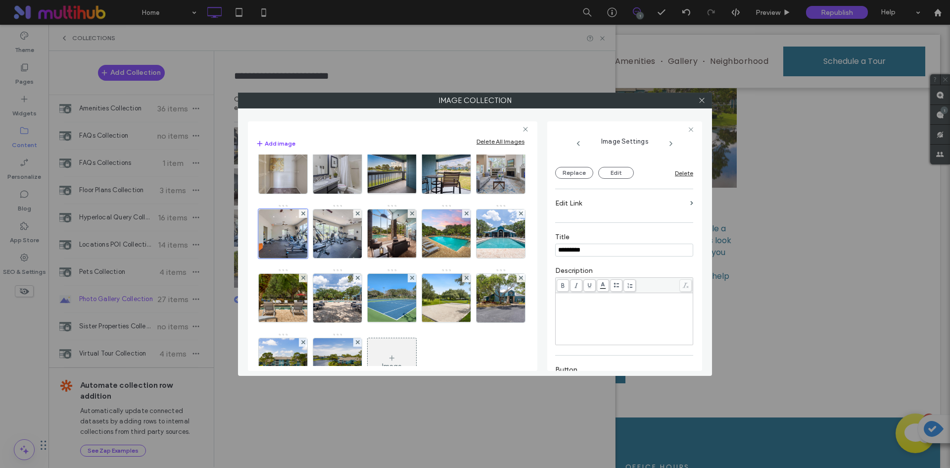
click at [645, 331] on div "Rich Text Editor" at bounding box center [624, 318] width 135 height 49
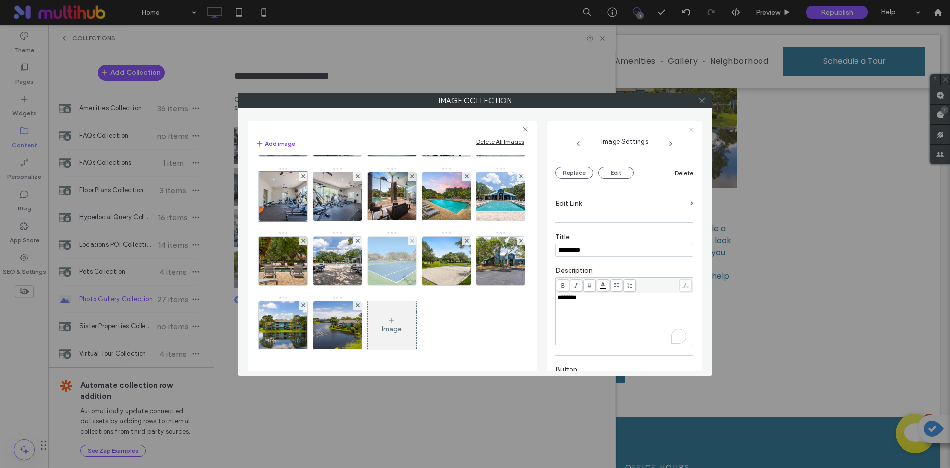
scroll to position [247, 0]
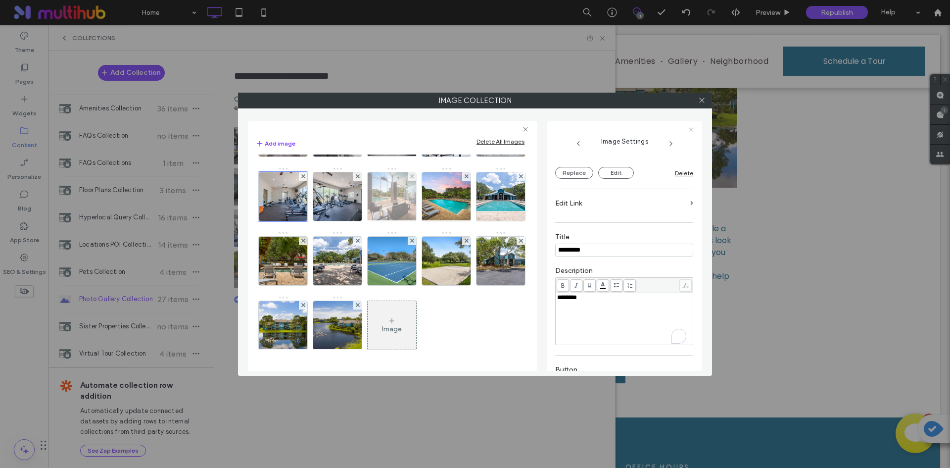
click at [360, 208] on img at bounding box center [392, 196] width 65 height 48
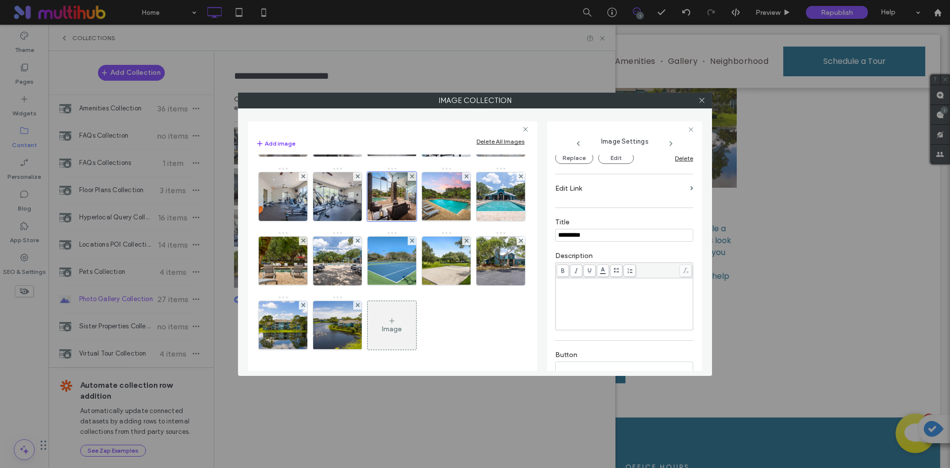
scroll to position [96, 0]
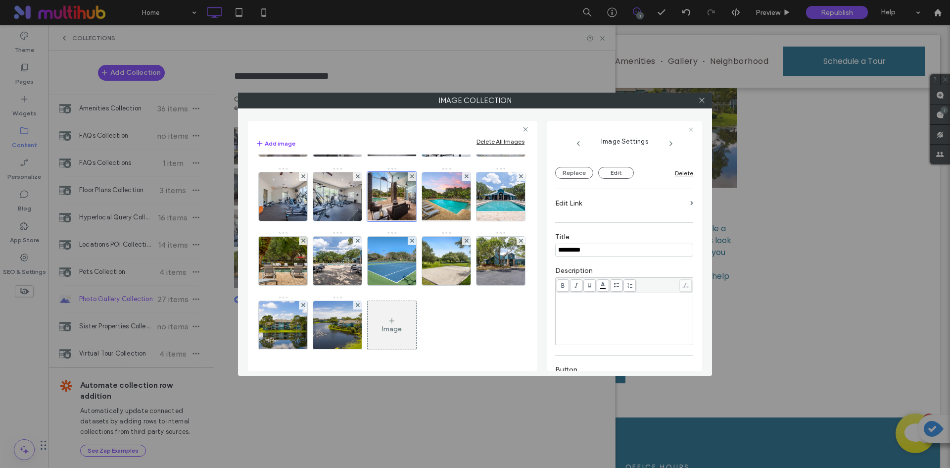
click at [625, 325] on div "Rich Text Editor" at bounding box center [624, 318] width 135 height 49
click at [465, 206] on img at bounding box center [501, 196] width 73 height 48
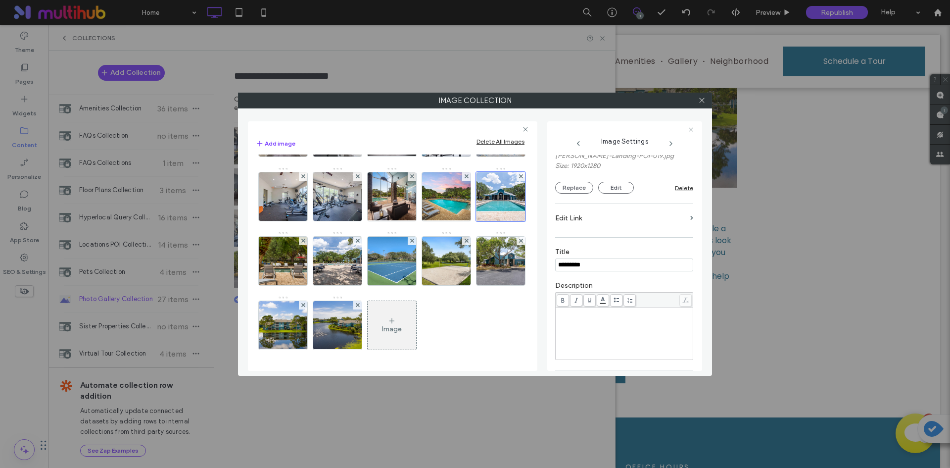
scroll to position [111, 0]
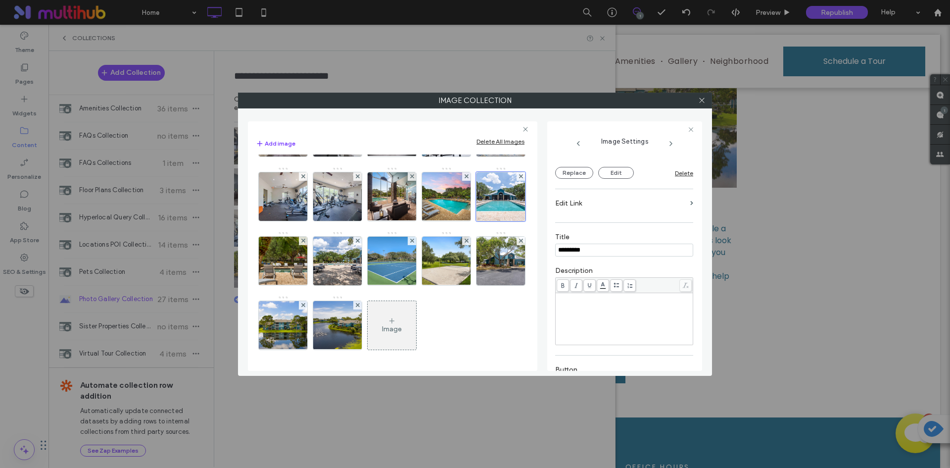
click at [618, 305] on div "Rich Text Editor" at bounding box center [624, 318] width 135 height 49
click at [283, 258] on img at bounding box center [283, 261] width 64 height 48
click at [612, 338] on div "Rich Text Editor" at bounding box center [624, 318] width 135 height 49
click at [400, 274] on img at bounding box center [392, 261] width 65 height 48
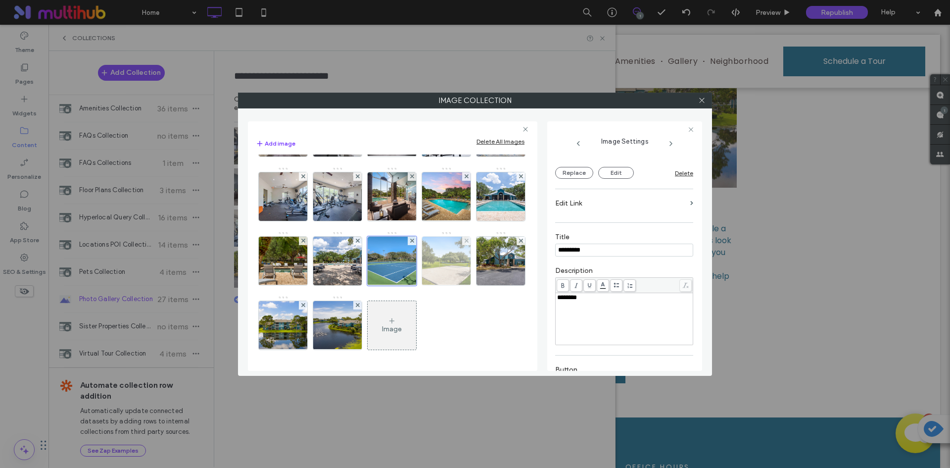
click at [436, 271] on img at bounding box center [446, 261] width 65 height 48
click at [586, 304] on div "To enrich screen reader interactions, please activate Accessibility in Grammarl…" at bounding box center [624, 318] width 135 height 49
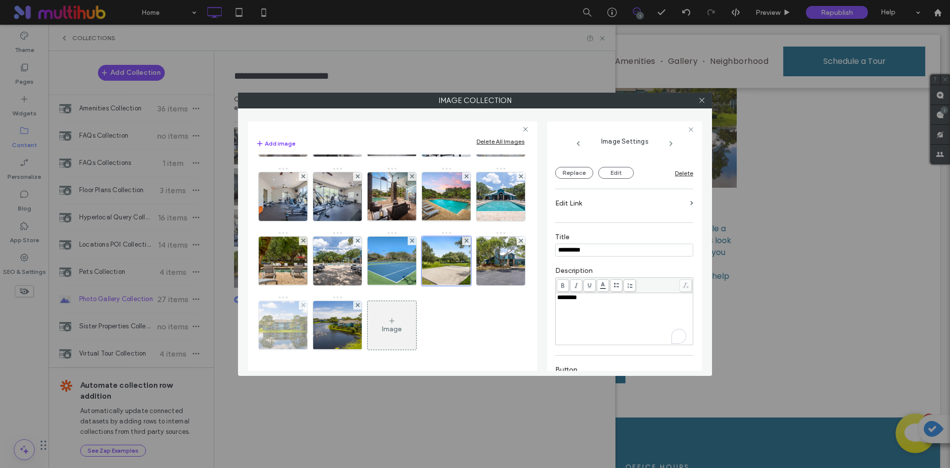
click at [319, 327] on img at bounding box center [282, 325] width 73 height 48
click at [602, 316] on div "To enrich screen reader interactions, please activate Accessibility in Grammarl…" at bounding box center [624, 318] width 135 height 49
click at [595, 255] on input "**********" at bounding box center [621, 249] width 133 height 13
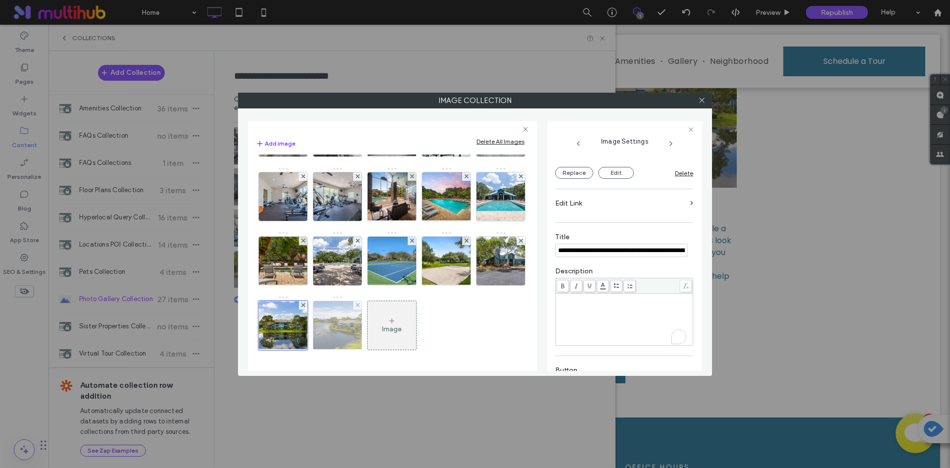
click at [374, 328] on img at bounding box center [337, 325] width 73 height 48
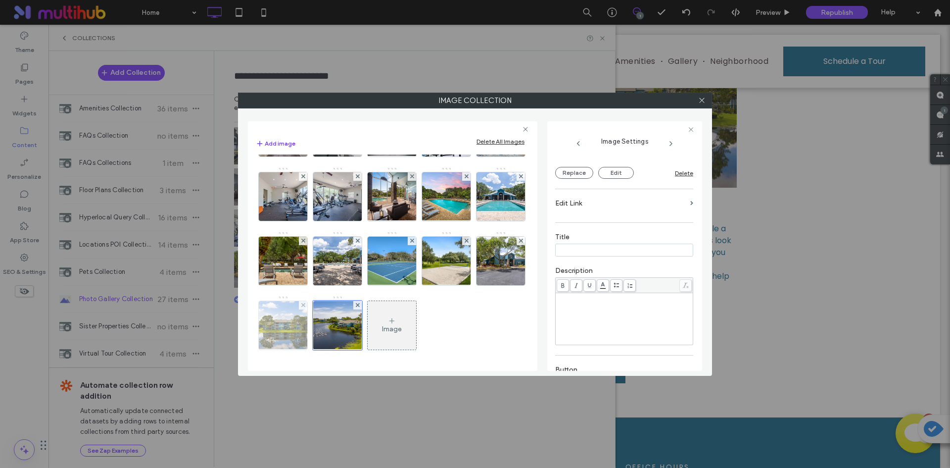
click at [319, 322] on img at bounding box center [282, 325] width 73 height 48
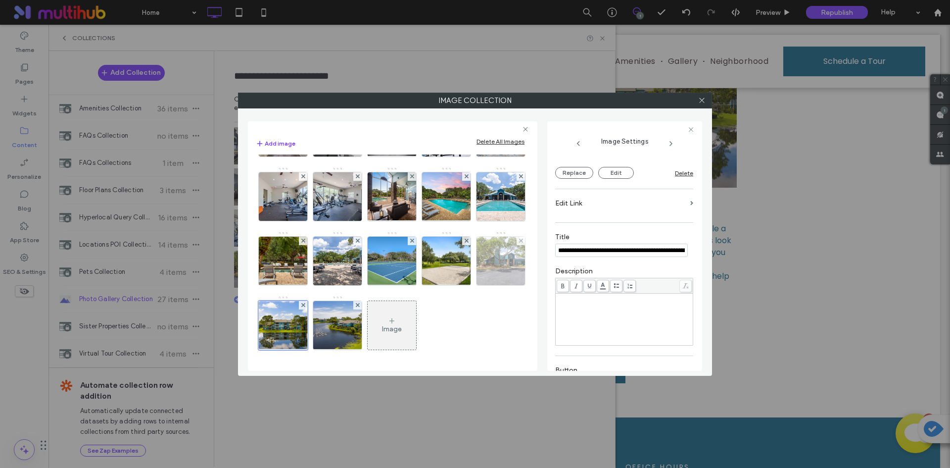
click at [465, 285] on img at bounding box center [501, 261] width 73 height 48
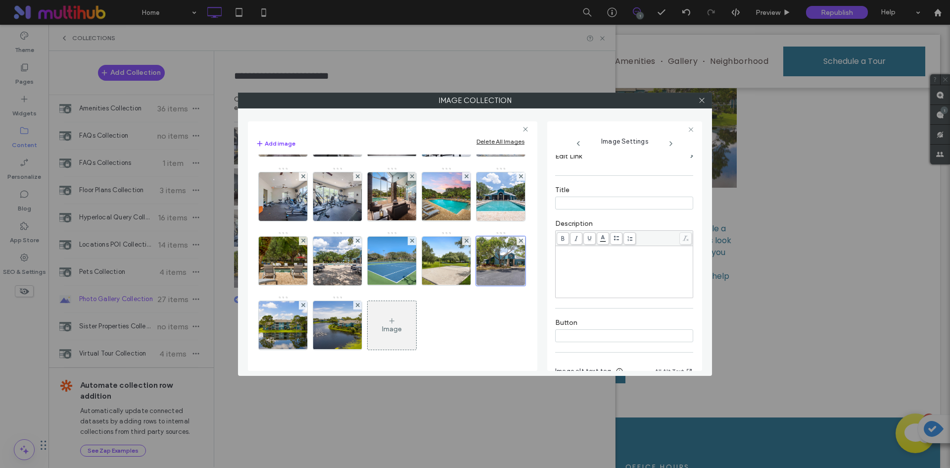
scroll to position [210, 0]
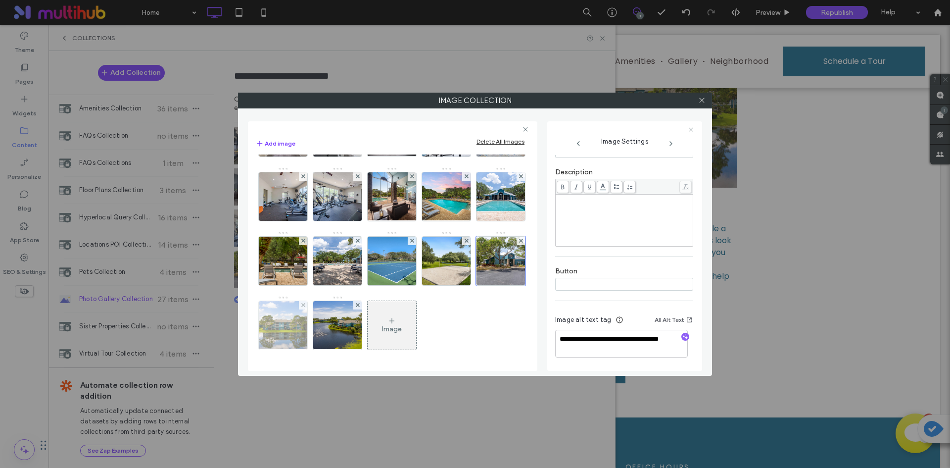
click at [319, 333] on img at bounding box center [282, 325] width 73 height 48
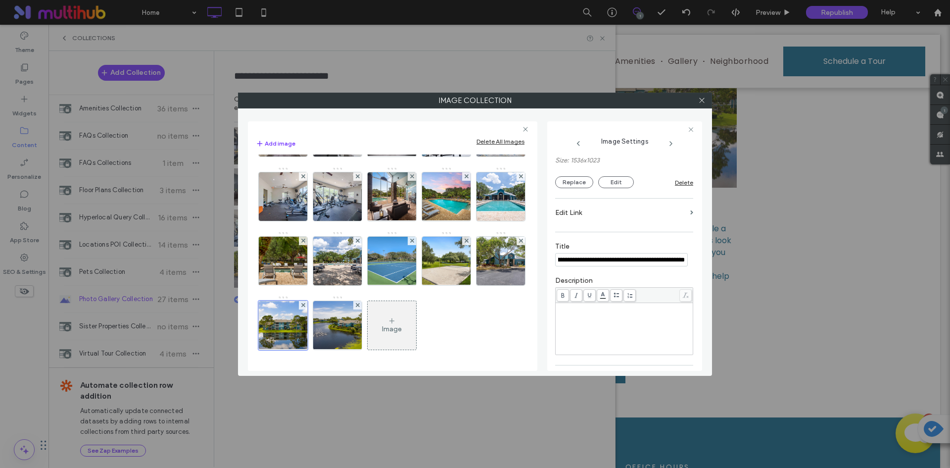
scroll to position [86, 0]
click at [609, 261] on input "**********" at bounding box center [621, 260] width 133 height 13
click at [597, 333] on div "Rich Text Editor" at bounding box center [624, 329] width 135 height 49
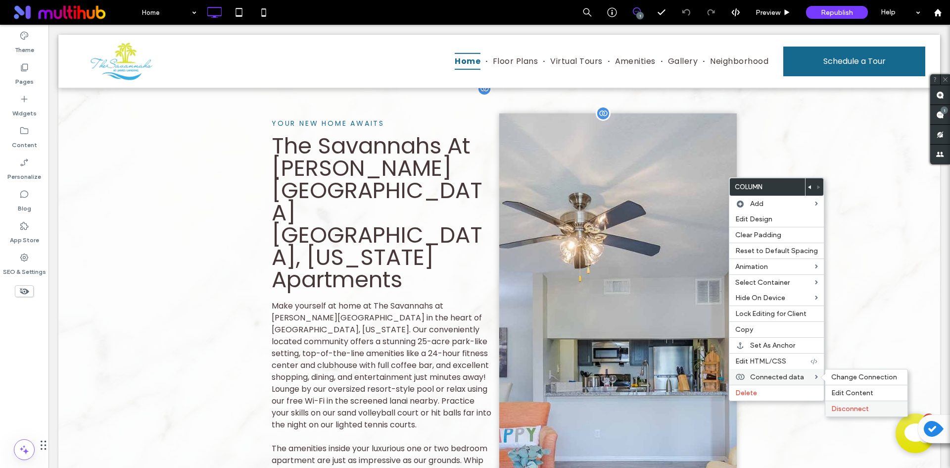
click at [851, 406] on span "Disconnect" at bounding box center [850, 408] width 38 height 8
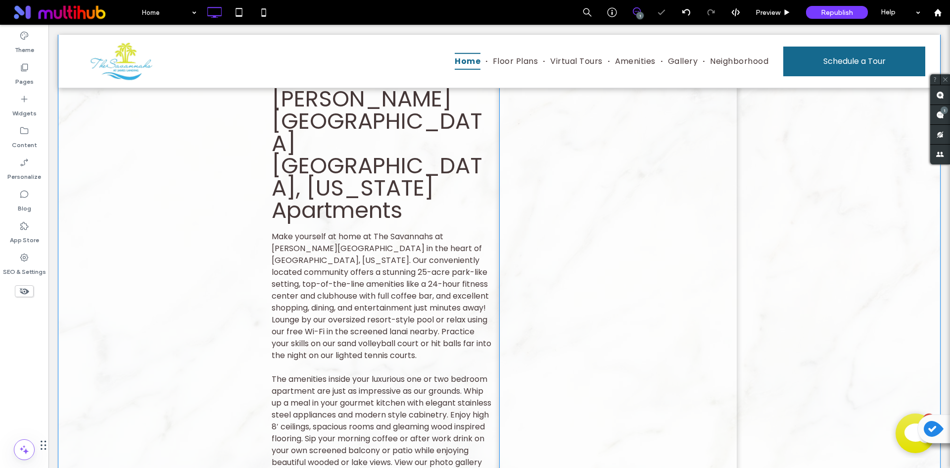
scroll to position [940, 0]
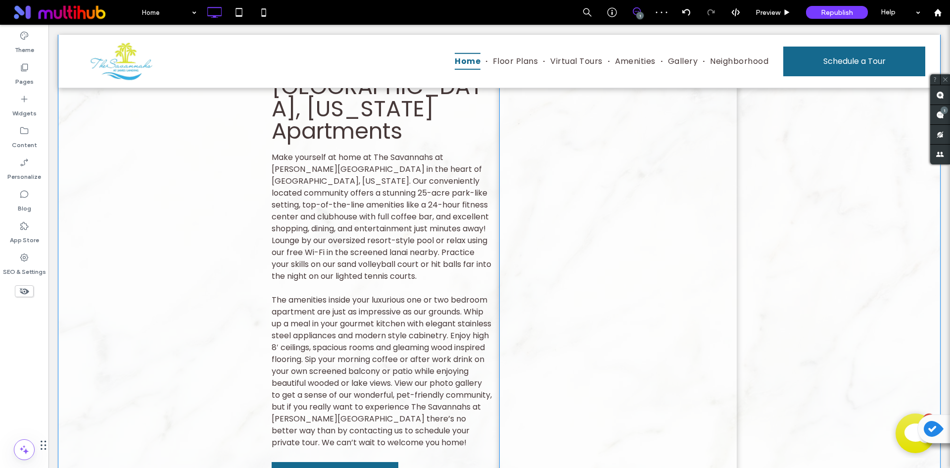
click at [721, 335] on div at bounding box center [618, 228] width 238 height 527
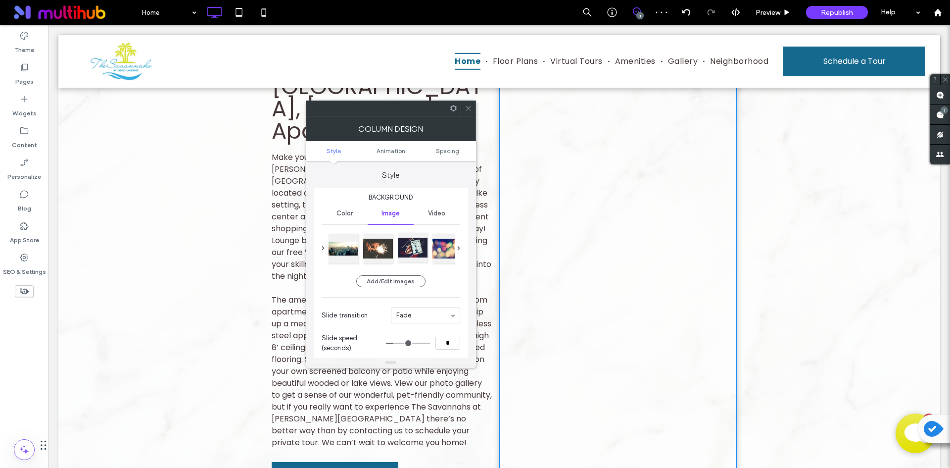
click at [402, 251] on div at bounding box center [413, 248] width 30 height 30
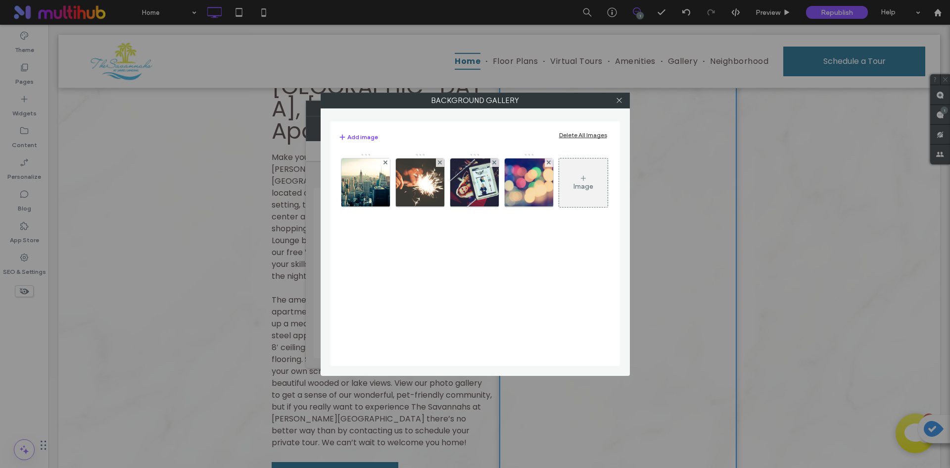
click at [576, 138] on div "Delete All Images" at bounding box center [583, 134] width 48 height 7
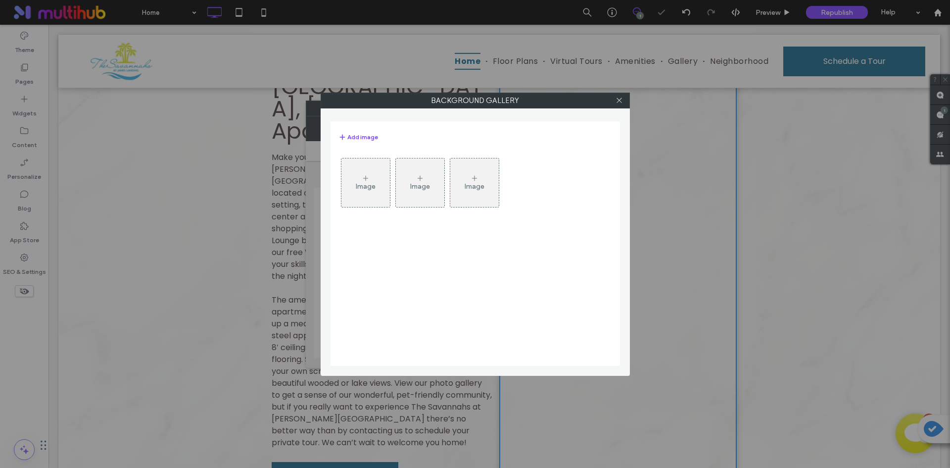
click at [369, 190] on div "Image" at bounding box center [366, 186] width 20 height 8
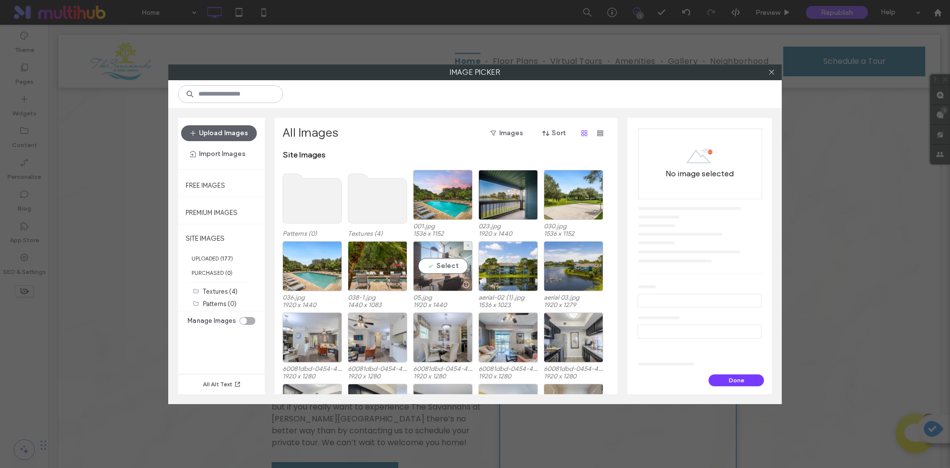
click at [446, 264] on div "Select" at bounding box center [442, 266] width 59 height 50
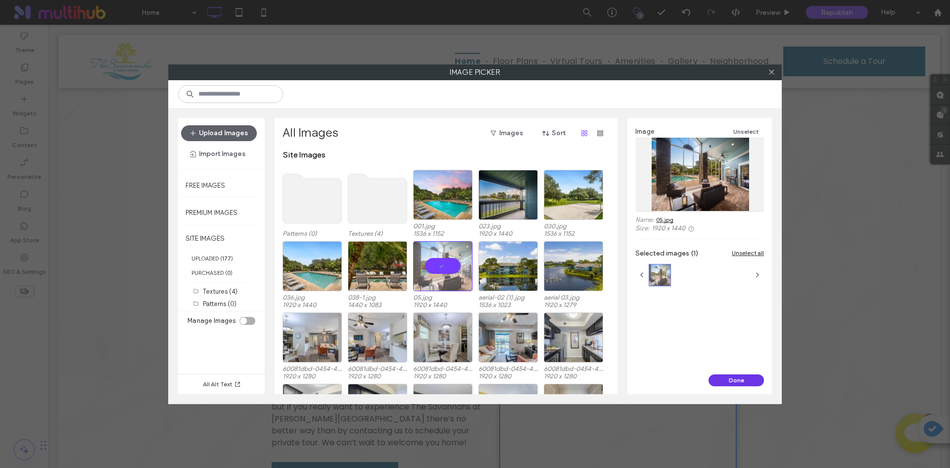
click at [744, 380] on button "Done" at bounding box center [736, 380] width 55 height 12
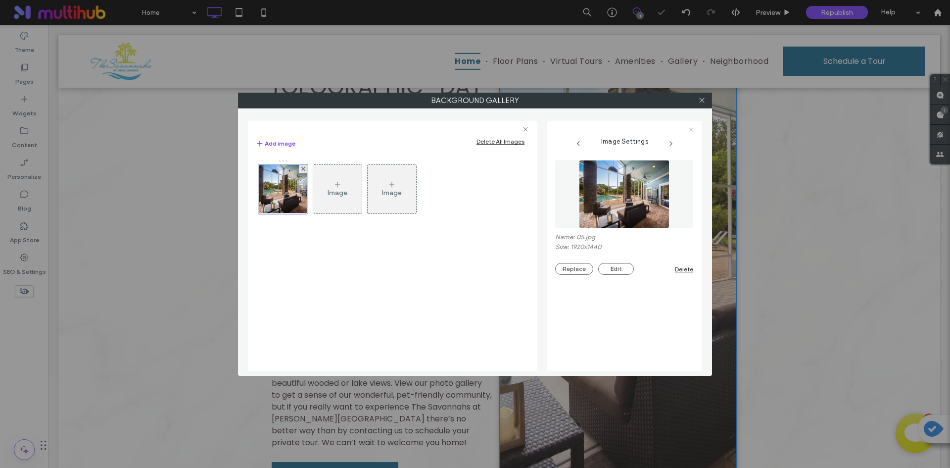
click at [706, 97] on div at bounding box center [701, 100] width 15 height 15
click at [703, 99] on icon at bounding box center [701, 100] width 7 height 7
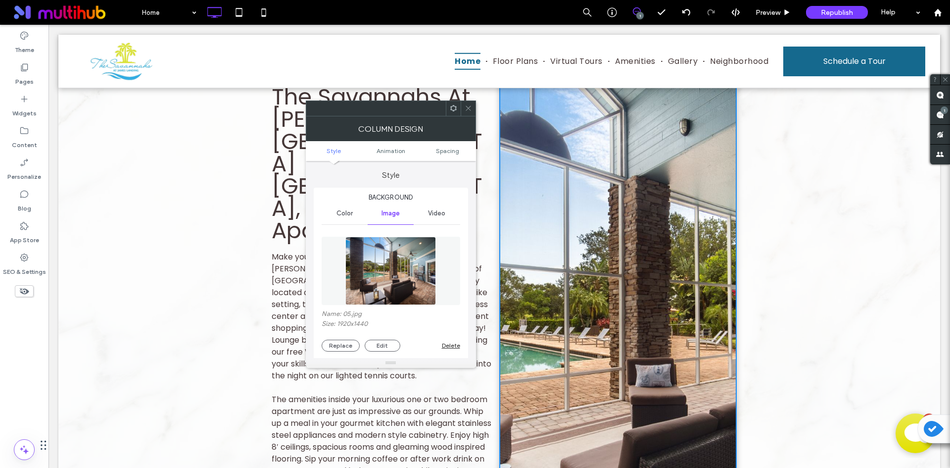
scroll to position [990, 0]
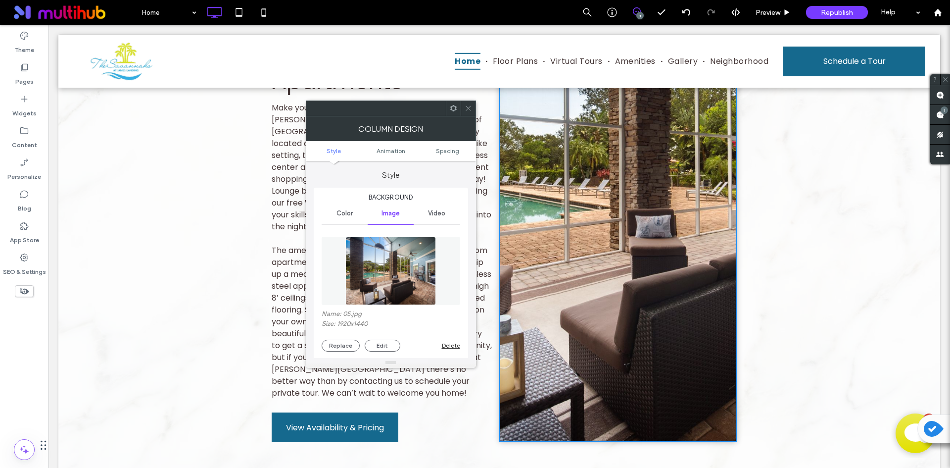
drag, startPoint x: 468, startPoint y: 106, endPoint x: 718, endPoint y: 218, distance: 273.8
click at [468, 106] on icon at bounding box center [468, 107] width 7 height 7
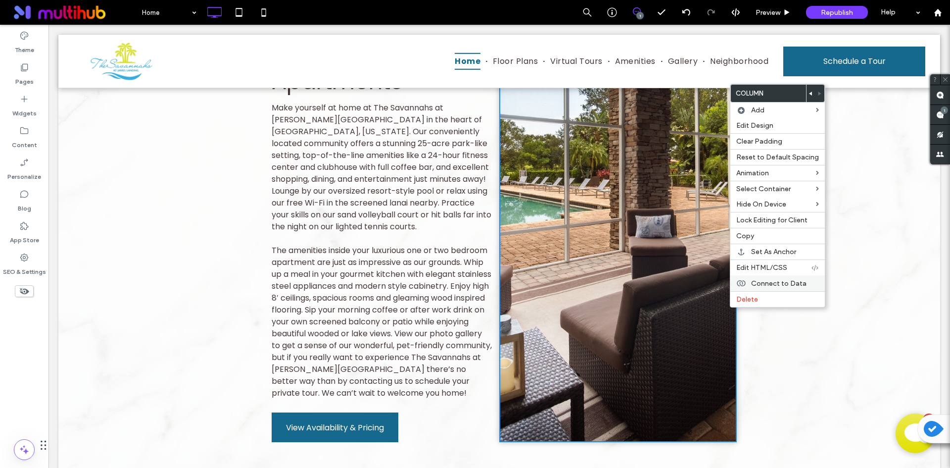
click at [779, 285] on span "Connect to Data" at bounding box center [778, 283] width 55 height 8
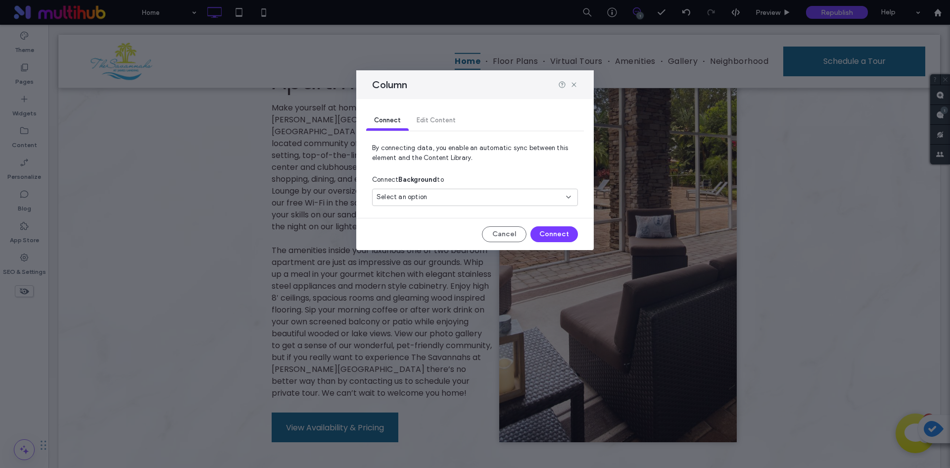
click at [510, 190] on div "Select an option" at bounding box center [475, 197] width 206 height 17
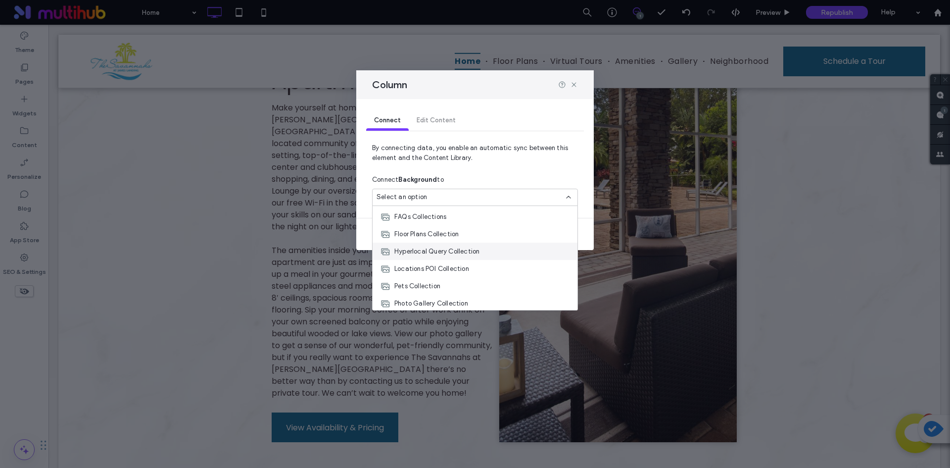
scroll to position [208, 0]
click at [451, 304] on span "Photo Gallery Collection" at bounding box center [431, 301] width 74 height 10
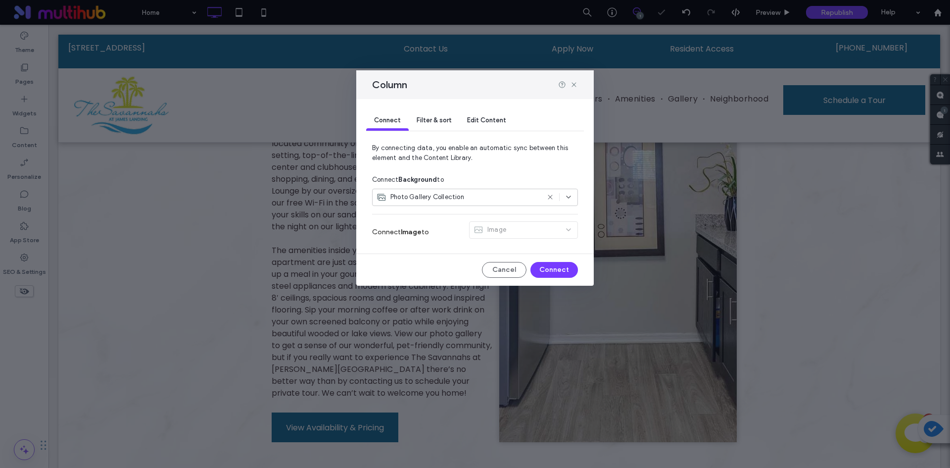
click at [429, 117] on span "Filter & sort" at bounding box center [434, 119] width 35 height 7
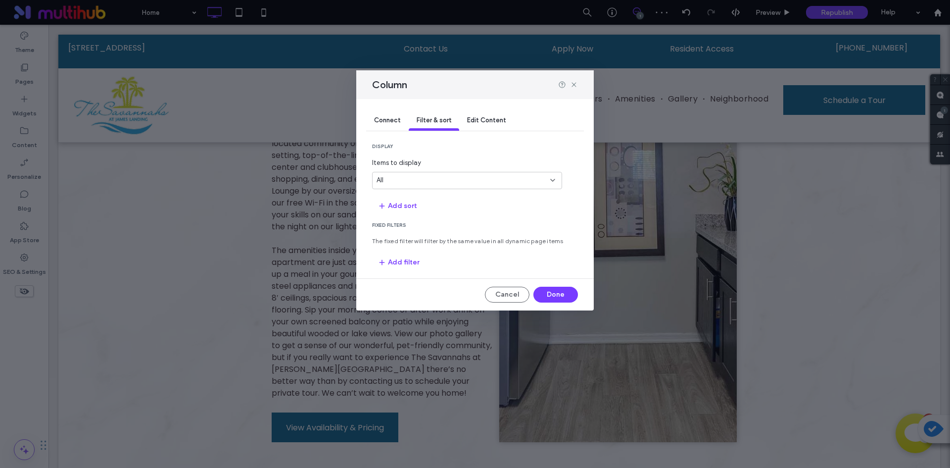
click at [406, 253] on section "Fixed Filters The fixed filter will filter by the same value in all dynamic pag…" at bounding box center [475, 246] width 206 height 48
click at [406, 257] on button "Add filter" at bounding box center [398, 262] width 53 height 16
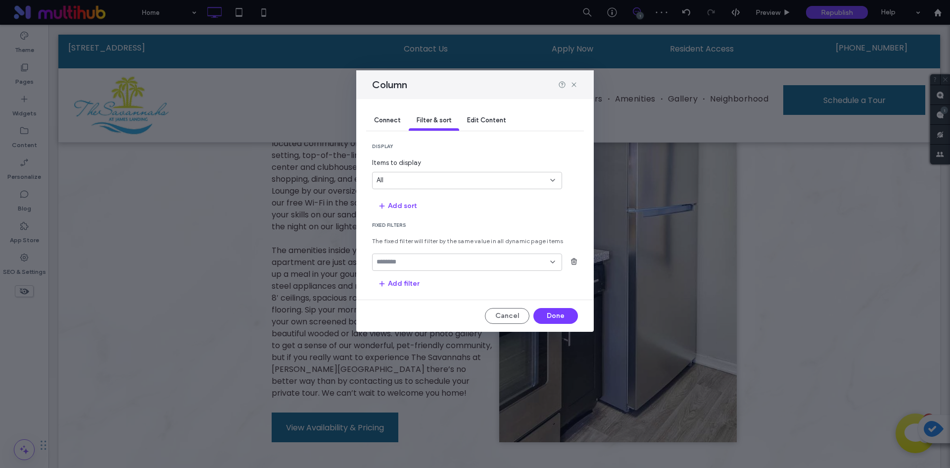
click at [432, 261] on input "fields-dropdown" at bounding box center [464, 262] width 174 height 8
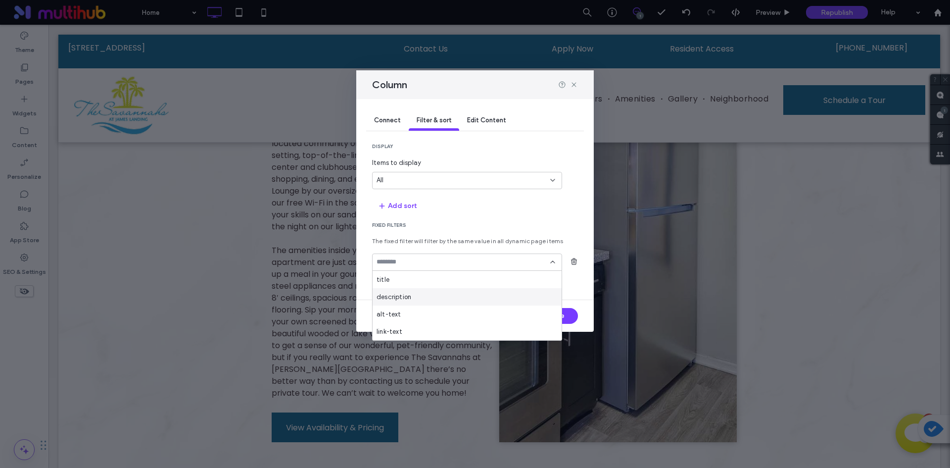
click at [422, 292] on div "description" at bounding box center [467, 296] width 189 height 17
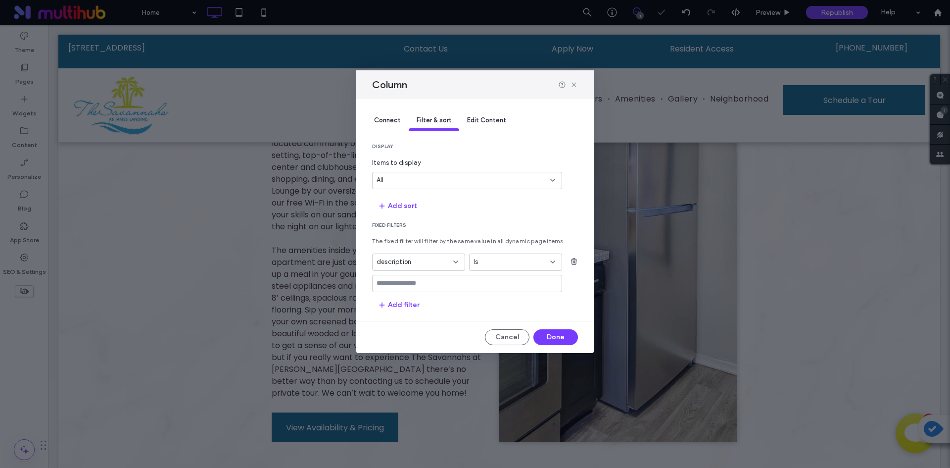
click at [420, 282] on input "values-textbox" at bounding box center [464, 283] width 174 height 8
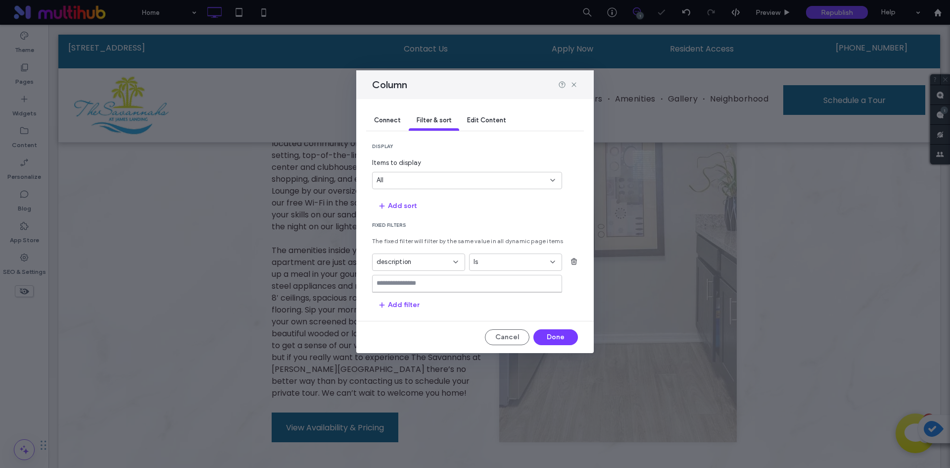
paste input "********"
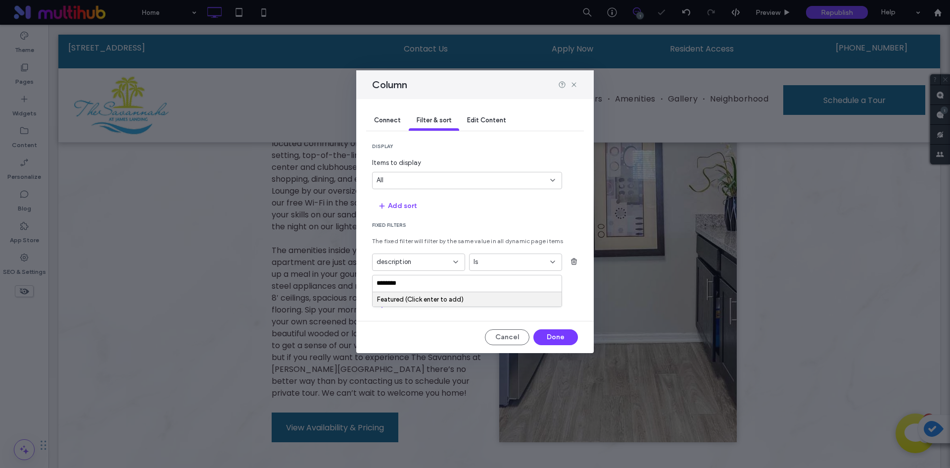
type input "********"
click at [451, 298] on div "Featured (Click enter to add)" at bounding box center [467, 298] width 180 height 7
drag, startPoint x: 559, startPoint y: 336, endPoint x: 510, endPoint y: 310, distance: 55.3
click at [559, 336] on button "Done" at bounding box center [555, 337] width 45 height 16
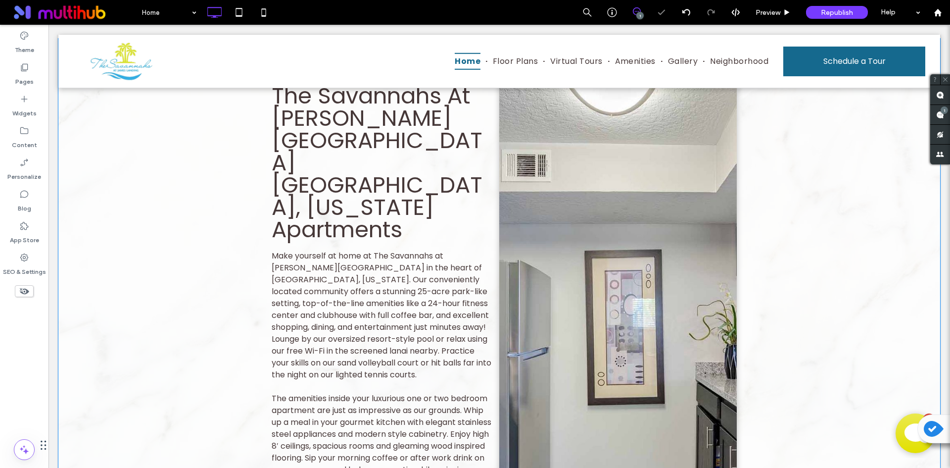
scroll to position [841, 0]
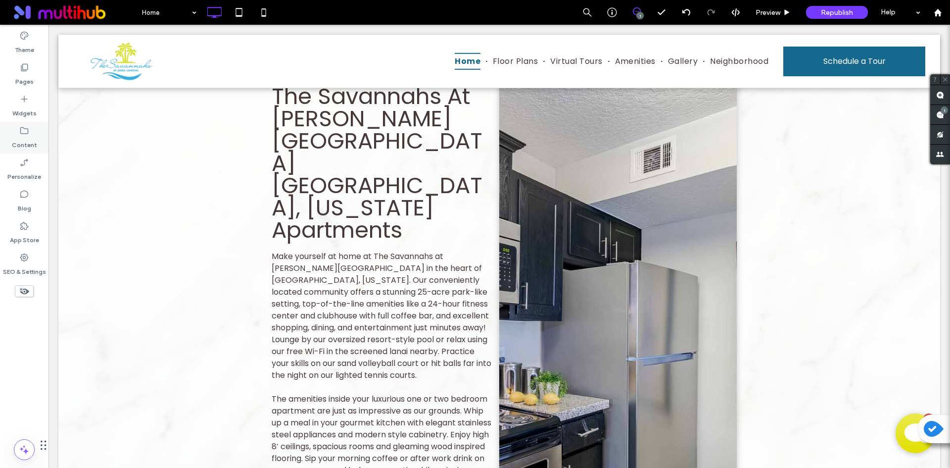
click at [28, 134] on icon at bounding box center [24, 131] width 10 height 10
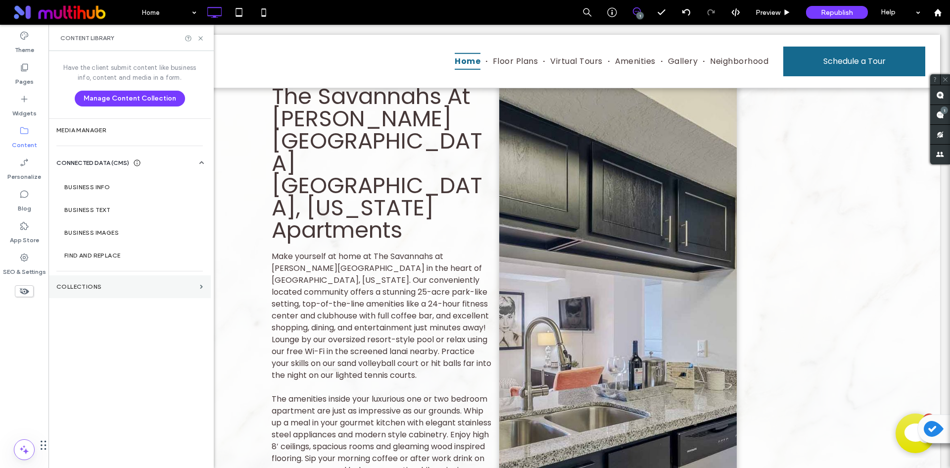
click at [132, 280] on section "Collections" at bounding box center [129, 286] width 162 height 23
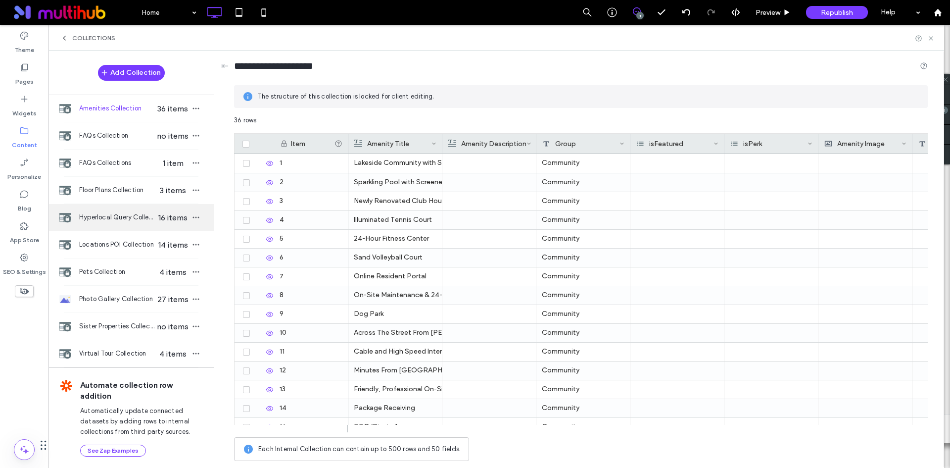
click at [146, 218] on span "Hyperlocal Query Collection" at bounding box center [117, 217] width 76 height 10
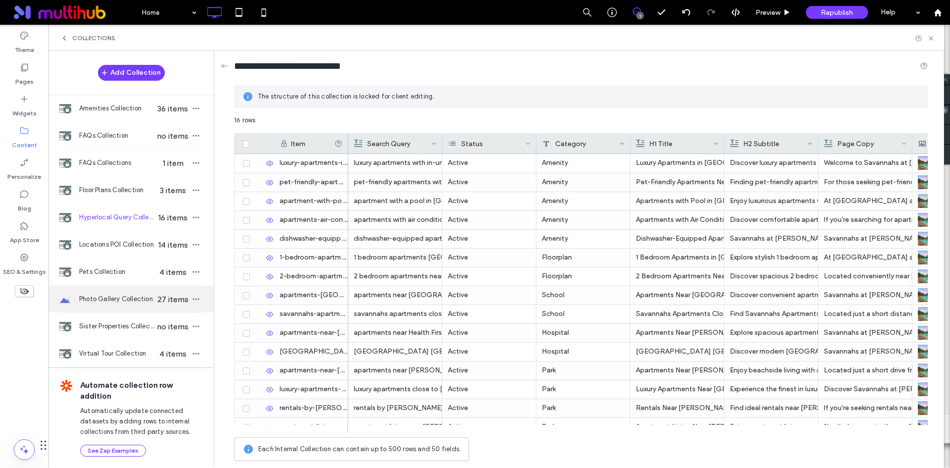
click at [138, 291] on div "Photo Gallery Collection 27 items" at bounding box center [130, 299] width 165 height 27
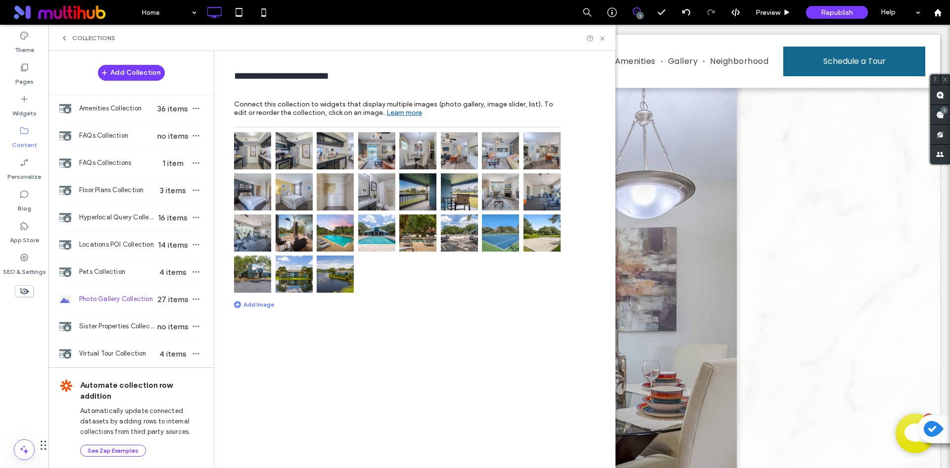
click at [259, 160] on img at bounding box center [252, 150] width 37 height 37
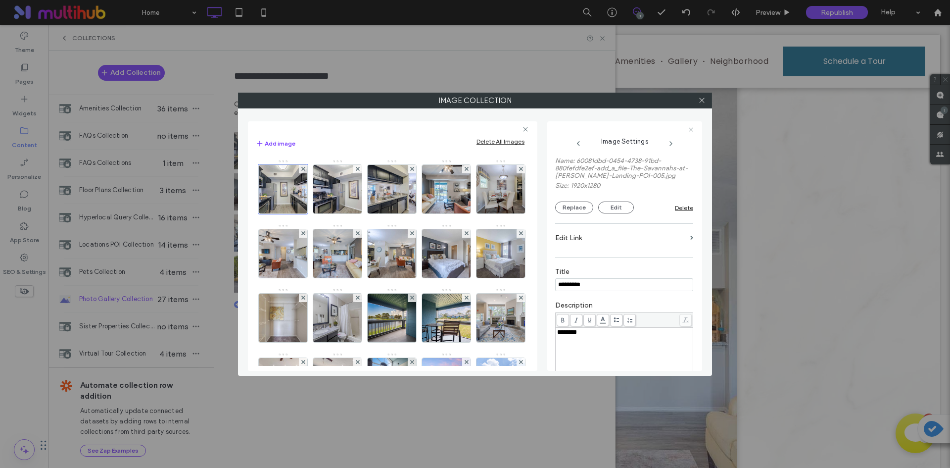
scroll to position [198, 0]
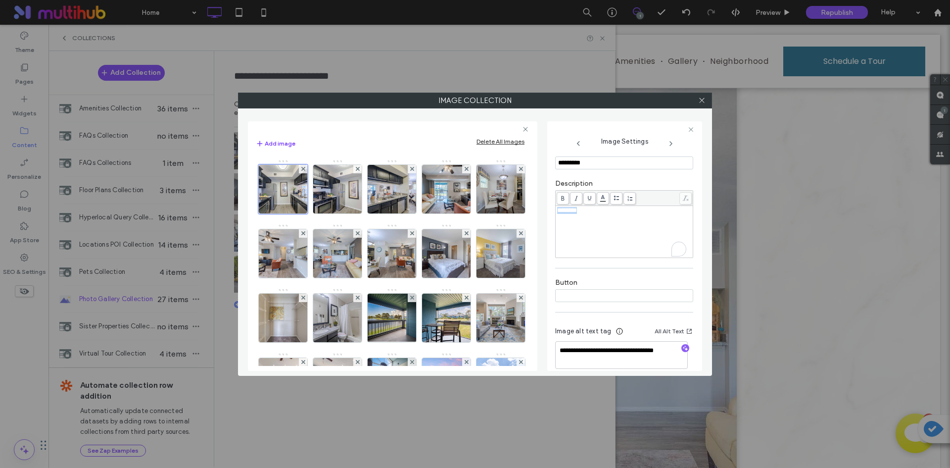
drag, startPoint x: 599, startPoint y: 215, endPoint x: 547, endPoint y: 210, distance: 52.2
click at [547, 210] on div "**********" at bounding box center [624, 245] width 155 height 249
click at [346, 208] on img at bounding box center [337, 189] width 73 height 48
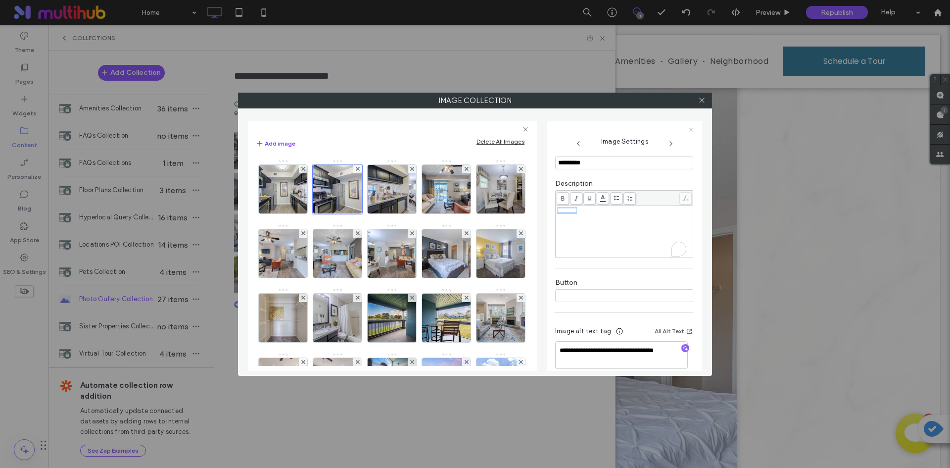
drag, startPoint x: 594, startPoint y: 219, endPoint x: 554, endPoint y: 217, distance: 40.1
click at [554, 217] on div "**********" at bounding box center [624, 245] width 155 height 249
click at [300, 209] on img at bounding box center [283, 189] width 73 height 48
click at [386, 194] on img at bounding box center [392, 189] width 73 height 48
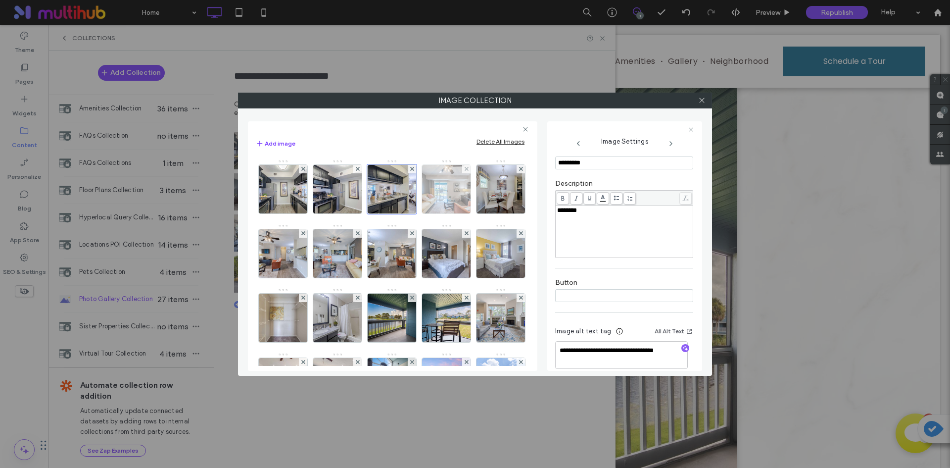
click at [446, 195] on img at bounding box center [446, 189] width 73 height 48
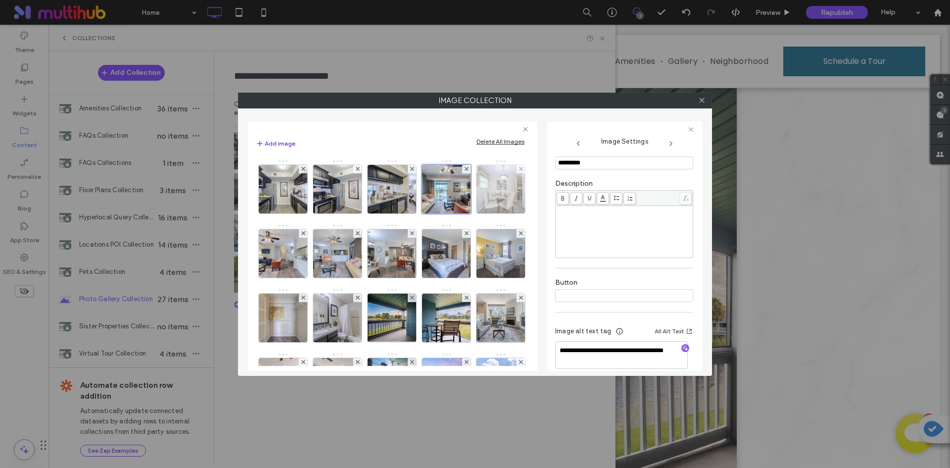
click at [465, 213] on img at bounding box center [501, 189] width 73 height 48
click at [317, 254] on img at bounding box center [283, 253] width 73 height 48
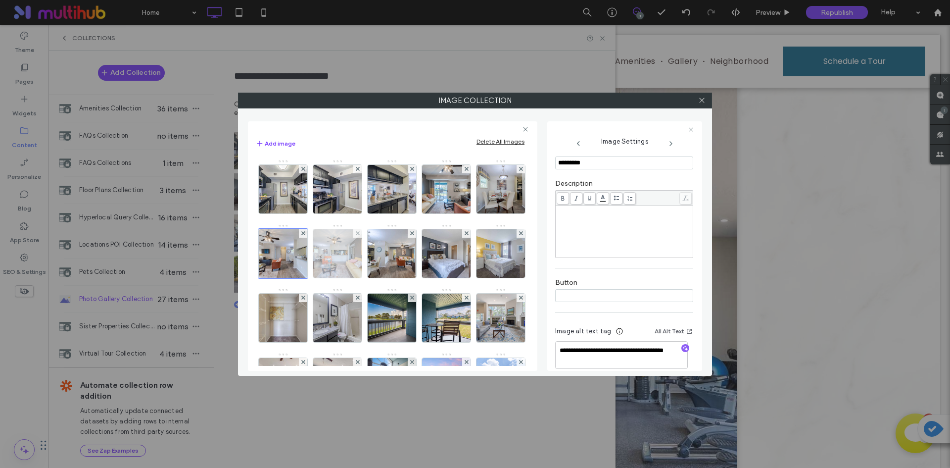
click at [374, 249] on img at bounding box center [337, 253] width 73 height 48
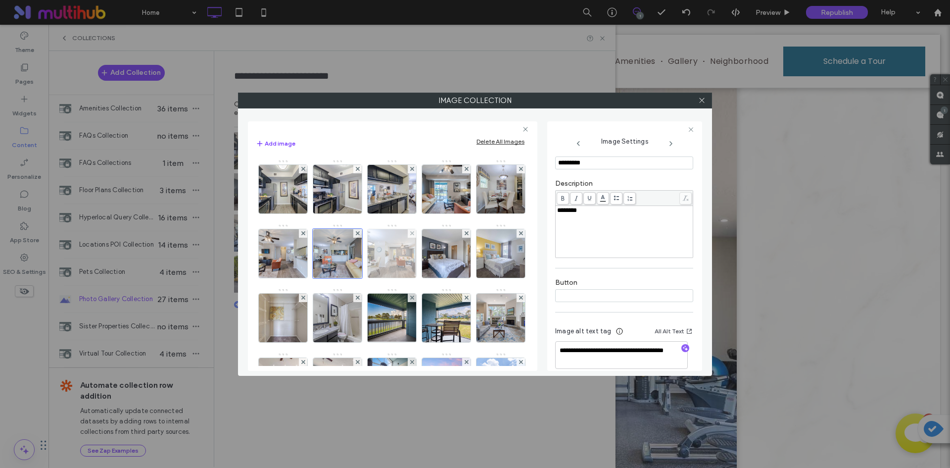
click at [429, 265] on img at bounding box center [392, 253] width 73 height 48
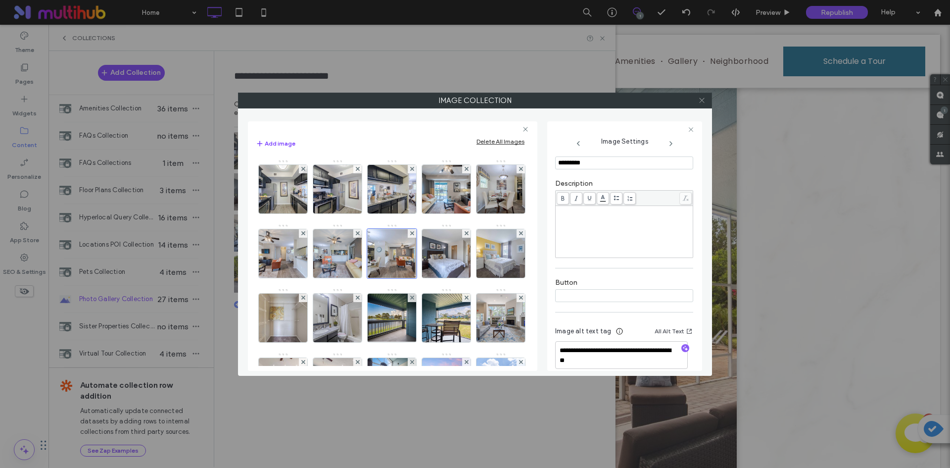
click at [704, 101] on icon at bounding box center [701, 100] width 7 height 7
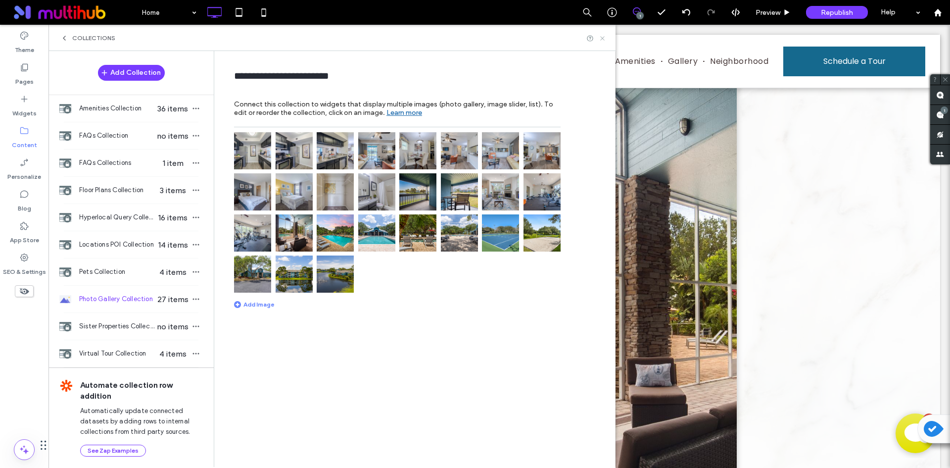
click at [604, 40] on use at bounding box center [602, 38] width 4 height 4
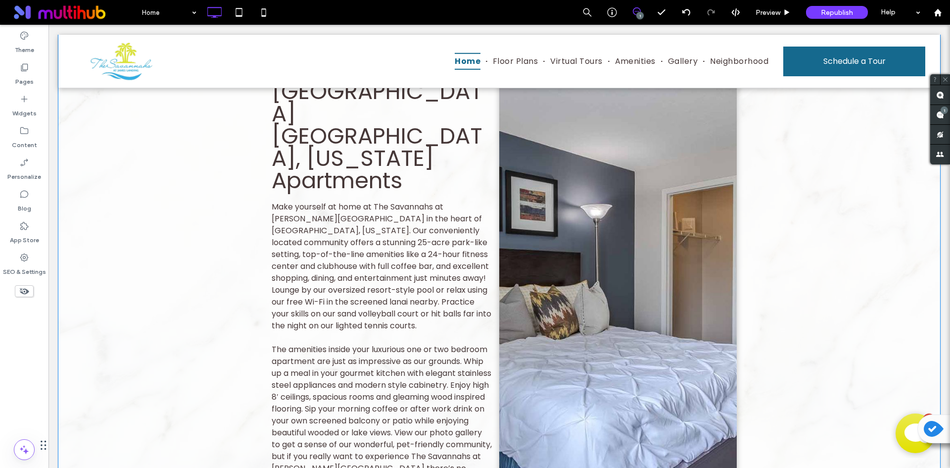
scroll to position [0, 0]
click at [35, 133] on div "Content" at bounding box center [24, 138] width 48 height 32
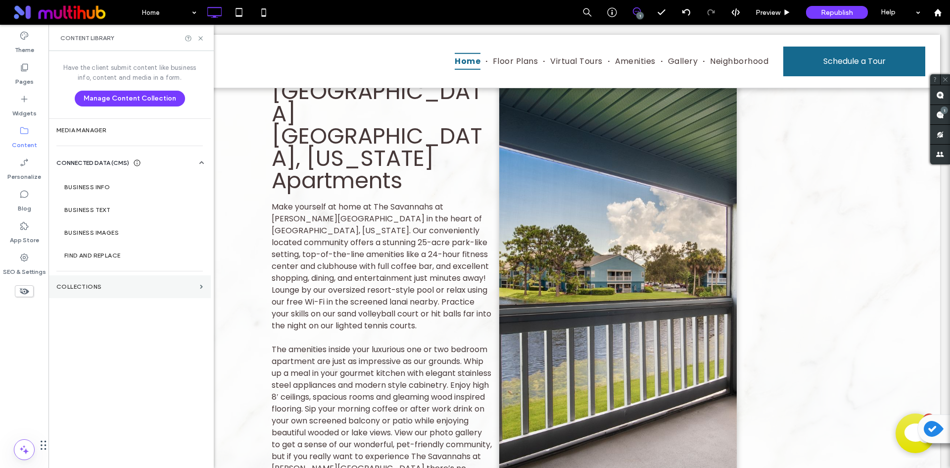
click at [109, 289] on label "Collections" at bounding box center [126, 286] width 140 height 7
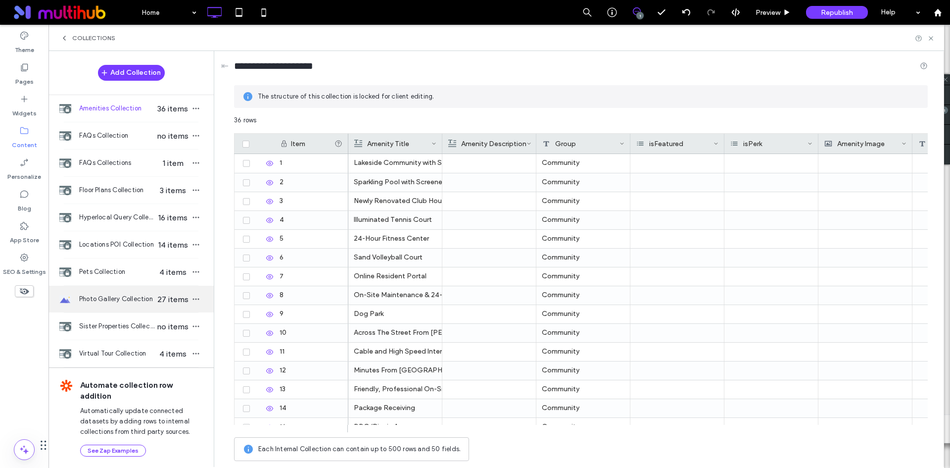
click at [156, 300] on span "27 items" at bounding box center [172, 298] width 35 height 9
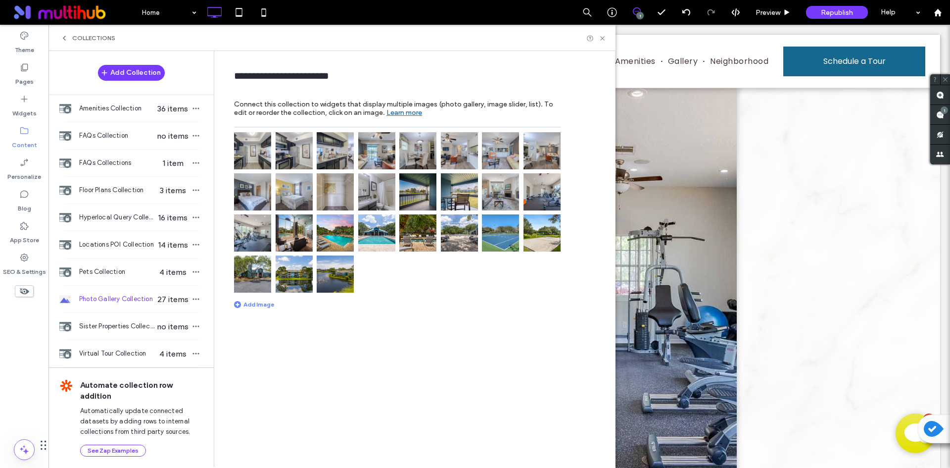
click at [373, 156] on img at bounding box center [376, 150] width 37 height 37
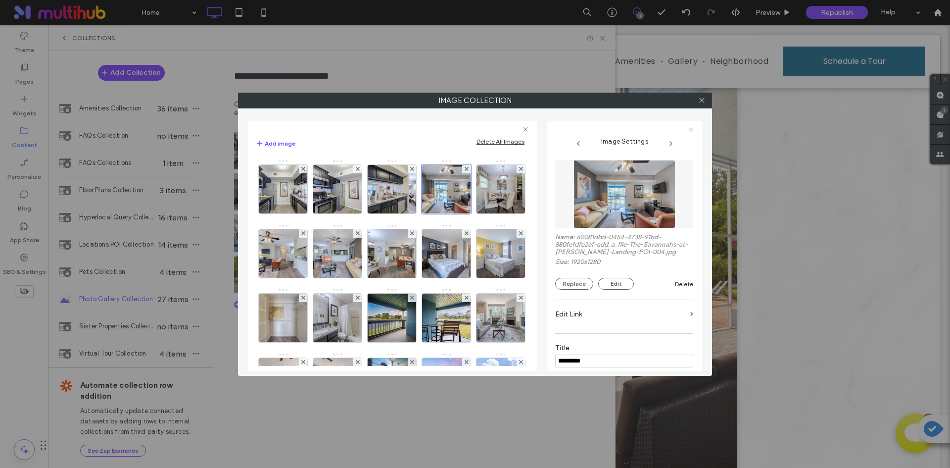
scroll to position [99, 0]
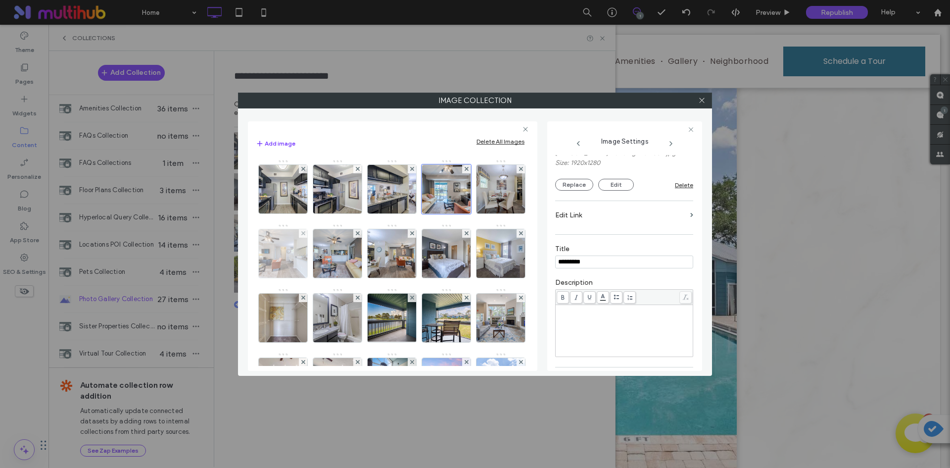
click at [320, 264] on img at bounding box center [283, 253] width 73 height 48
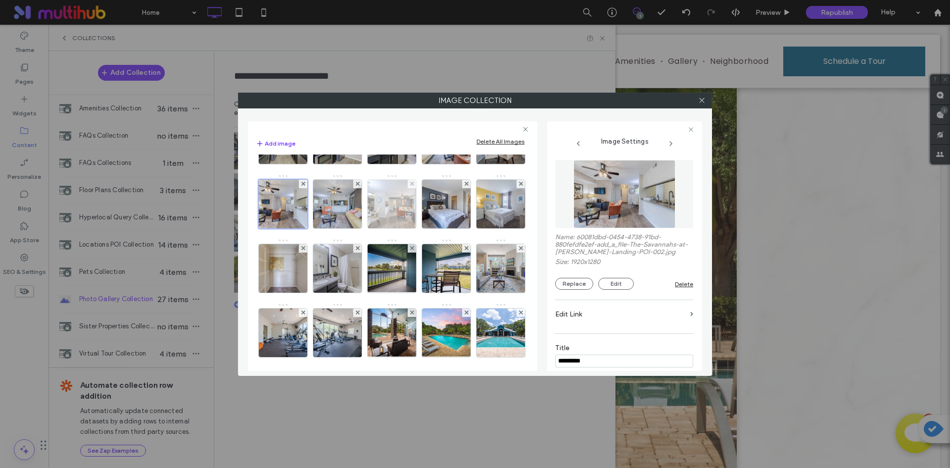
scroll to position [148, 0]
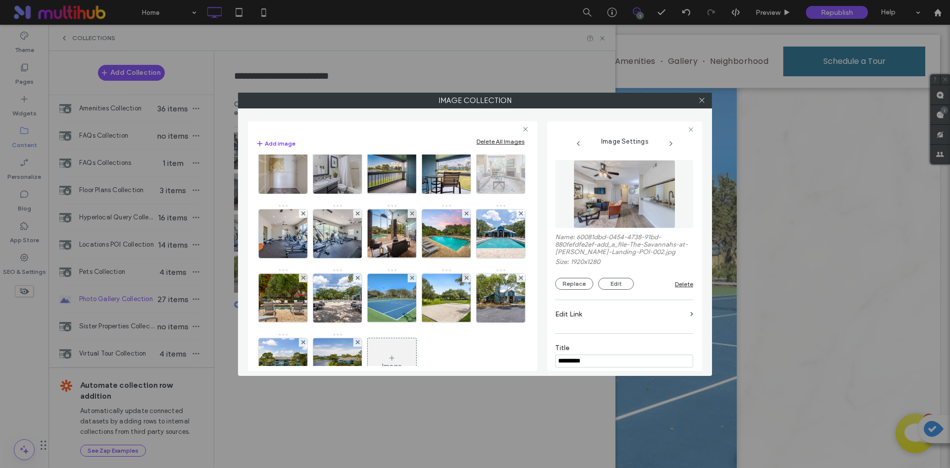
click at [465, 194] on img at bounding box center [501, 169] width 73 height 48
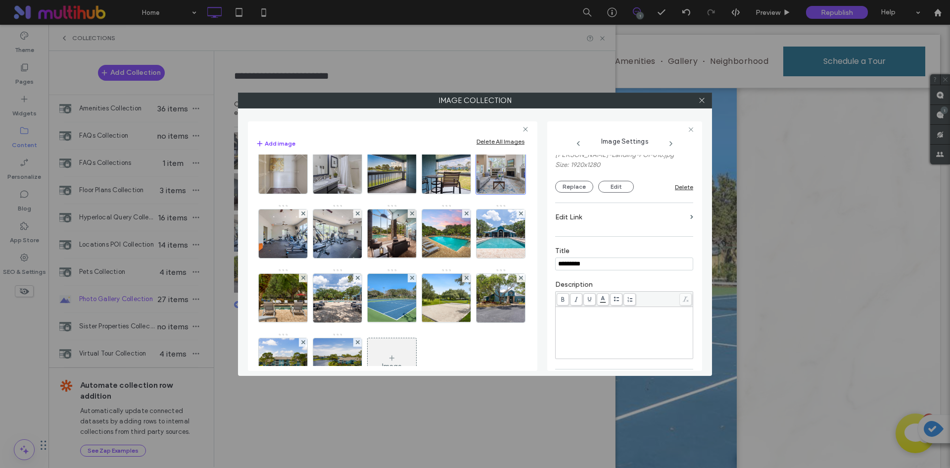
scroll to position [198, 0]
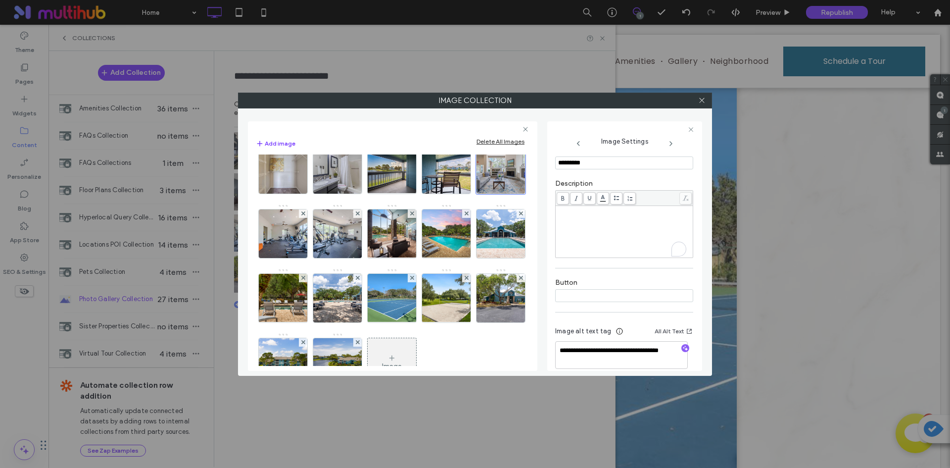
click at [594, 231] on div "To enrich screen reader interactions, please activate Accessibility in Grammarl…" at bounding box center [624, 231] width 135 height 49
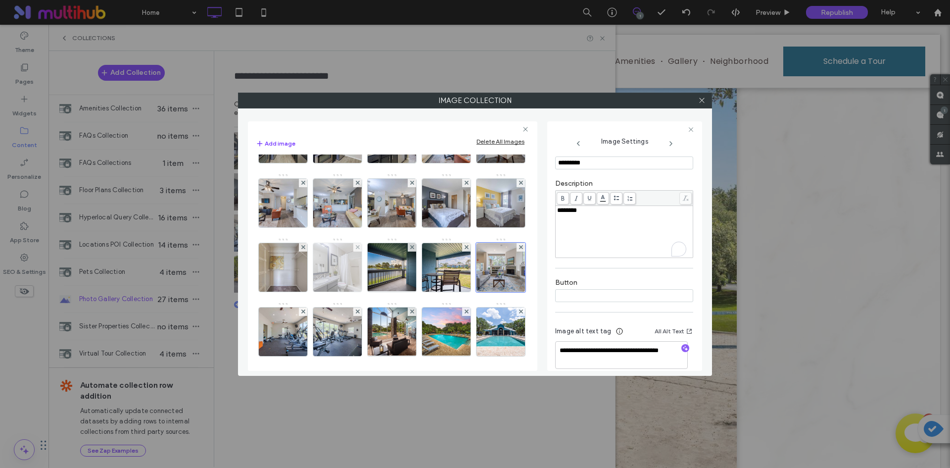
scroll to position [49, 0]
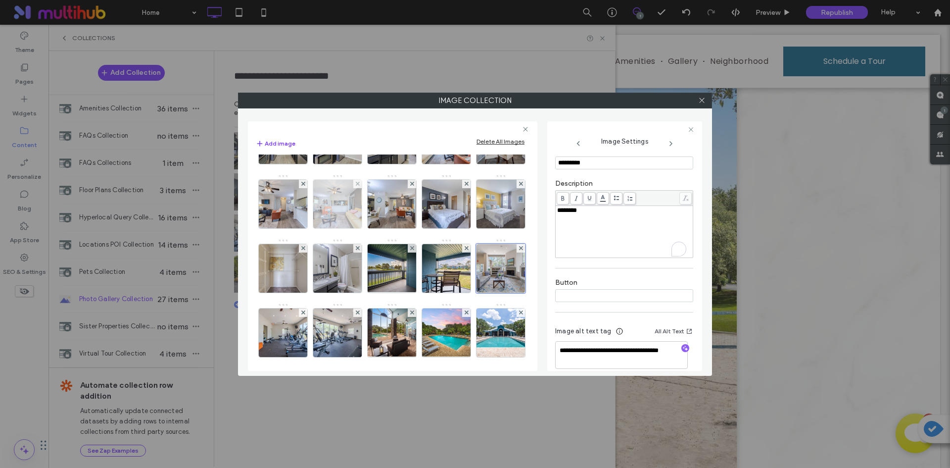
click at [374, 215] on img at bounding box center [337, 204] width 73 height 48
drag, startPoint x: 608, startPoint y: 212, endPoint x: 532, endPoint y: 211, distance: 76.2
click at [532, 211] on div "**********" at bounding box center [475, 241] width 454 height 257
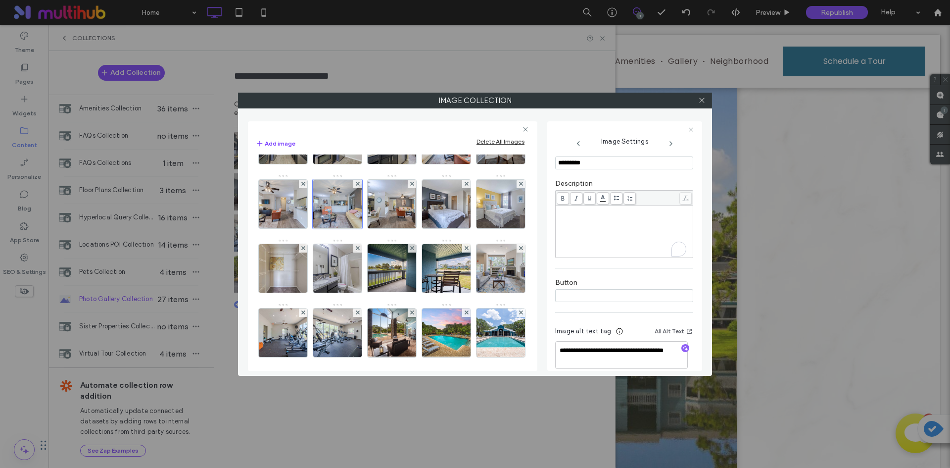
click at [655, 172] on div "Title *********" at bounding box center [624, 158] width 138 height 34
click at [704, 98] on use at bounding box center [701, 100] width 5 height 5
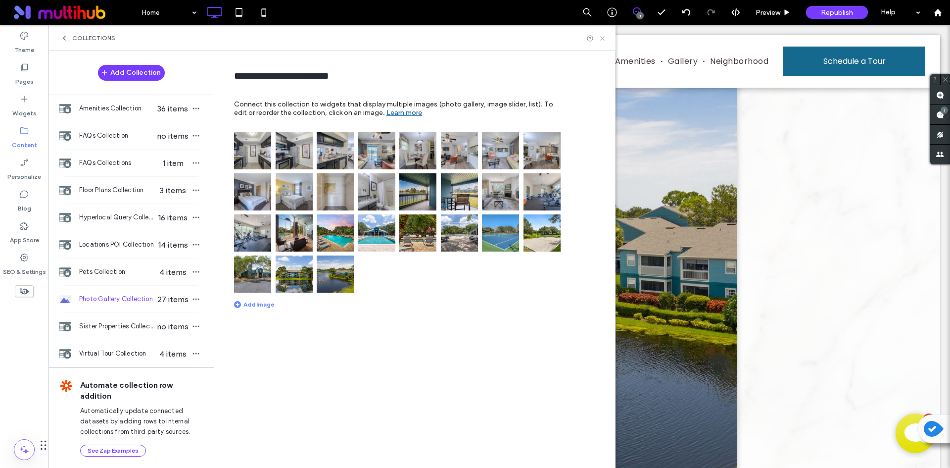
click at [601, 37] on use at bounding box center [602, 38] width 4 height 4
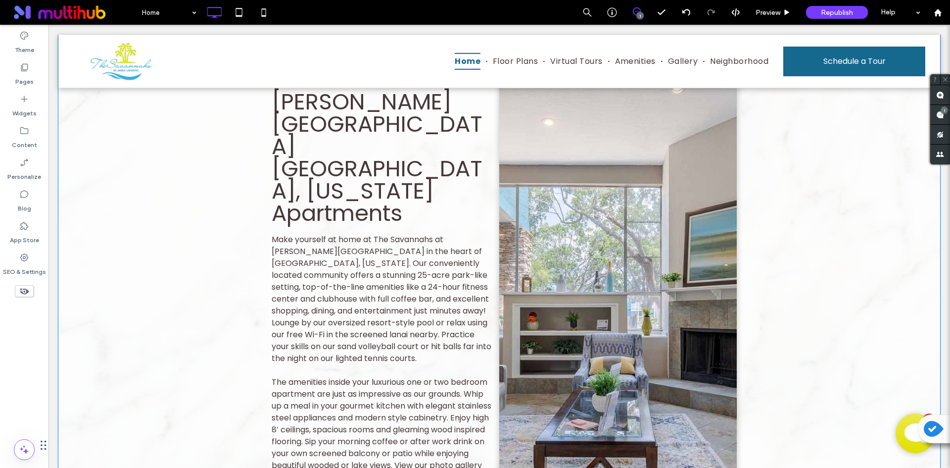
scroll to position [990, 0]
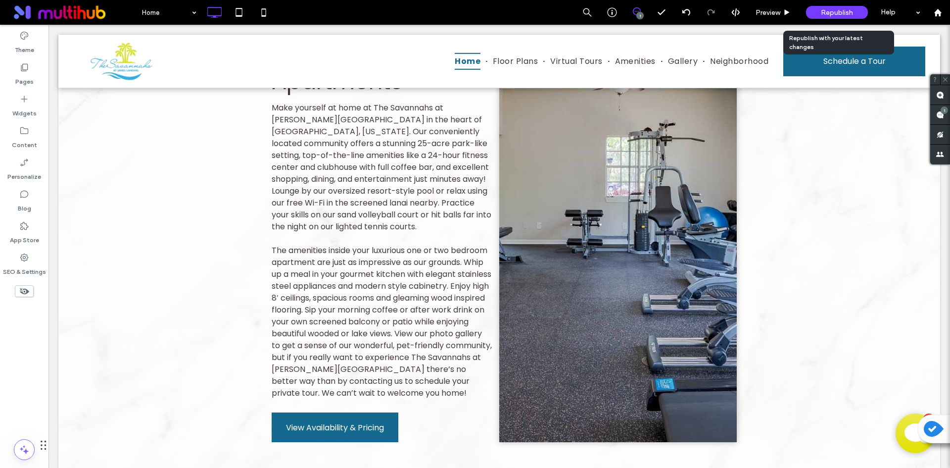
click at [840, 14] on span "Republish" at bounding box center [837, 12] width 32 height 8
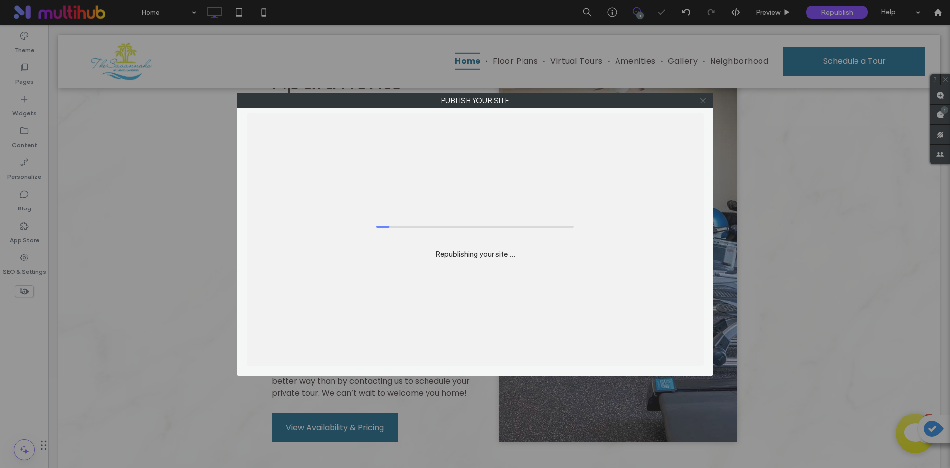
click at [704, 101] on icon at bounding box center [702, 100] width 7 height 7
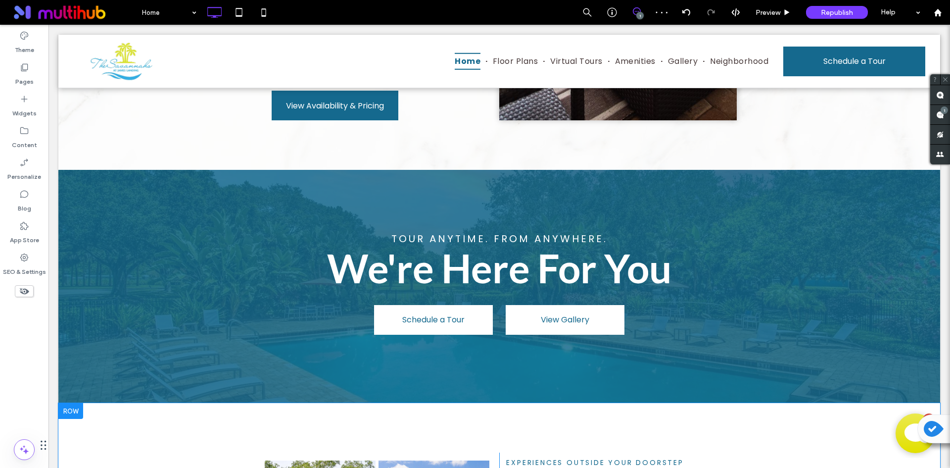
scroll to position [1485, 0]
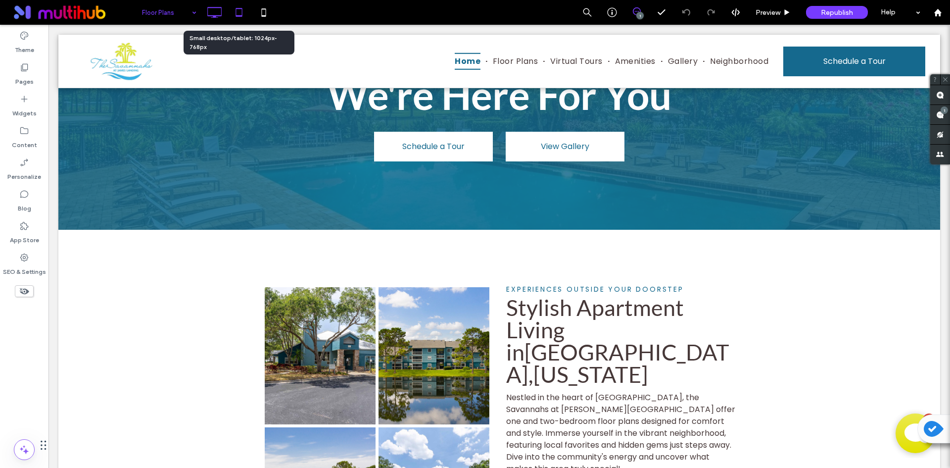
click at [236, 11] on icon at bounding box center [239, 12] width 20 height 20
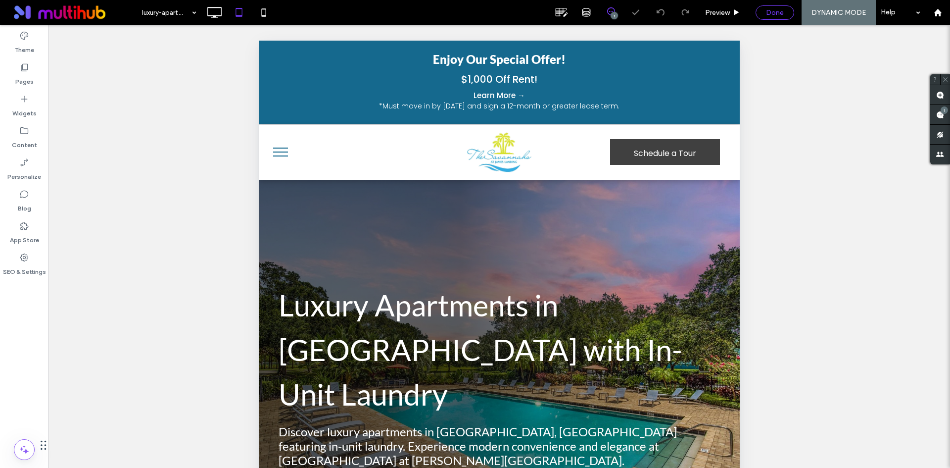
click at [774, 11] on span "Done" at bounding box center [775, 12] width 18 height 8
click at [829, 10] on div at bounding box center [475, 234] width 950 height 468
click at [829, 13] on span "Republish" at bounding box center [837, 12] width 32 height 8
